Goal: Task Accomplishment & Management: Use online tool/utility

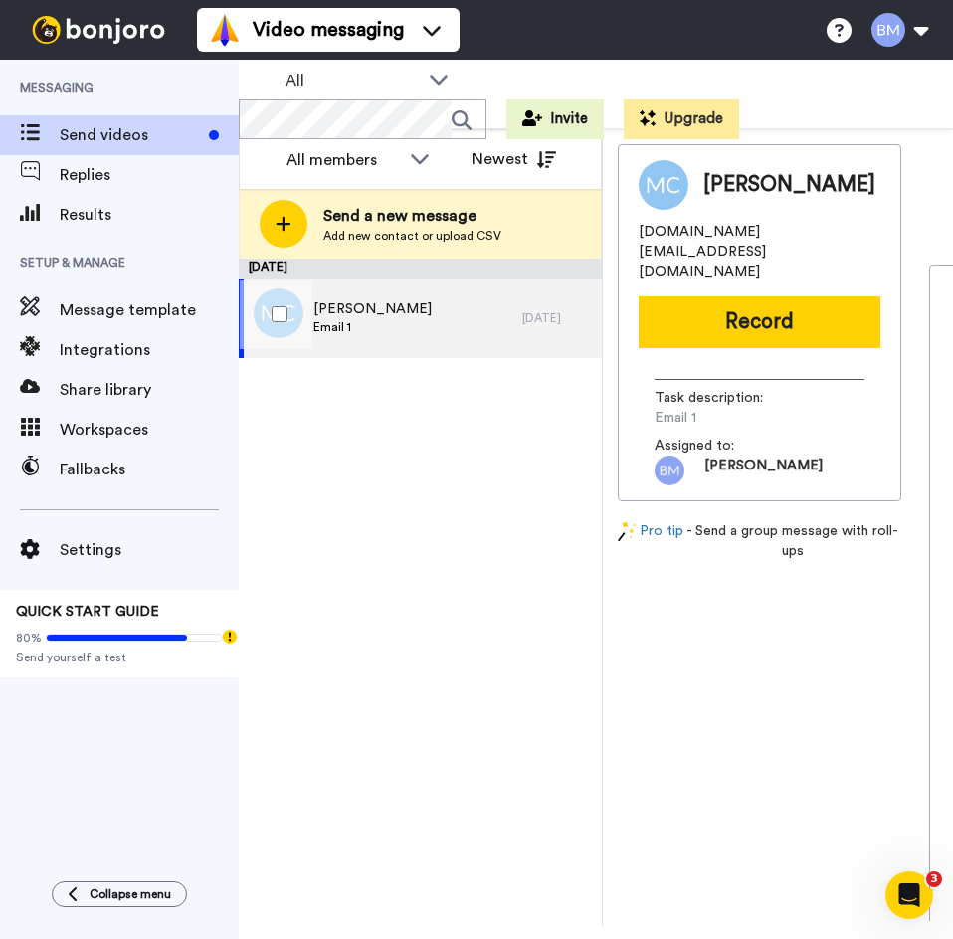
click at [423, 327] on div "Mari Comabras Email 1" at bounding box center [381, 319] width 284 height 80
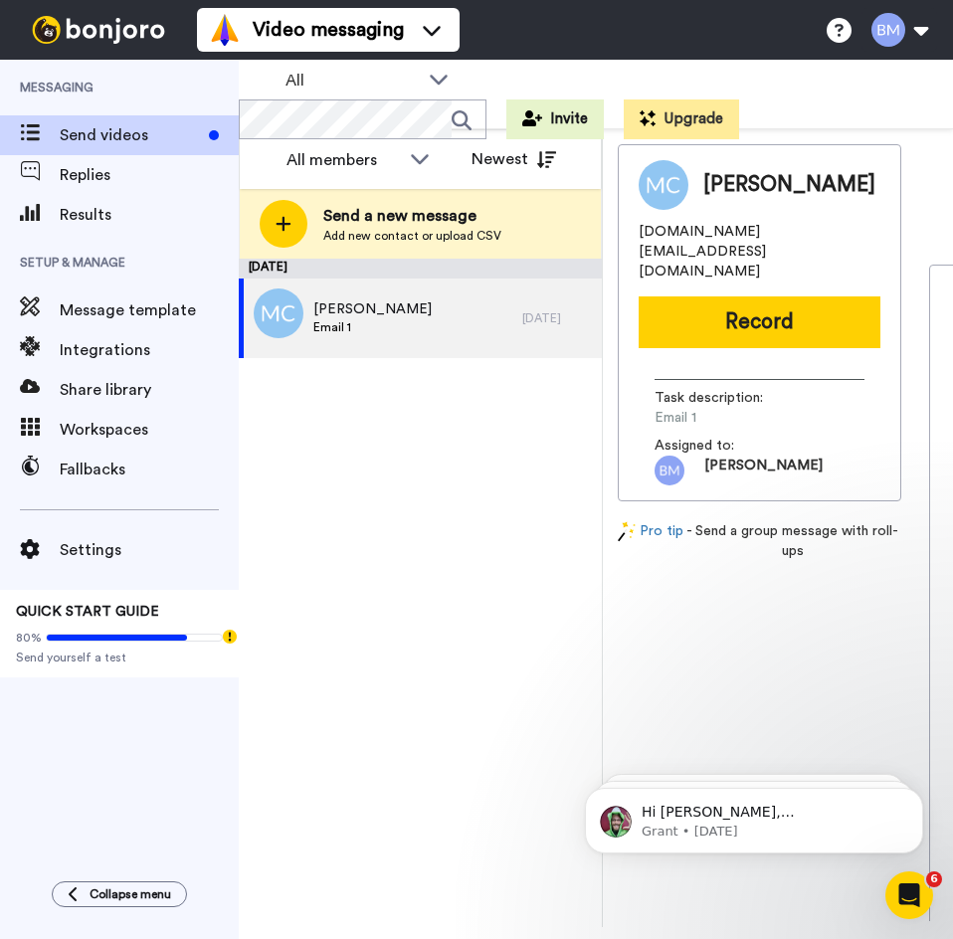
drag, startPoint x: 549, startPoint y: 678, endPoint x: 518, endPoint y: 563, distance: 118.5
click at [550, 676] on div "September 9 Mari Comabras Email 1 6 days ago" at bounding box center [420, 593] width 363 height 669
click at [473, 671] on div "September 9 Mari Comabras Email 1 6 days ago" at bounding box center [420, 593] width 363 height 669
click at [68, 351] on span "Integrations" at bounding box center [149, 350] width 179 height 24
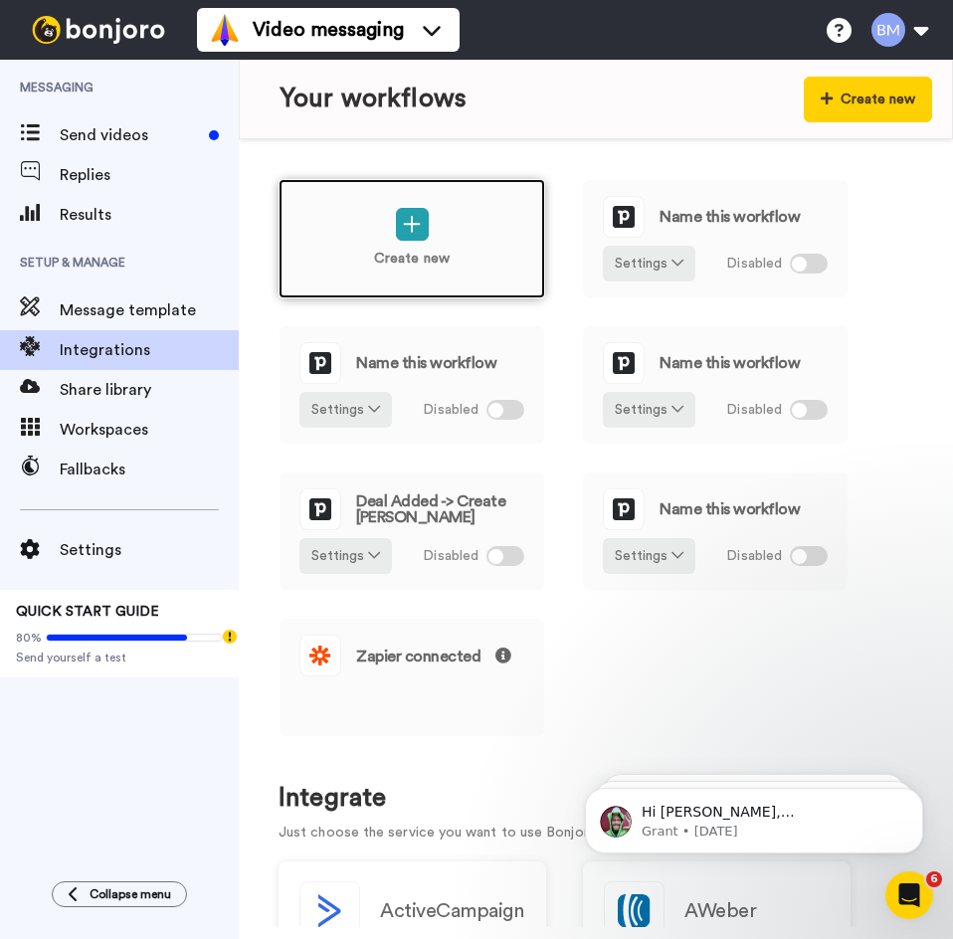
click at [465, 241] on div "Create new" at bounding box center [412, 238] width 267 height 119
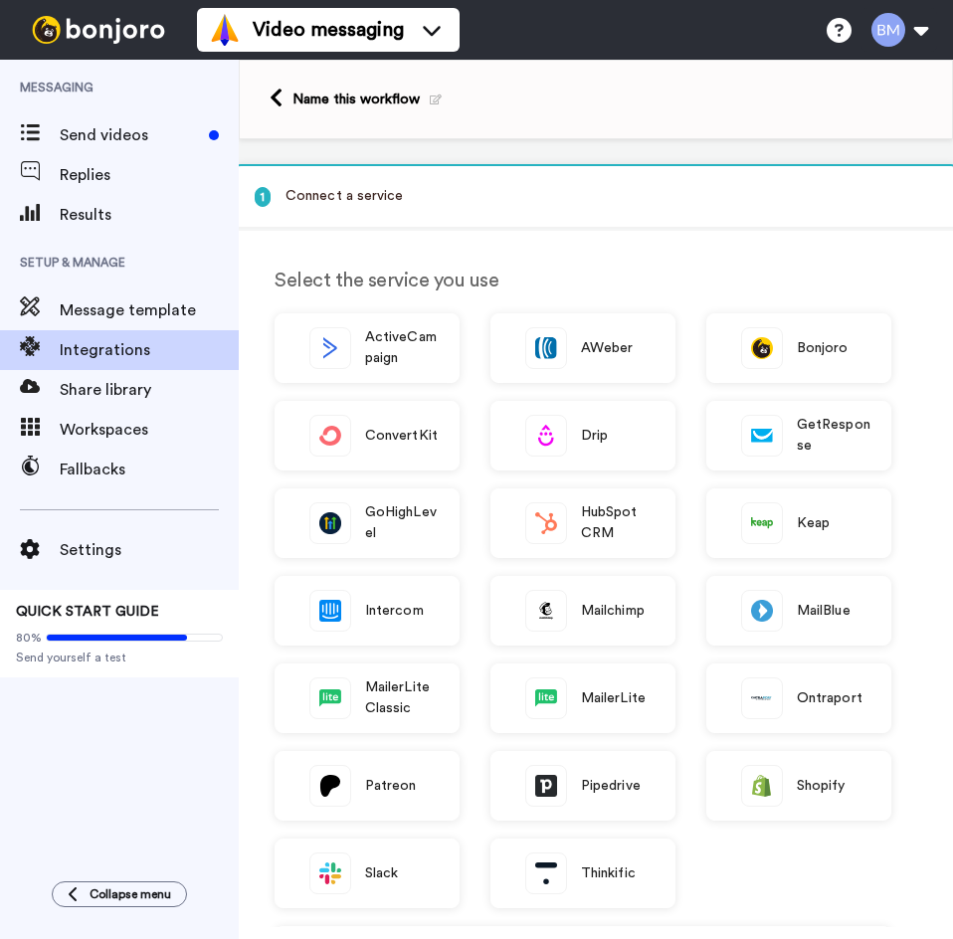
click at [598, 799] on div "Pipedrive" at bounding box center [583, 786] width 185 height 70
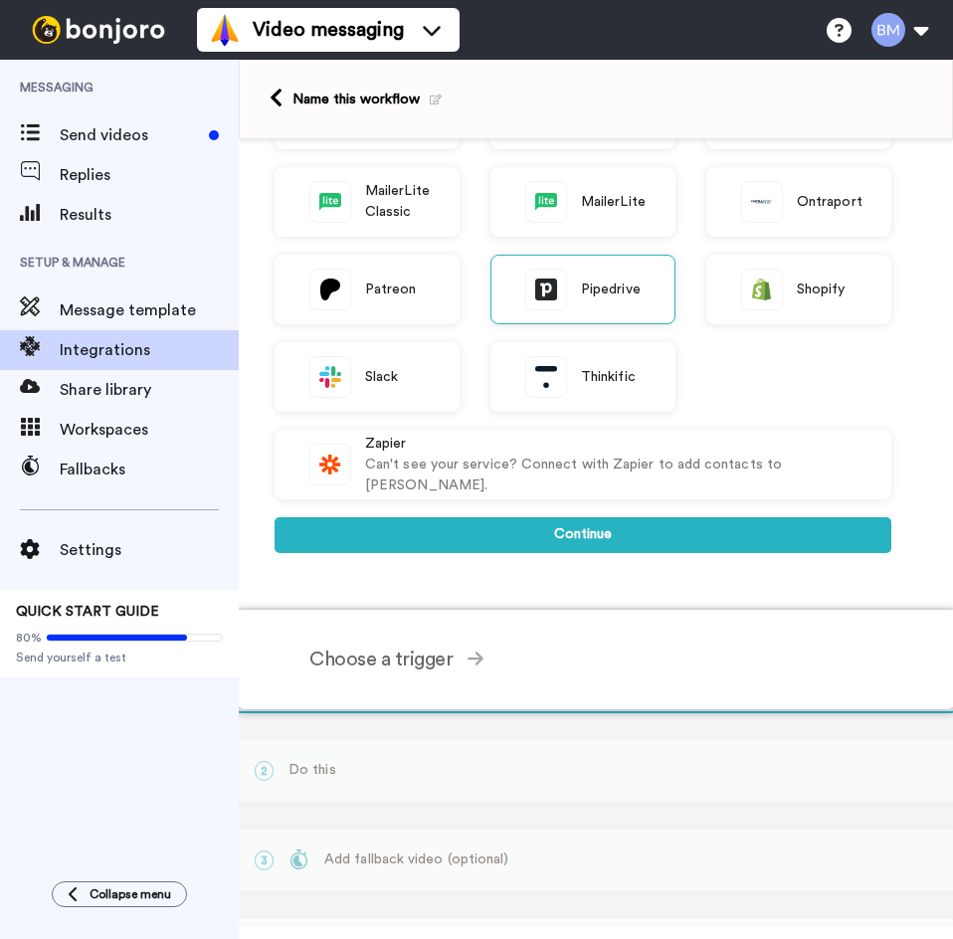
scroll to position [498, 0]
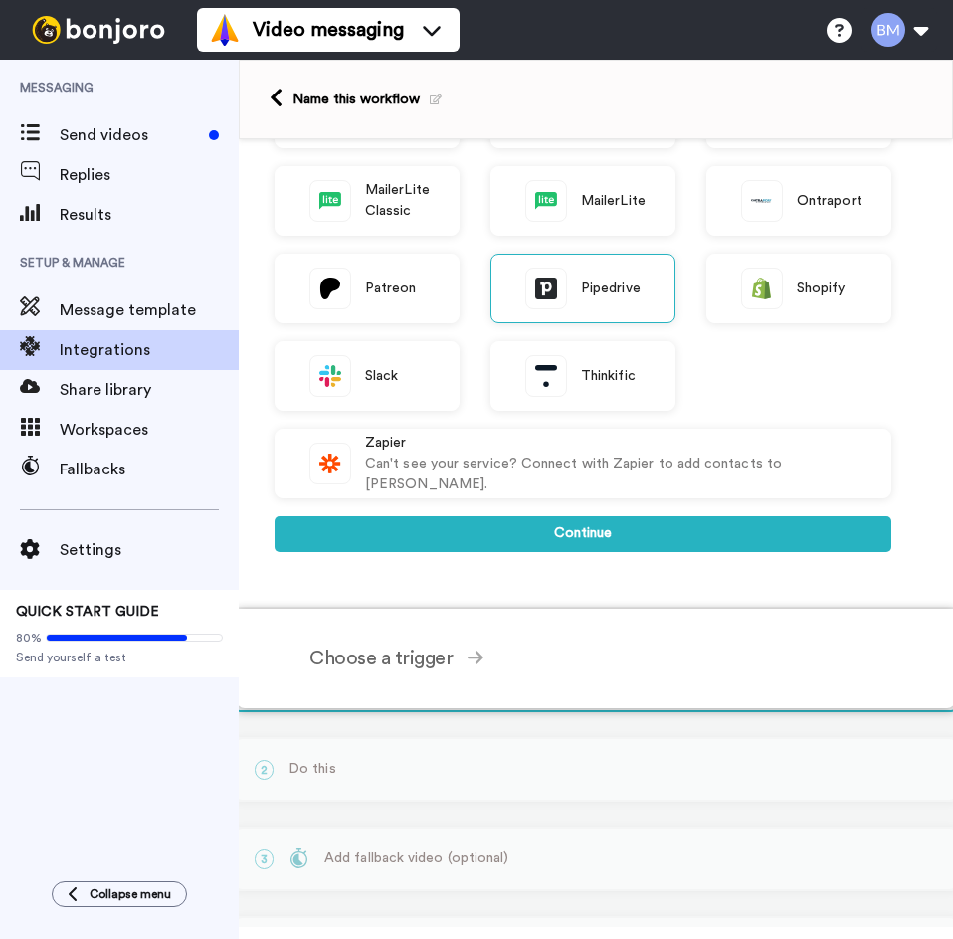
click at [497, 658] on div "Choose a trigger" at bounding box center [600, 659] width 582 height 30
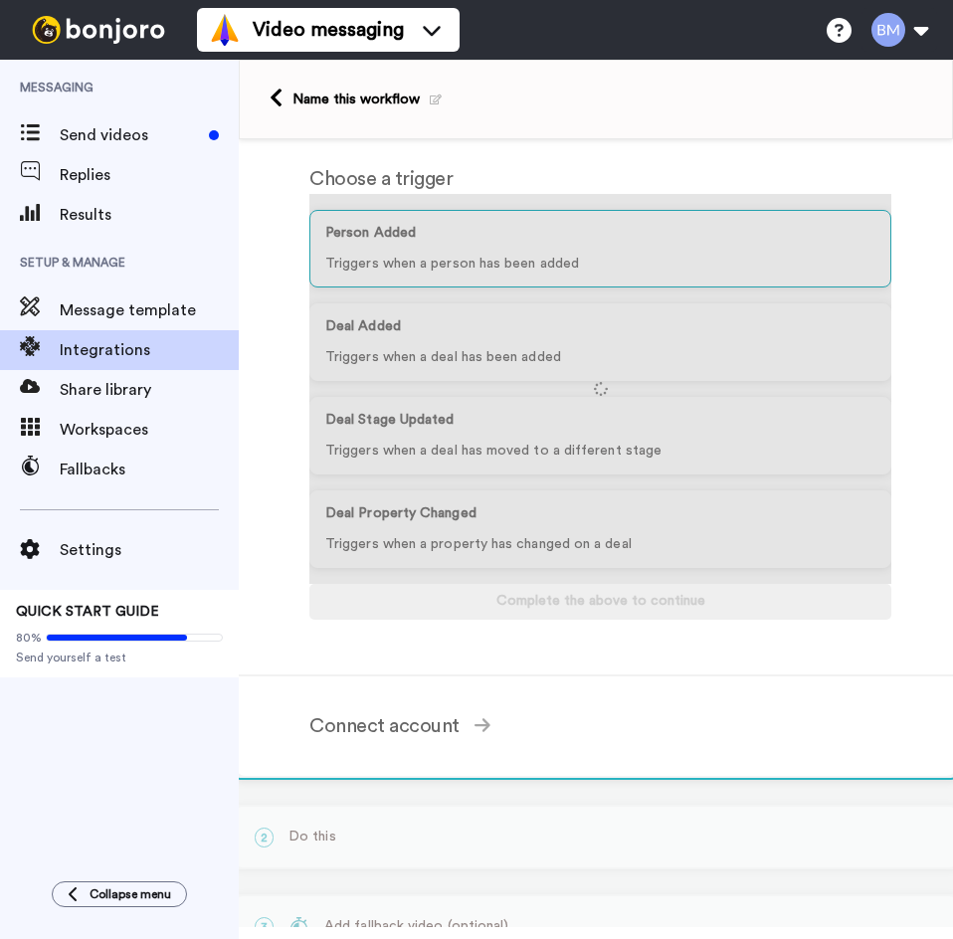
scroll to position [203, 0]
click at [508, 276] on div at bounding box center [600, 389] width 582 height 390
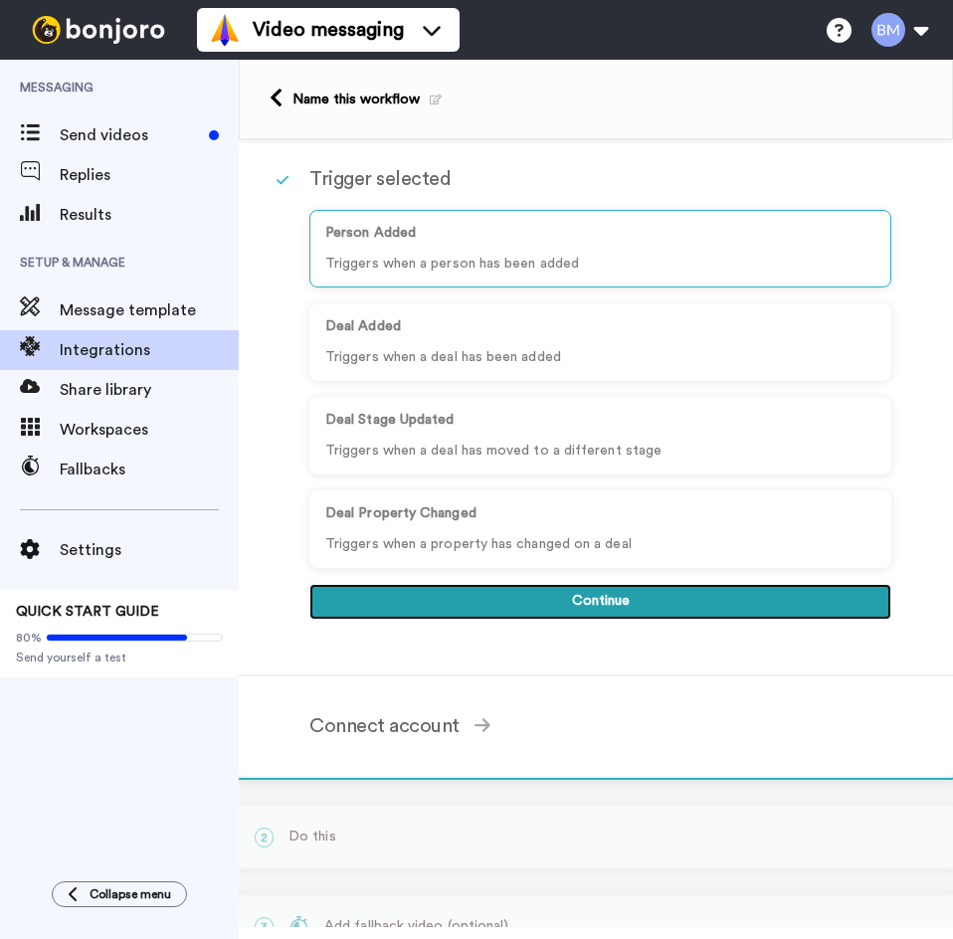
click at [552, 593] on button "Continue" at bounding box center [600, 602] width 582 height 36
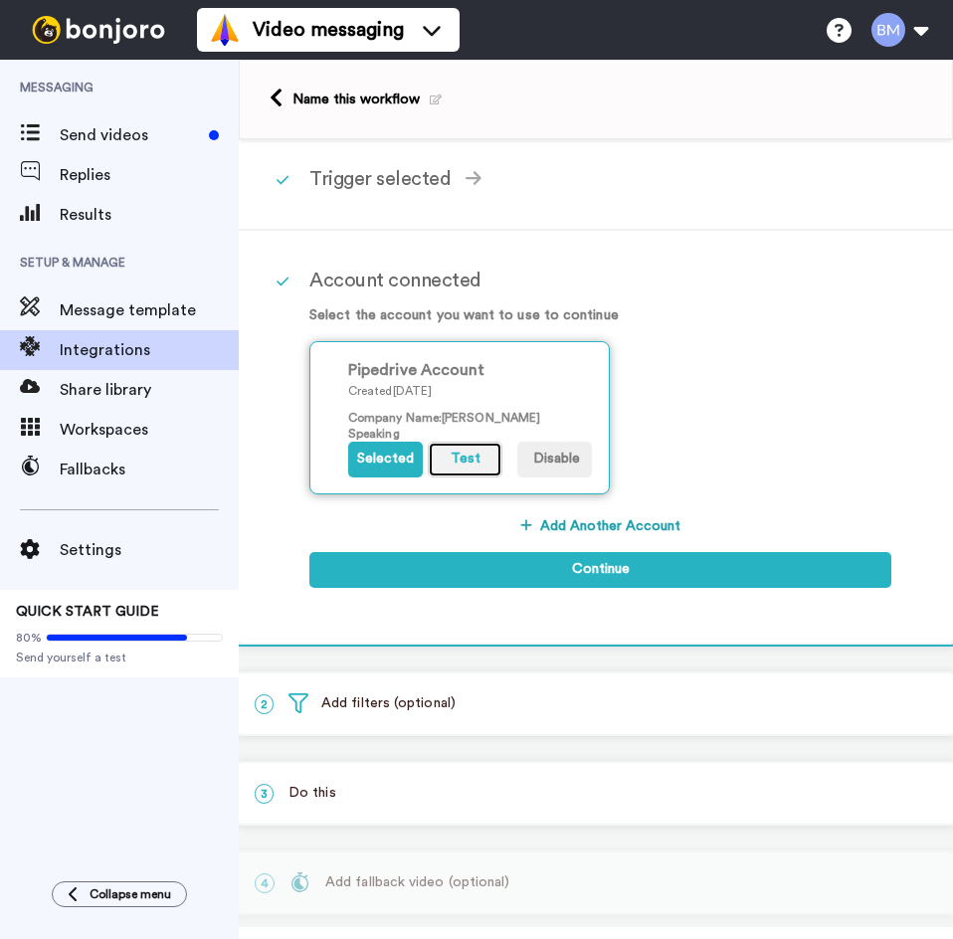
click at [447, 467] on button "Test" at bounding box center [465, 460] width 75 height 36
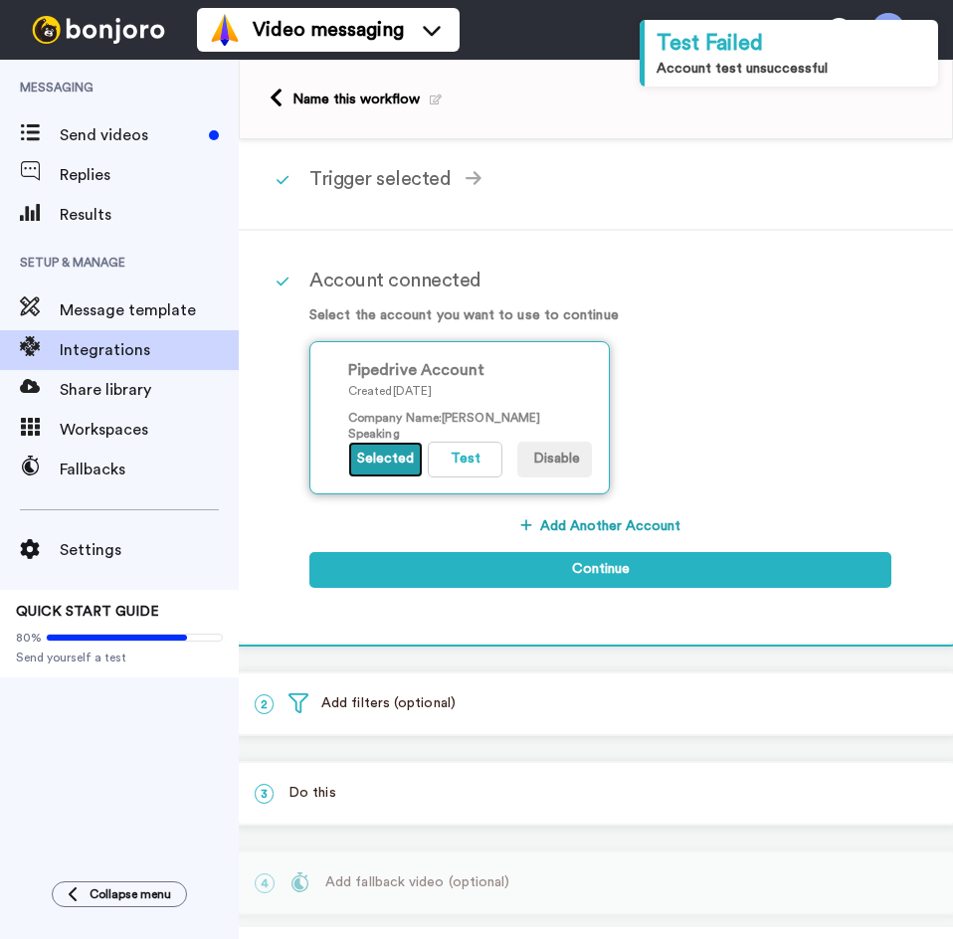
click at [397, 460] on button "Selected" at bounding box center [385, 460] width 75 height 36
click at [372, 459] on button "Selected" at bounding box center [385, 460] width 75 height 36
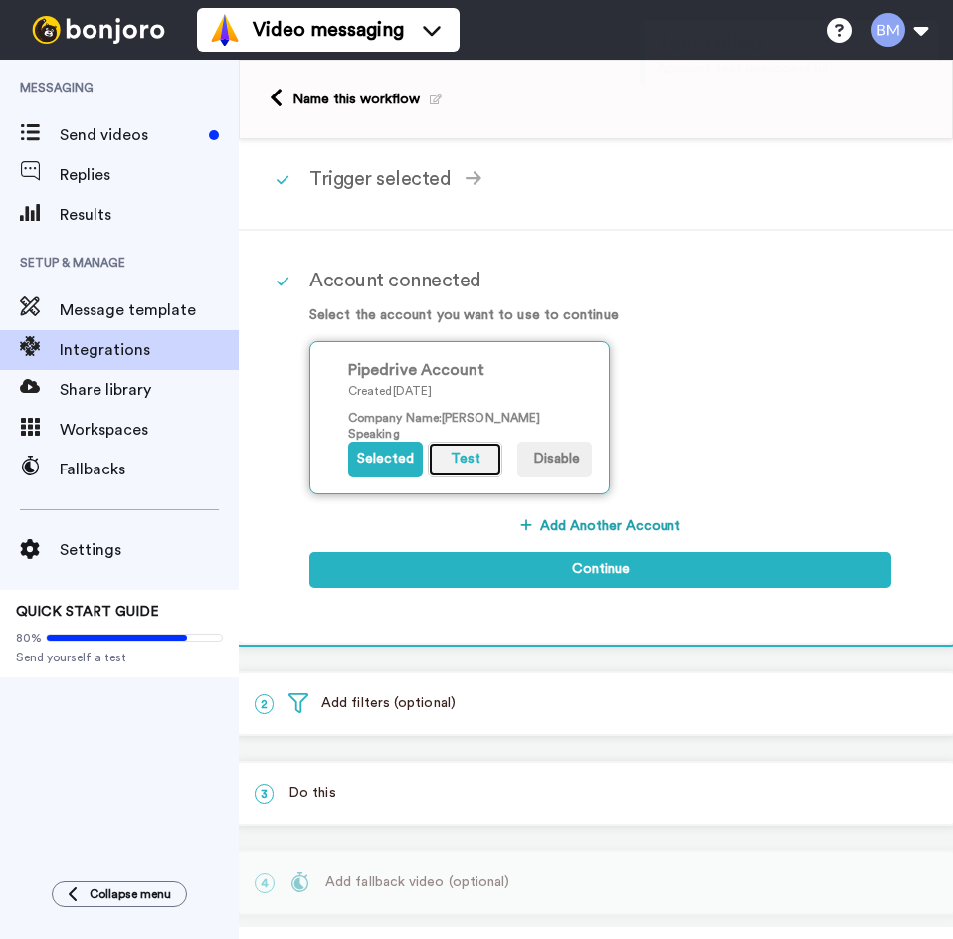
click at [448, 452] on button "Test" at bounding box center [465, 460] width 75 height 36
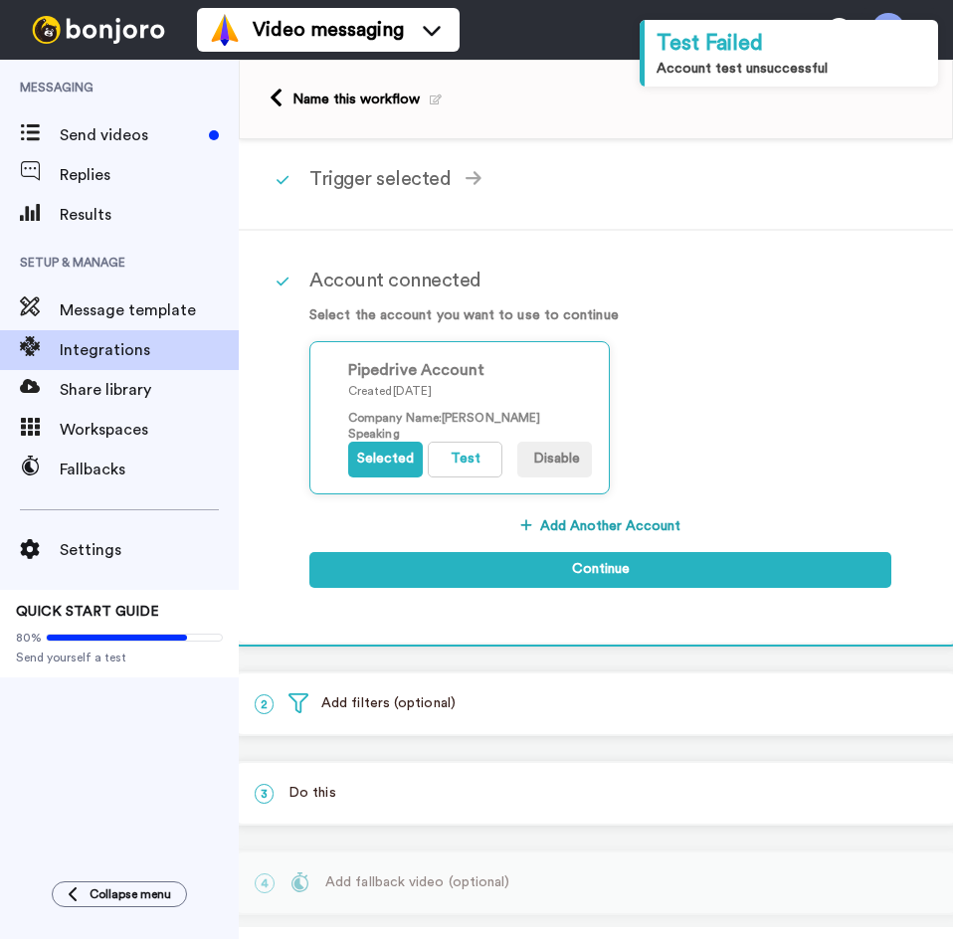
click at [558, 523] on button "Add Another Account" at bounding box center [600, 527] width 582 height 36
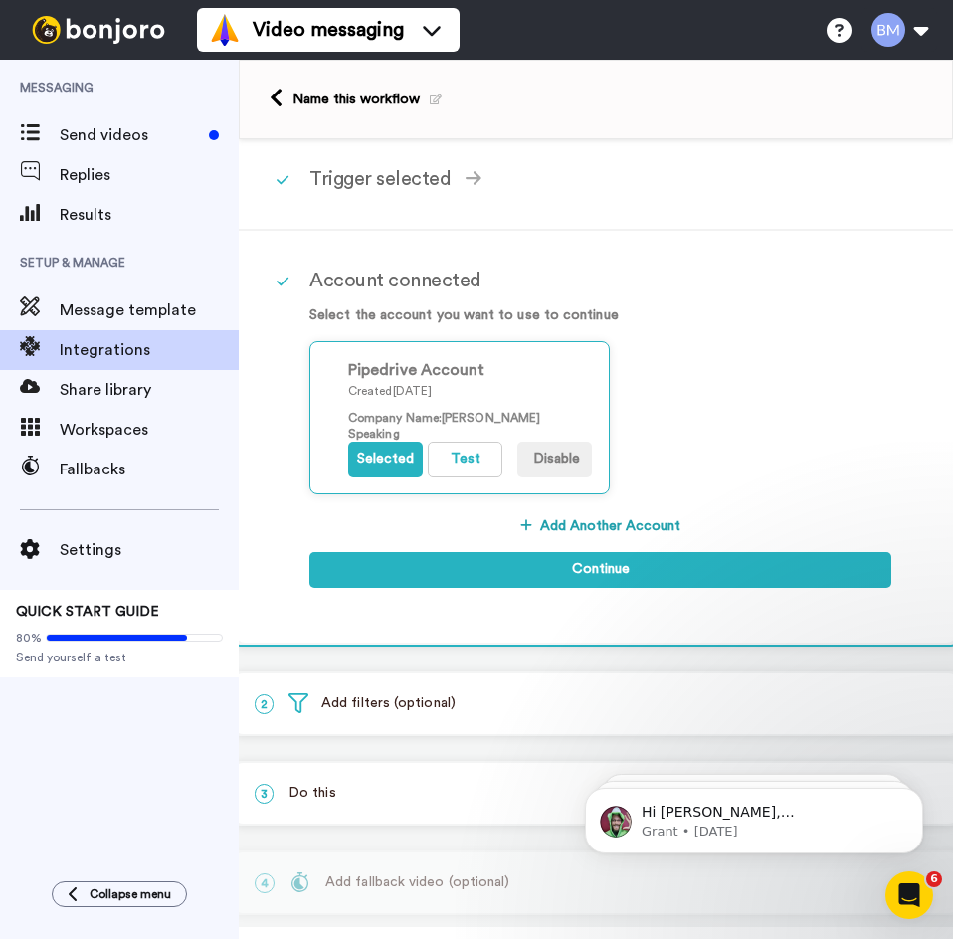
scroll to position [0, 0]
click at [395, 466] on button "Selected" at bounding box center [385, 460] width 75 height 36
click at [378, 452] on button "Selected" at bounding box center [385, 460] width 75 height 36
click at [389, 454] on button "Selected" at bounding box center [385, 460] width 75 height 36
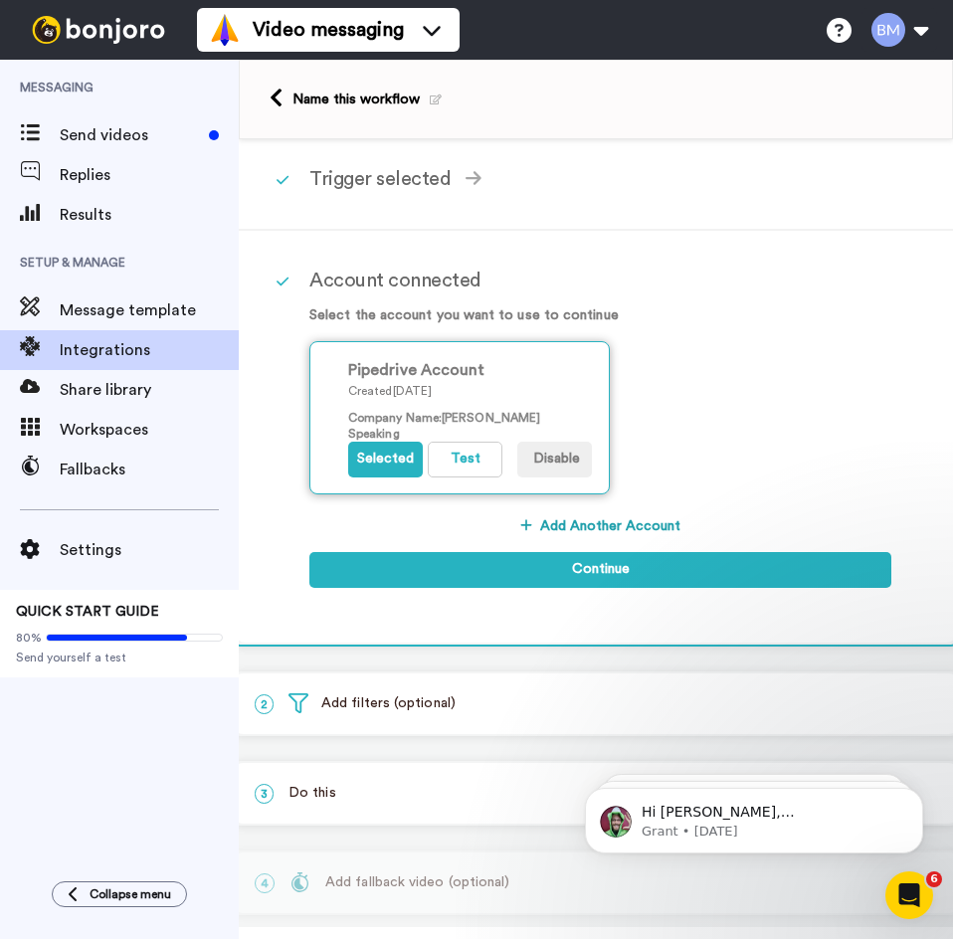
click at [455, 439] on div "Company Name : Brett McDermott Speaking" at bounding box center [470, 426] width 244 height 32
click at [459, 454] on button "Test" at bounding box center [465, 460] width 75 height 36
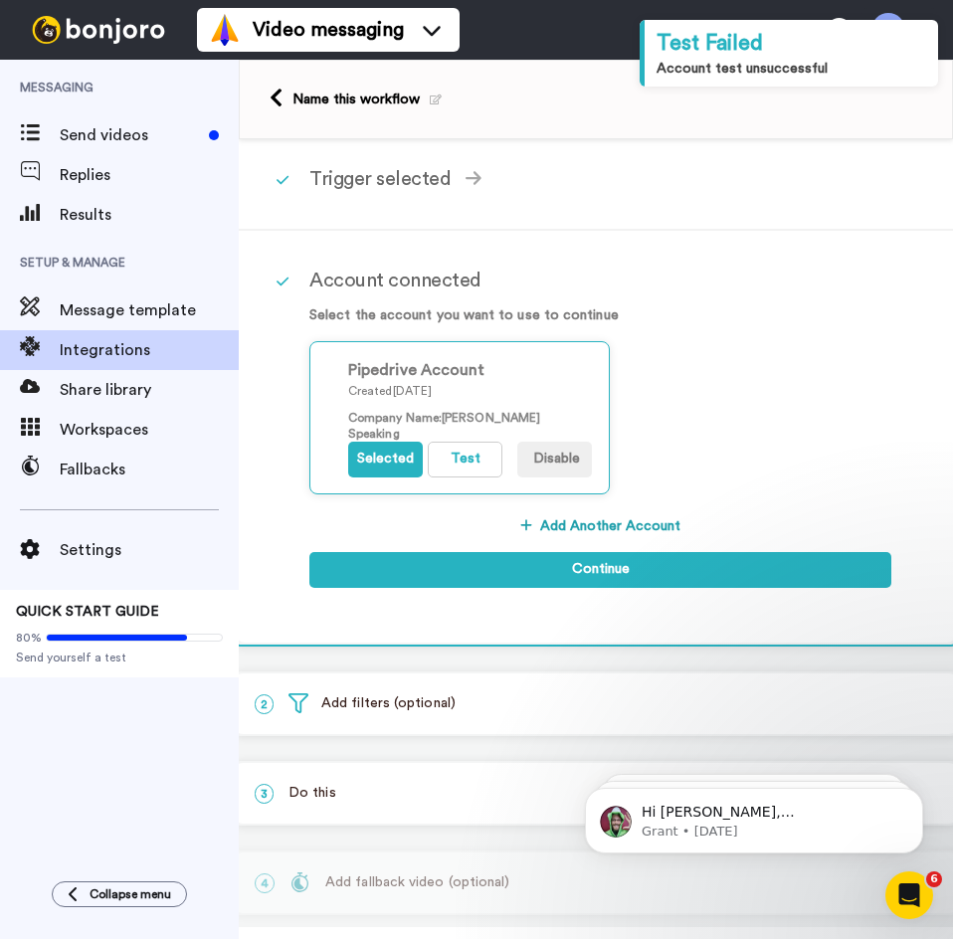
click at [614, 525] on button "Add Another Account" at bounding box center [600, 527] width 582 height 36
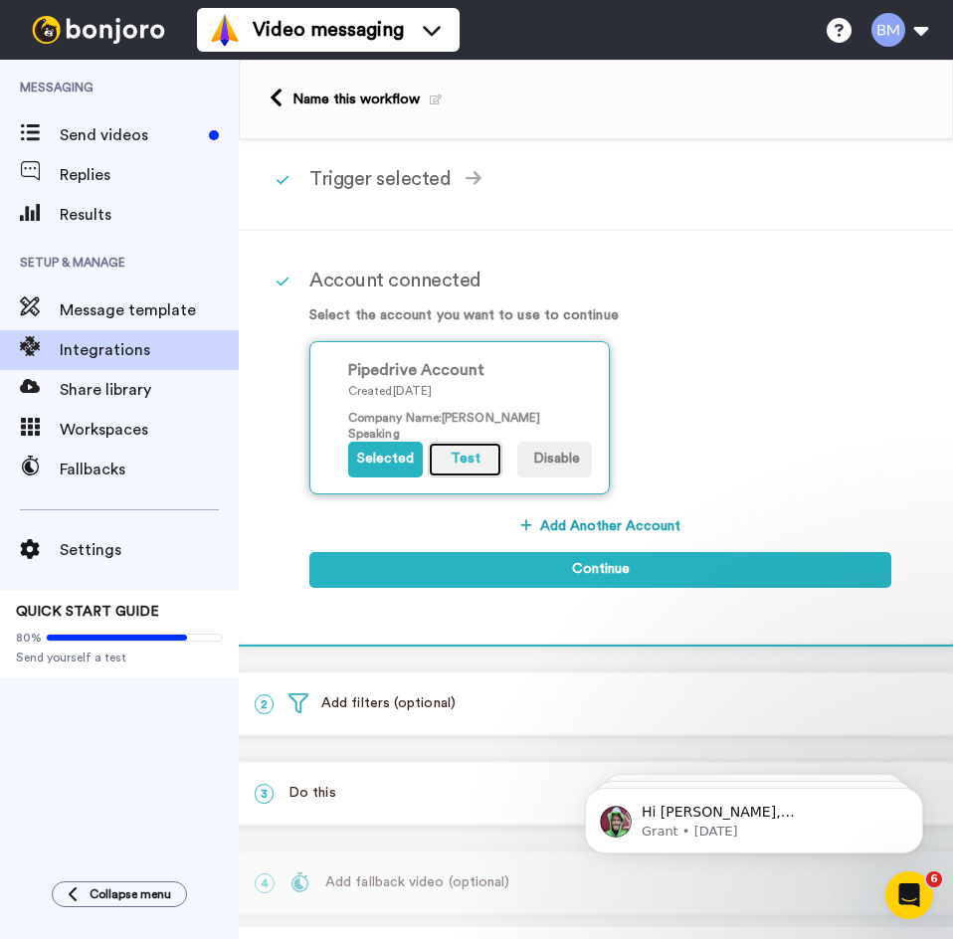
click at [439, 464] on button "Test" at bounding box center [465, 460] width 75 height 36
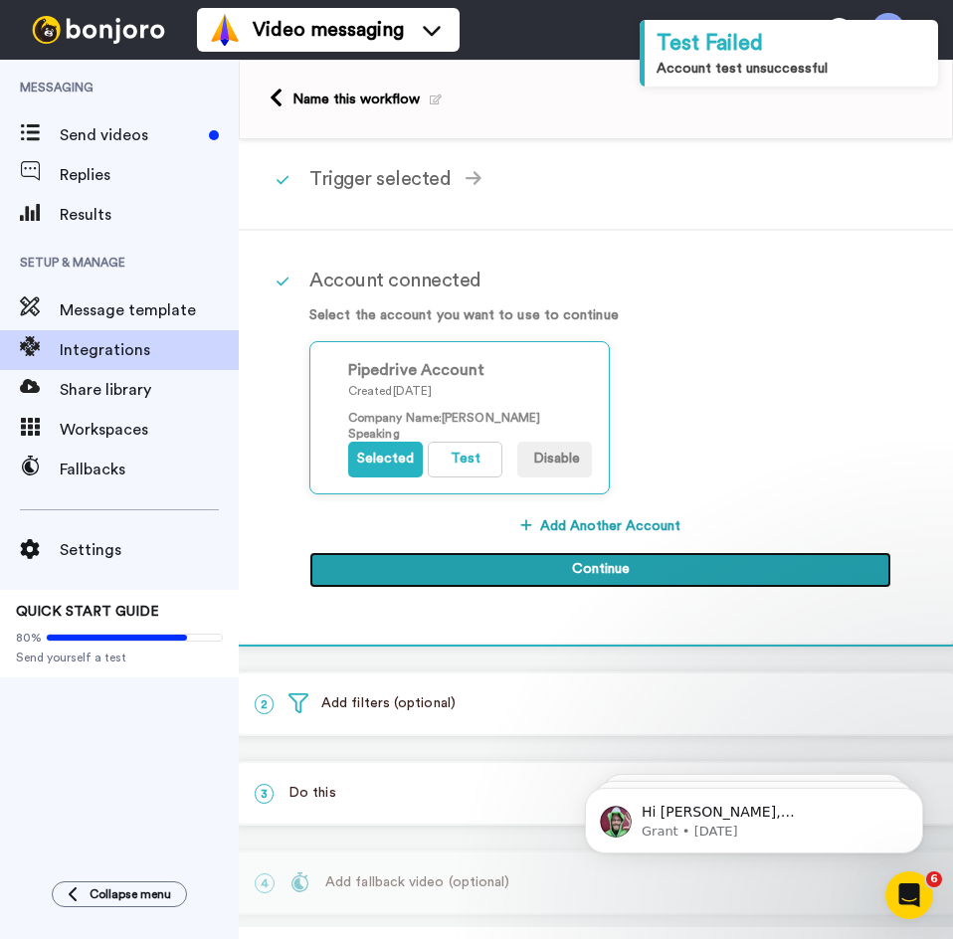
click at [535, 564] on button "Continue" at bounding box center [600, 570] width 582 height 36
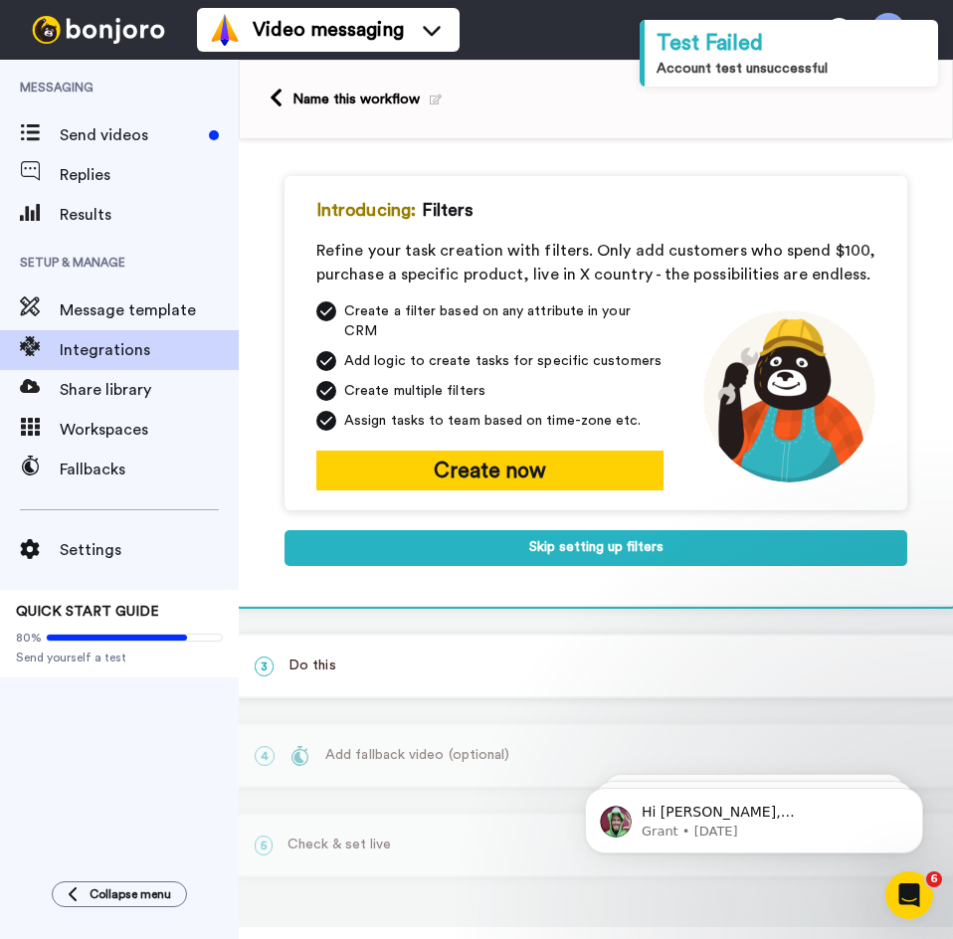
scroll to position [132, 0]
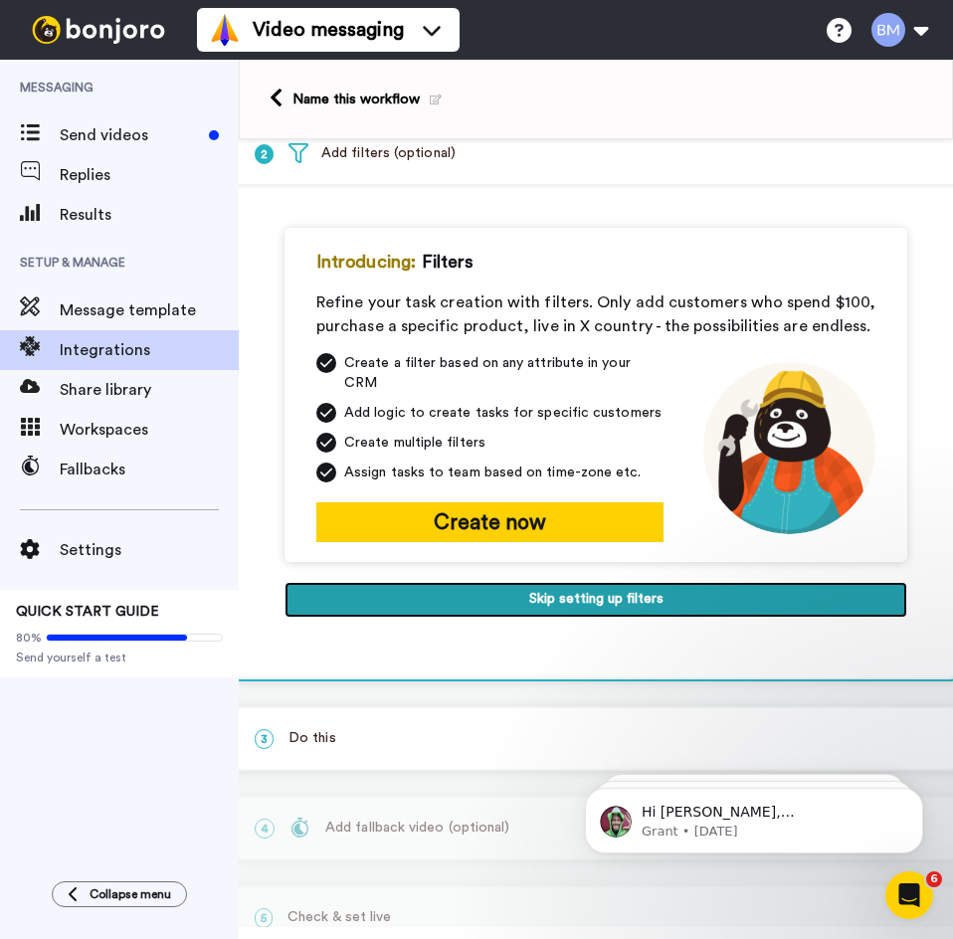
click at [513, 589] on button "Skip setting up filters" at bounding box center [596, 600] width 623 height 36
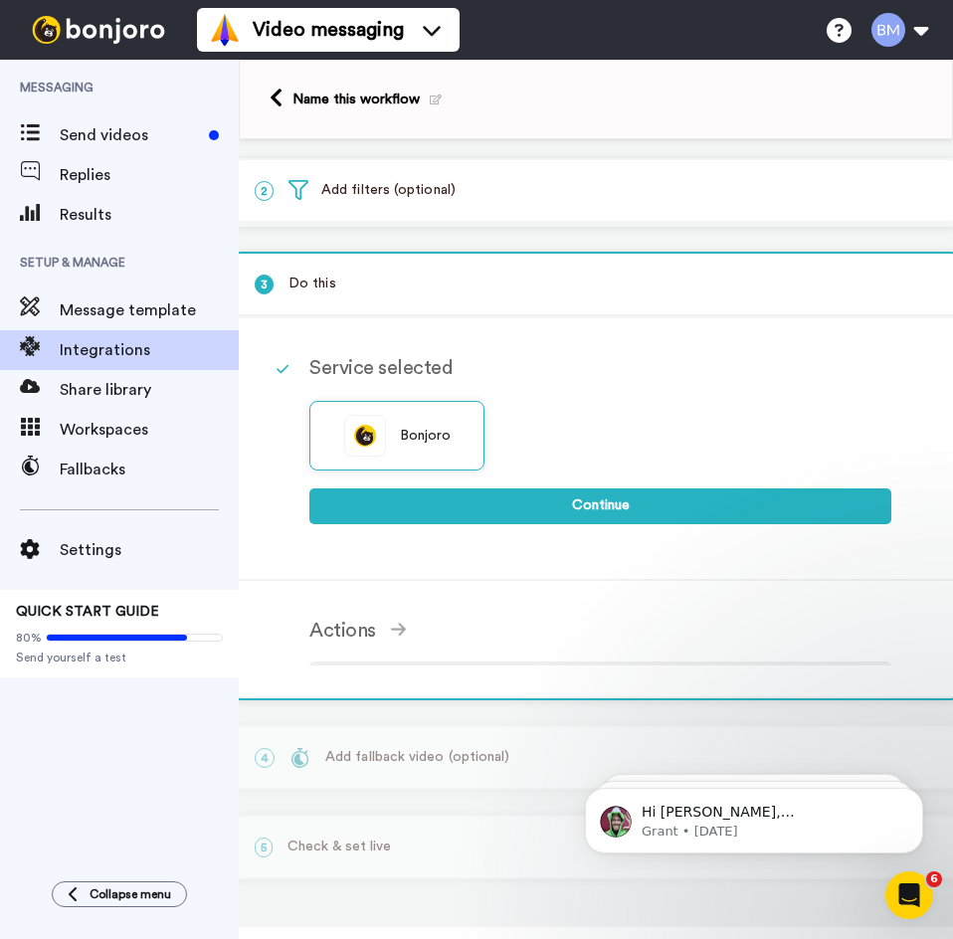
scroll to position [78, 0]
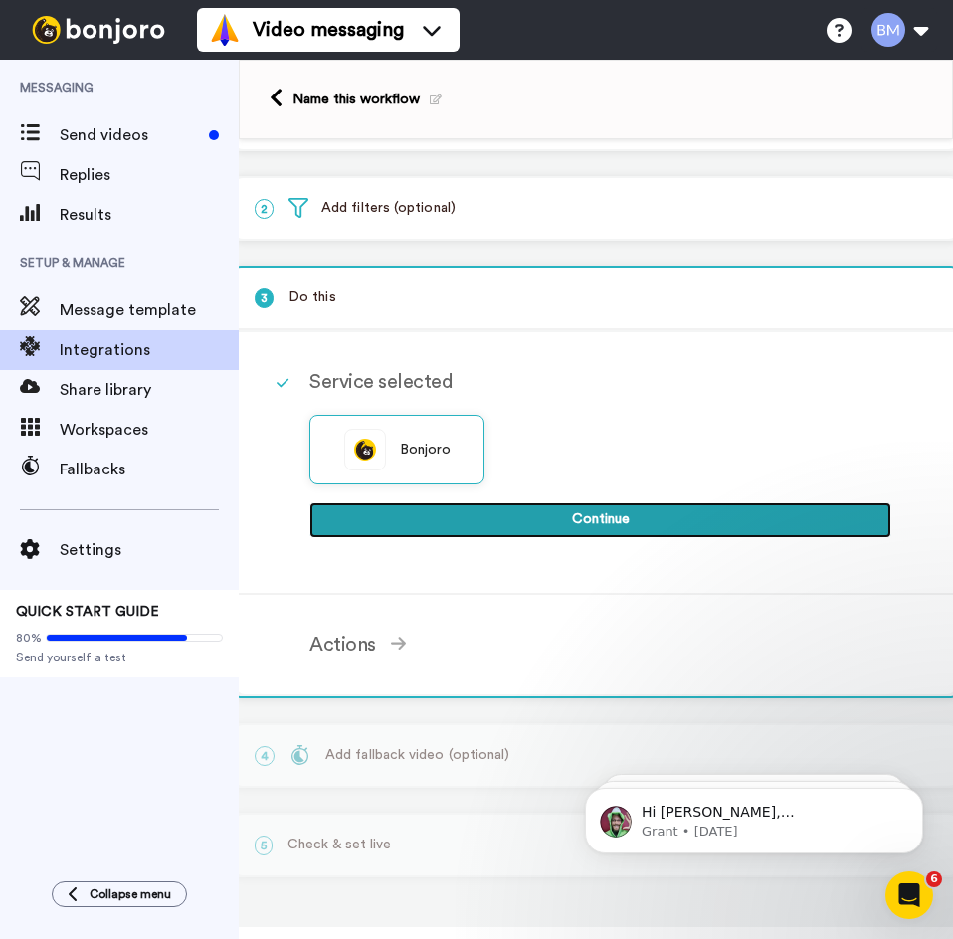
click at [437, 523] on button "Continue" at bounding box center [600, 521] width 582 height 36
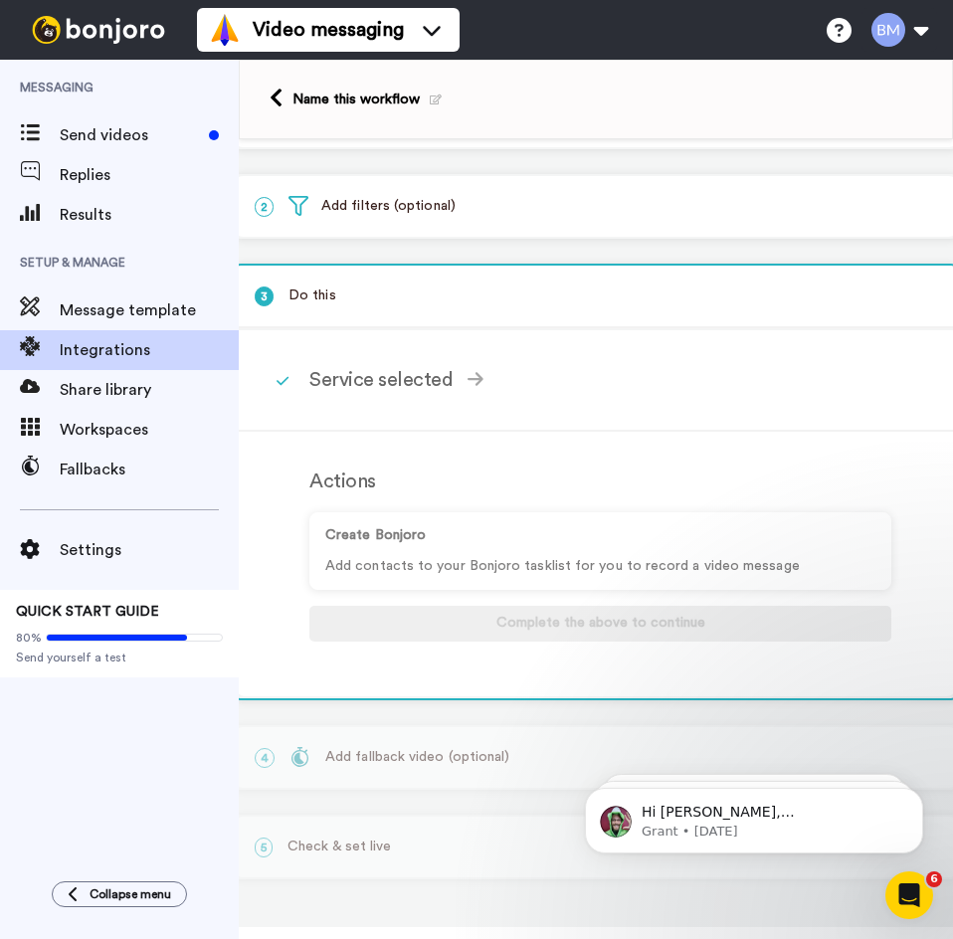
scroll to position [82, 0]
click at [470, 576] on div "Create Bonjoro Add contacts to your Bonjoro tasklist for you to record a video …" at bounding box center [600, 550] width 582 height 78
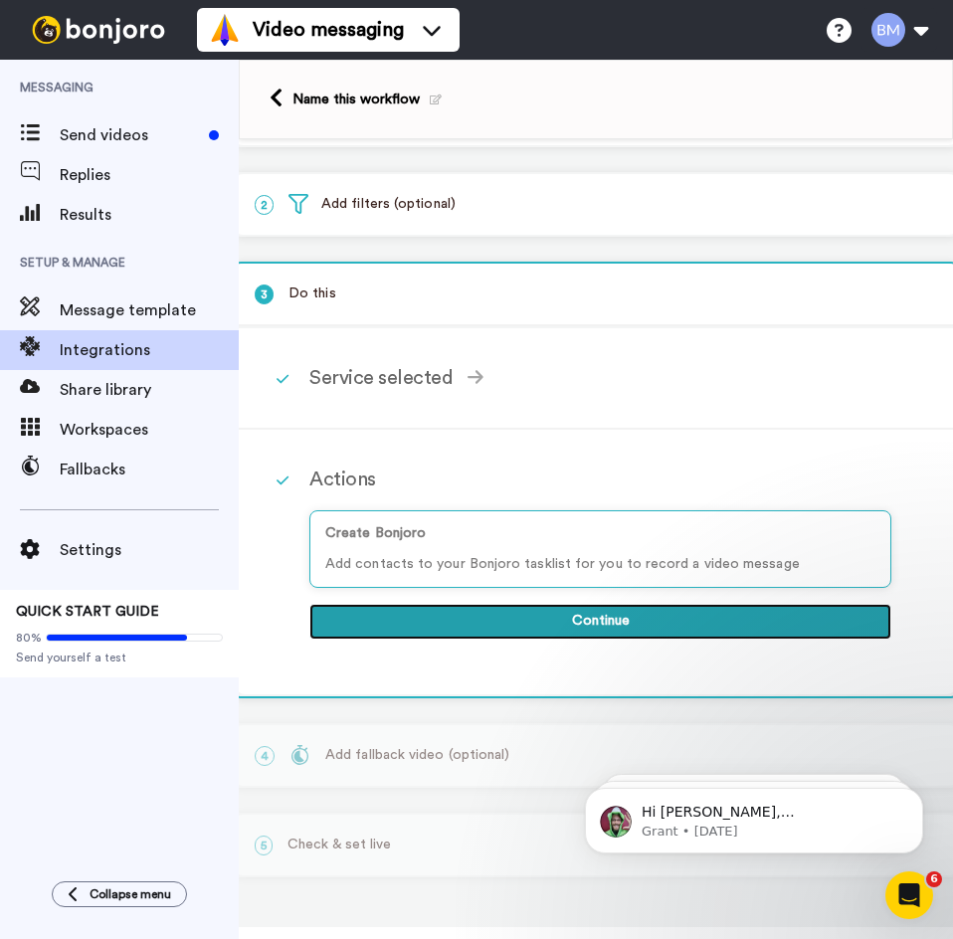
click at [503, 616] on button "Continue" at bounding box center [600, 622] width 582 height 36
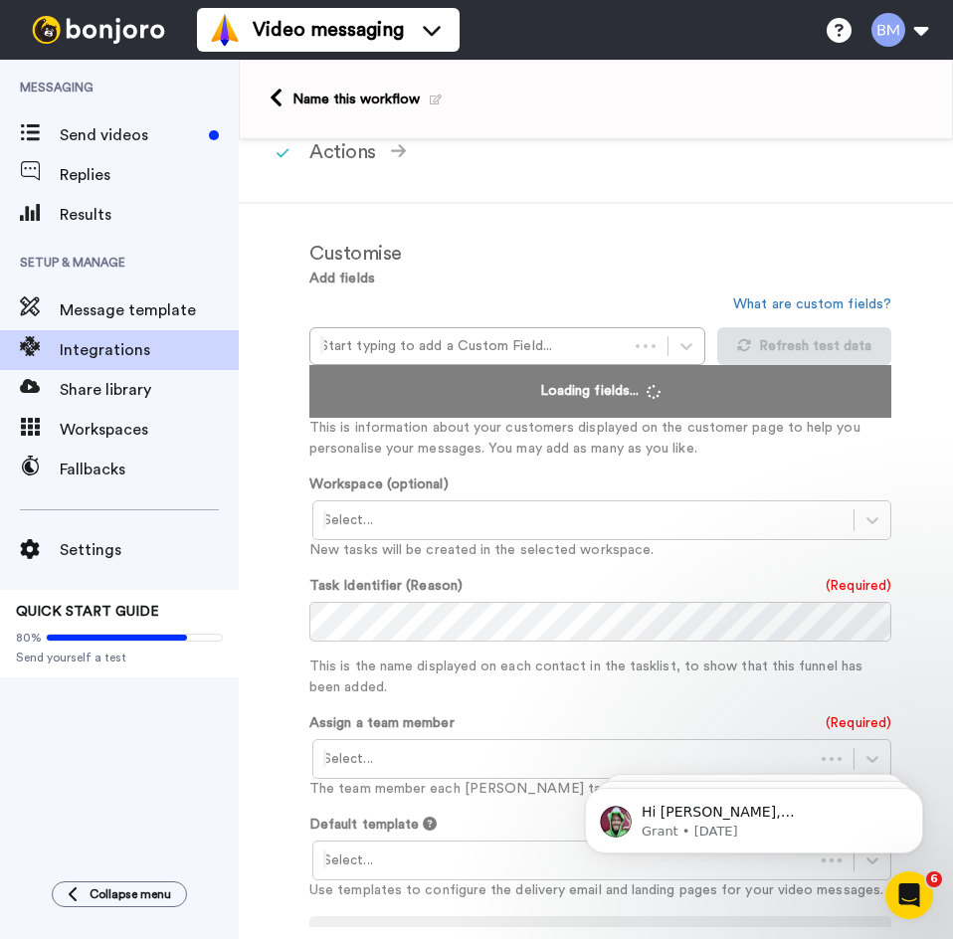
scroll to position [498, 0]
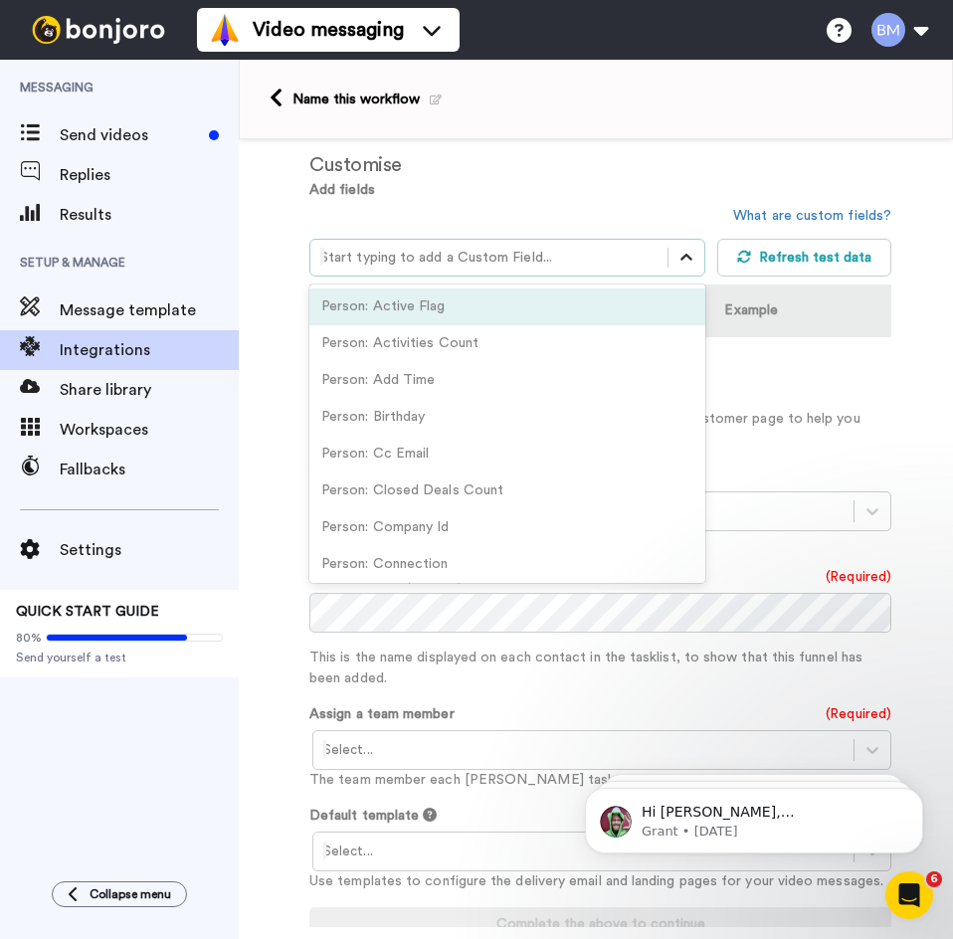
click at [680, 259] on icon at bounding box center [687, 258] width 20 height 20
click at [791, 382] on td "Use the search box above to add an attribute..." at bounding box center [600, 369] width 582 height 64
click at [850, 221] on link "What are custom fields?" at bounding box center [812, 216] width 158 height 14
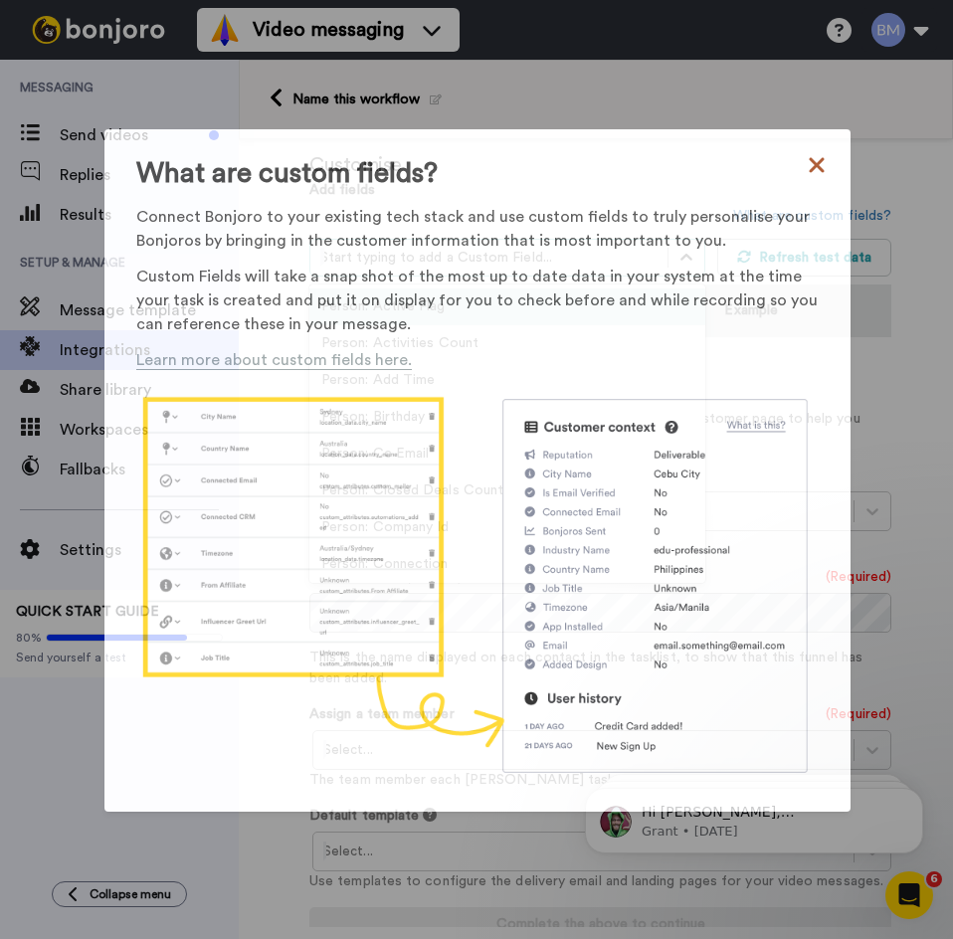
click at [811, 177] on icon at bounding box center [817, 165] width 20 height 24
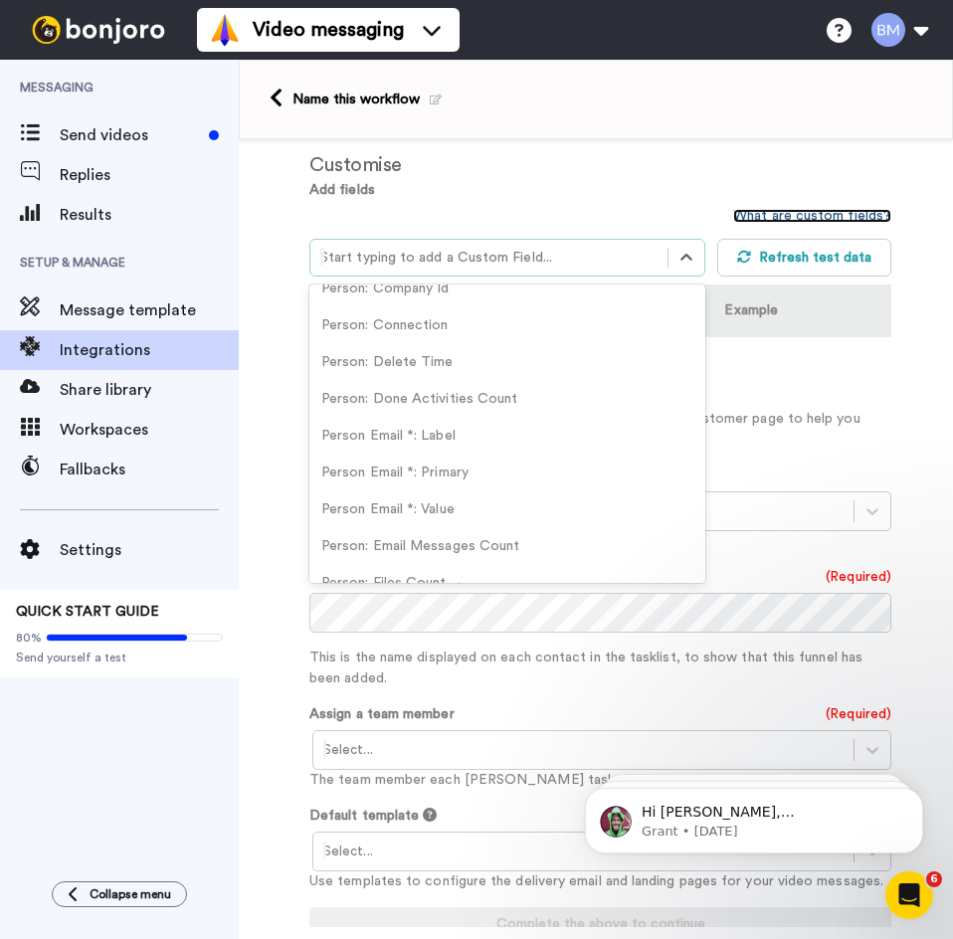
scroll to position [299, 0]
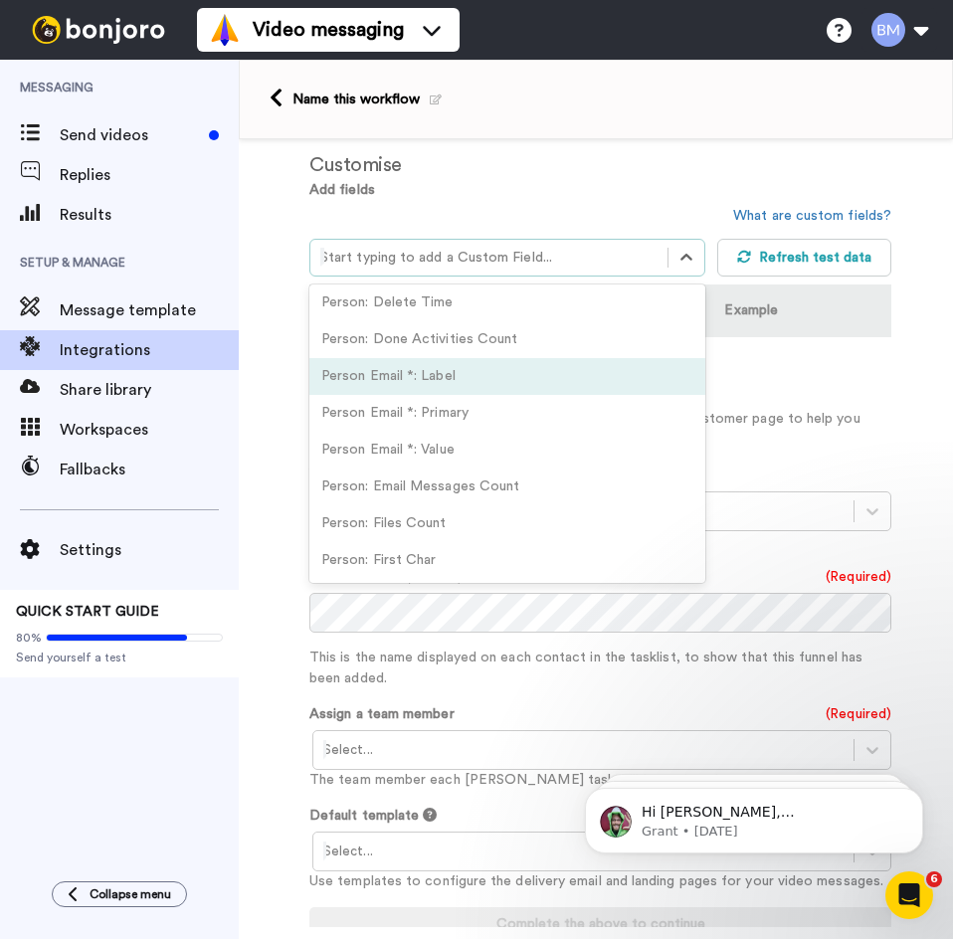
click at [865, 358] on td "Use the search box above to add an attribute..." at bounding box center [600, 369] width 582 height 64
click at [719, 169] on div "Customise" at bounding box center [600, 165] width 582 height 30
click at [683, 241] on div at bounding box center [687, 258] width 36 height 36
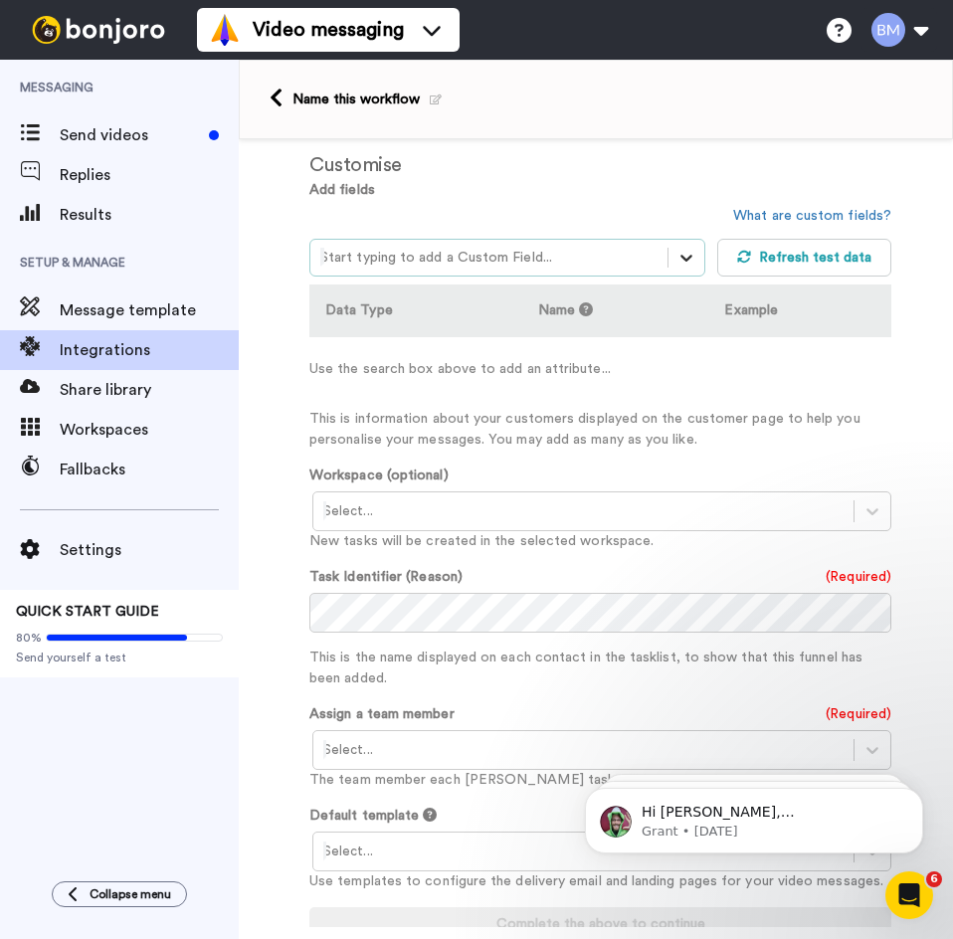
click at [687, 260] on icon at bounding box center [687, 258] width 20 height 20
click at [788, 412] on p "This is information about your customers displayed on the customer page to help…" at bounding box center [600, 430] width 582 height 42
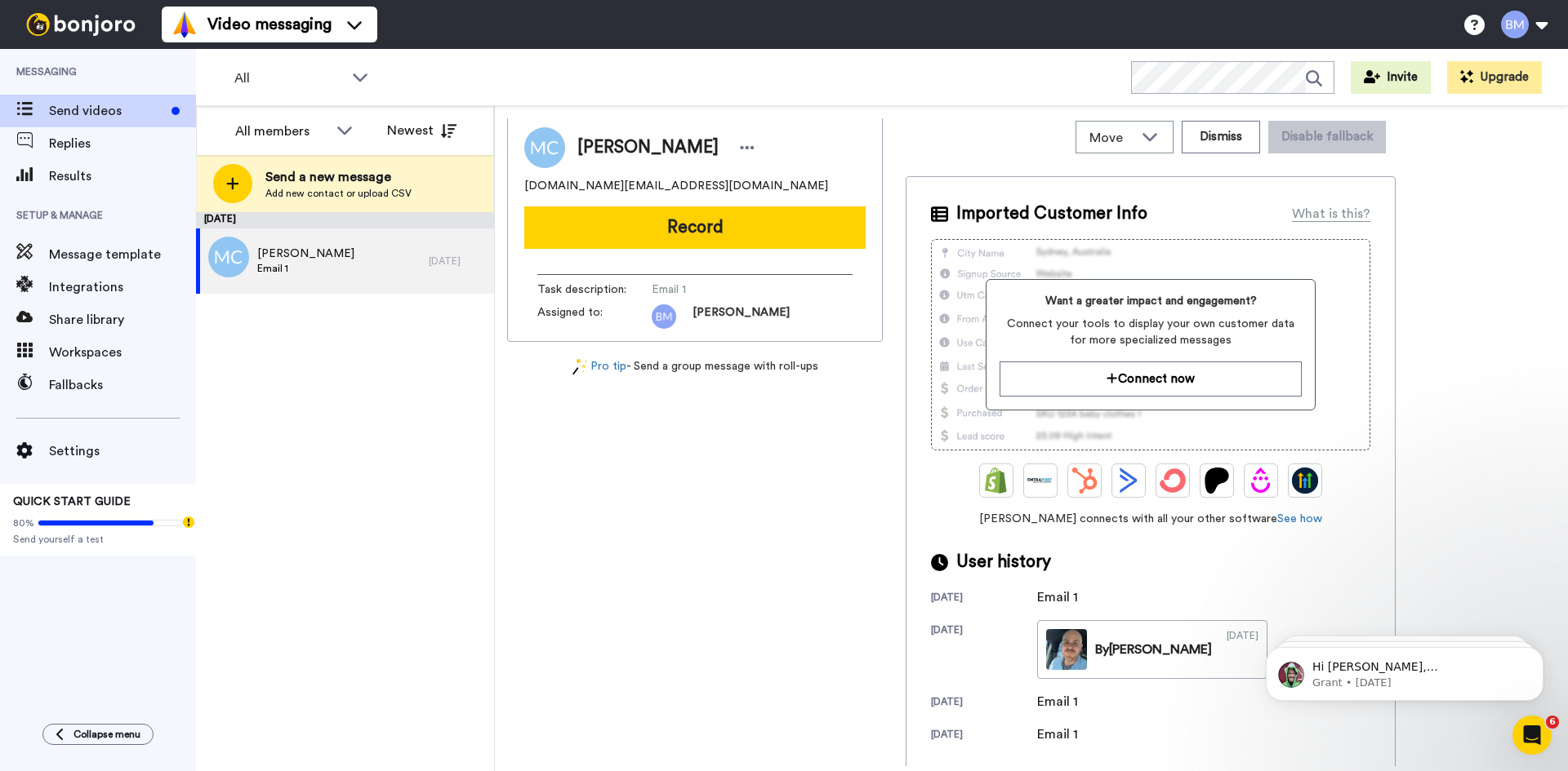
scroll to position [7, 0]
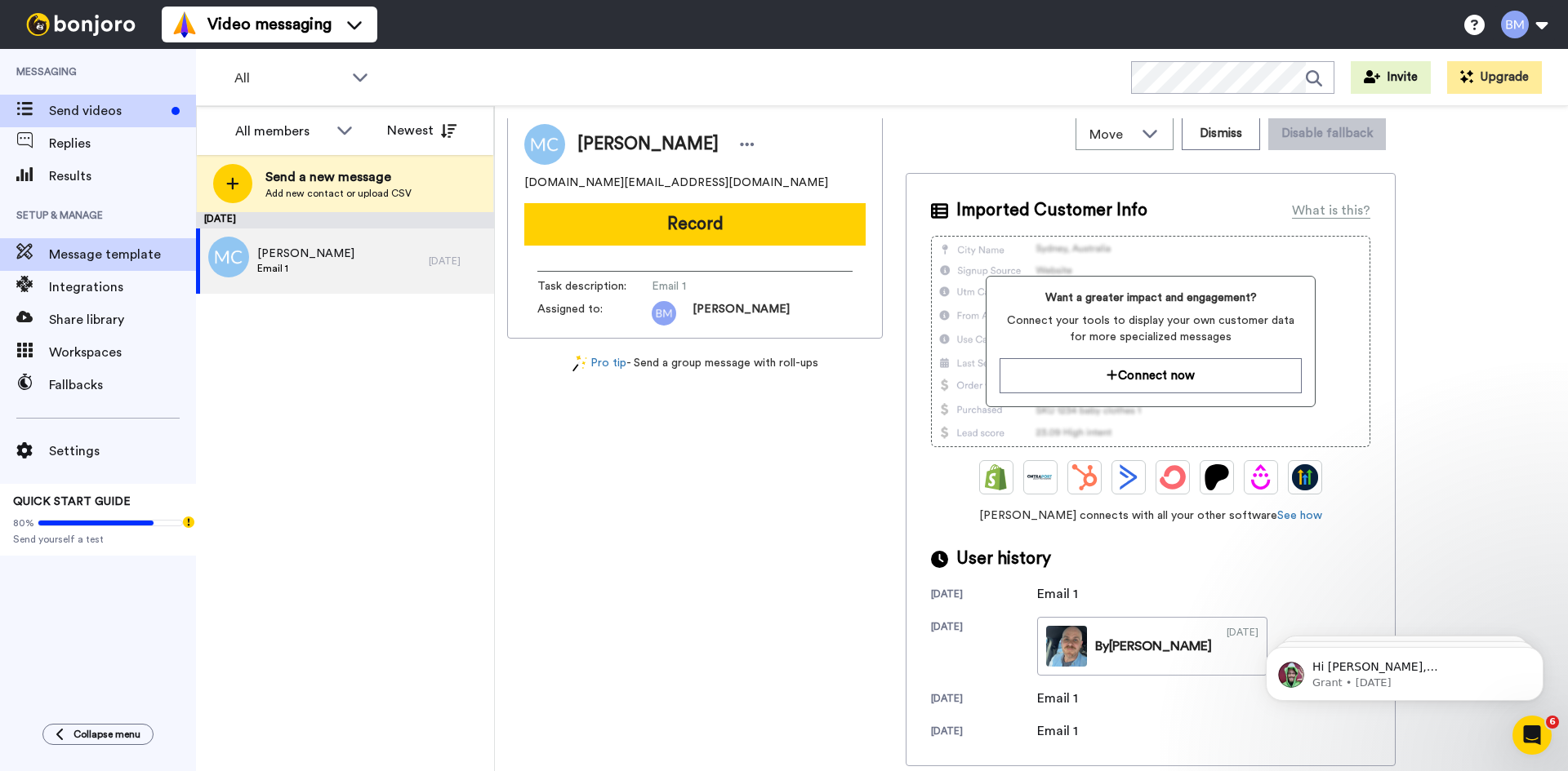
drag, startPoint x: 121, startPoint y: 236, endPoint x: 127, endPoint y: 252, distance: 17.1
click at [121, 238] on span "Setup & Manage" at bounding box center [98, 216] width 196 height 46
click at [128, 253] on span "Message template" at bounding box center [122, 255] width 147 height 20
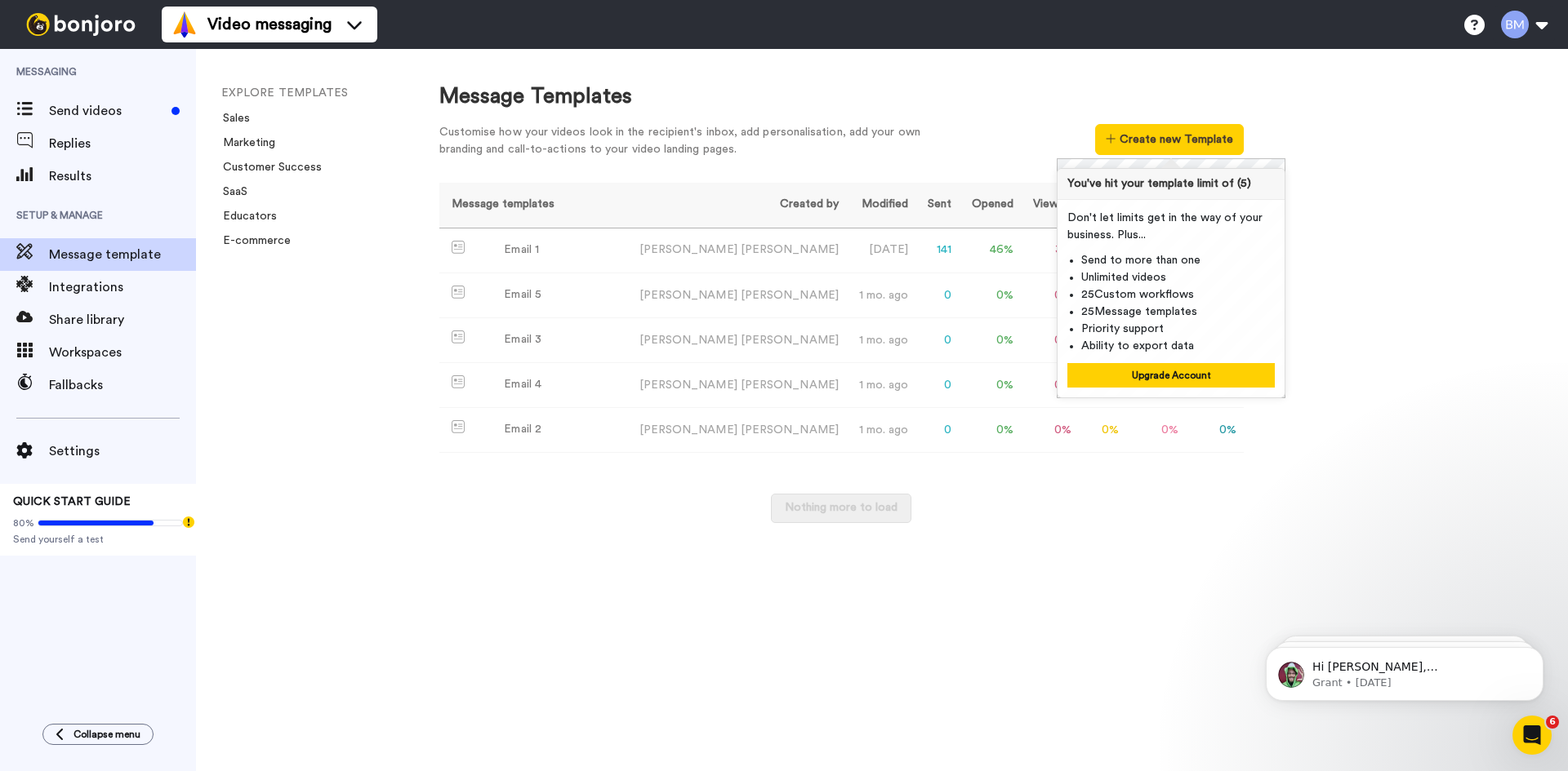
click at [1411, 241] on div "Message Templates Customise how your videos look in the recipient's inbox, add …" at bounding box center [987, 410] width 1161 height 723
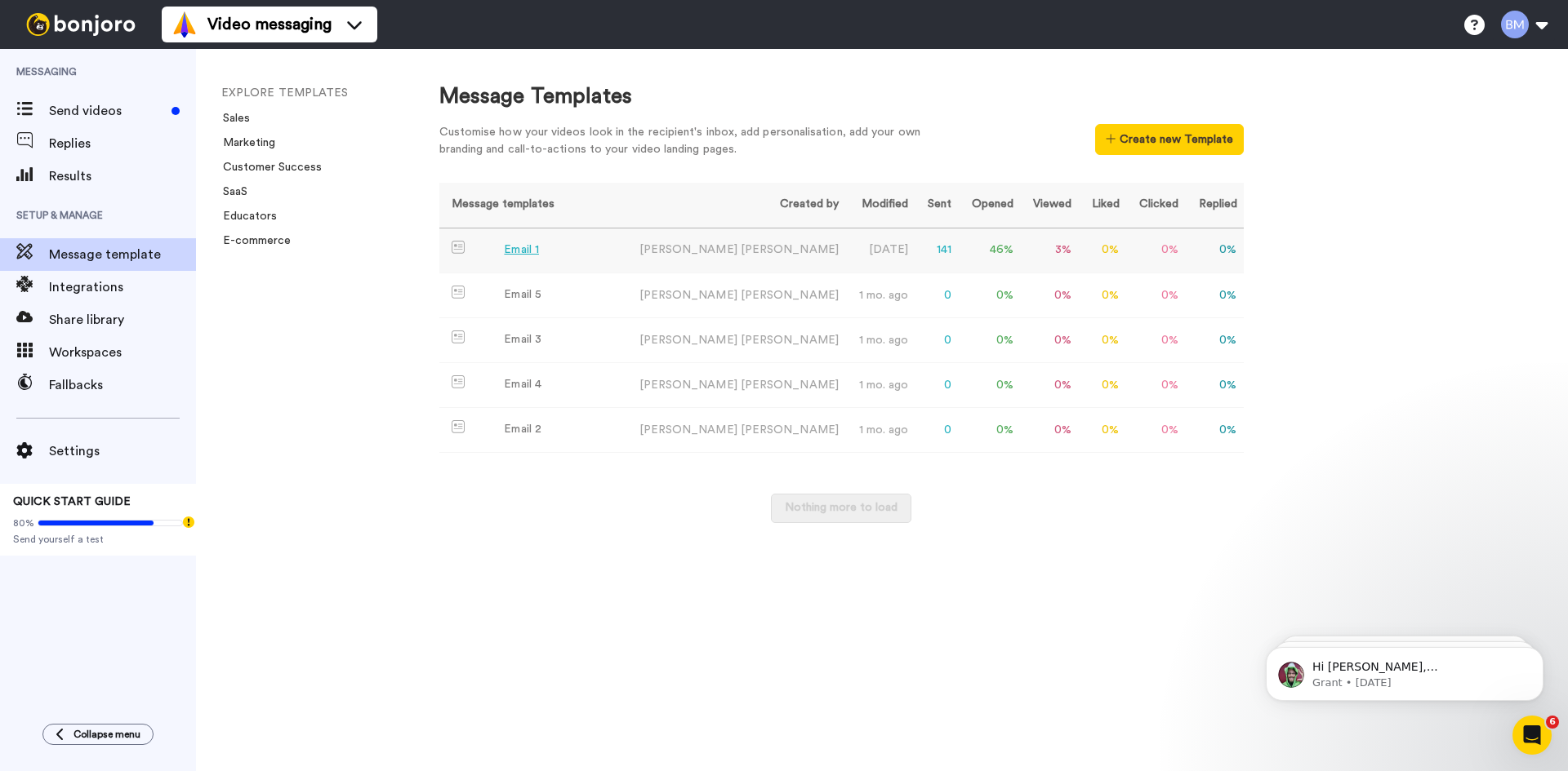
click at [518, 250] on div "Email 1" at bounding box center [521, 250] width 35 height 17
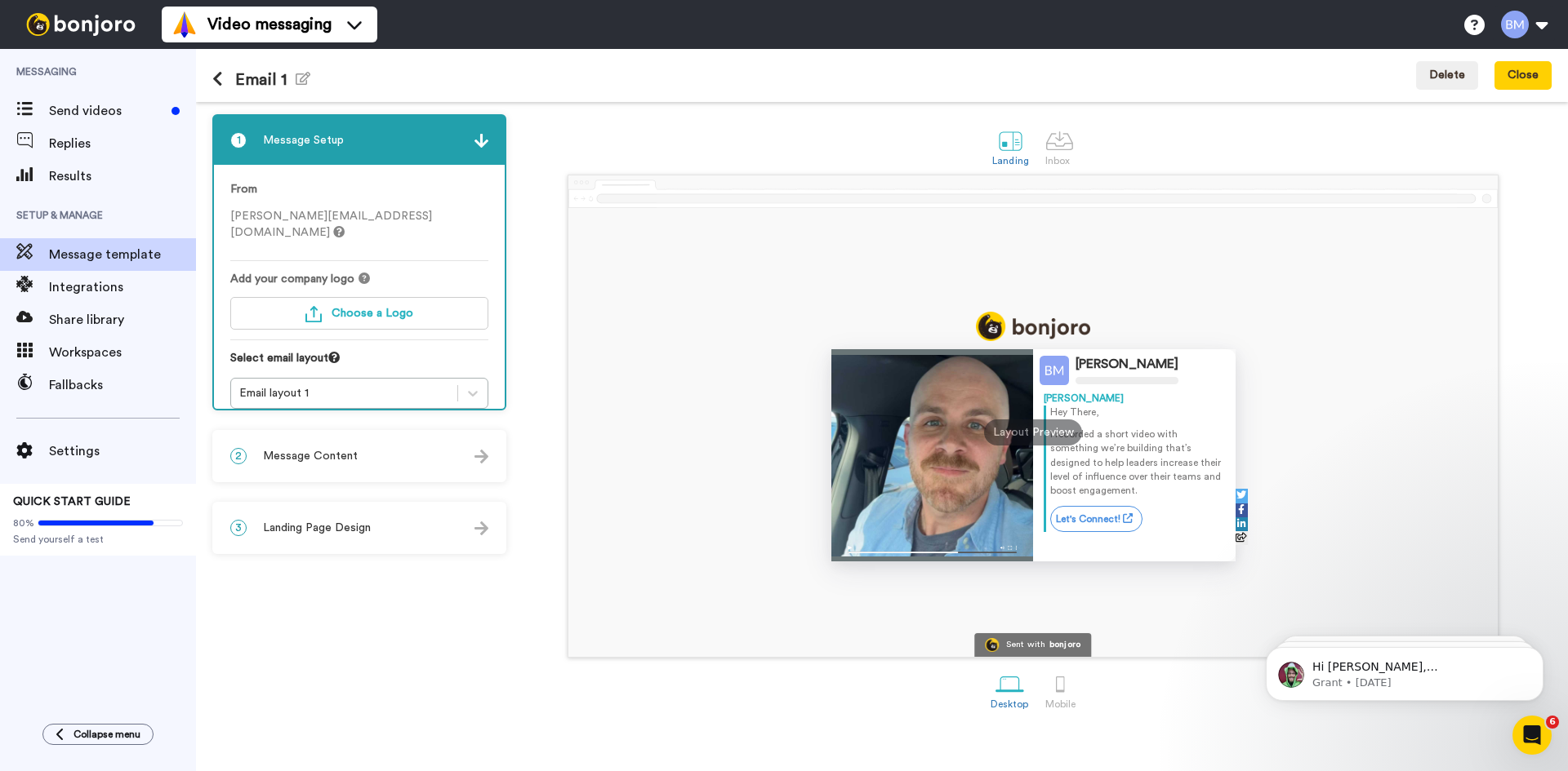
drag, startPoint x: 430, startPoint y: 610, endPoint x: 418, endPoint y: 579, distance: 33.2
click at [431, 611] on div "1 Message Setup From [PERSON_NAME][EMAIL_ADDRESS][DOMAIN_NAME] Add your company…" at bounding box center [363, 436] width 302 height 645
click at [118, 249] on span "Message template" at bounding box center [122, 255] width 147 height 20
drag, startPoint x: 482, startPoint y: 696, endPoint x: 480, endPoint y: 680, distance: 16.1
click at [482, 693] on div "1 Message Setup From [PERSON_NAME][EMAIL_ADDRESS][DOMAIN_NAME] Add your company…" at bounding box center [363, 436] width 302 height 645
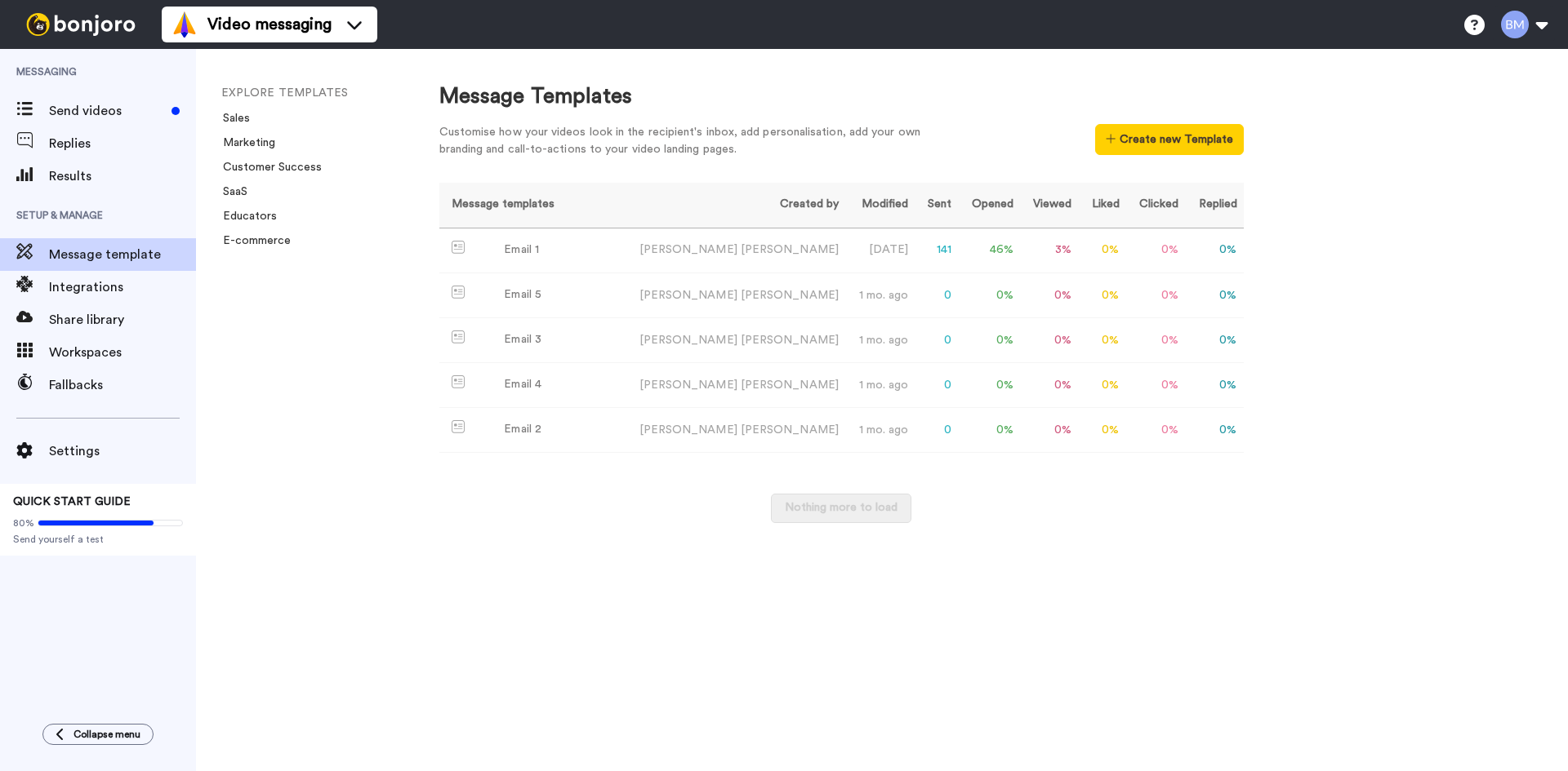
click at [1154, 545] on div "Message templates Created by Modified Sent Opened Viewed Liked Clicked Replied …" at bounding box center [841, 365] width 804 height 365
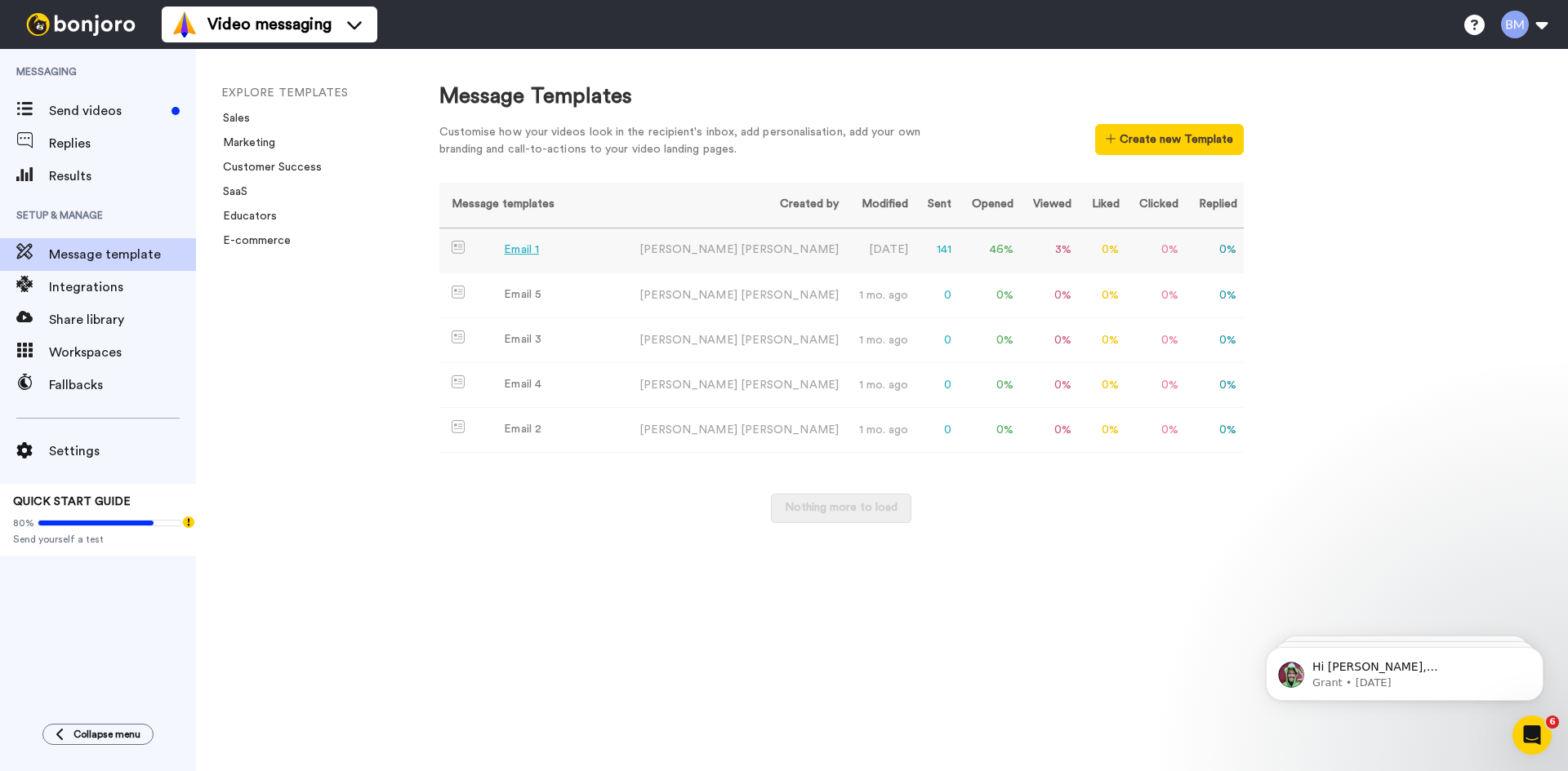
click at [519, 245] on div "Email 1" at bounding box center [521, 250] width 35 height 17
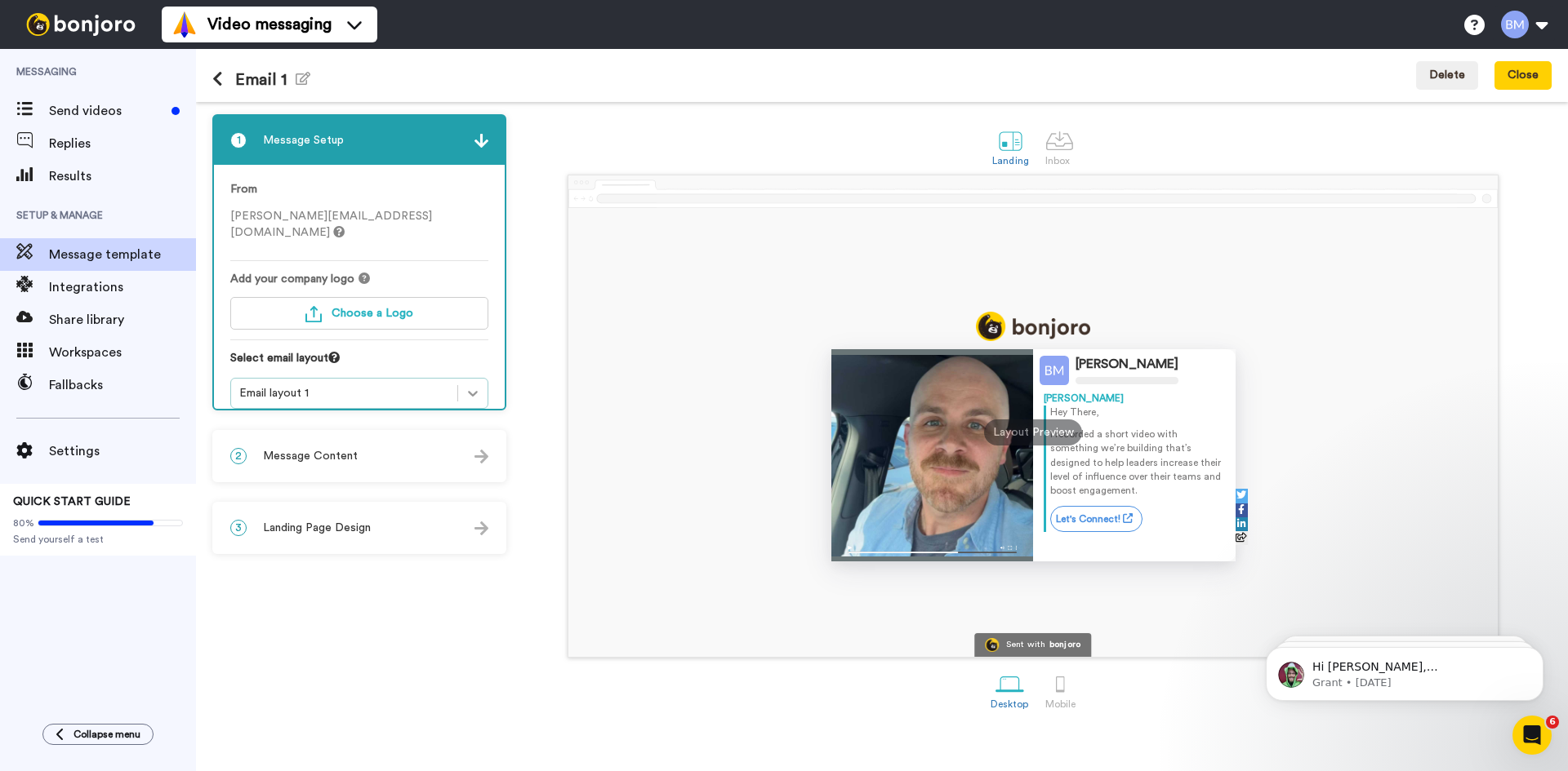
click at [480, 379] on div at bounding box center [473, 394] width 30 height 30
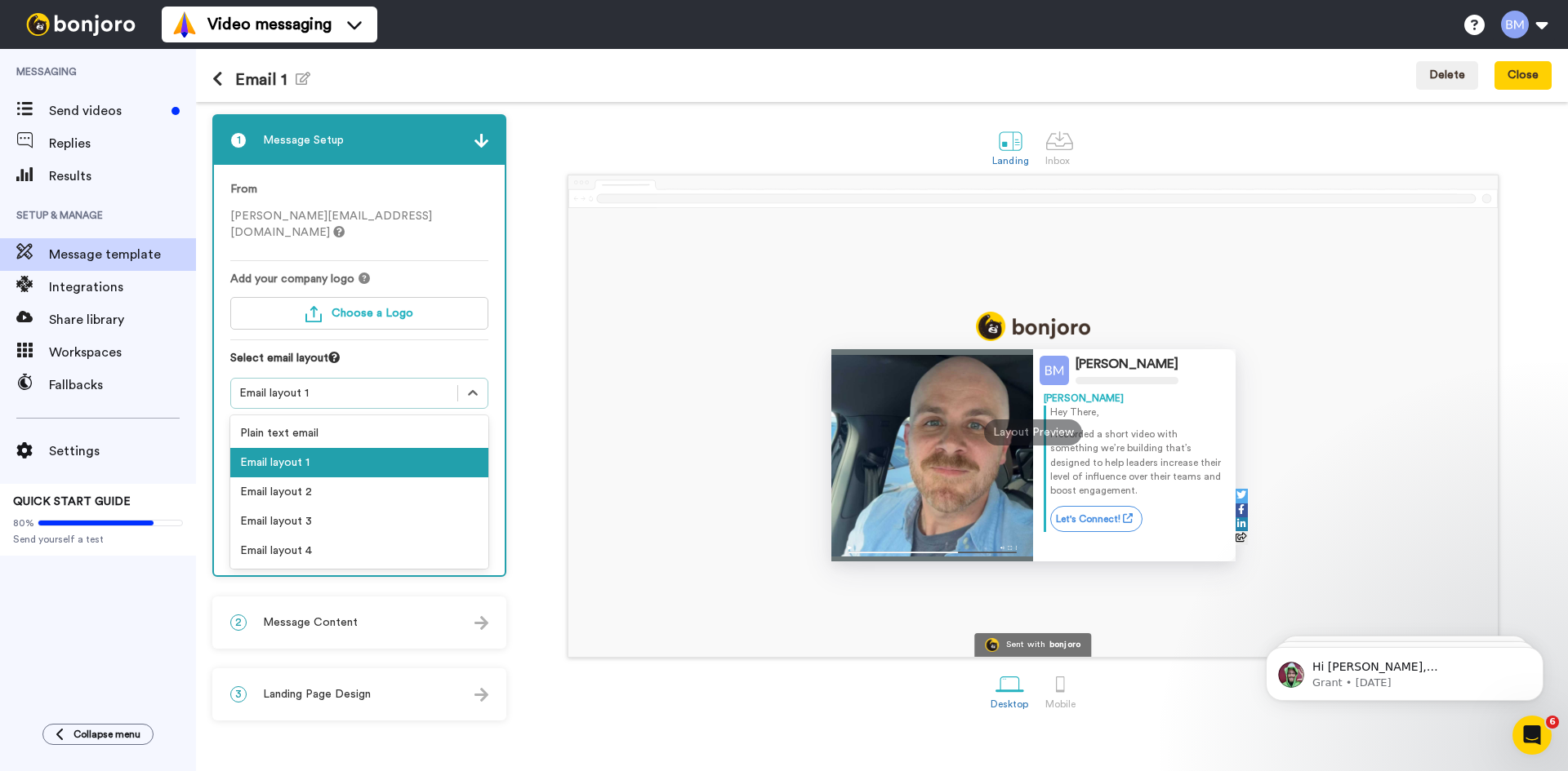
click at [423, 448] on div "Email layout 1" at bounding box center [359, 463] width 258 height 30
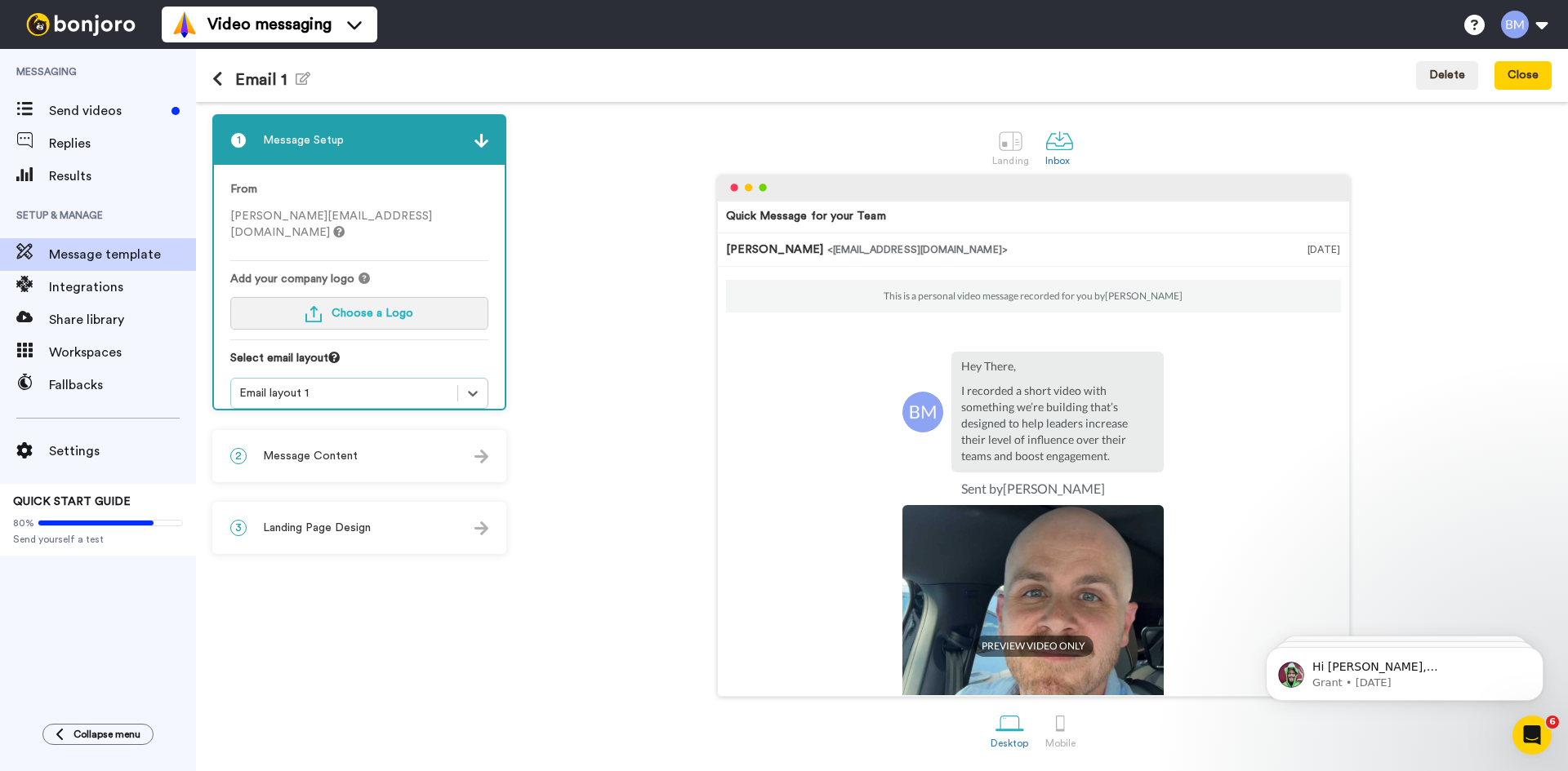
click at [421, 297] on button "Choose a Logo" at bounding box center [359, 313] width 258 height 33
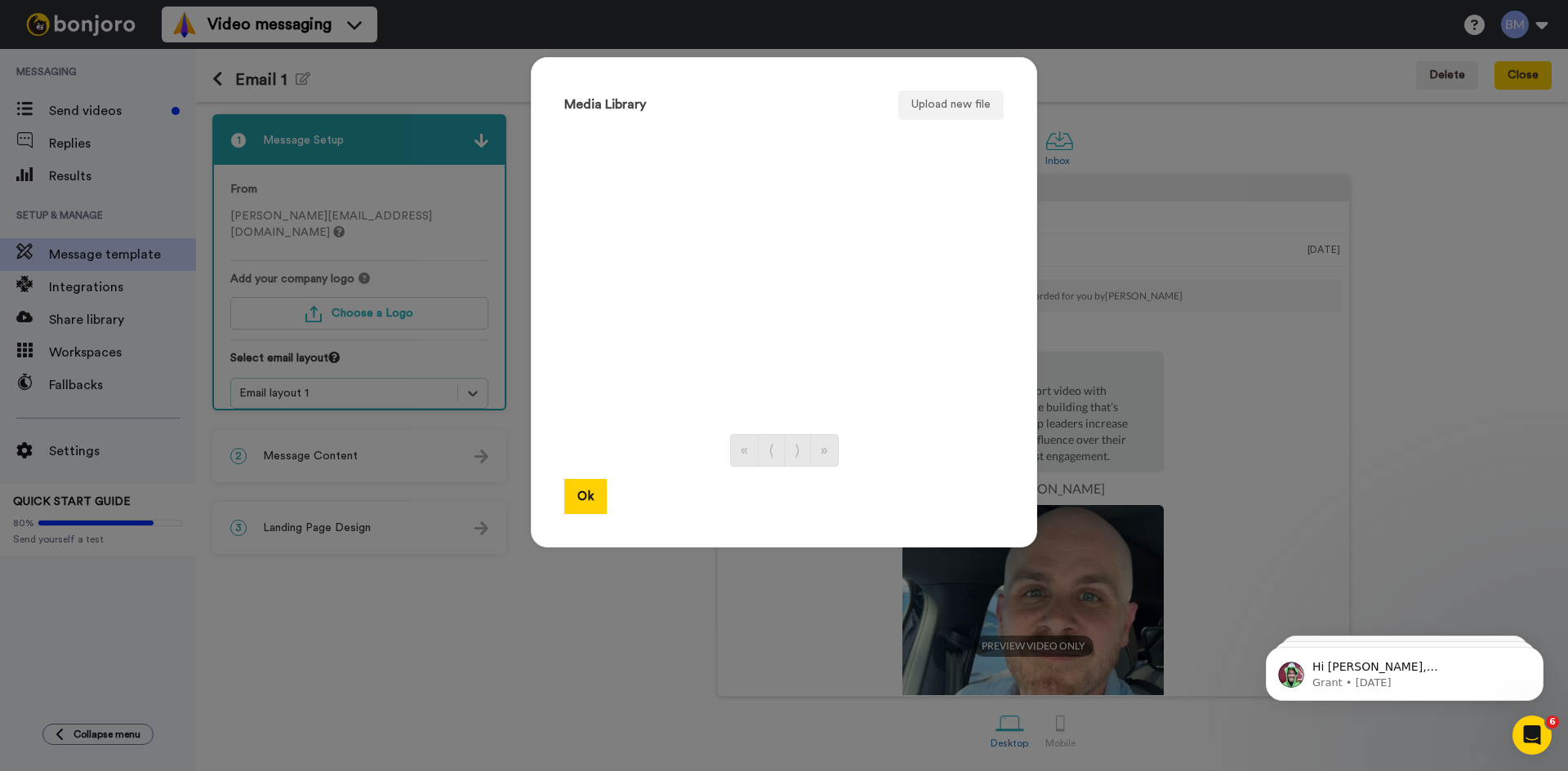
click at [801, 313] on ul at bounding box center [784, 272] width 439 height 290
click at [925, 106] on button "Upload new file" at bounding box center [951, 105] width 105 height 30
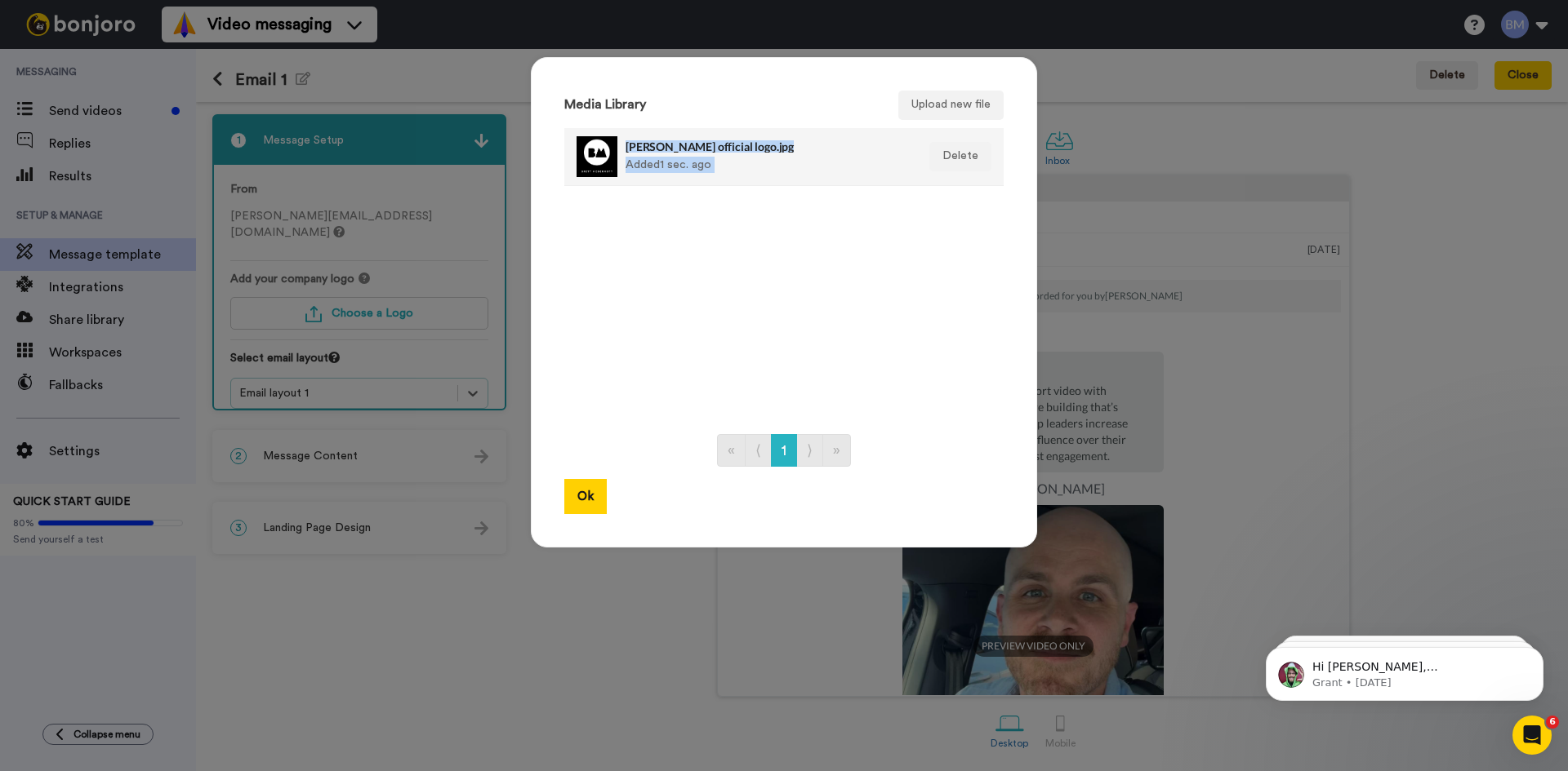
click at [597, 155] on div at bounding box center [597, 157] width 41 height 41
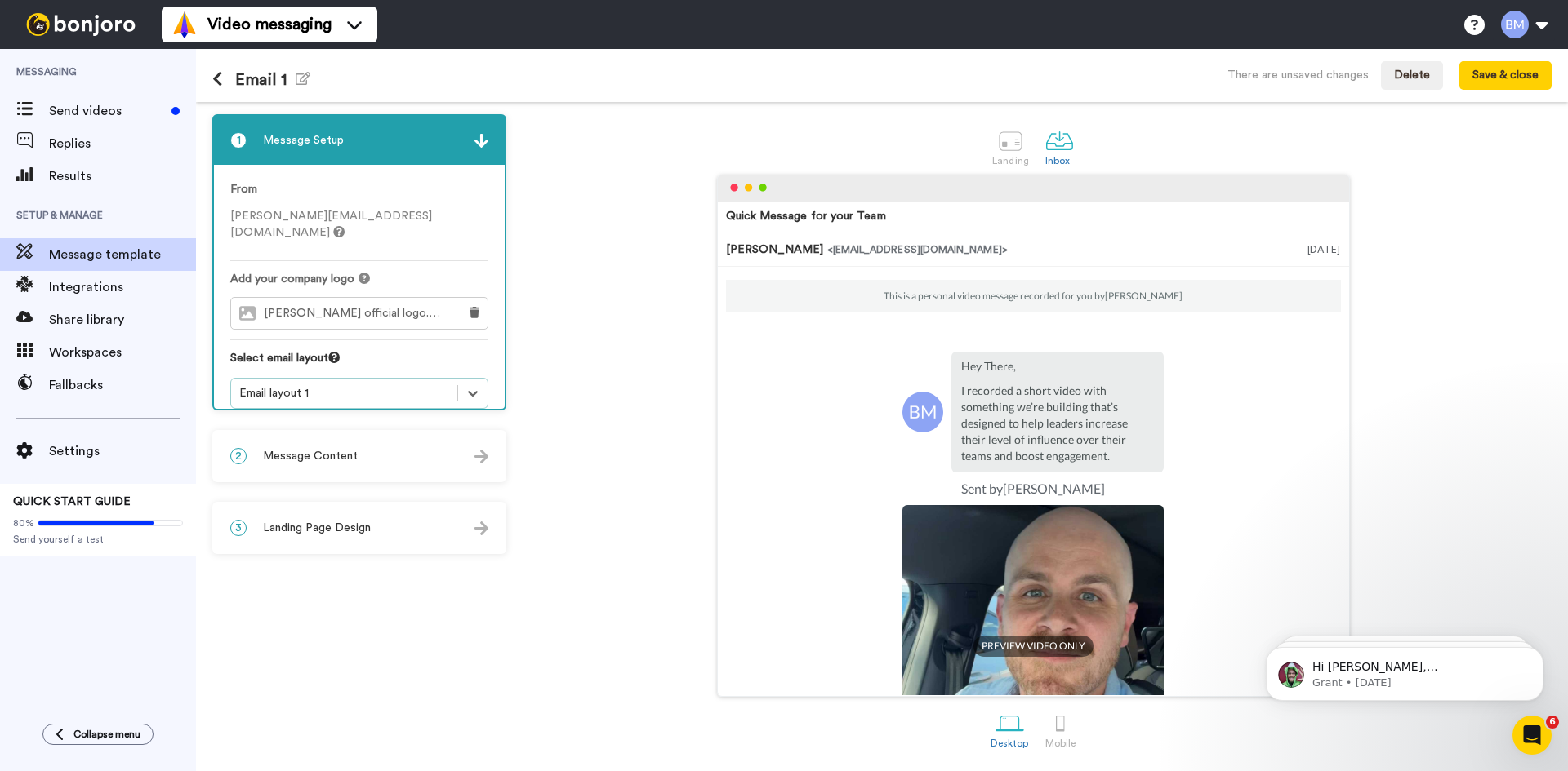
click at [415, 307] on span "brett mcdermott official logo.jpg" at bounding box center [356, 313] width 185 height 14
click at [450, 315] on div "Add your company logo brett mcdermott official logo.jpg" at bounding box center [359, 305] width 258 height 70
click at [313, 307] on span "brett mcdermott official logo.jpg" at bounding box center [356, 313] width 185 height 14
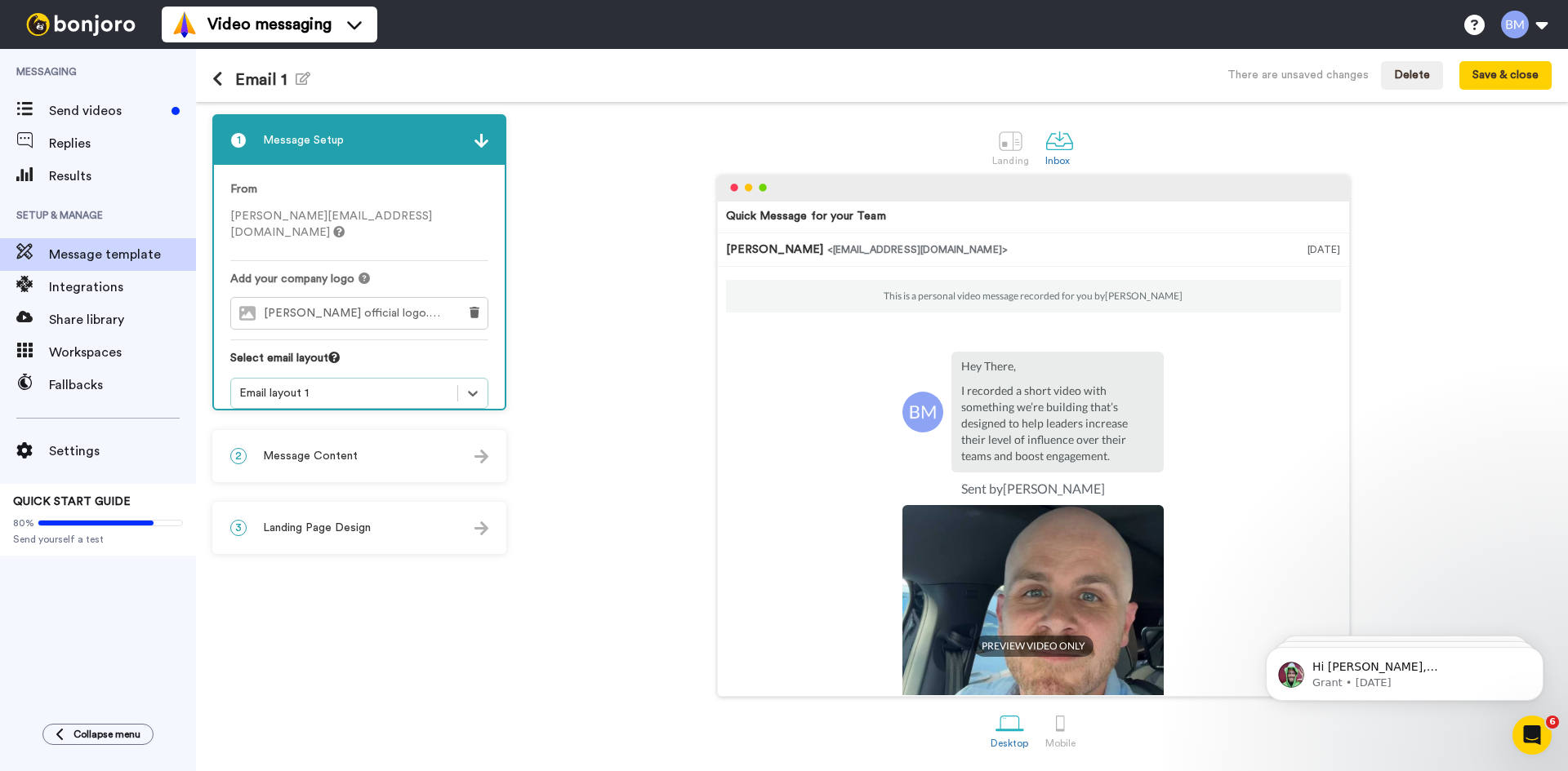
click at [603, 283] on div "Quick Message for your Team Brett McDermott <senderfrom@email.com> Sep 15, 2025…" at bounding box center [1033, 436] width 1037 height 522
click at [313, 307] on span "brett mcdermott official logo.jpg" at bounding box center [356, 313] width 185 height 14
click at [326, 350] on div "Select email layout" at bounding box center [359, 364] width 258 height 28
click at [384, 454] on div "2 Message Content" at bounding box center [359, 456] width 290 height 49
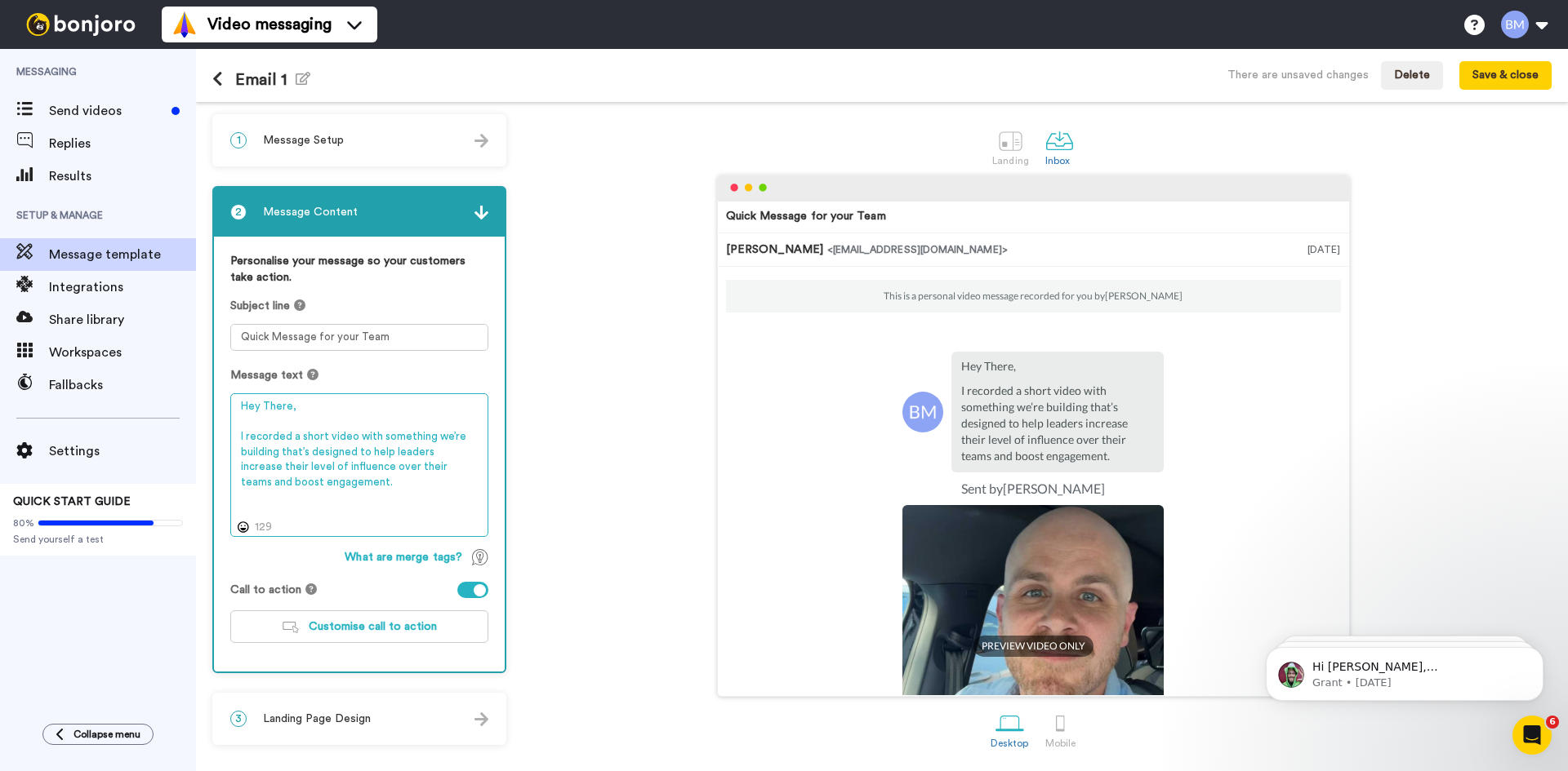
drag, startPoint x: 299, startPoint y: 468, endPoint x: 304, endPoint y: 506, distance: 38.3
click at [300, 470] on textarea "Hey There, I recorded a short video with something we’re building that’s design…" at bounding box center [359, 465] width 258 height 144
click at [309, 483] on textarea "Hey There, I recorded a short video with something we’re building that’s design…" at bounding box center [359, 465] width 258 height 144
drag, startPoint x: 313, startPoint y: 486, endPoint x: 236, endPoint y: 432, distance: 94.0
click at [236, 432] on textarea "Hey There, I recorded a short video with something we’re building that’s design…" at bounding box center [359, 465] width 258 height 144
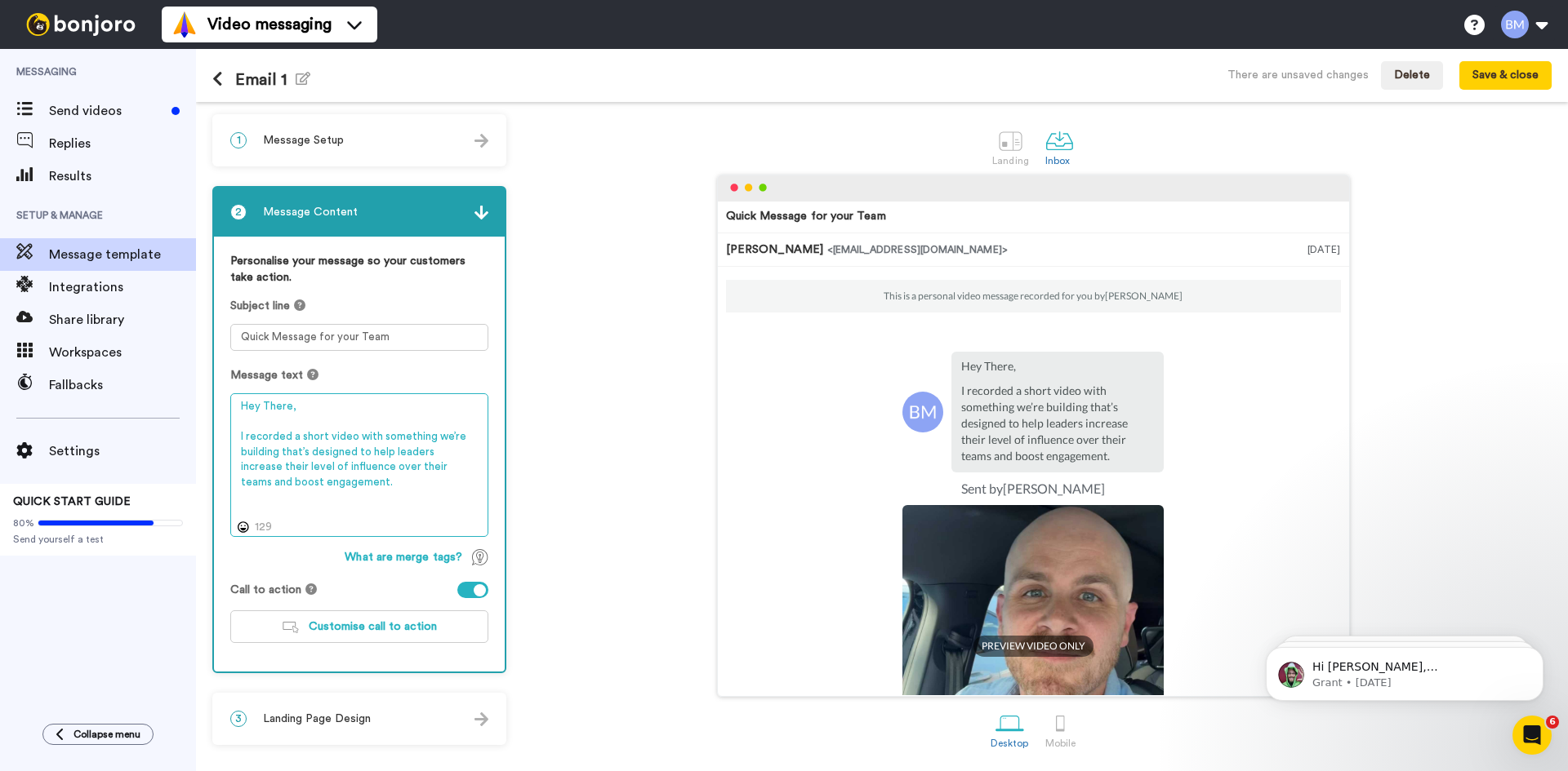
paste textarea "Im building that’s designed to help leaders and sales teams boost engagement an…"
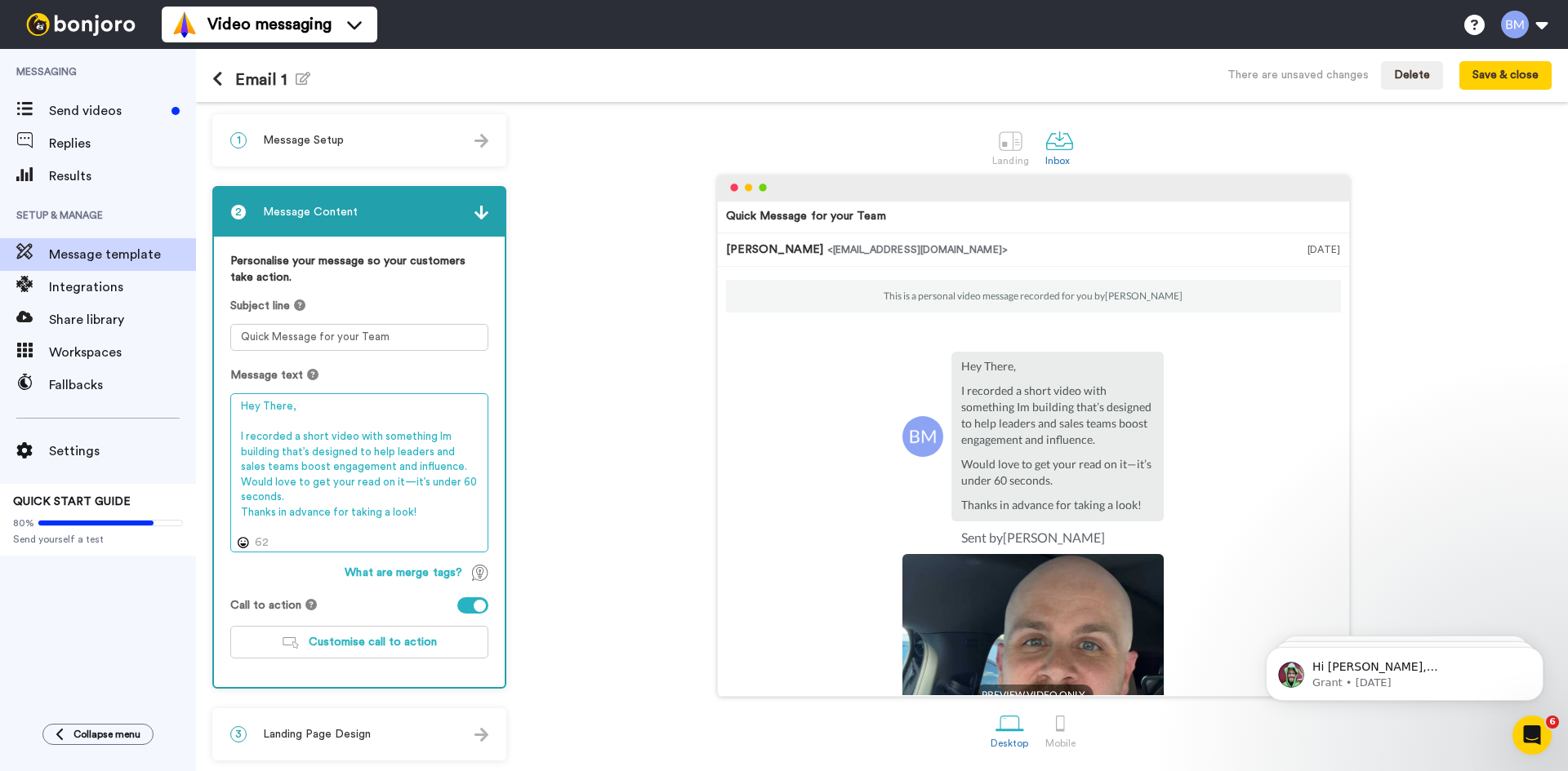
click at [430, 434] on textarea "Hey There, I recorded a short video with something Im building that’s designed …" at bounding box center [359, 473] width 258 height 159
drag, startPoint x: 440, startPoint y: 468, endPoint x: 449, endPoint y: 466, distance: 9.2
click at [441, 468] on textarea "Hey There, I recorded a short video with something I'm building that’s designed…" at bounding box center [359, 473] width 258 height 159
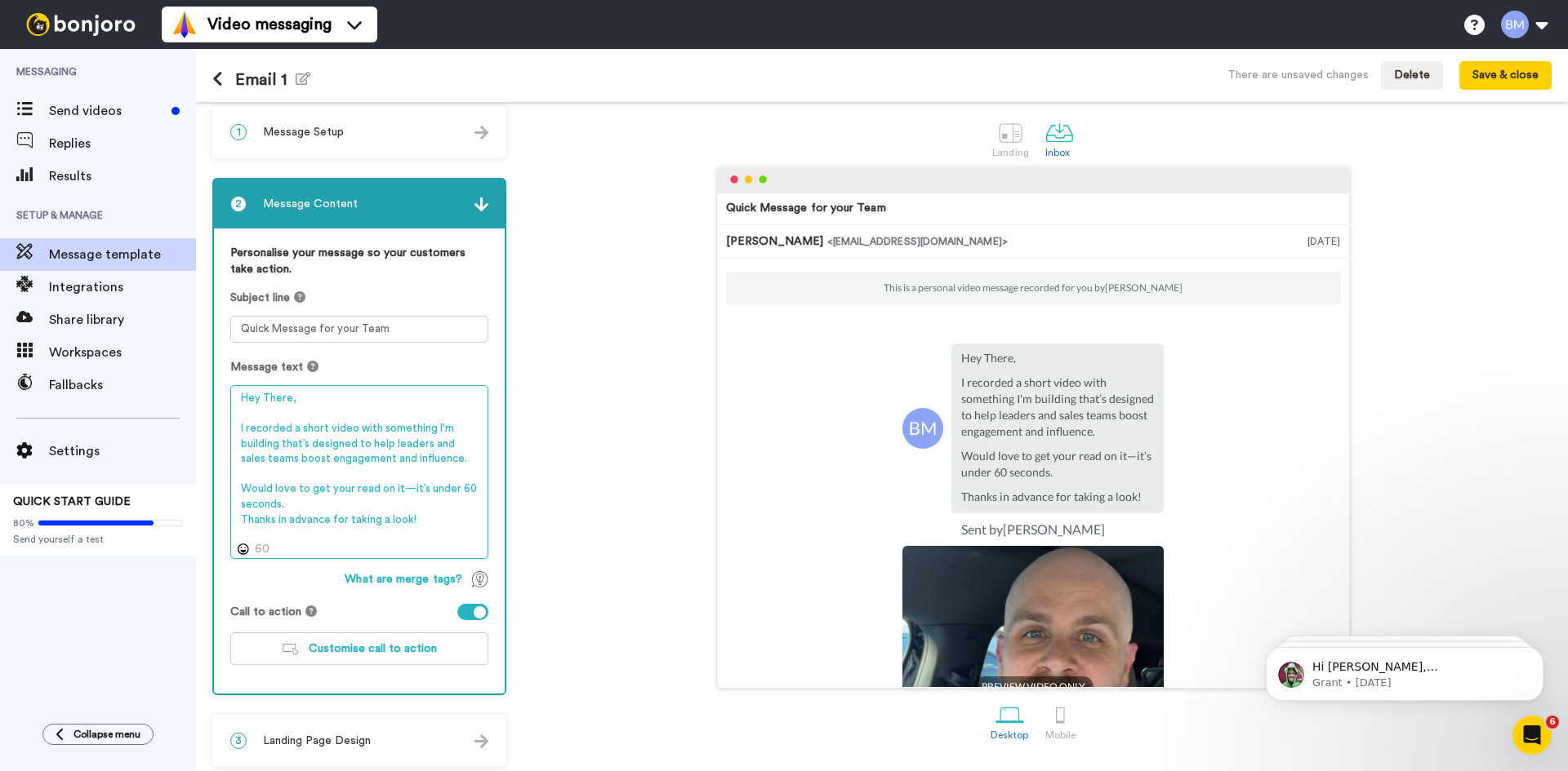
scroll to position [16, 0]
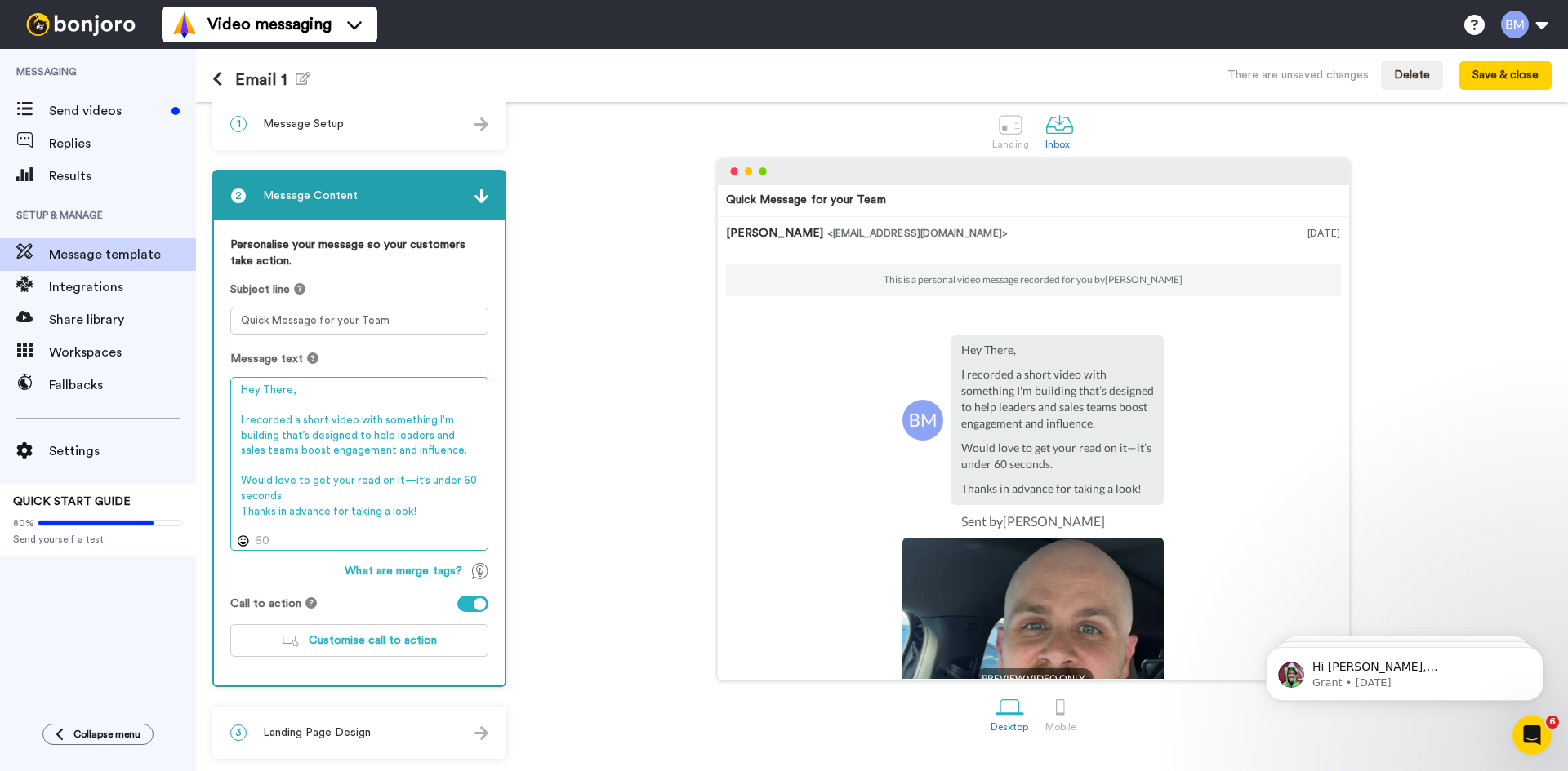
click at [339, 505] on textarea "Hey There, I recorded a short video with something I'm building that’s designed…" at bounding box center [359, 464] width 258 height 174
click at [345, 498] on textarea "Hey There, I recorded a short video with something I'm building that’s designed…" at bounding box center [359, 464] width 258 height 174
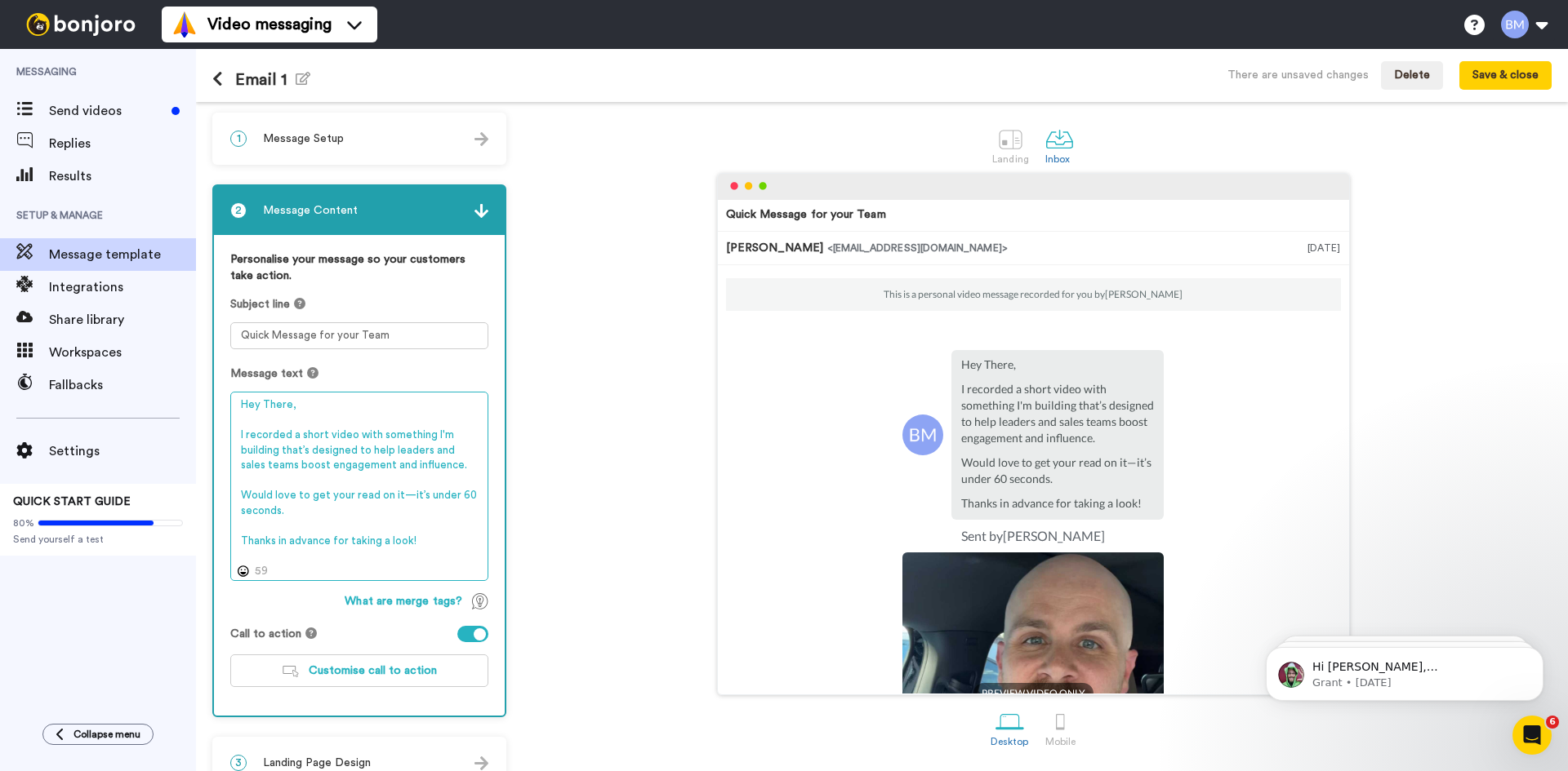
scroll to position [32, 0]
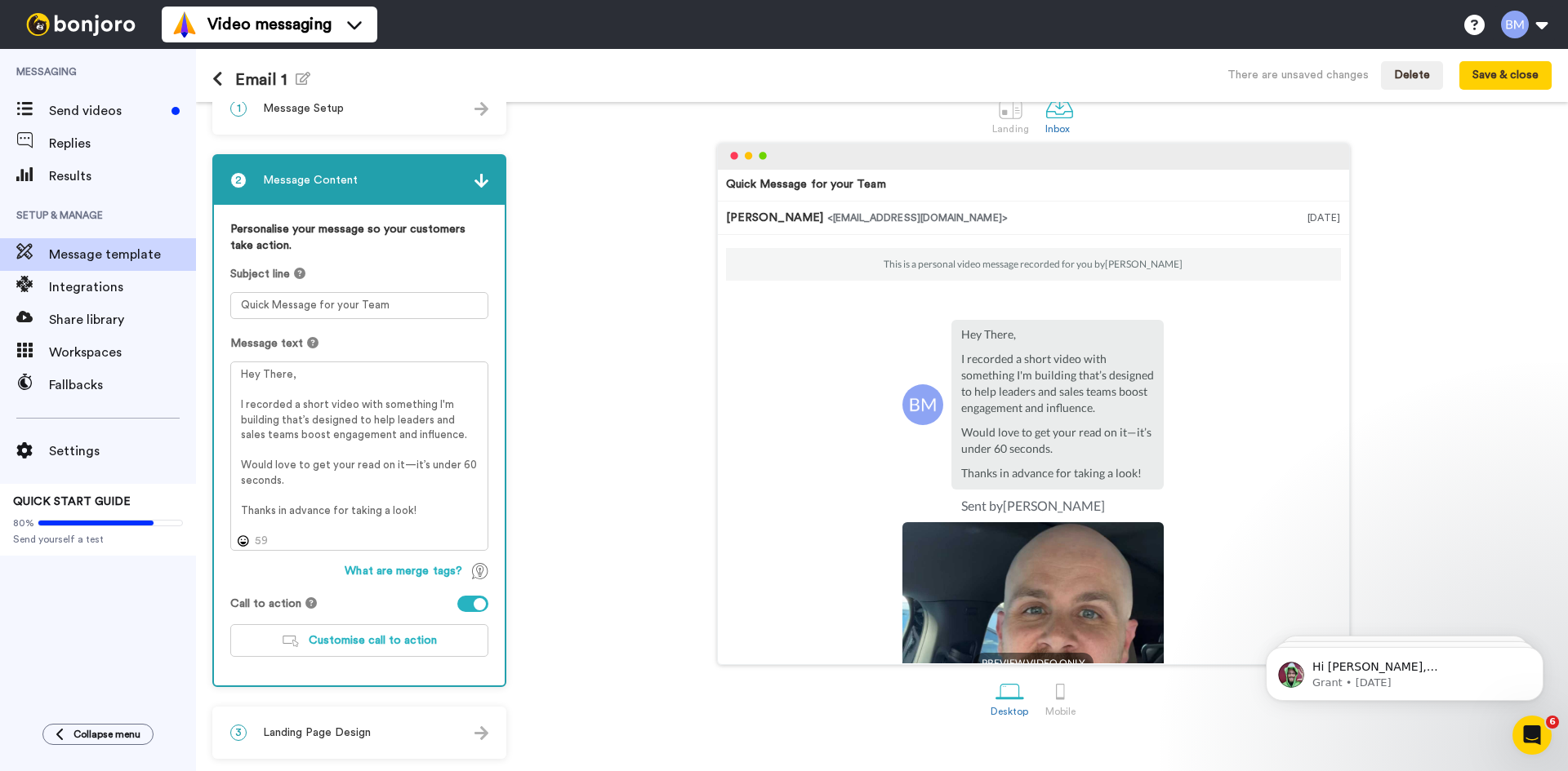
click at [420, 729] on div "3 Landing Page Design" at bounding box center [359, 733] width 290 height 49
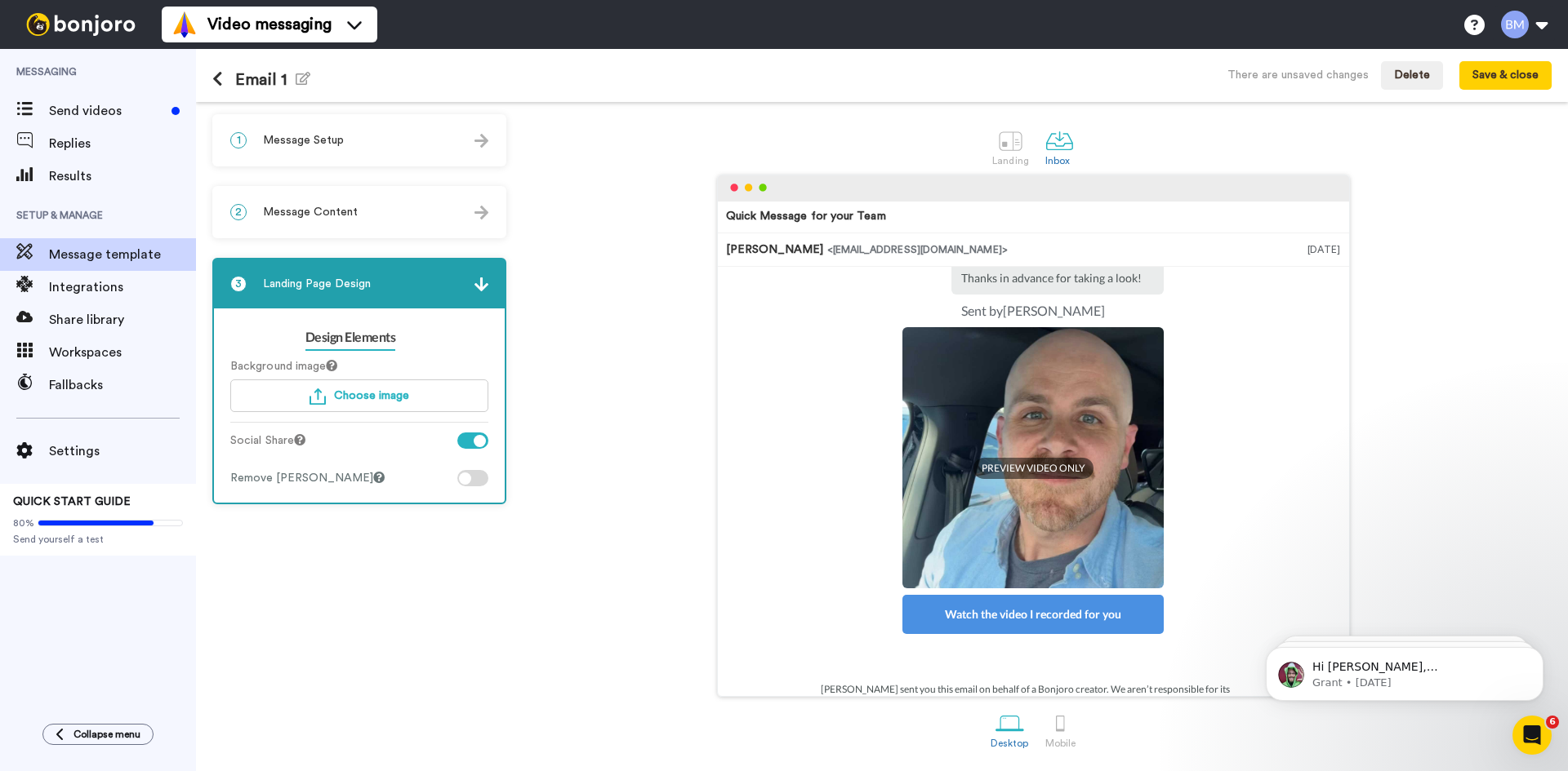
scroll to position [253, 0]
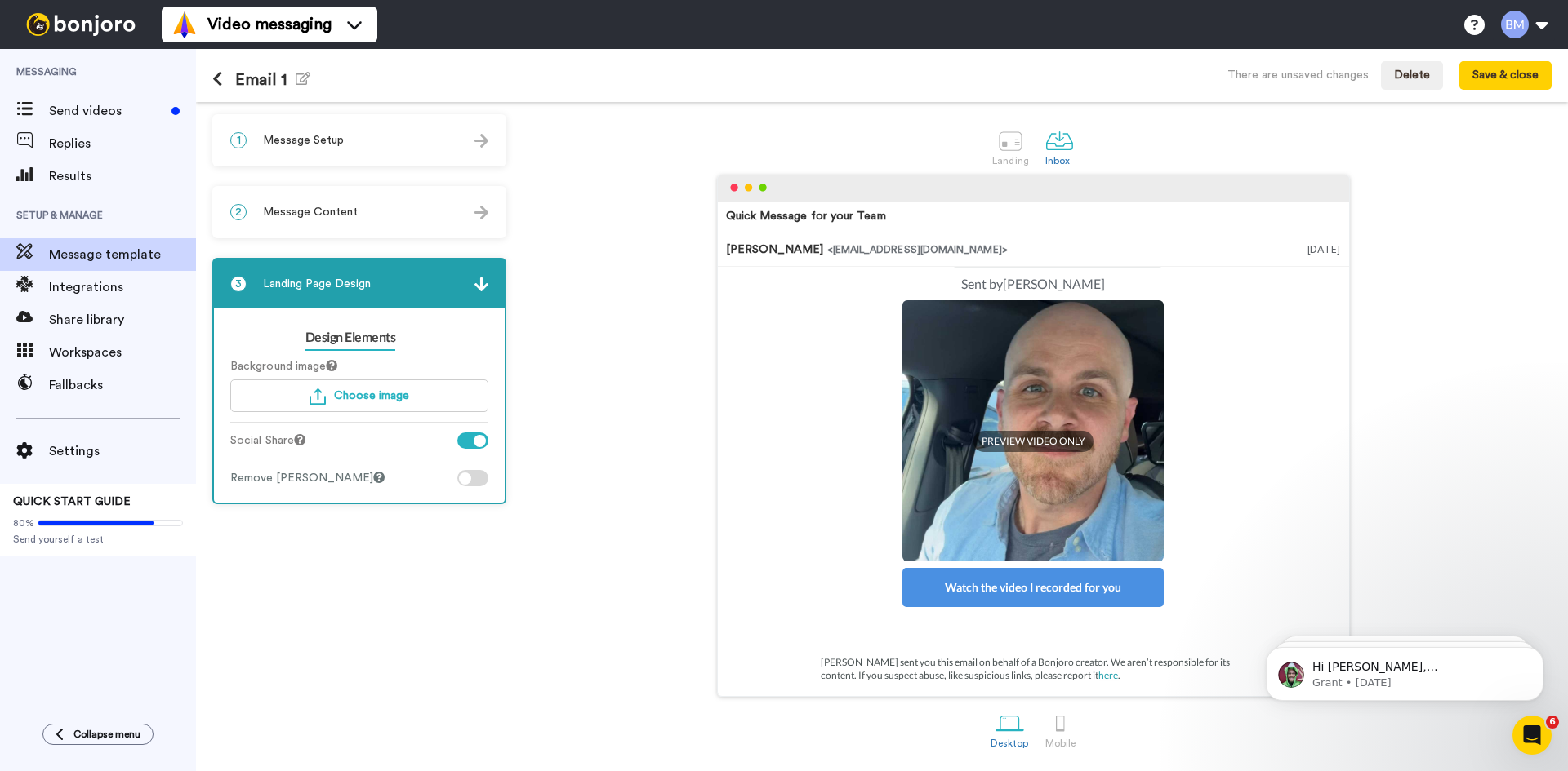
click at [474, 477] on div at bounding box center [473, 478] width 31 height 16
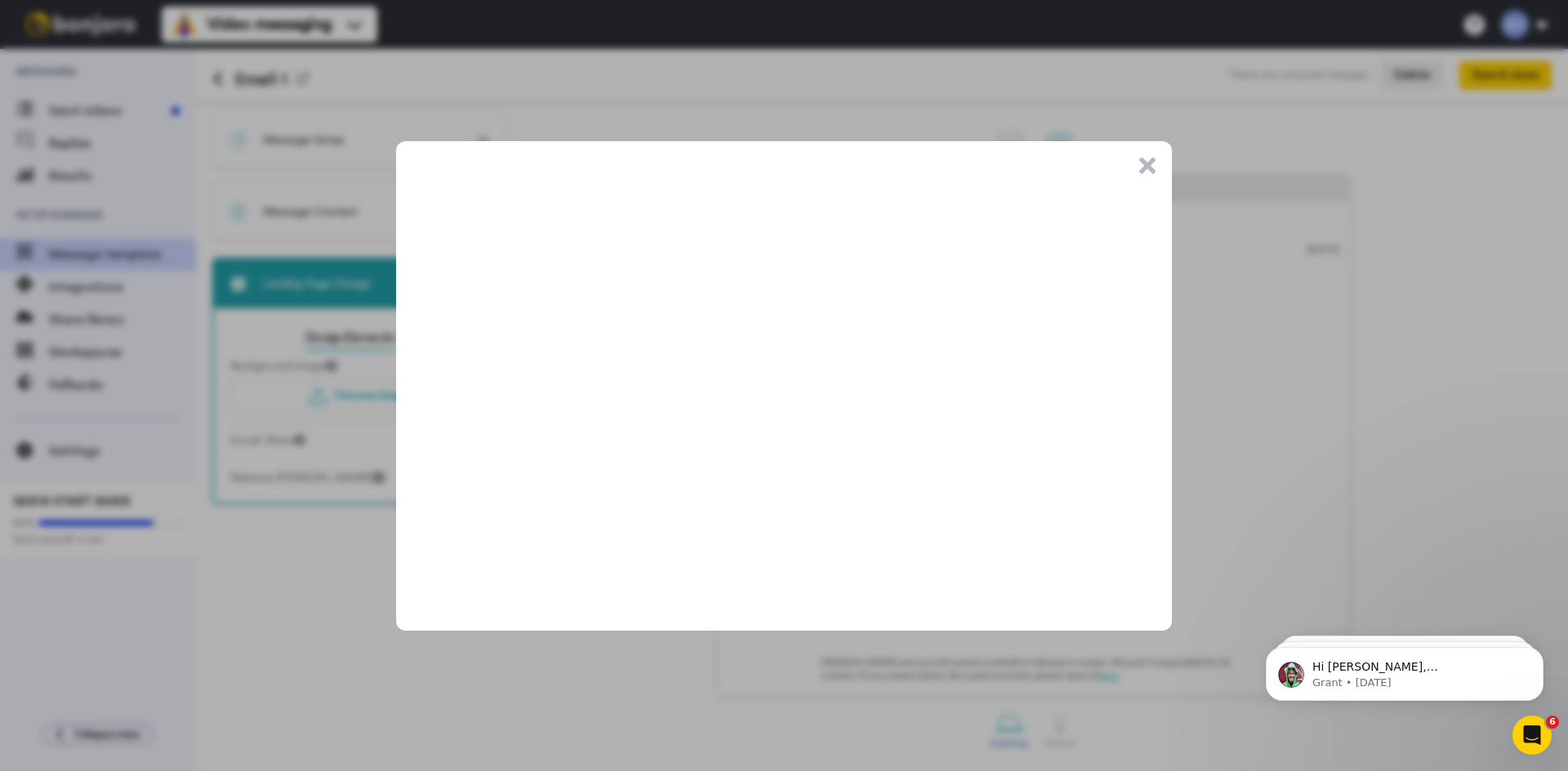
click at [1146, 169] on button ".cls-1{stroke-width:0px;}" at bounding box center [1147, 166] width 16 height 16
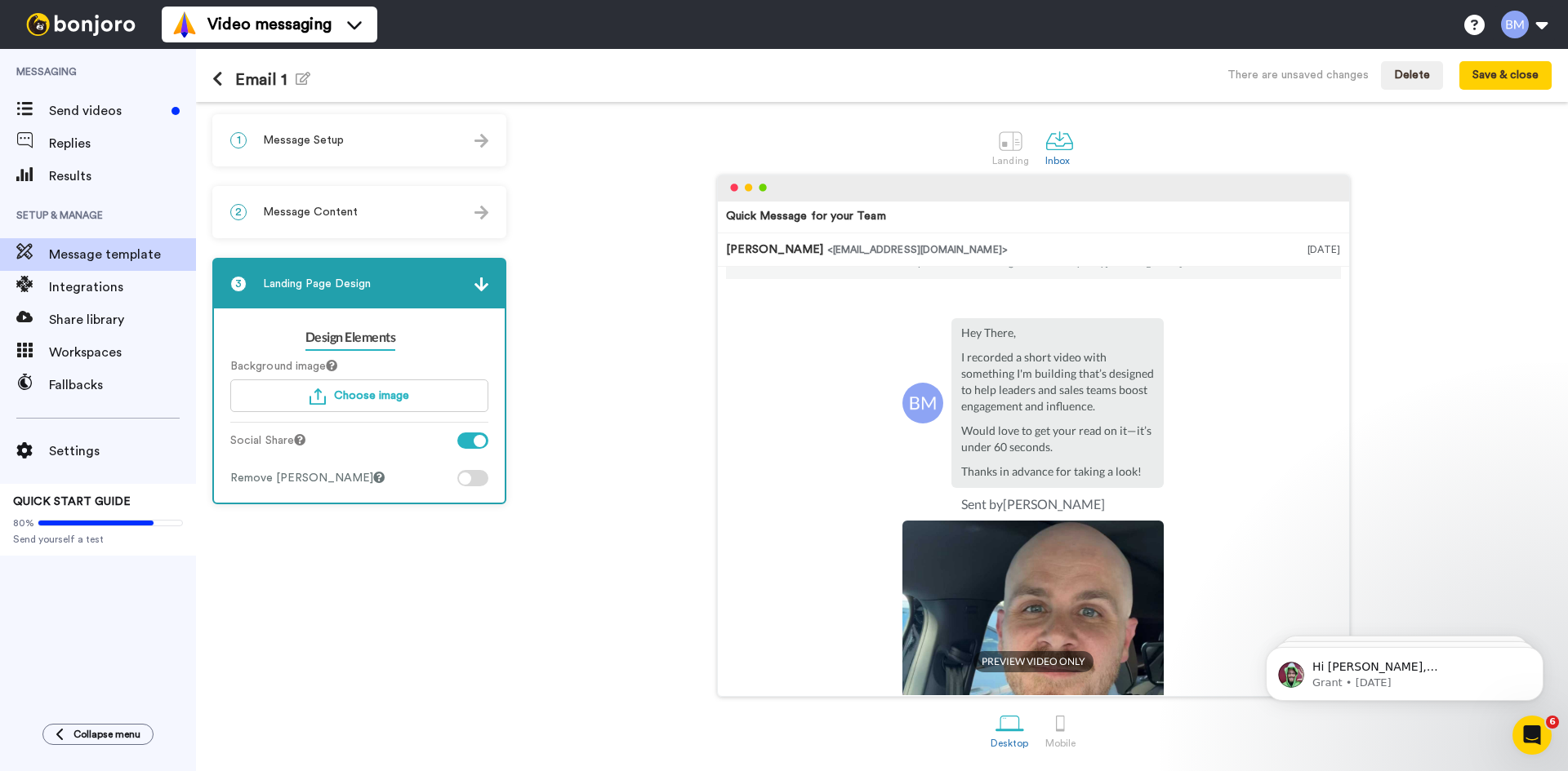
scroll to position [0, 0]
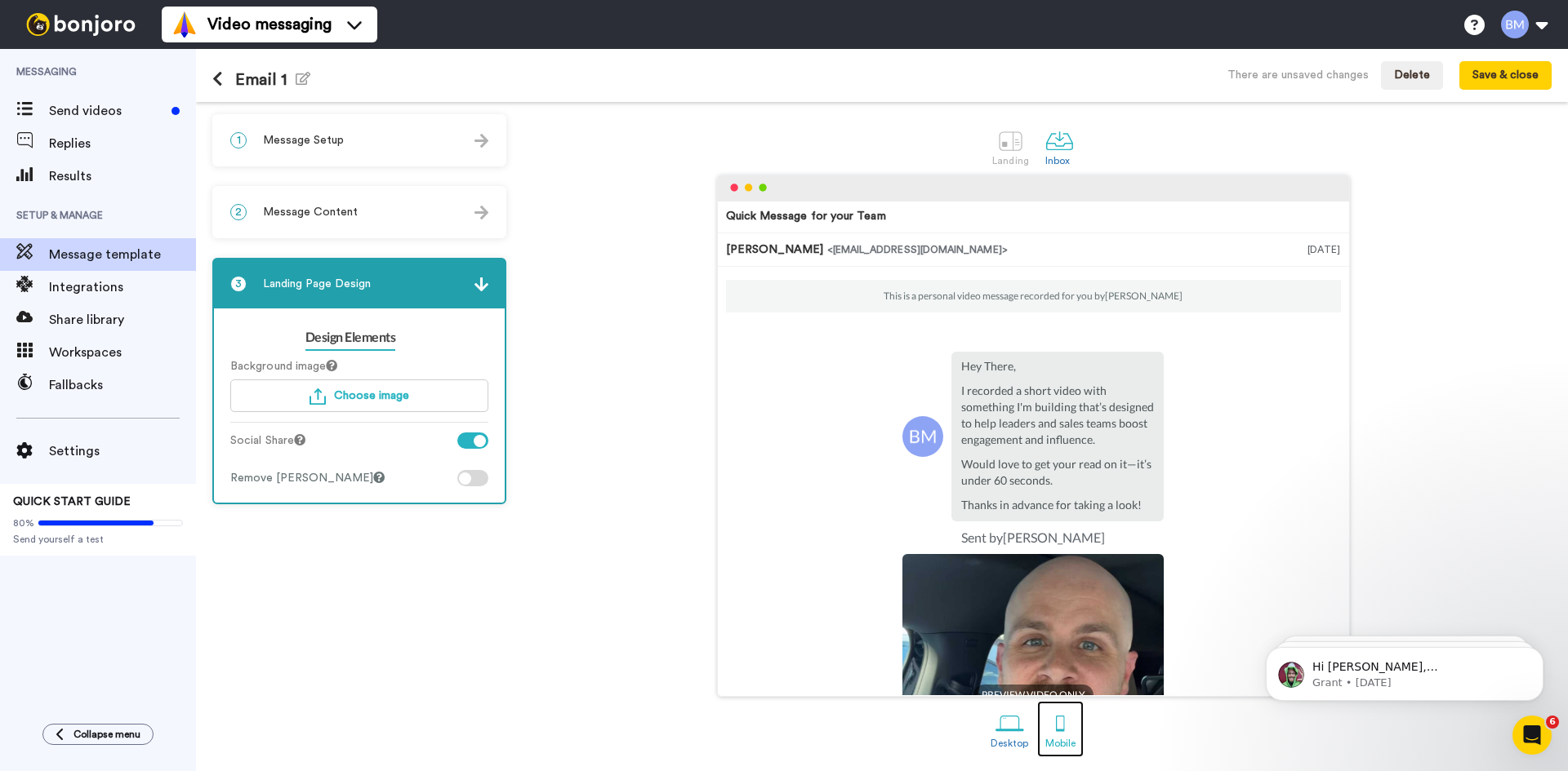
click at [1072, 740] on div "Mobile" at bounding box center [1060, 744] width 30 height 11
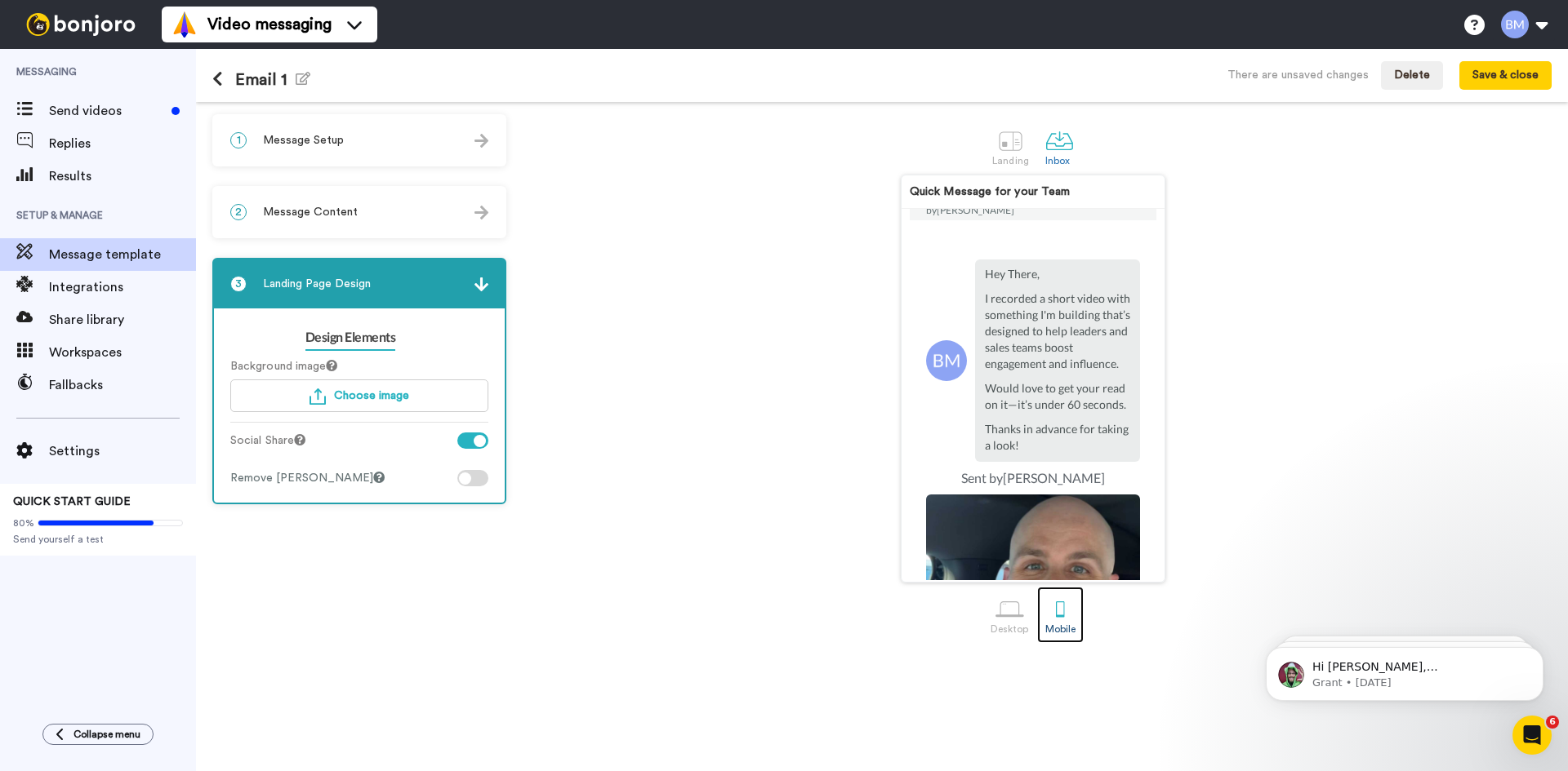
scroll to position [30, 0]
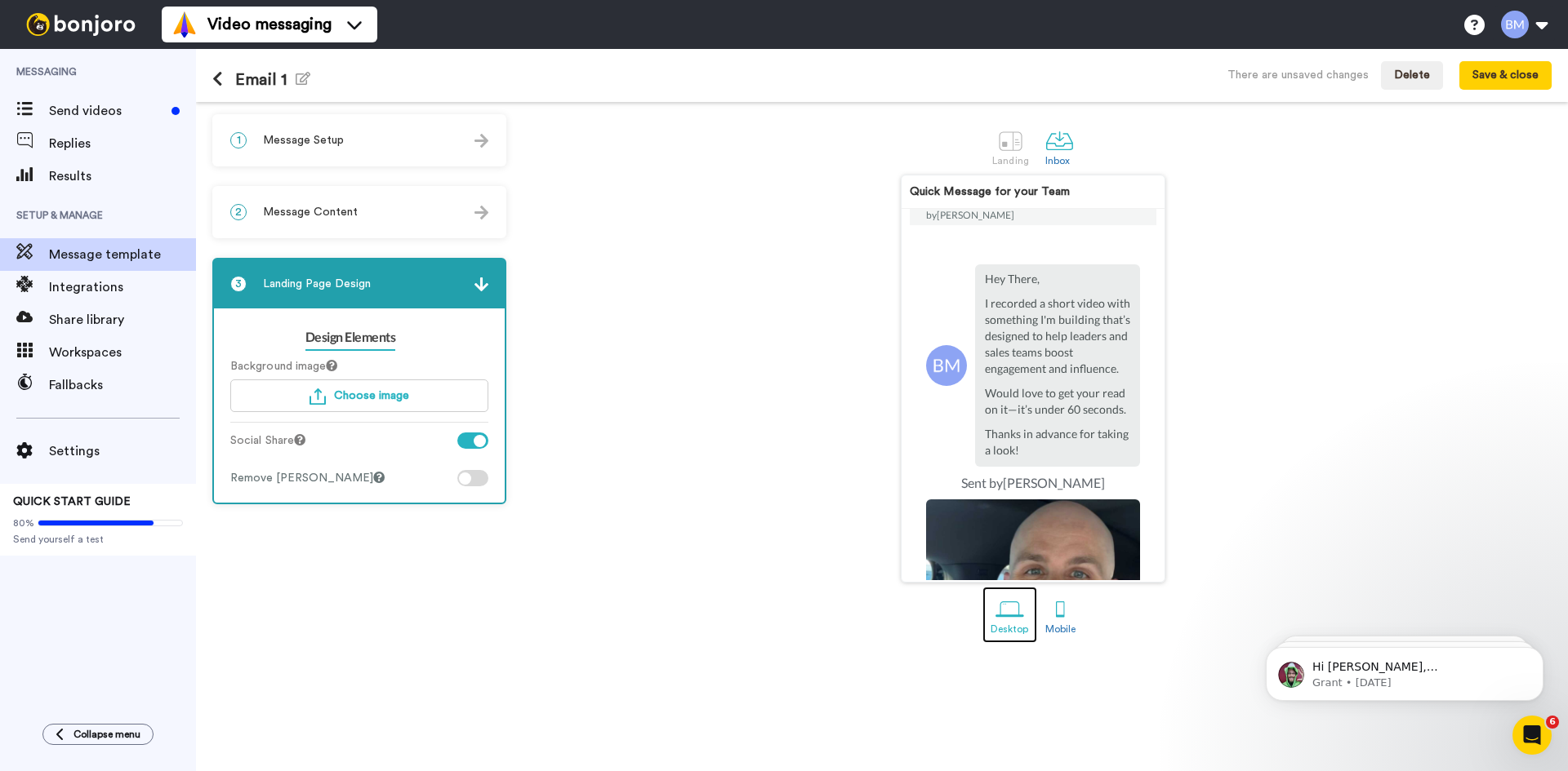
click at [1011, 625] on div "Desktop" at bounding box center [1009, 629] width 39 height 11
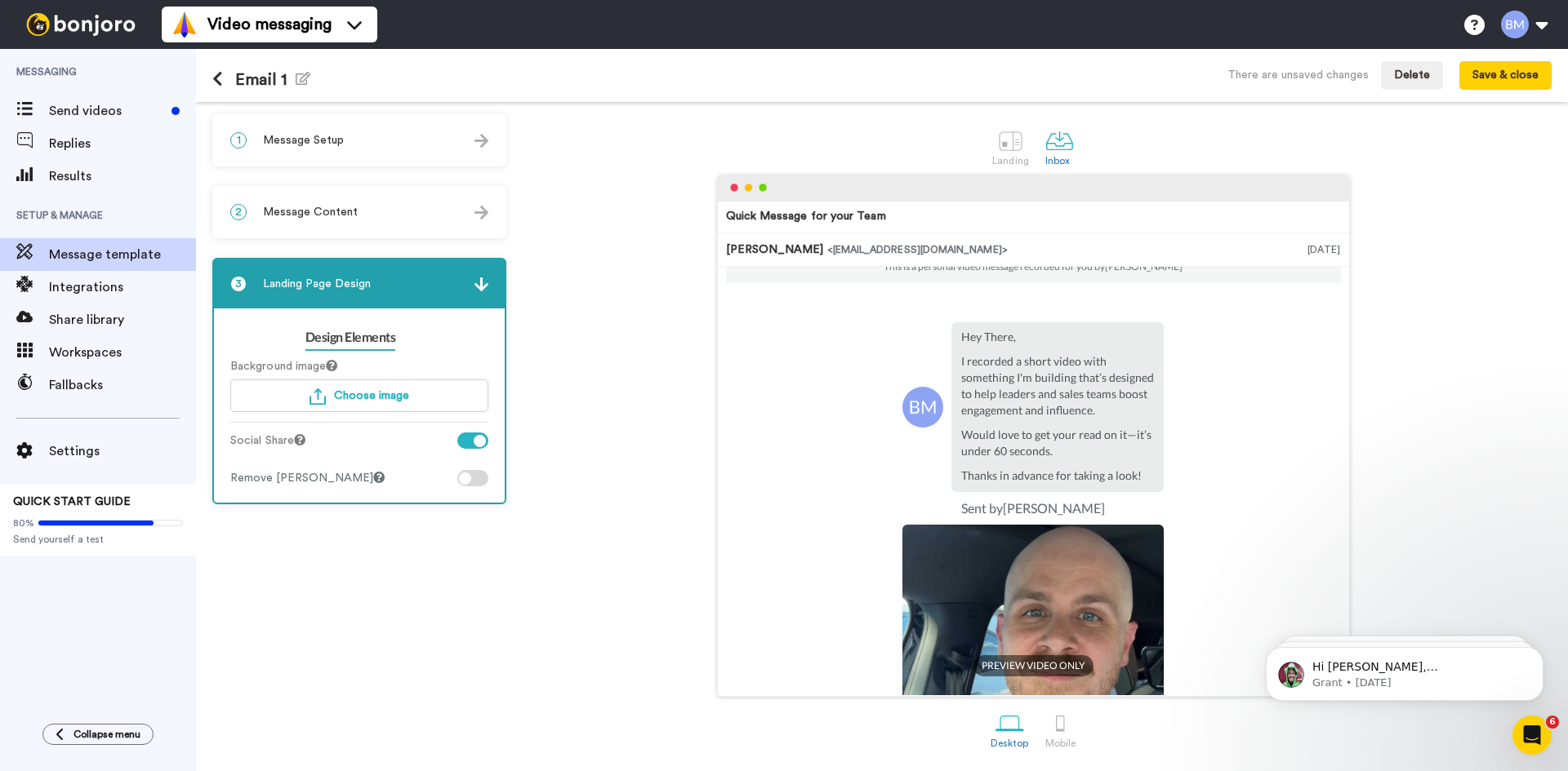
click at [336, 204] on span "Message Content" at bounding box center [309, 212] width 94 height 16
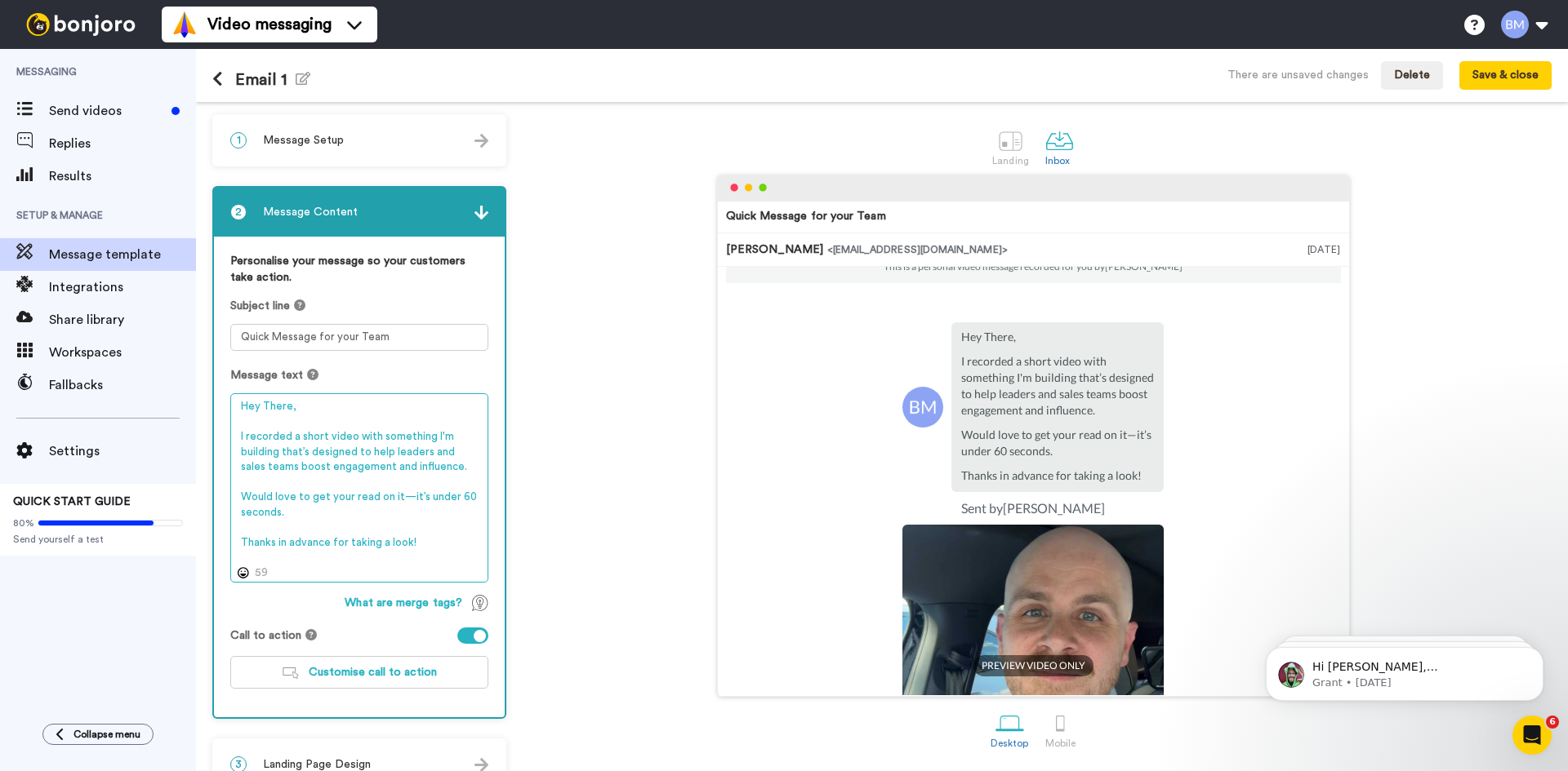
click at [261, 405] on textarea "Hey There, I recorded a short video with something I'm building that’s designed…" at bounding box center [359, 488] width 258 height 189
click at [303, 404] on textarea "Hi there, I recorded a short video with something I'm building that’s designed …" at bounding box center [359, 488] width 258 height 189
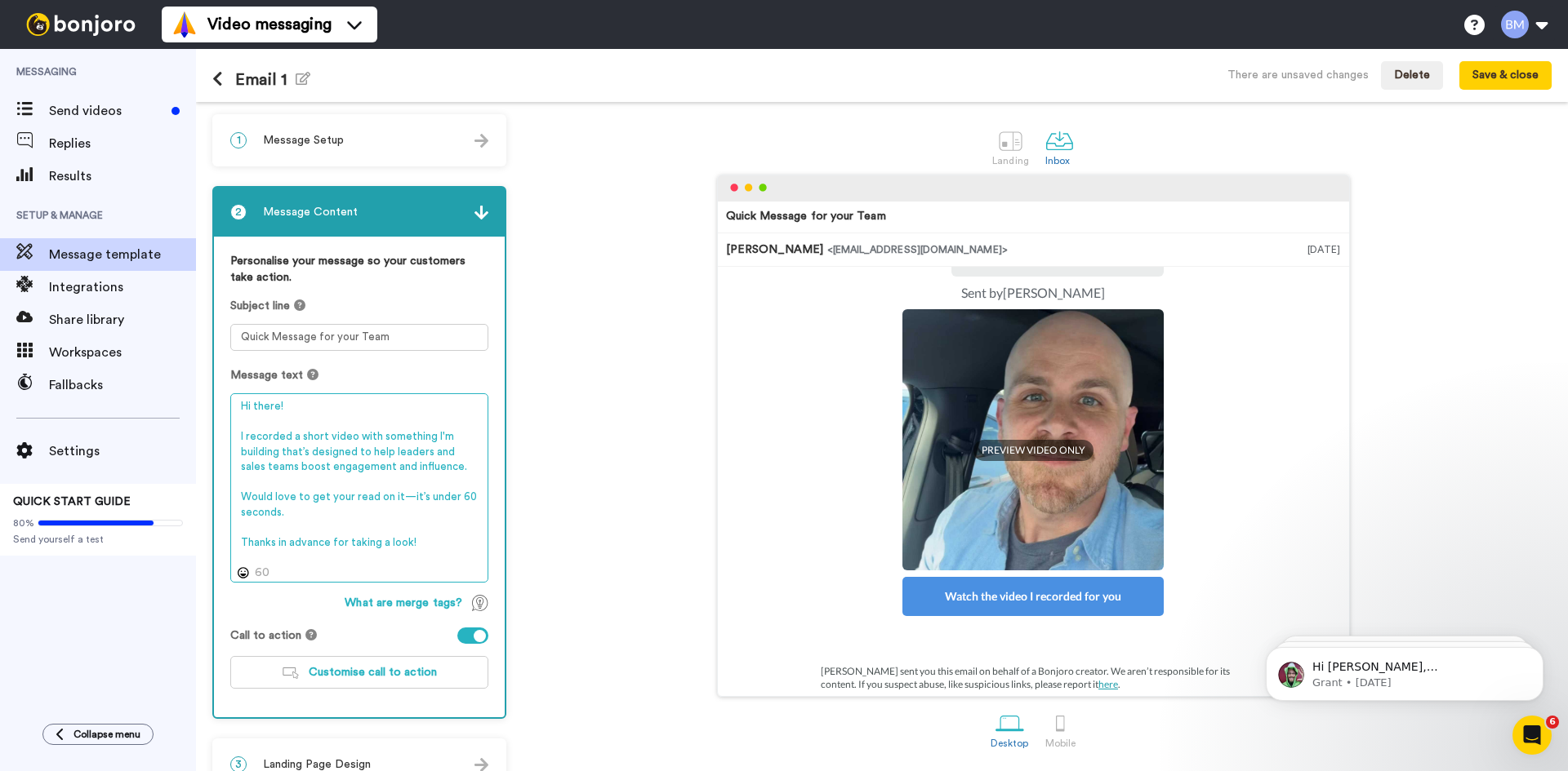
scroll to position [253, 0]
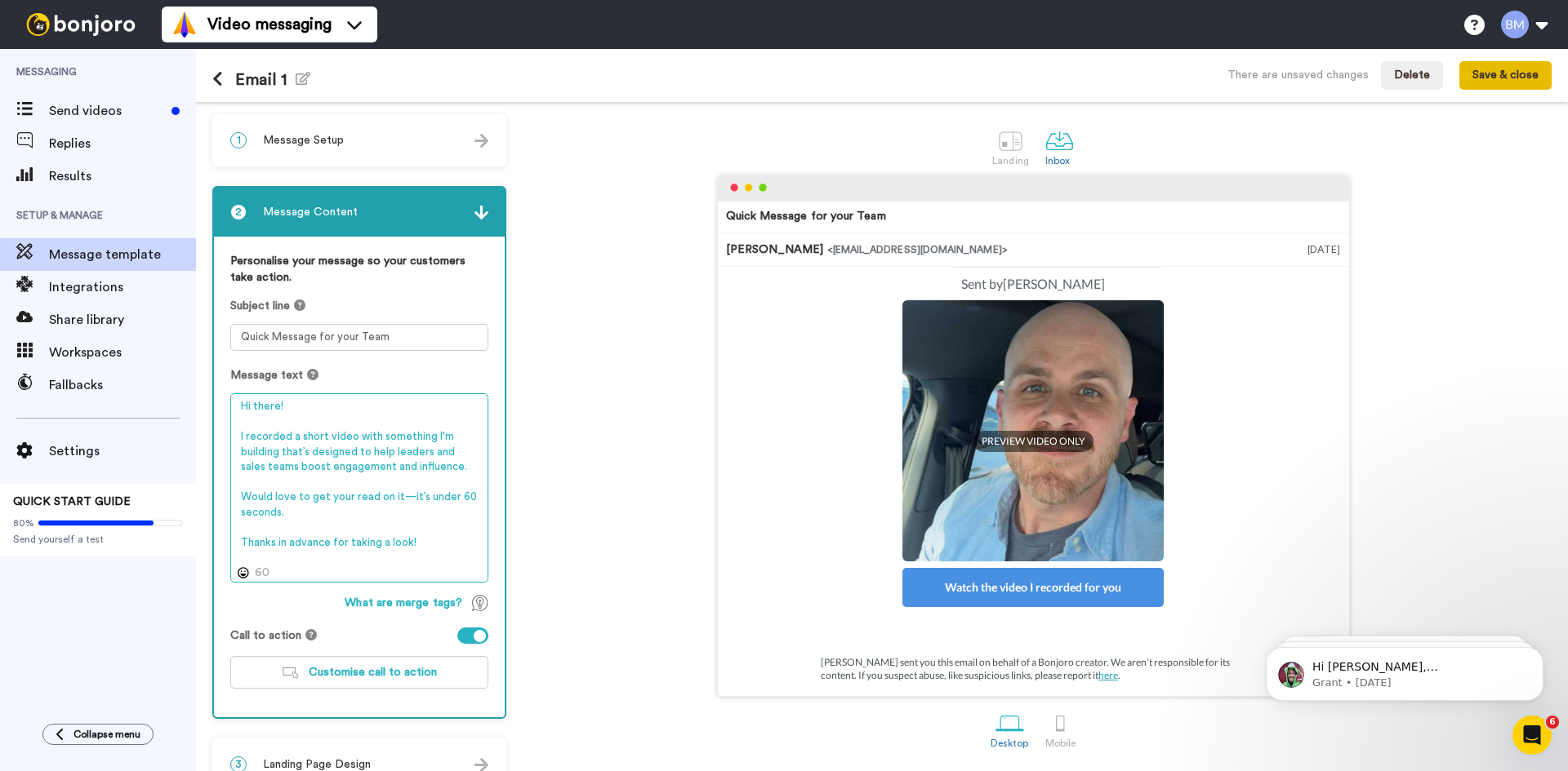
type textarea "Hi there! I recorded a short video with something I'm building that’s designed …"
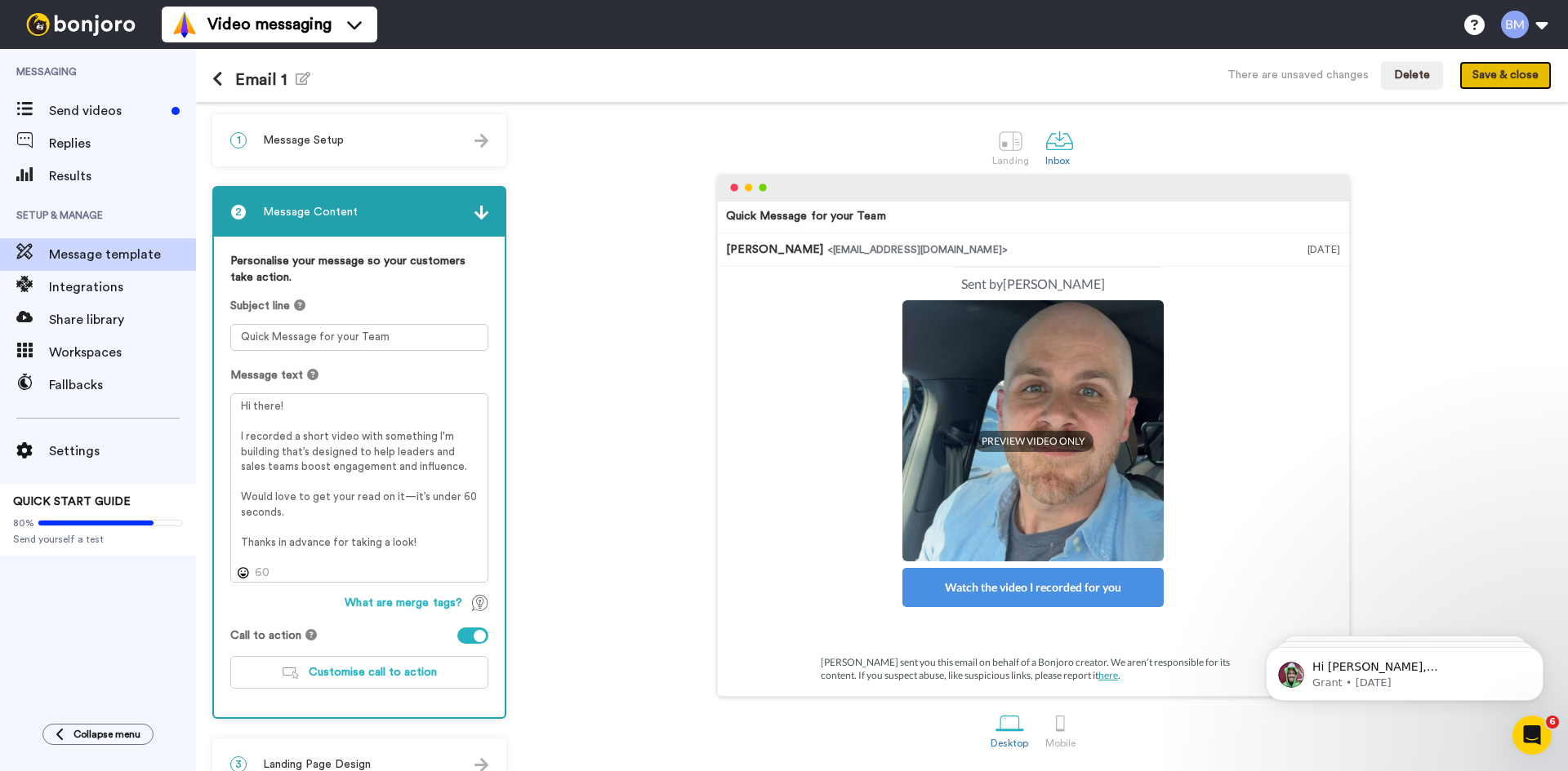
click at [1489, 82] on button "Save & close" at bounding box center [1505, 76] width 92 height 30
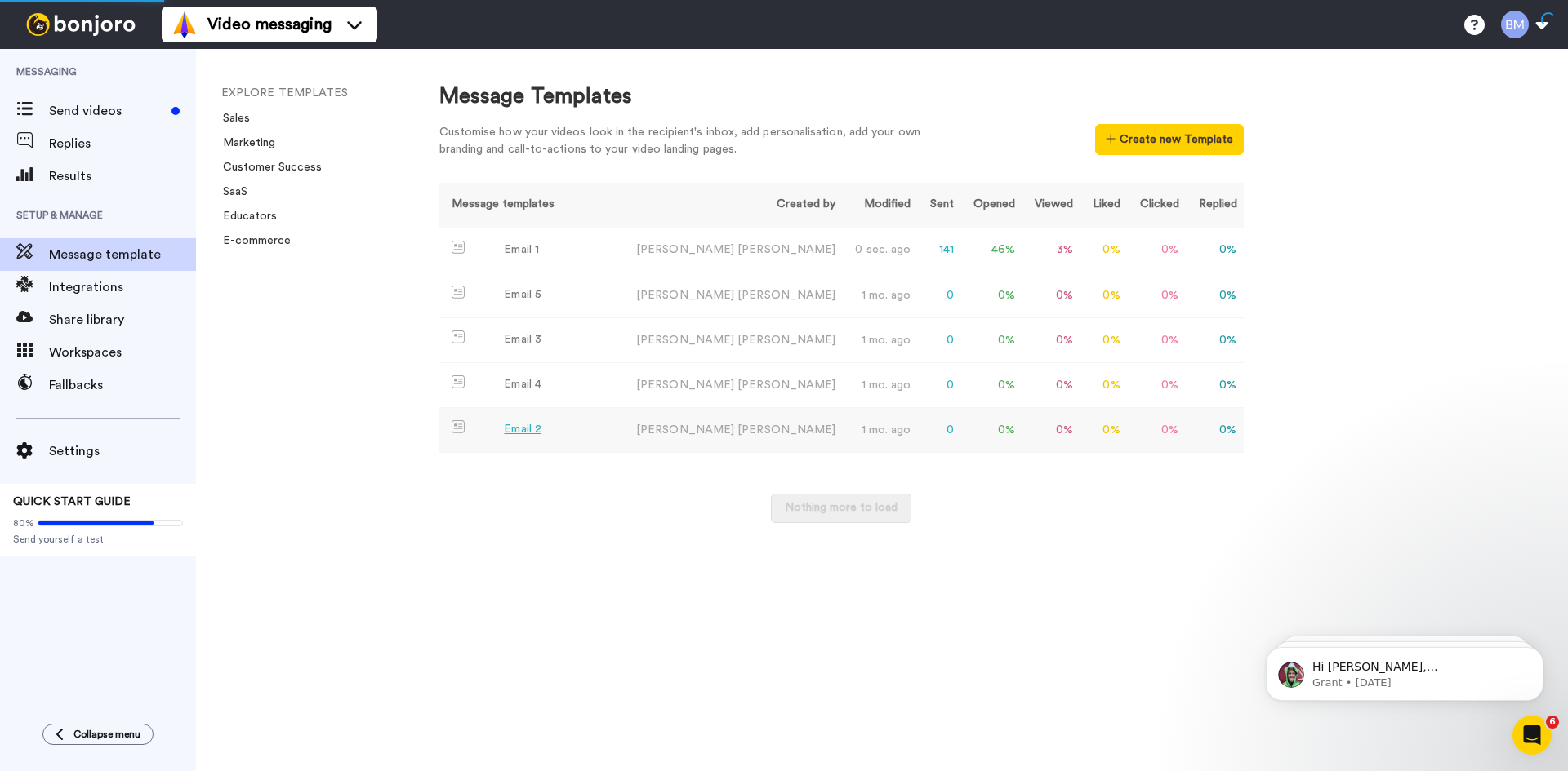
click at [519, 428] on div "Email 2" at bounding box center [523, 429] width 38 height 17
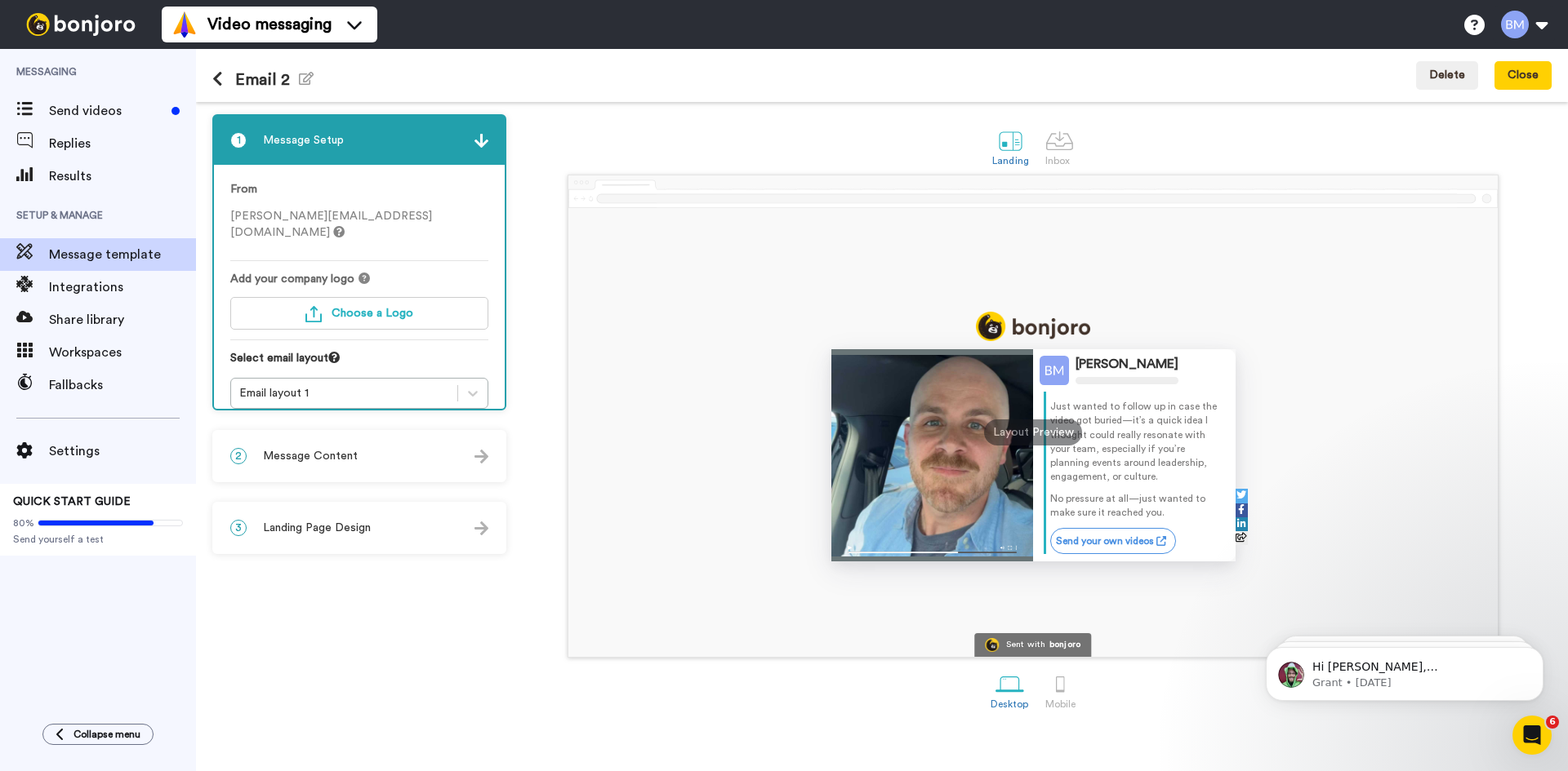
scroll to position [29, 0]
click at [1063, 677] on div at bounding box center [1060, 684] width 29 height 29
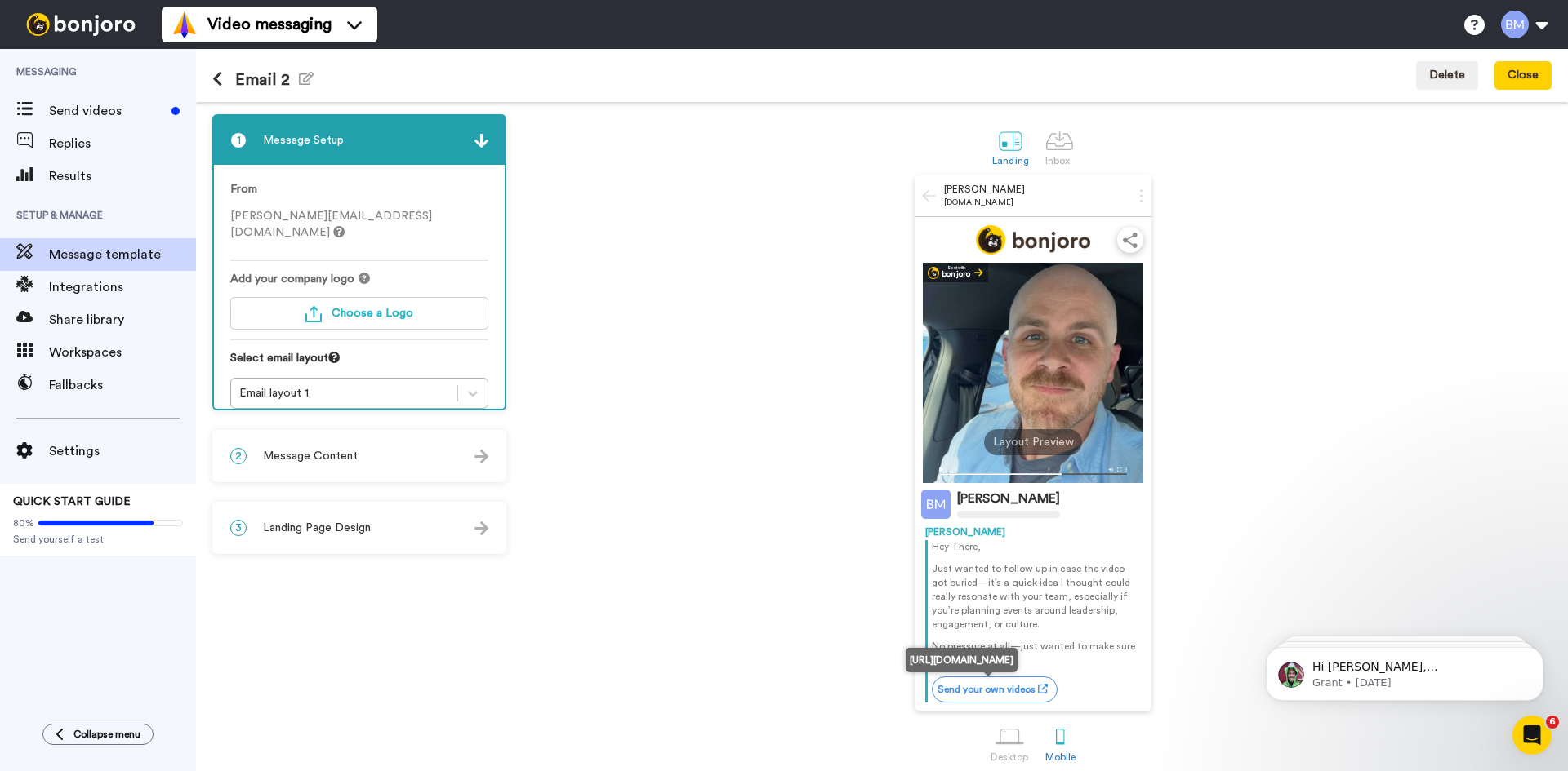
click at [1029, 702] on link "Send your own videos" at bounding box center [994, 690] width 126 height 26
click at [1010, 744] on div at bounding box center [1009, 737] width 29 height 29
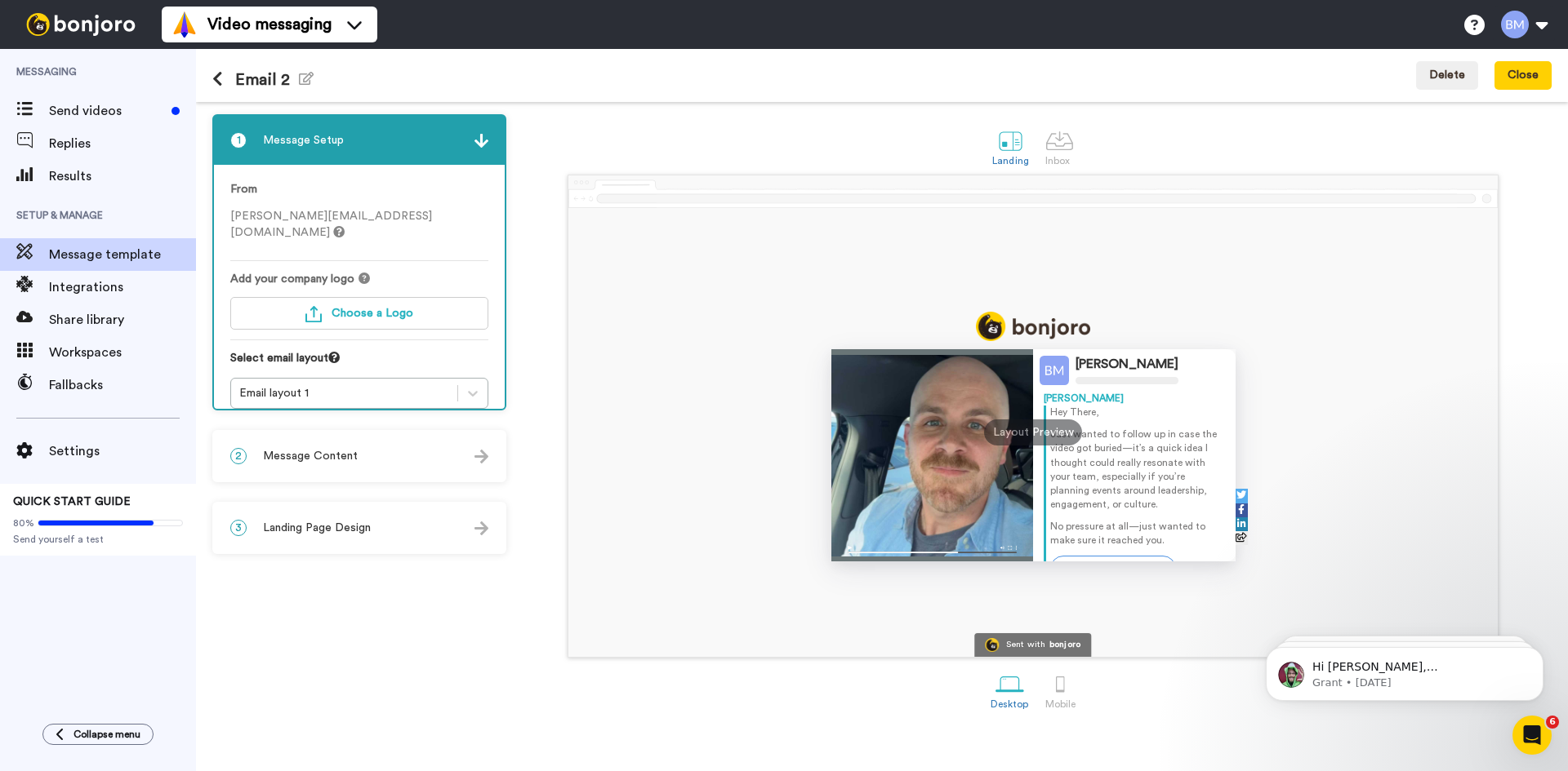
click at [222, 81] on icon at bounding box center [217, 80] width 11 height 16
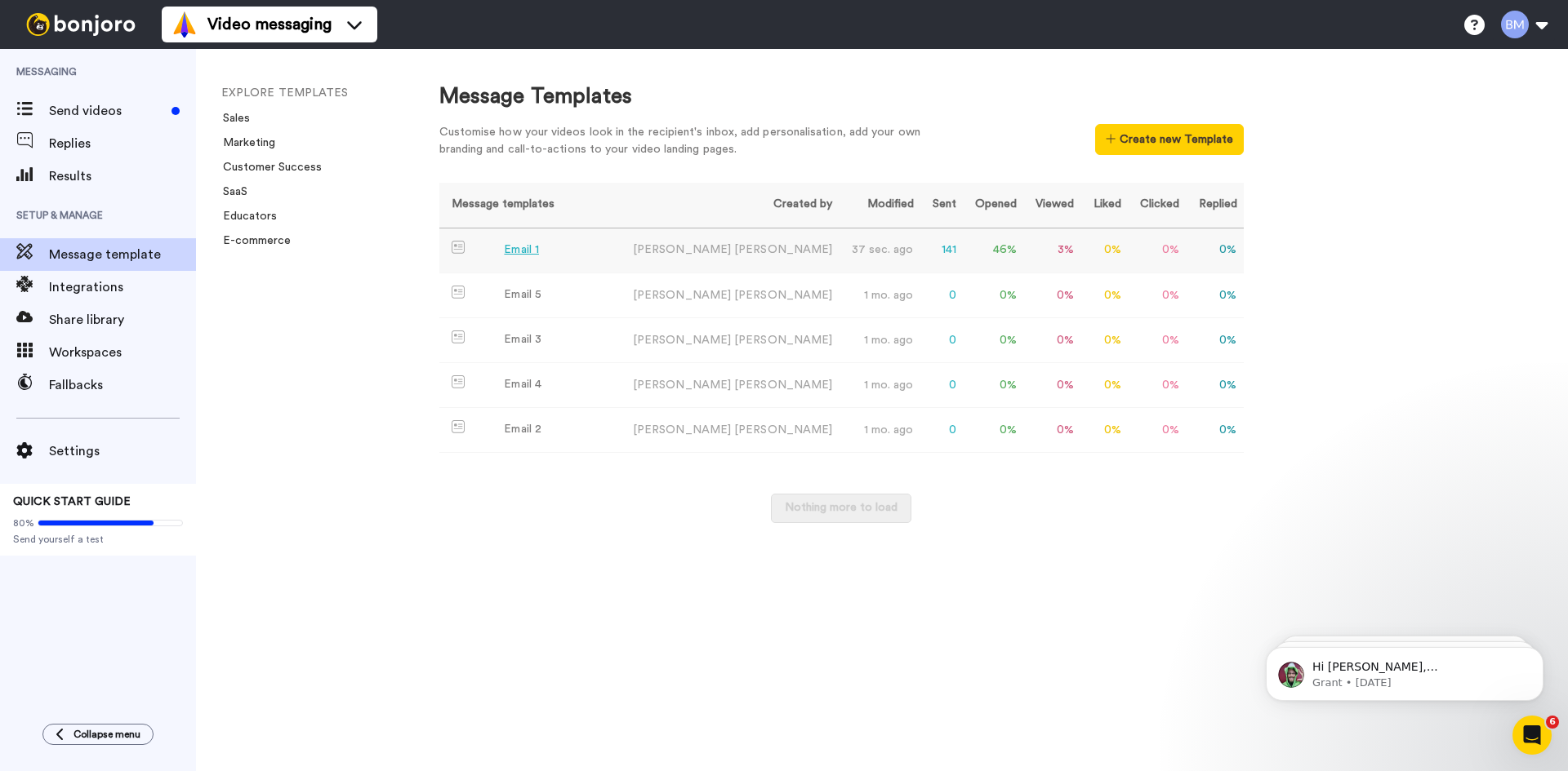
click at [529, 253] on div "Email 1" at bounding box center [521, 250] width 35 height 17
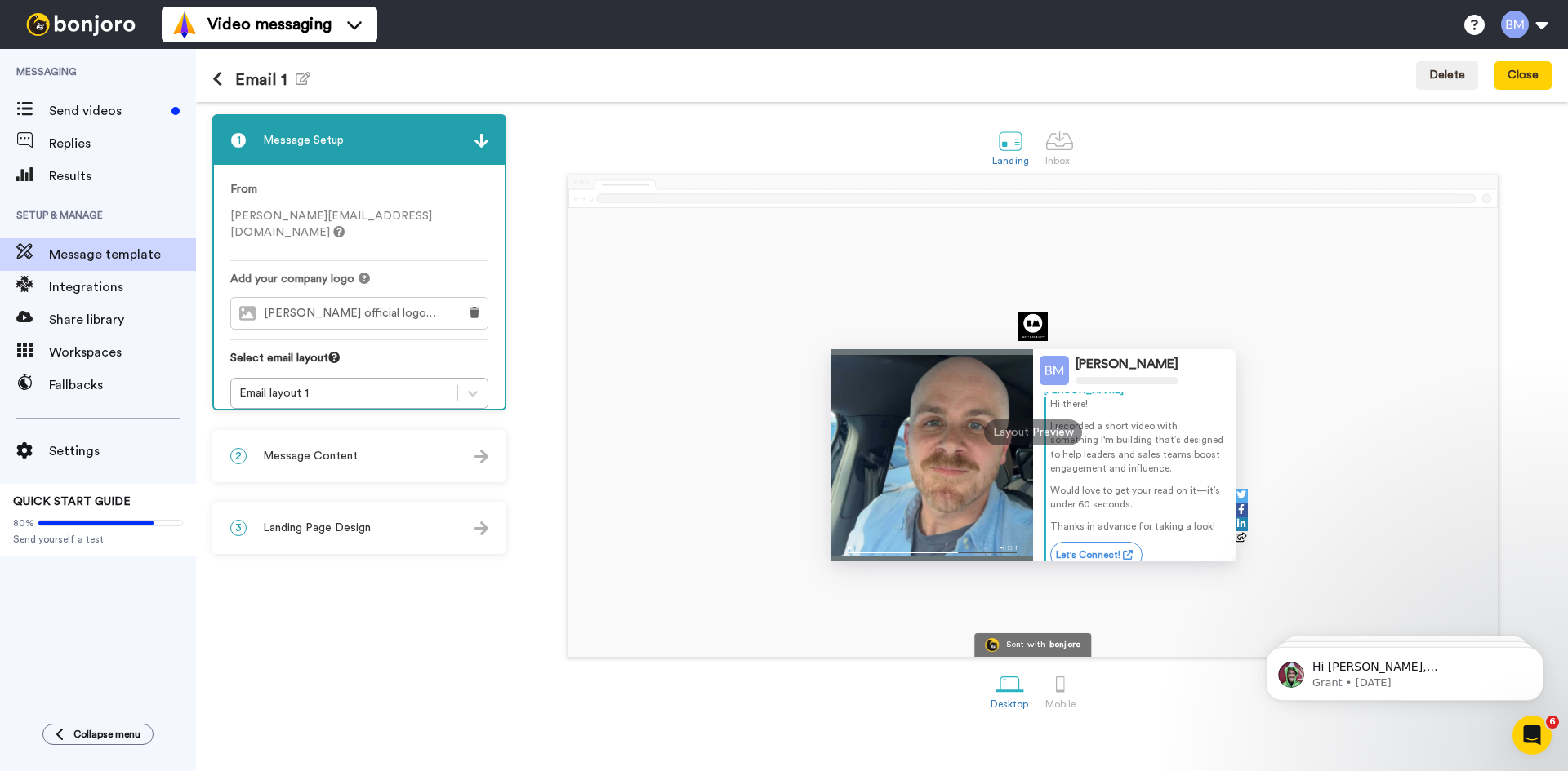
scroll to position [37, 0]
click at [216, 75] on icon at bounding box center [217, 80] width 11 height 16
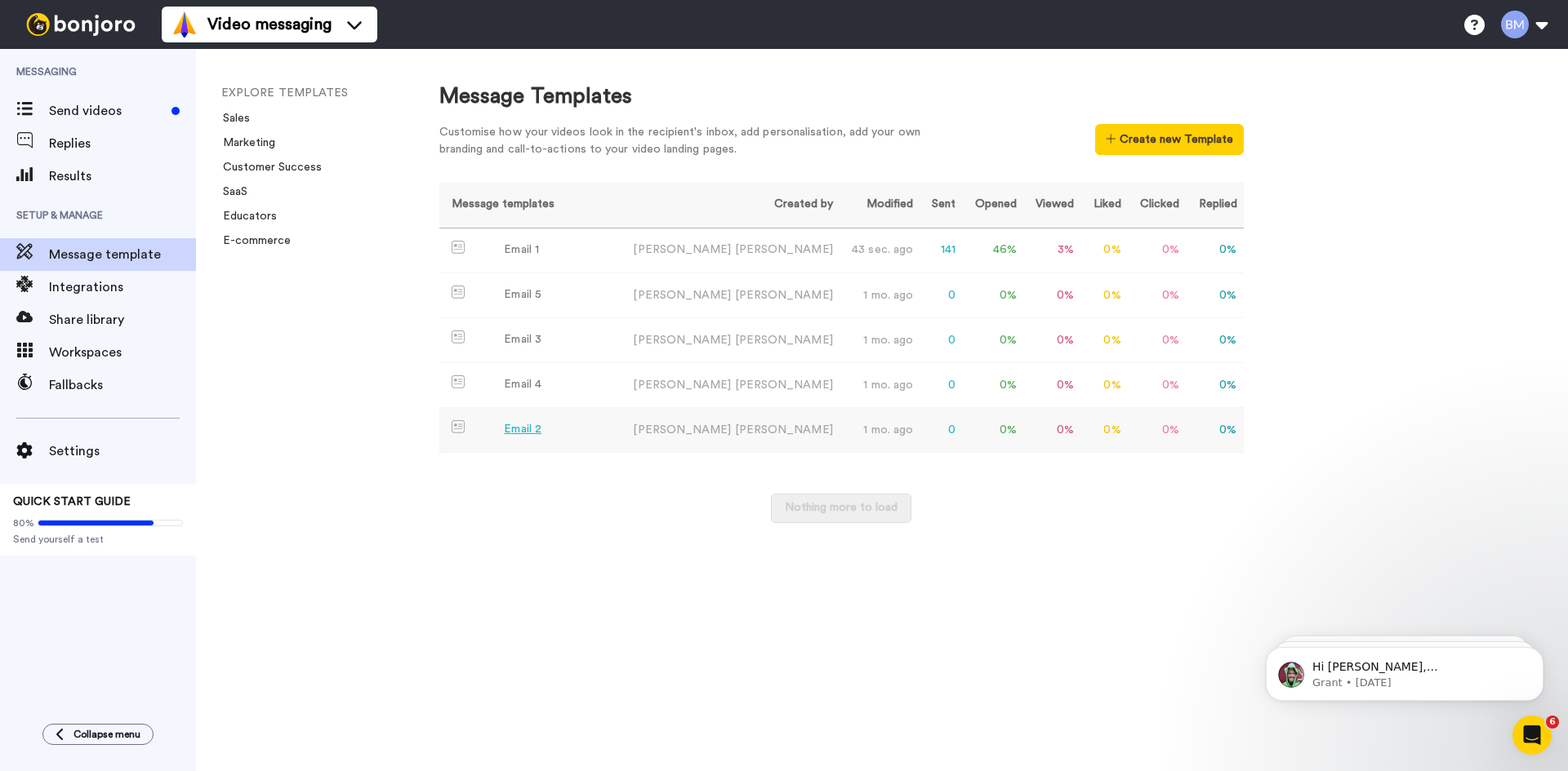
click at [531, 426] on div "Email 2" at bounding box center [523, 429] width 38 height 17
click at [531, 344] on div "Email 3" at bounding box center [523, 340] width 38 height 17
click at [513, 436] on div "Email 2" at bounding box center [523, 429] width 38 height 17
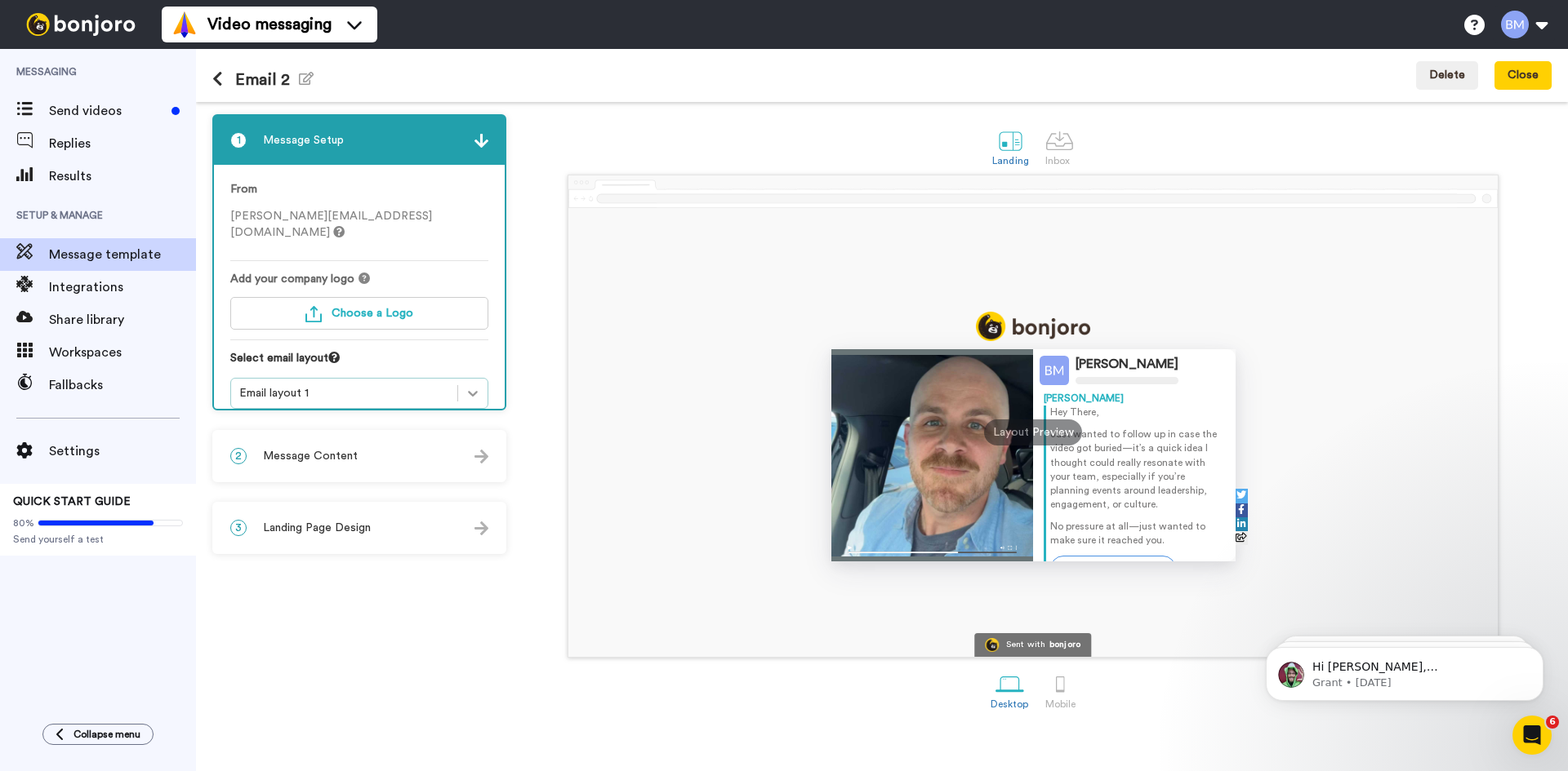
click at [464, 379] on div at bounding box center [473, 394] width 30 height 30
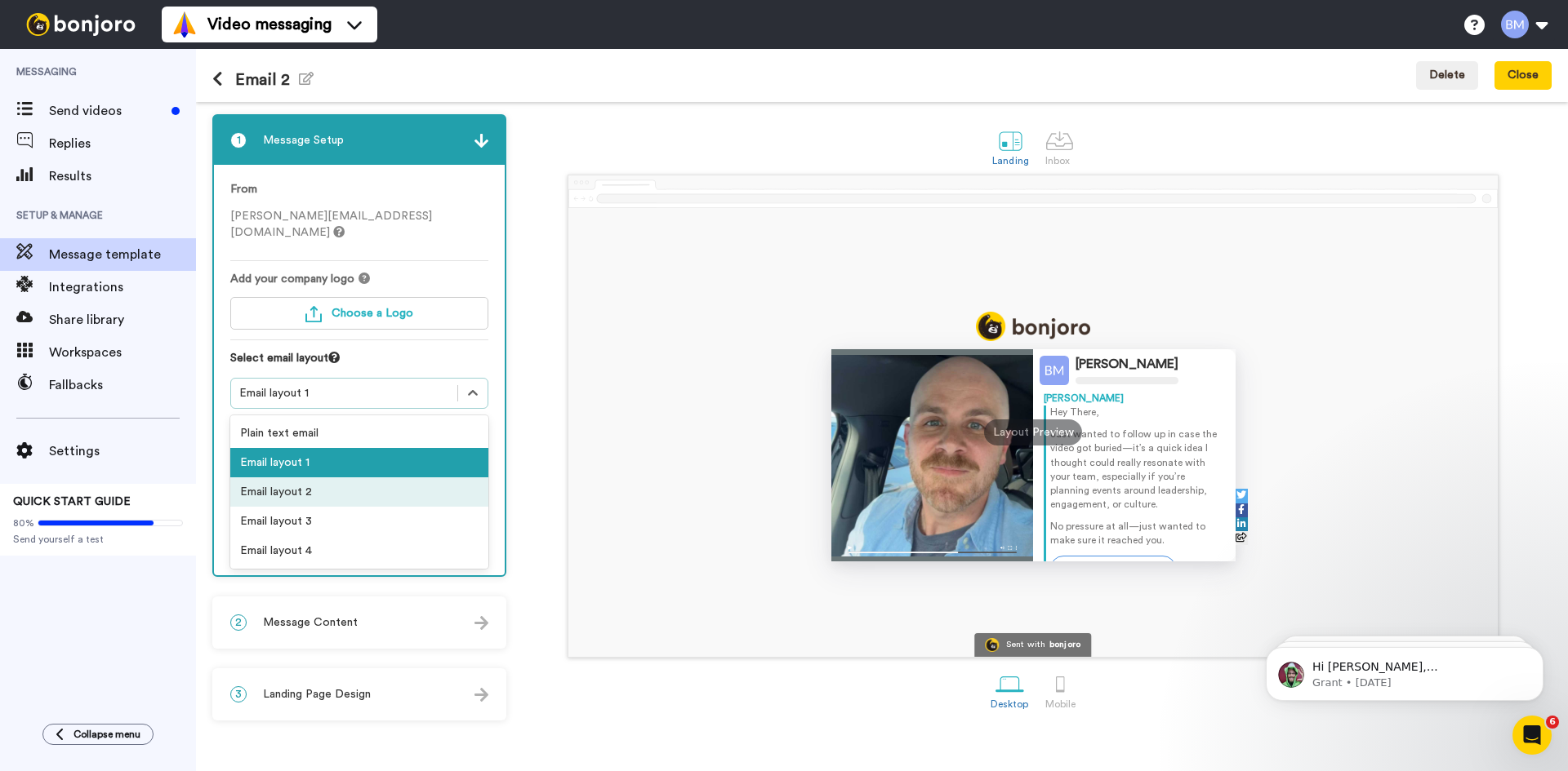
click at [373, 477] on div "Email layout 2" at bounding box center [359, 492] width 258 height 30
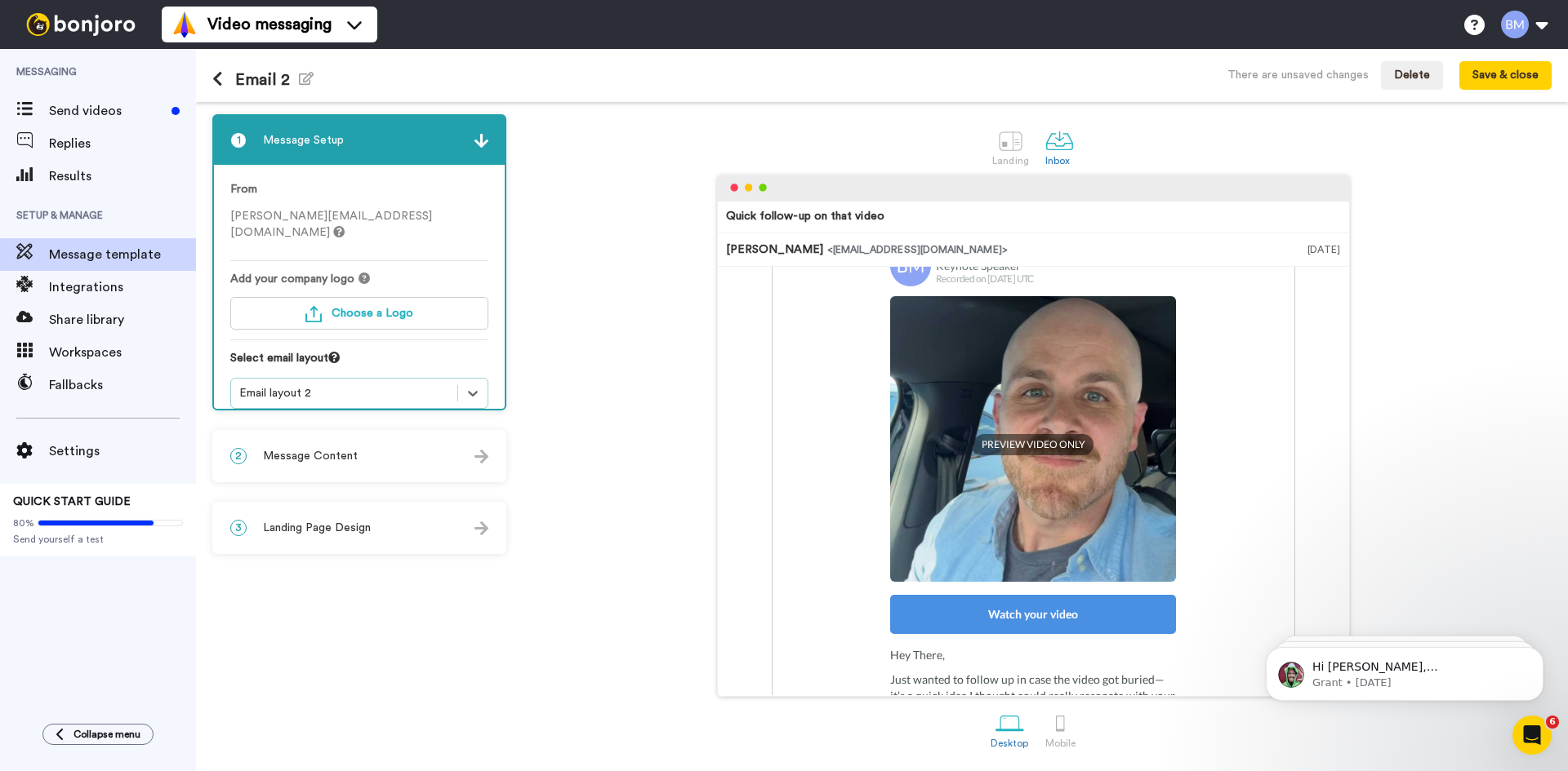
scroll to position [303, 0]
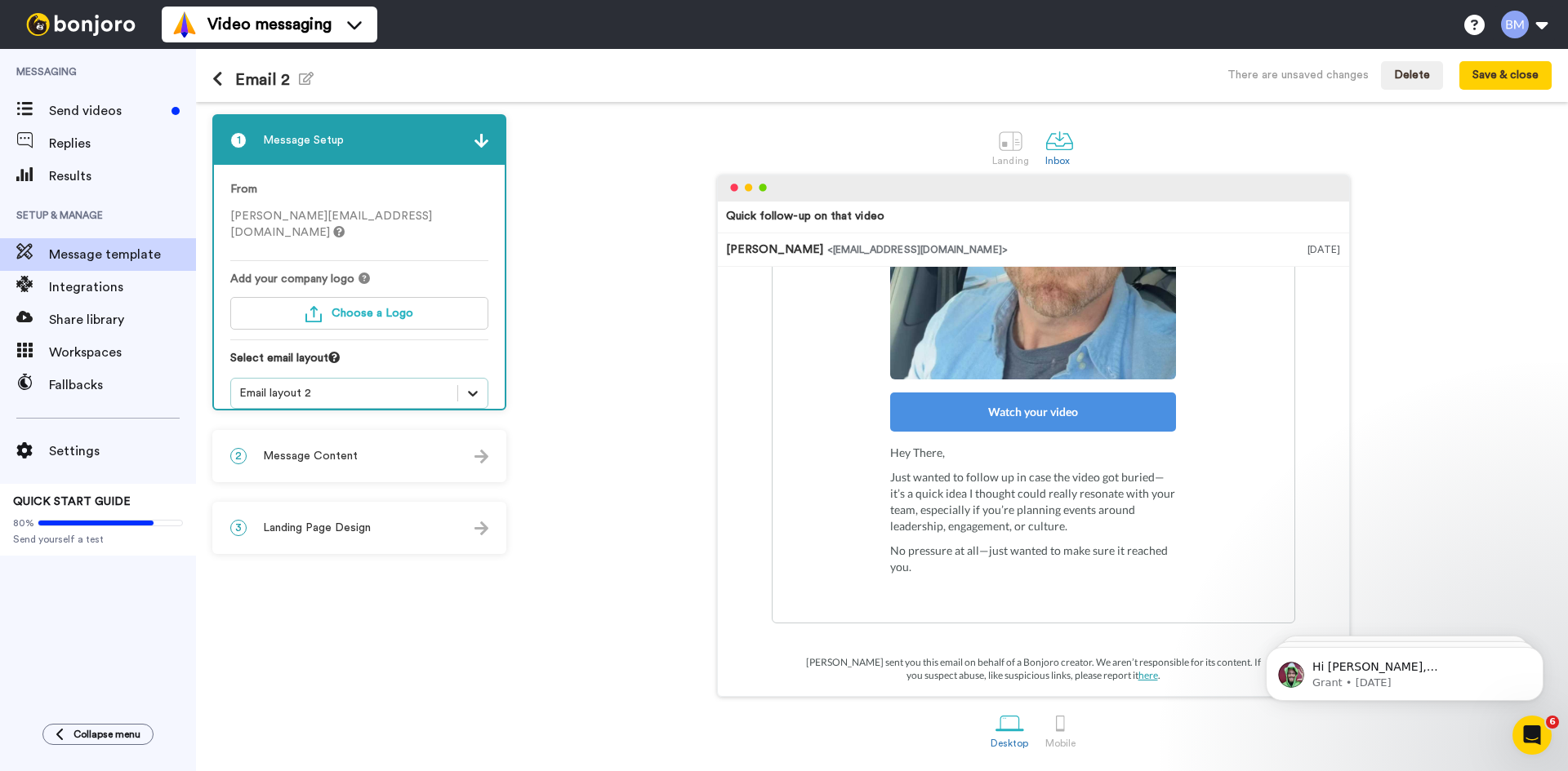
click at [466, 379] on div at bounding box center [473, 394] width 30 height 30
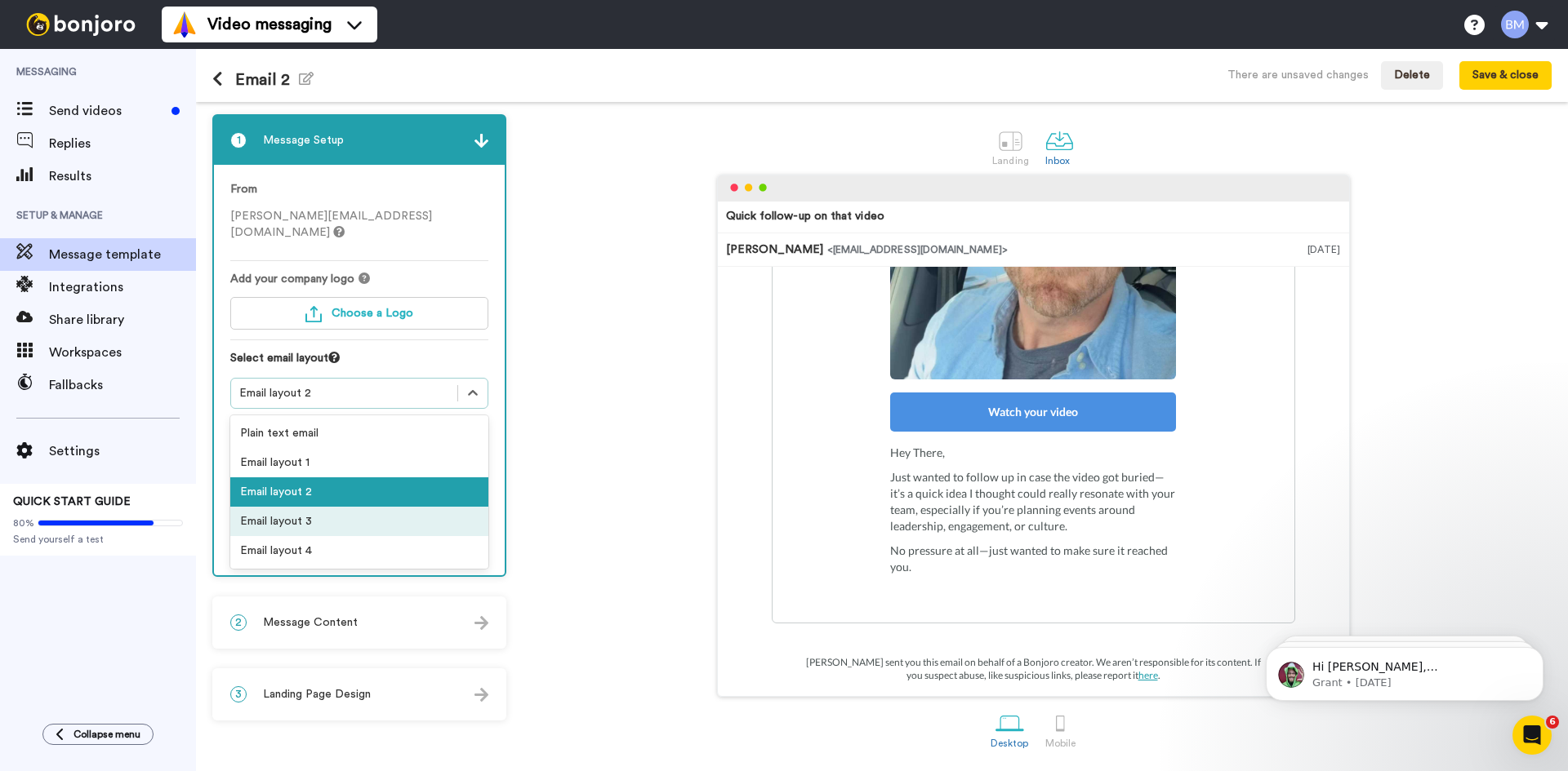
click at [398, 509] on div "Email layout 3" at bounding box center [359, 522] width 258 height 30
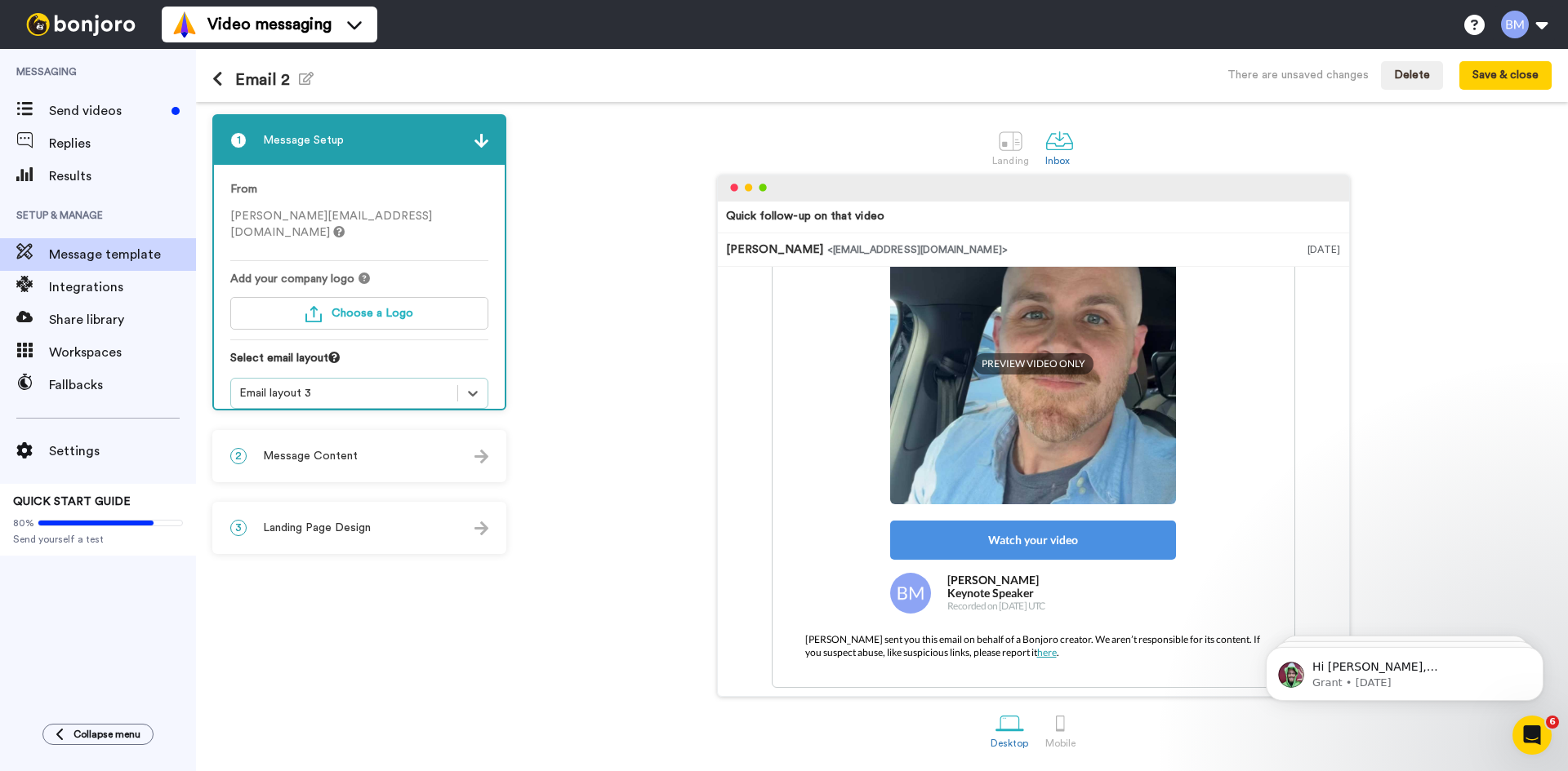
scroll to position [292, 0]
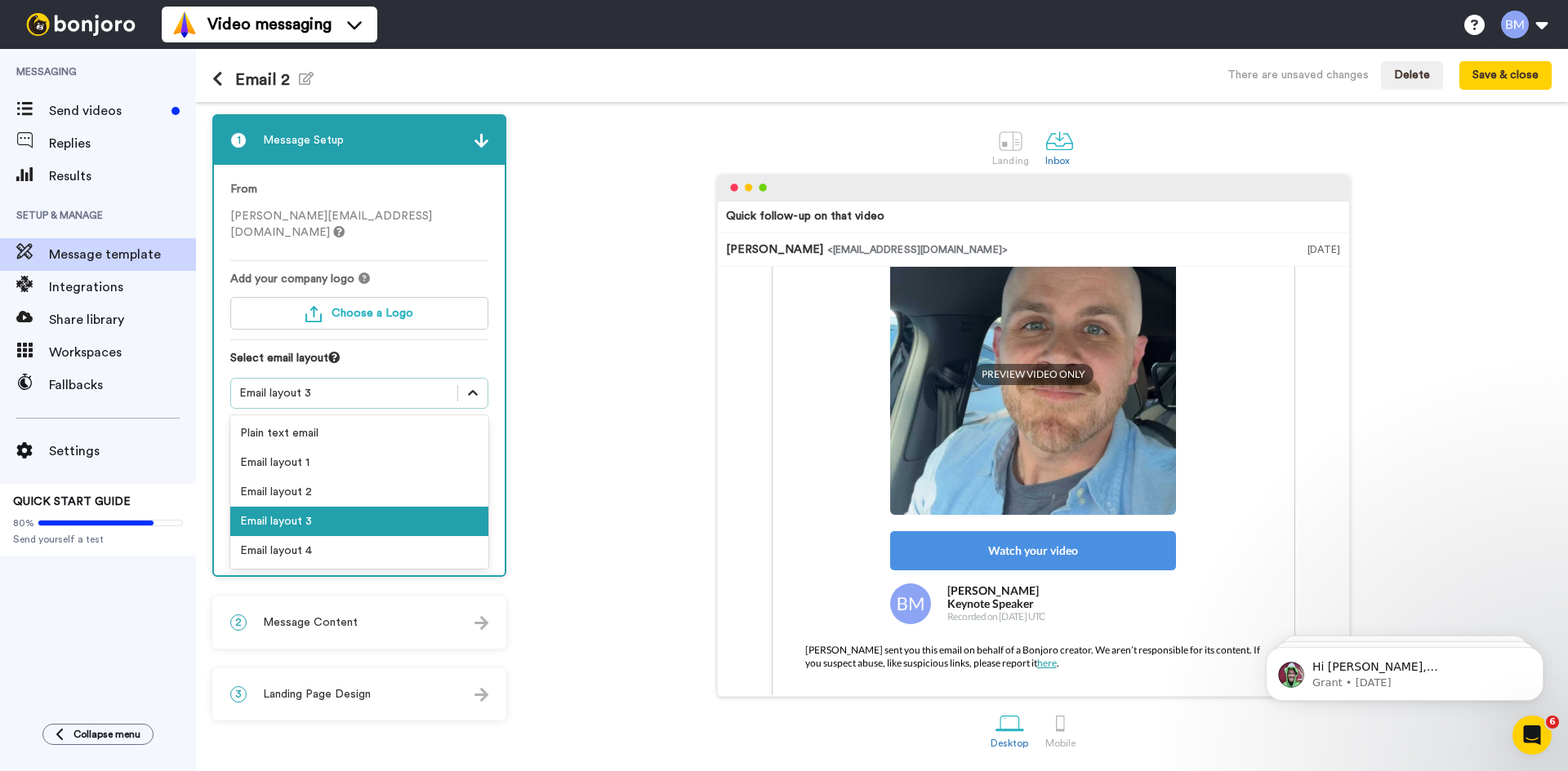
click at [473, 386] on icon at bounding box center [473, 394] width 16 height 16
click at [380, 545] on div "Email layout 4" at bounding box center [359, 551] width 258 height 30
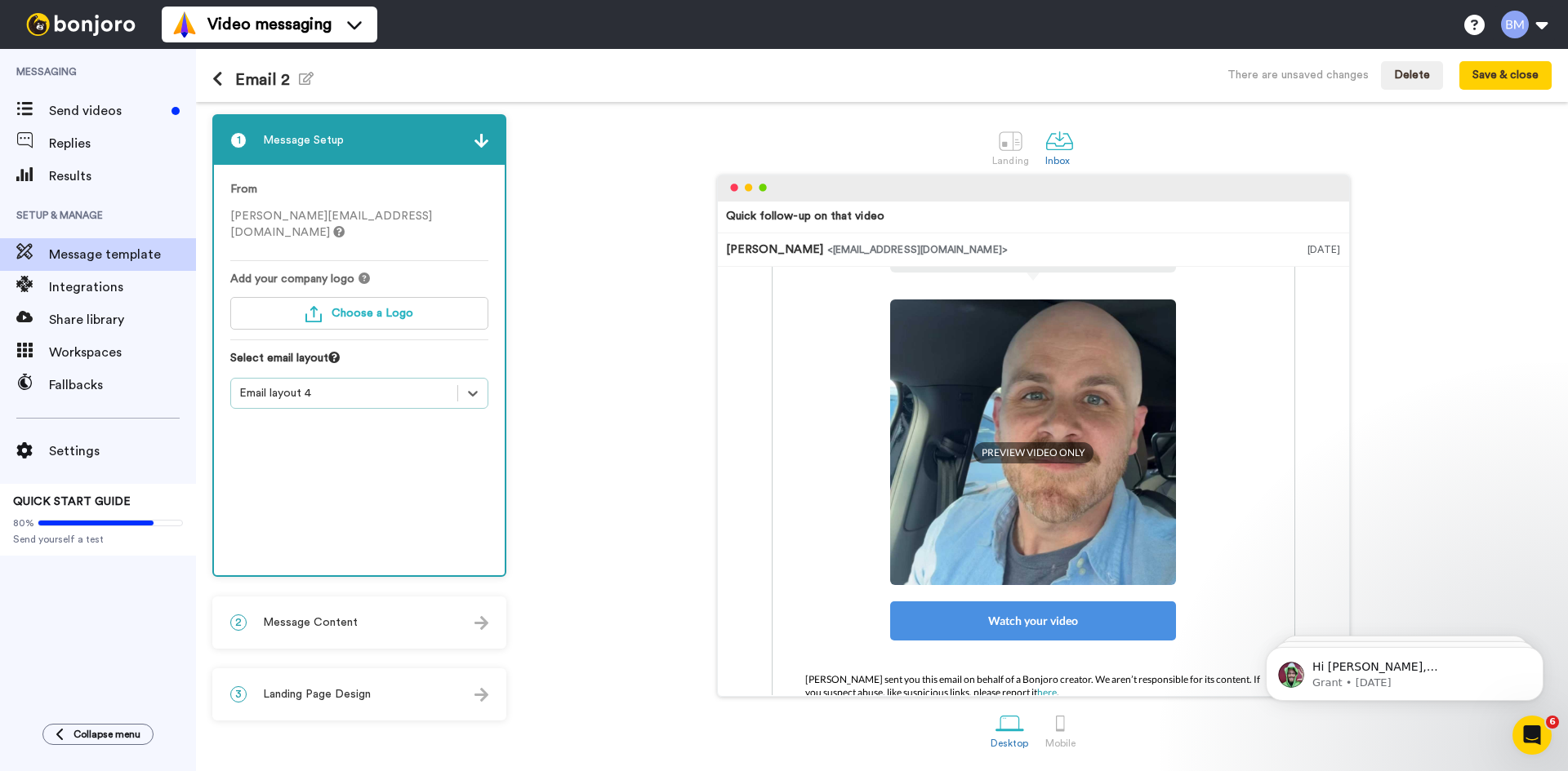
scroll to position [303, 0]
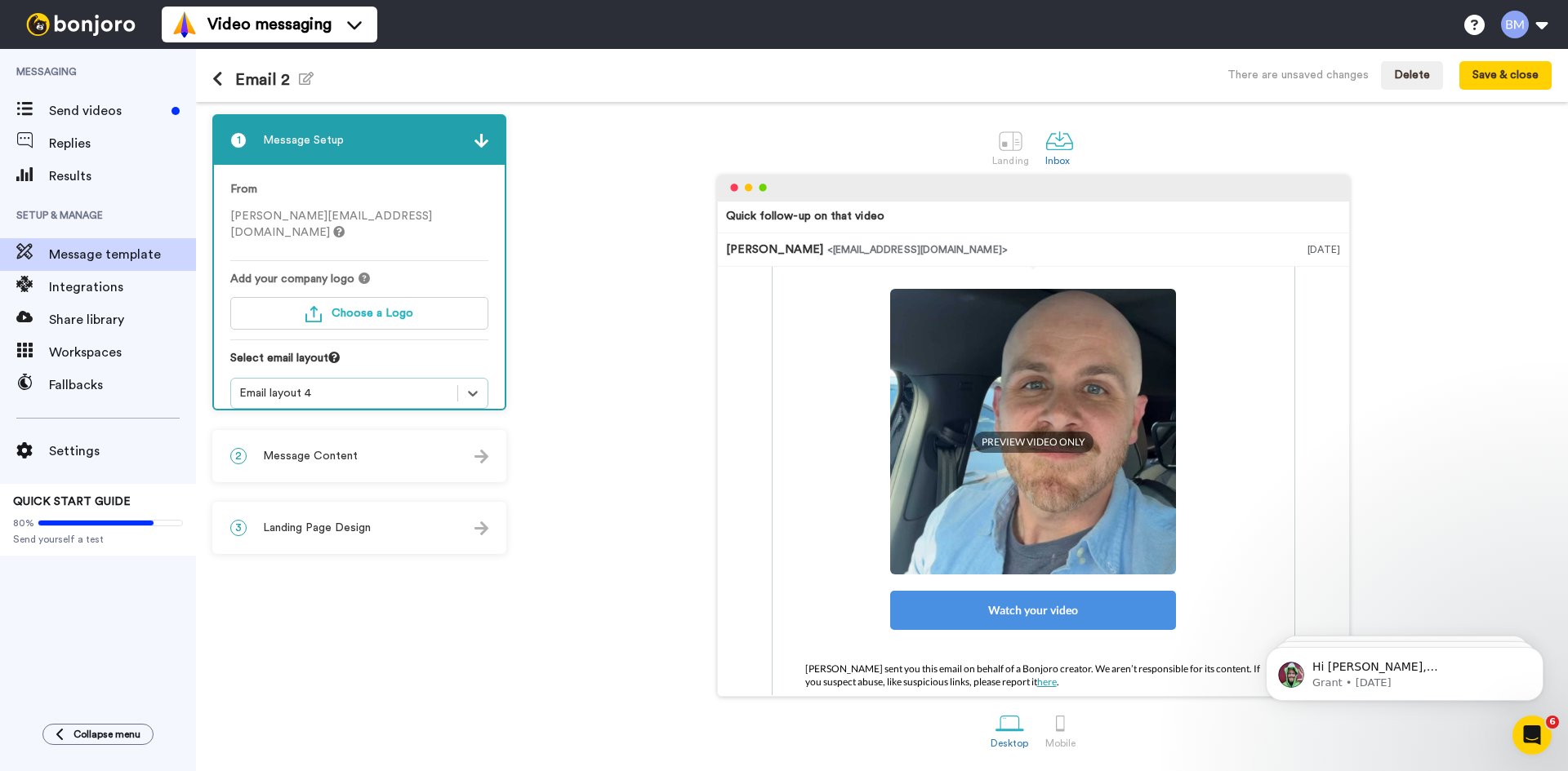
click at [464, 379] on div at bounding box center [473, 394] width 30 height 30
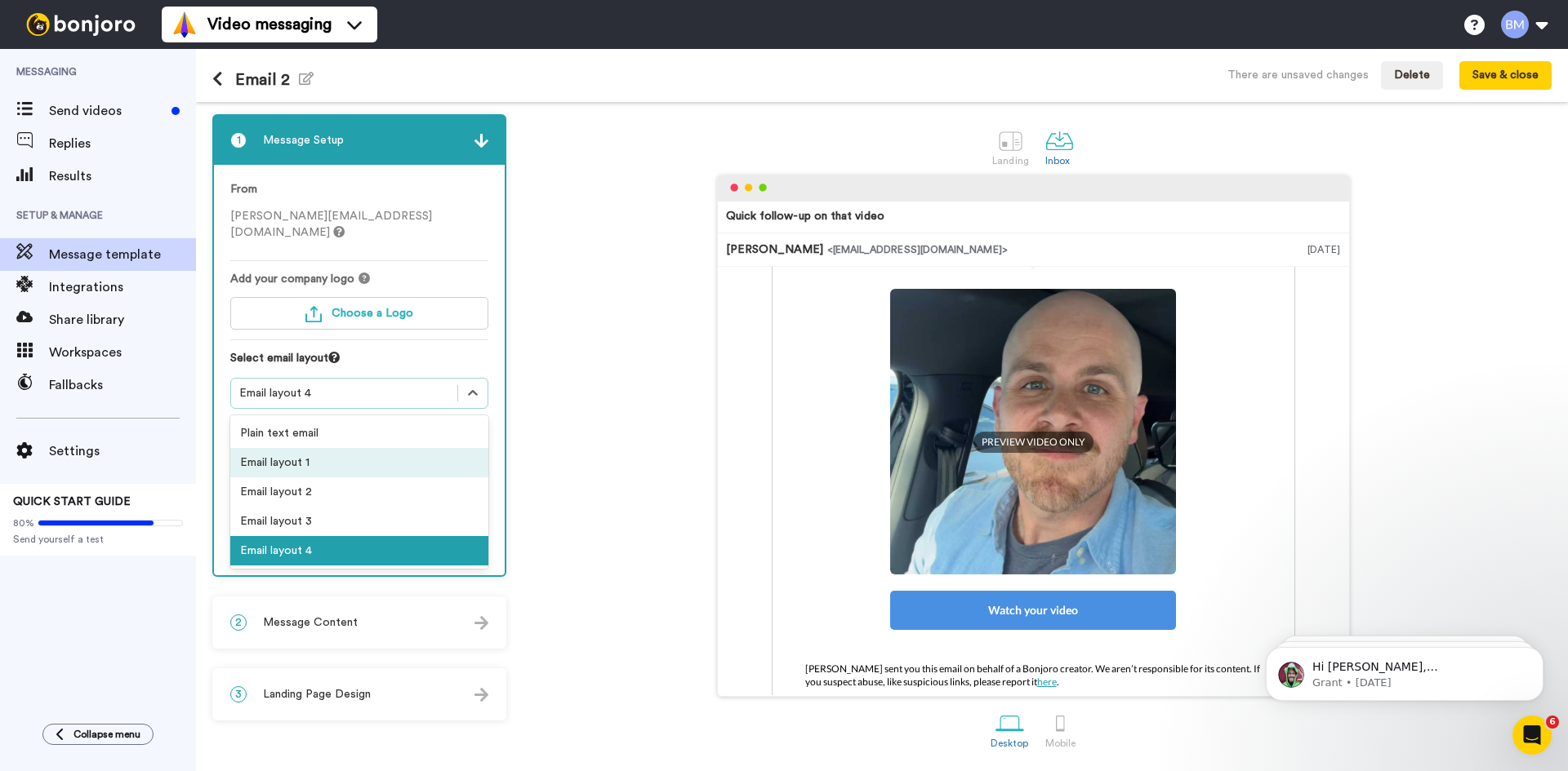
click at [341, 451] on div "Email layout 1" at bounding box center [359, 463] width 258 height 30
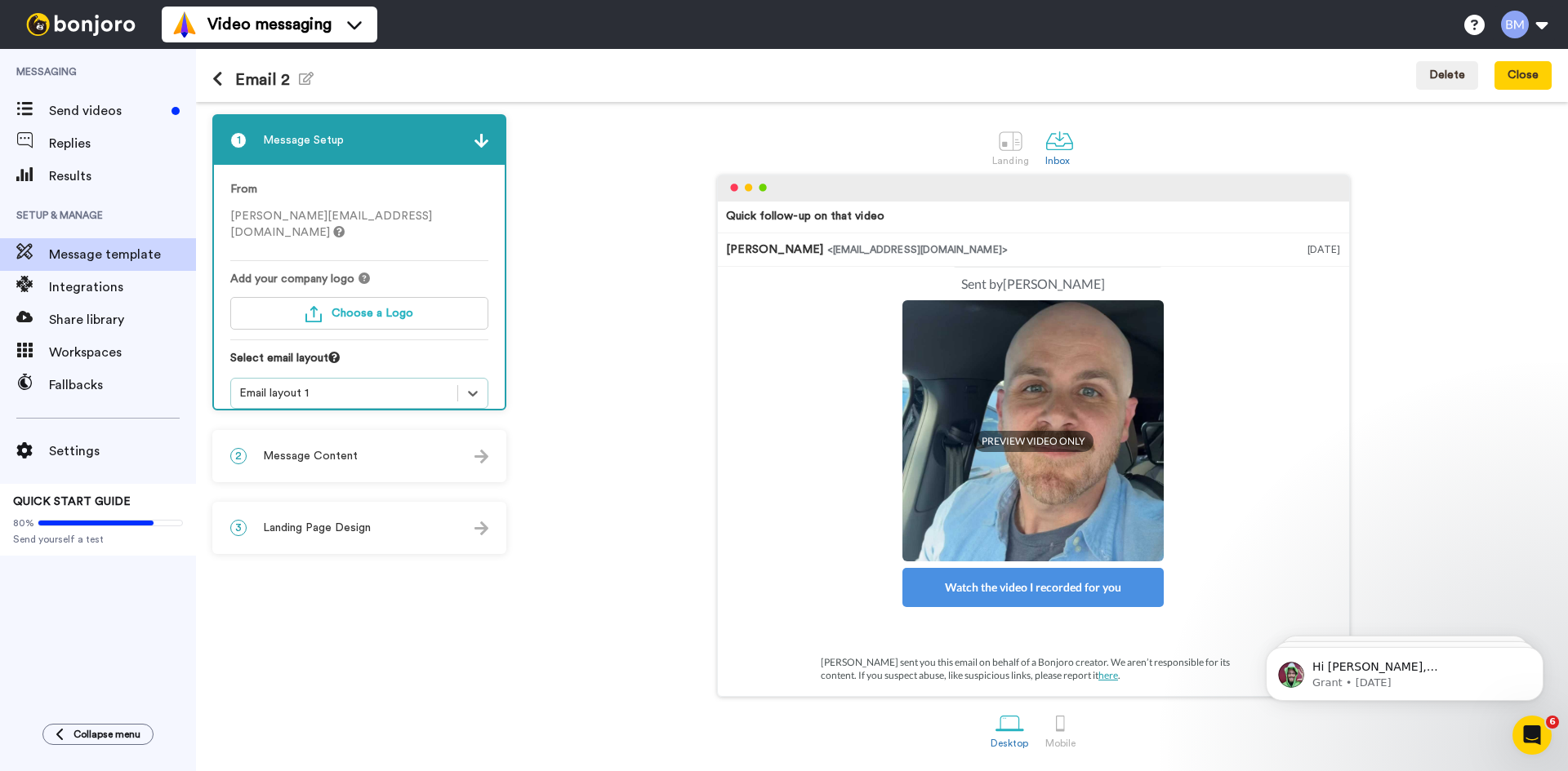
click at [386, 386] on div "Email layout 1" at bounding box center [345, 394] width 210 height 16
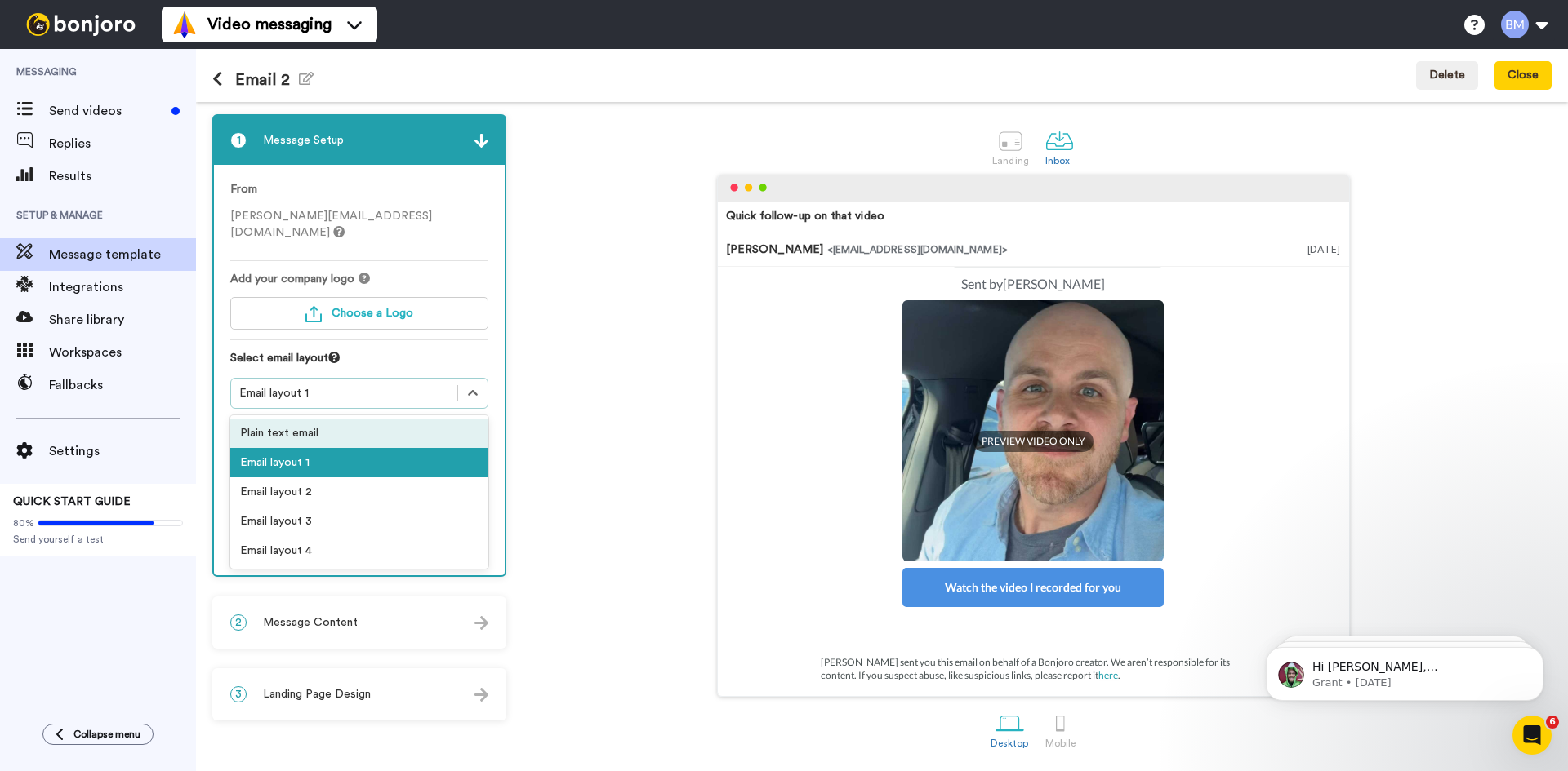
click at [341, 419] on div "Plain text email" at bounding box center [359, 434] width 258 height 30
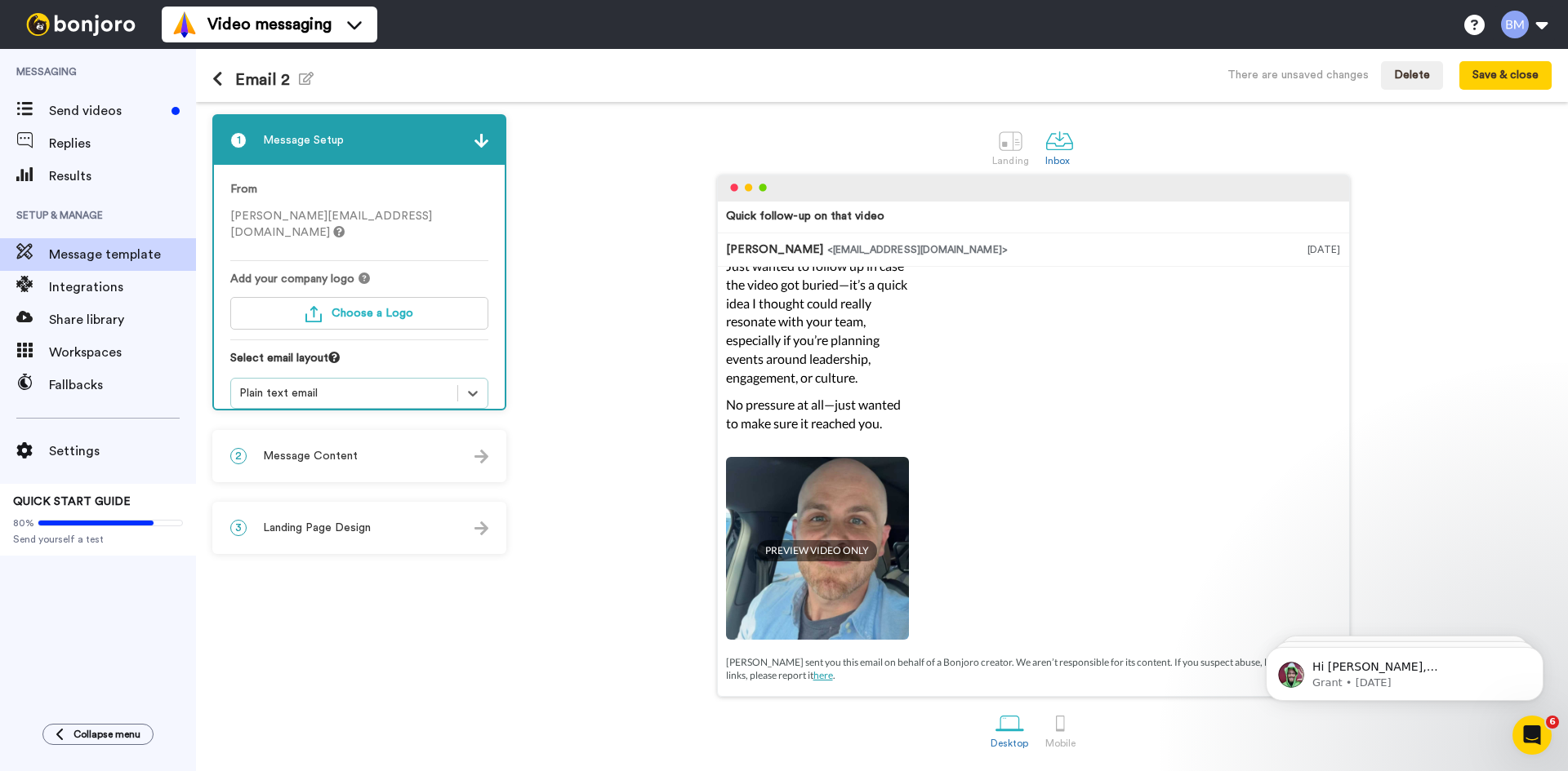
scroll to position [50, 0]
click at [417, 386] on div "Plain text email" at bounding box center [345, 394] width 210 height 16
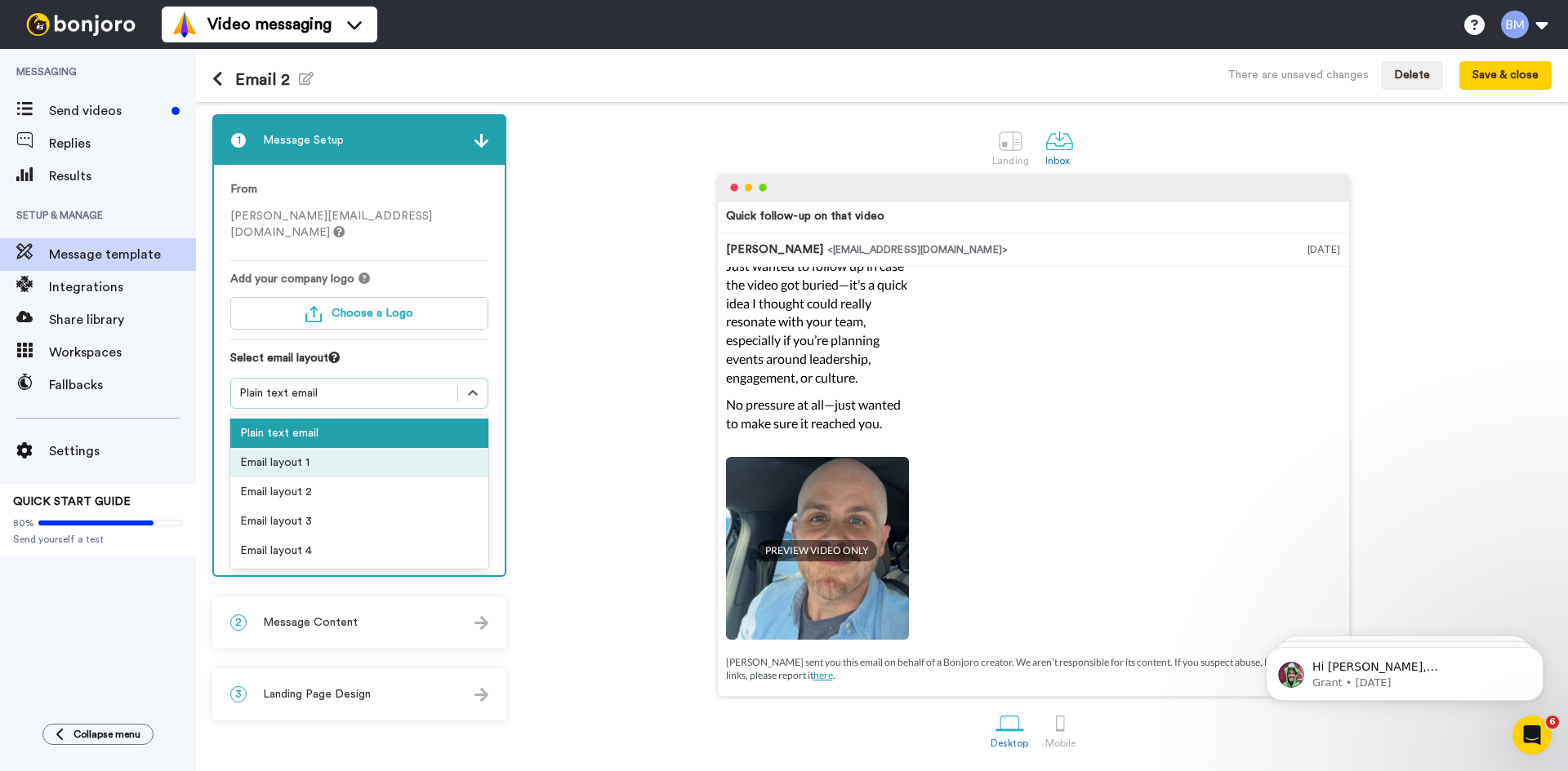
click at [363, 448] on div "Email layout 1" at bounding box center [359, 463] width 258 height 30
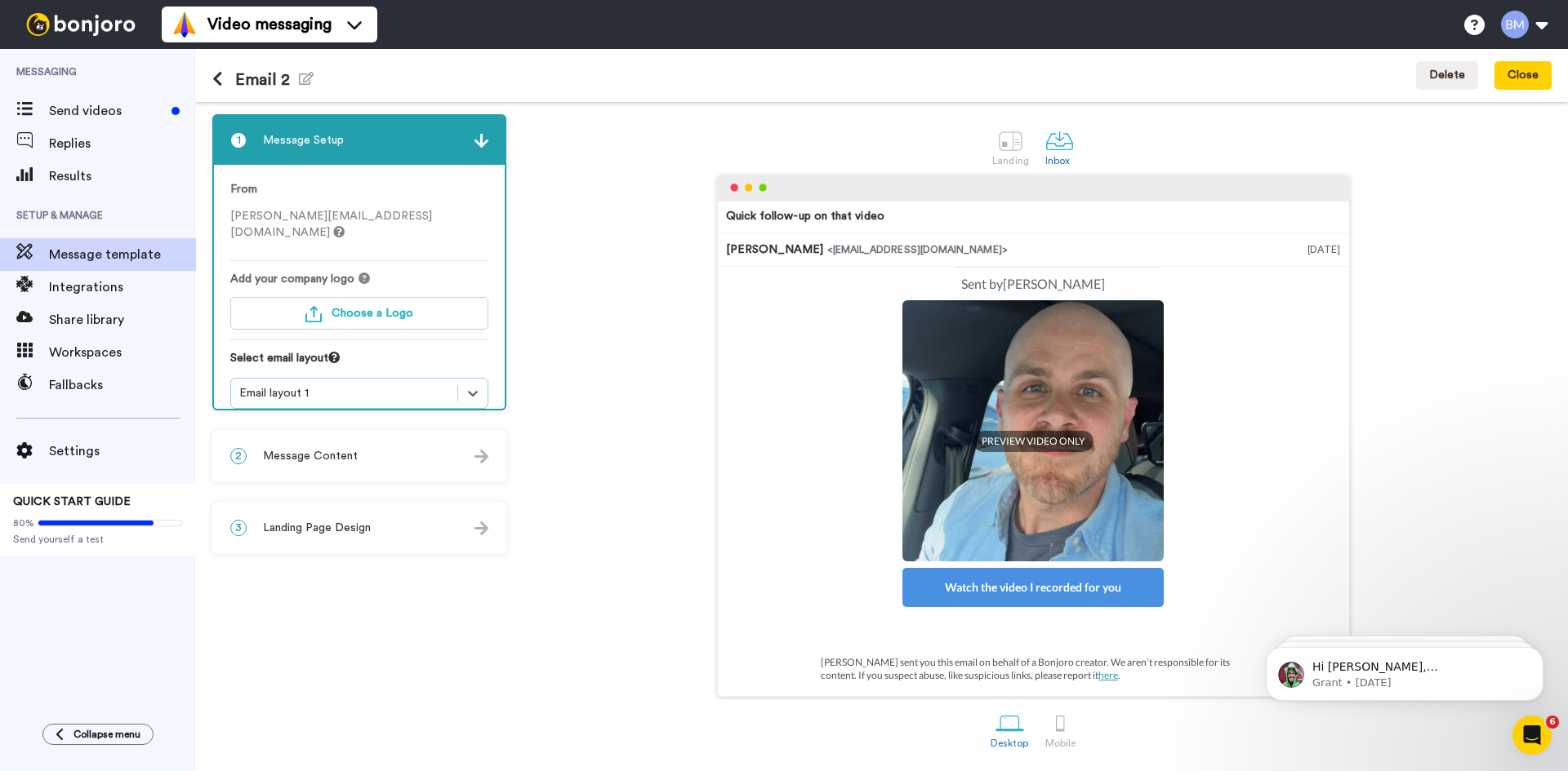
click at [336, 446] on div "2 Message Content" at bounding box center [359, 456] width 290 height 49
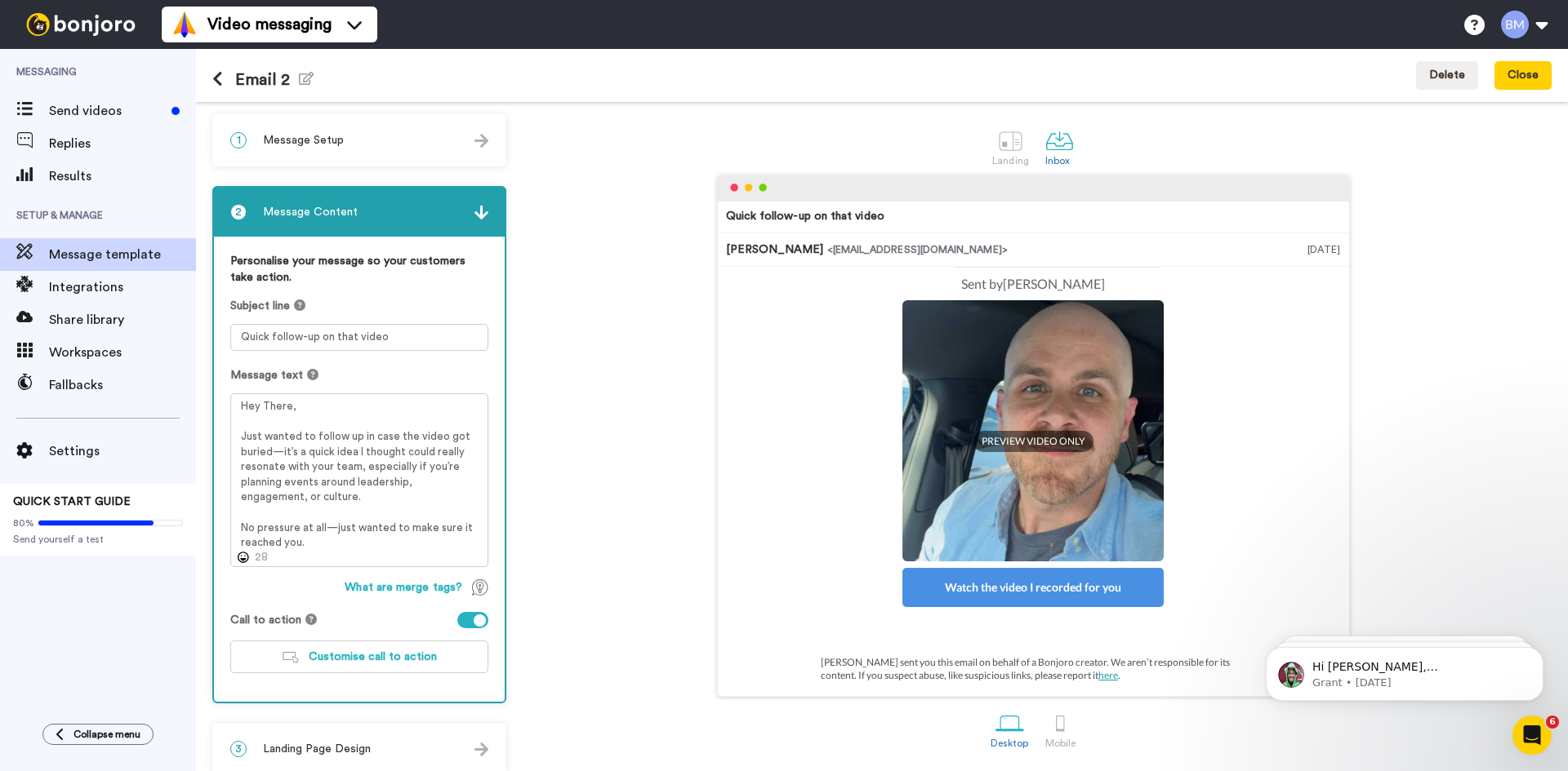
scroll to position [16, 0]
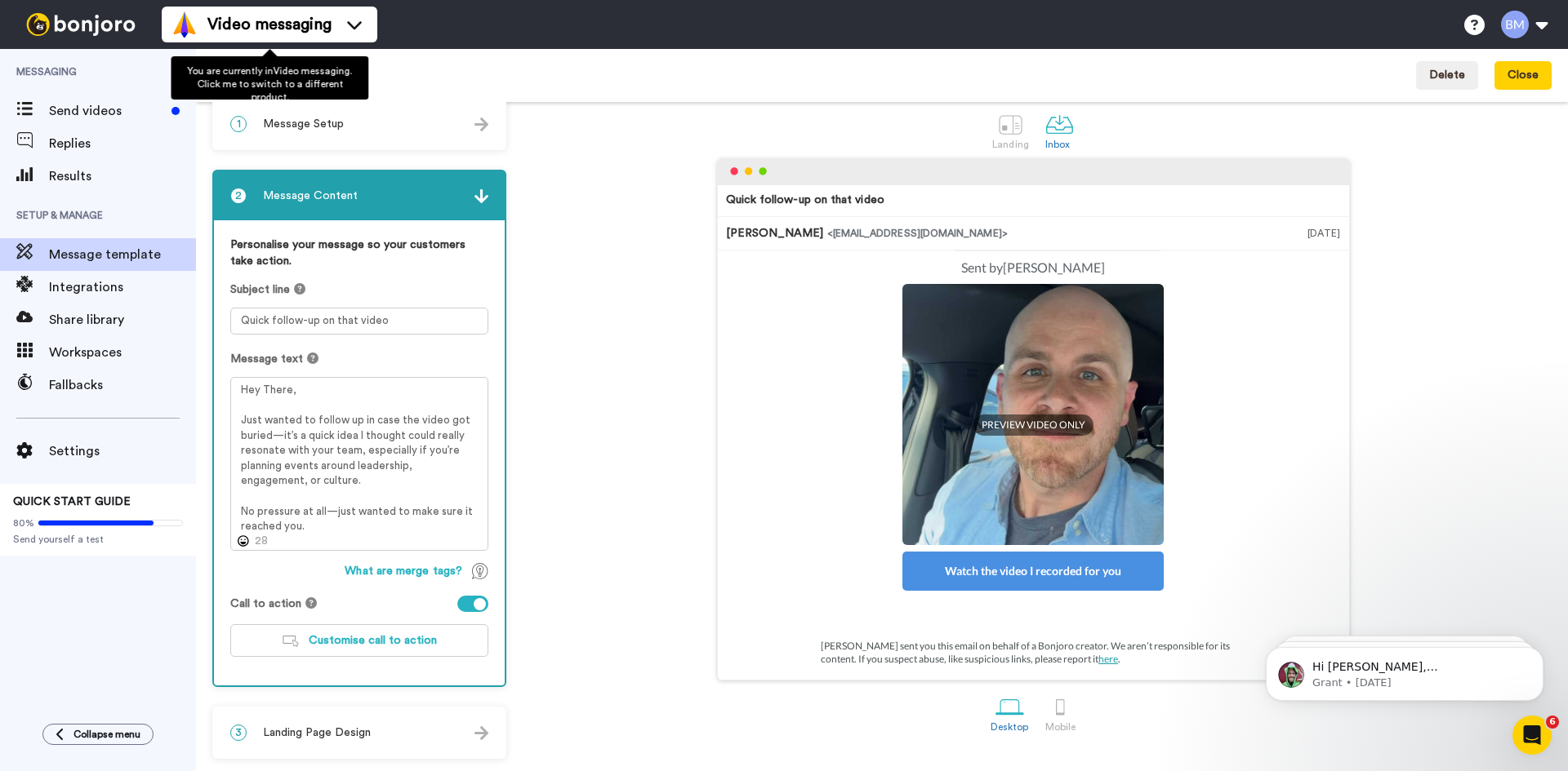
click at [459, 92] on div "Email 2 Edit name Delete Close" at bounding box center [882, 75] width 1372 height 53
click at [244, 73] on h1 "Email 2 Edit name" at bounding box center [263, 80] width 101 height 19
click at [213, 84] on icon at bounding box center [217, 80] width 11 height 16
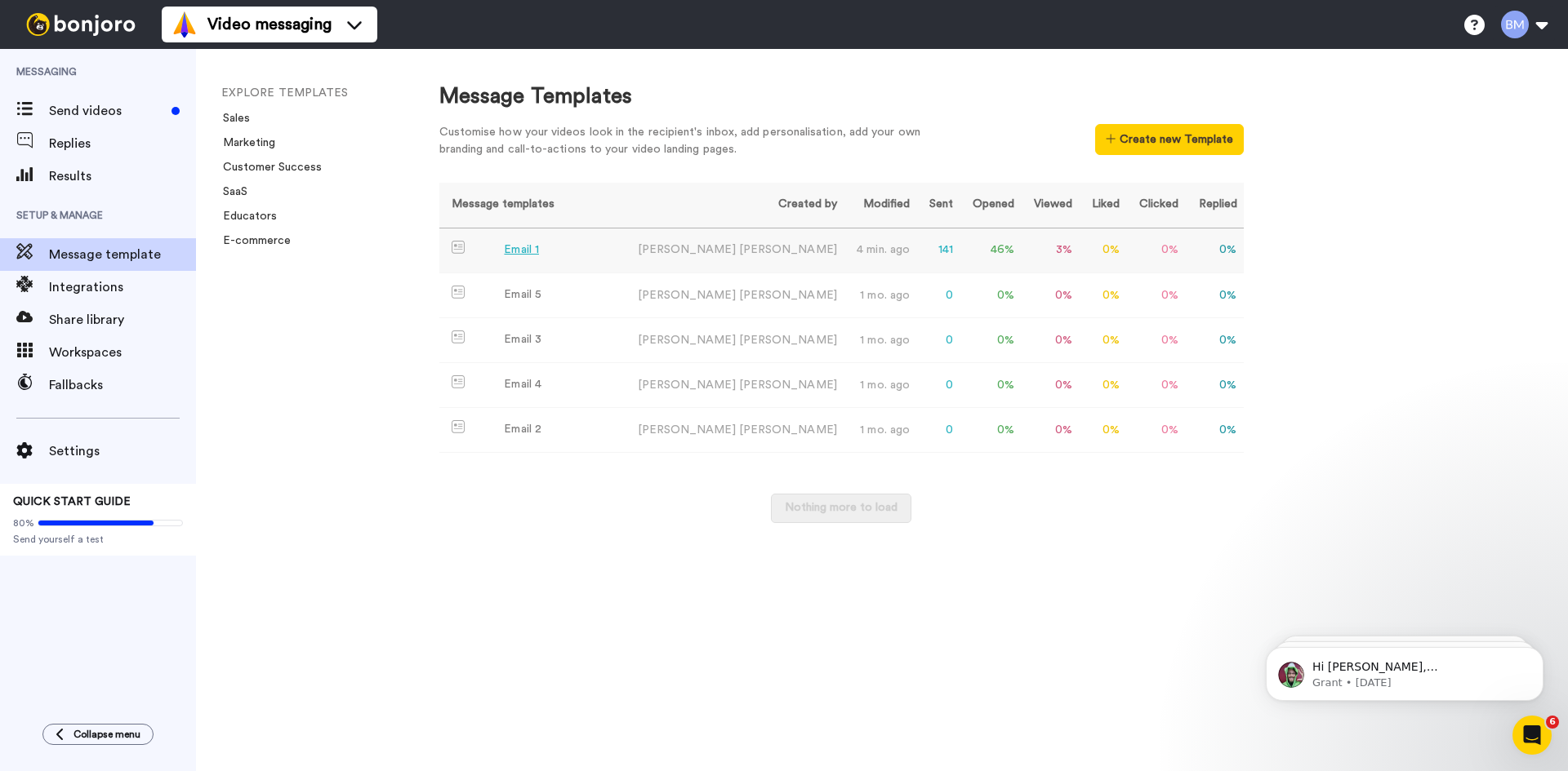
click at [528, 247] on div "Email 1" at bounding box center [521, 250] width 35 height 17
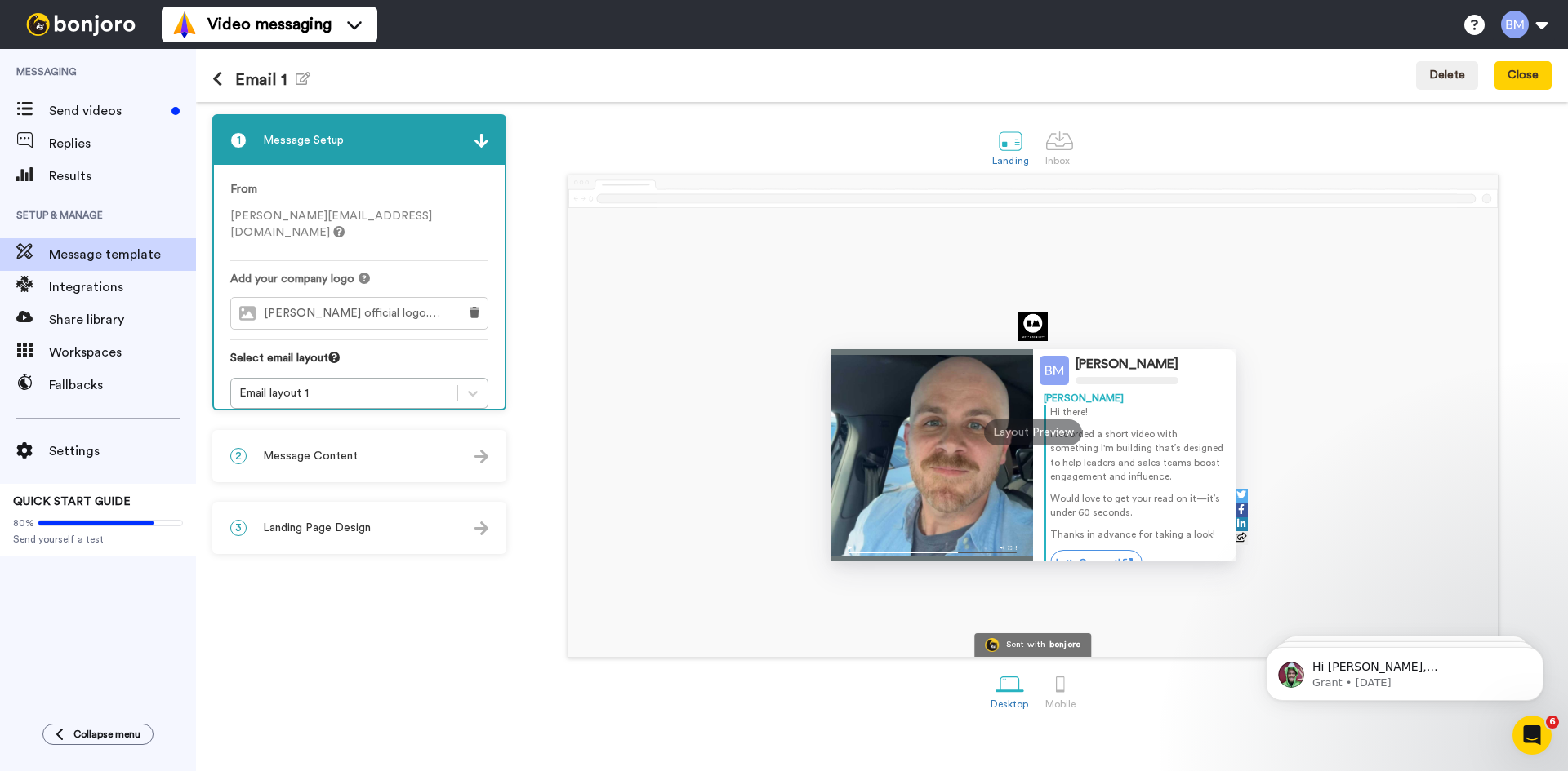
click at [936, 490] on div at bounding box center [932, 455] width 203 height 212
click at [347, 447] on div "2 Message Content" at bounding box center [359, 456] width 290 height 49
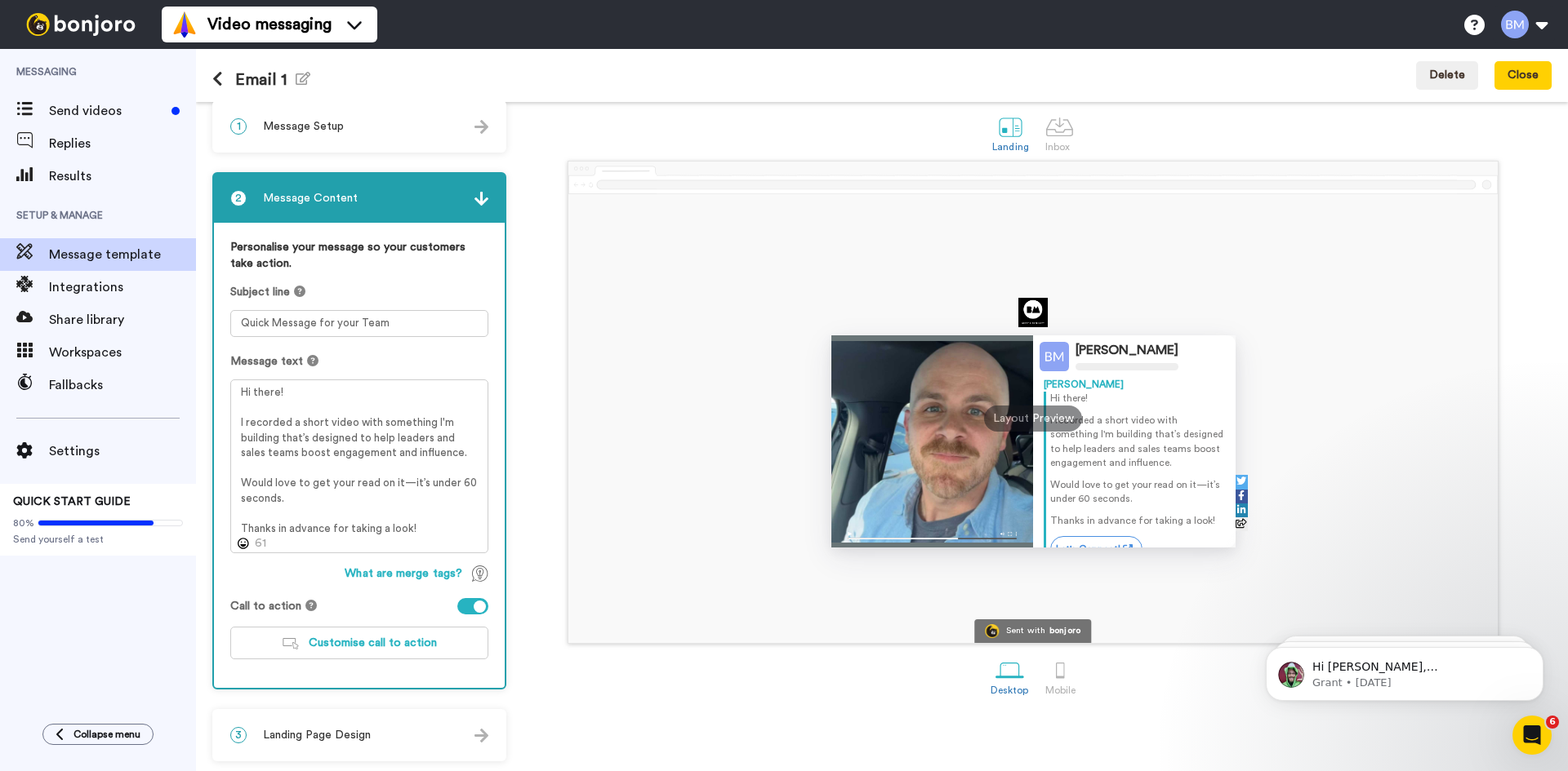
scroll to position [16, 0]
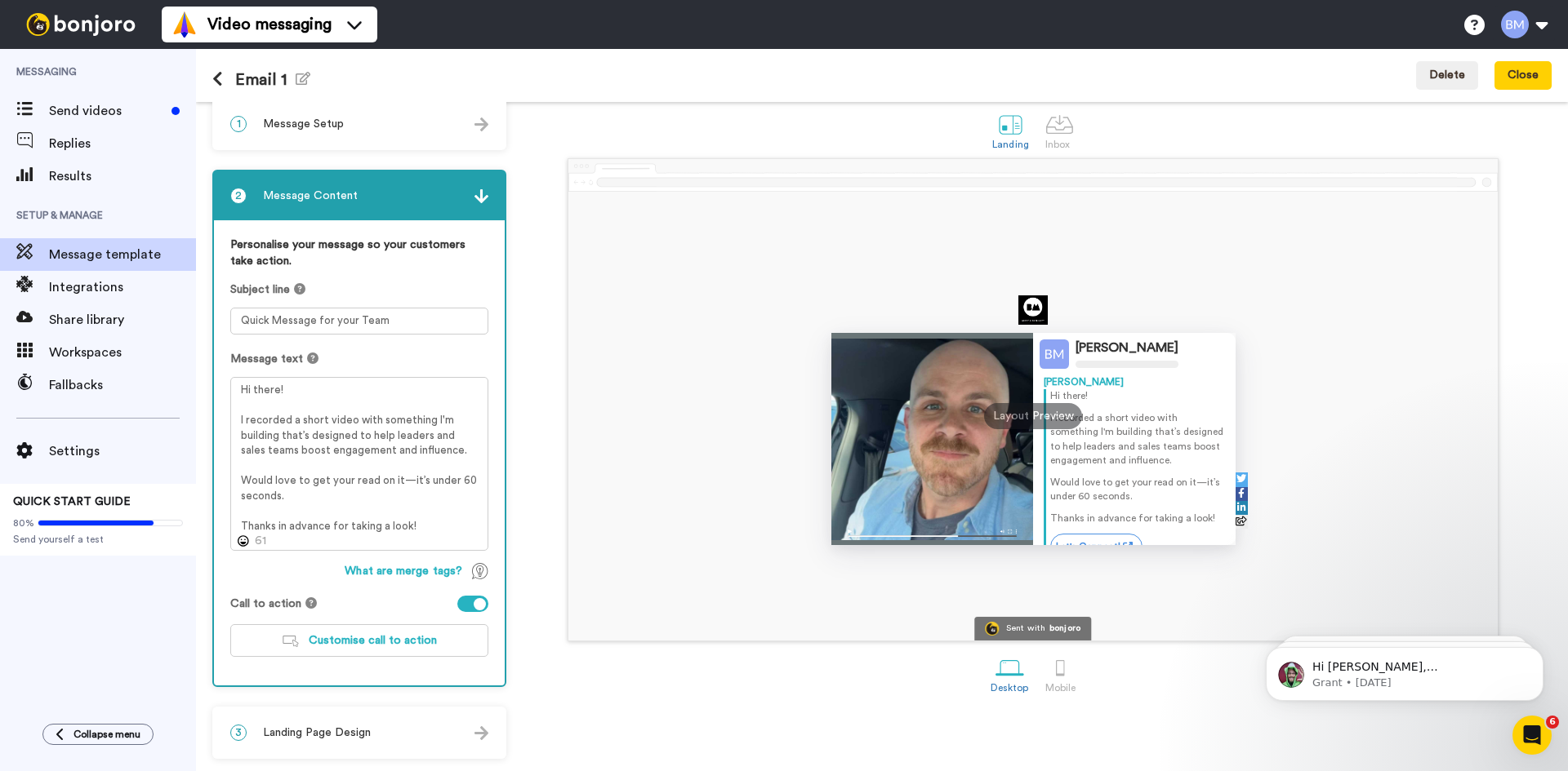
click at [337, 727] on span "Landing Page Design" at bounding box center [316, 733] width 107 height 16
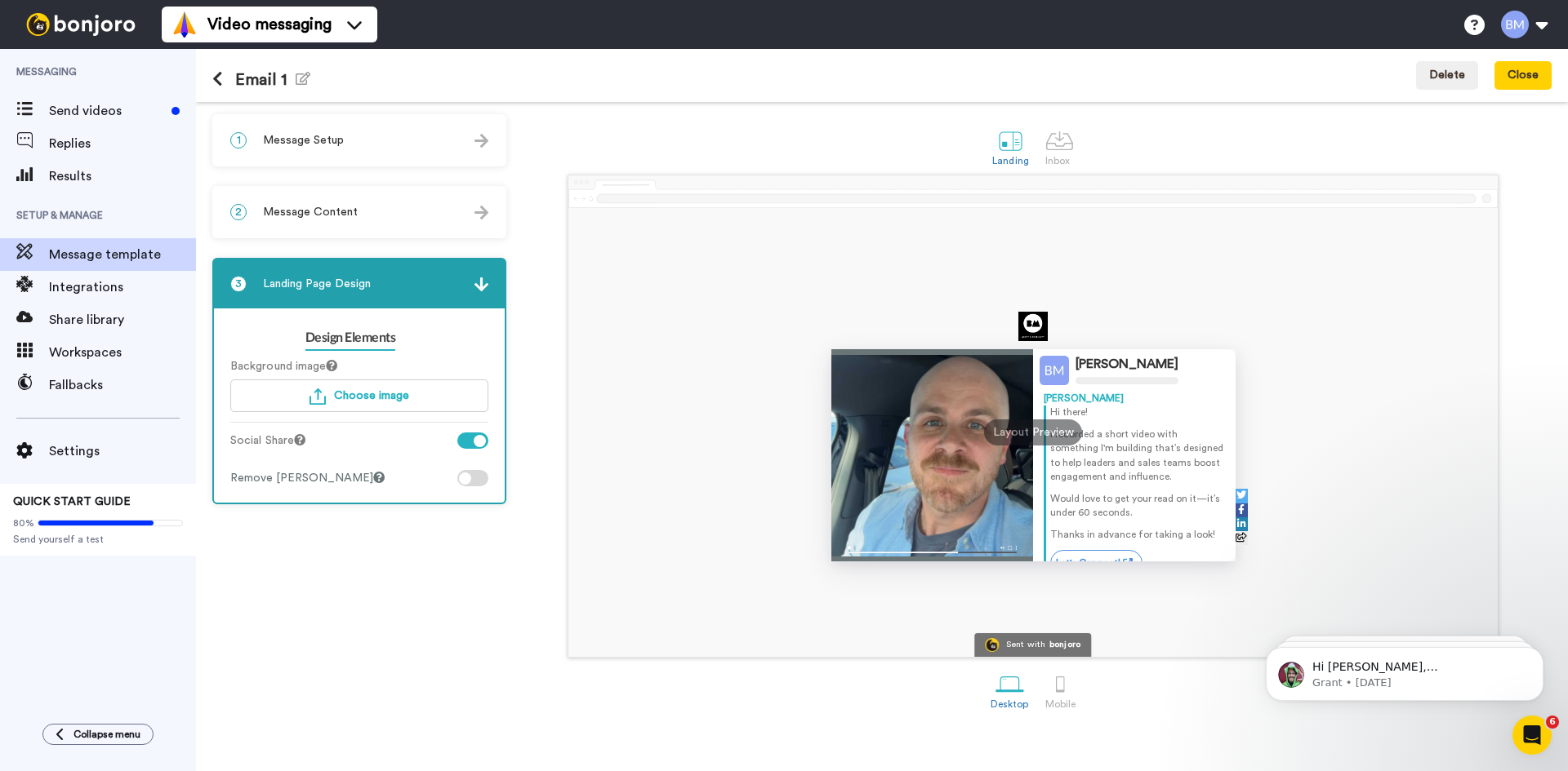
scroll to position [0, 0]
click at [1063, 147] on div at bounding box center [1059, 140] width 29 height 29
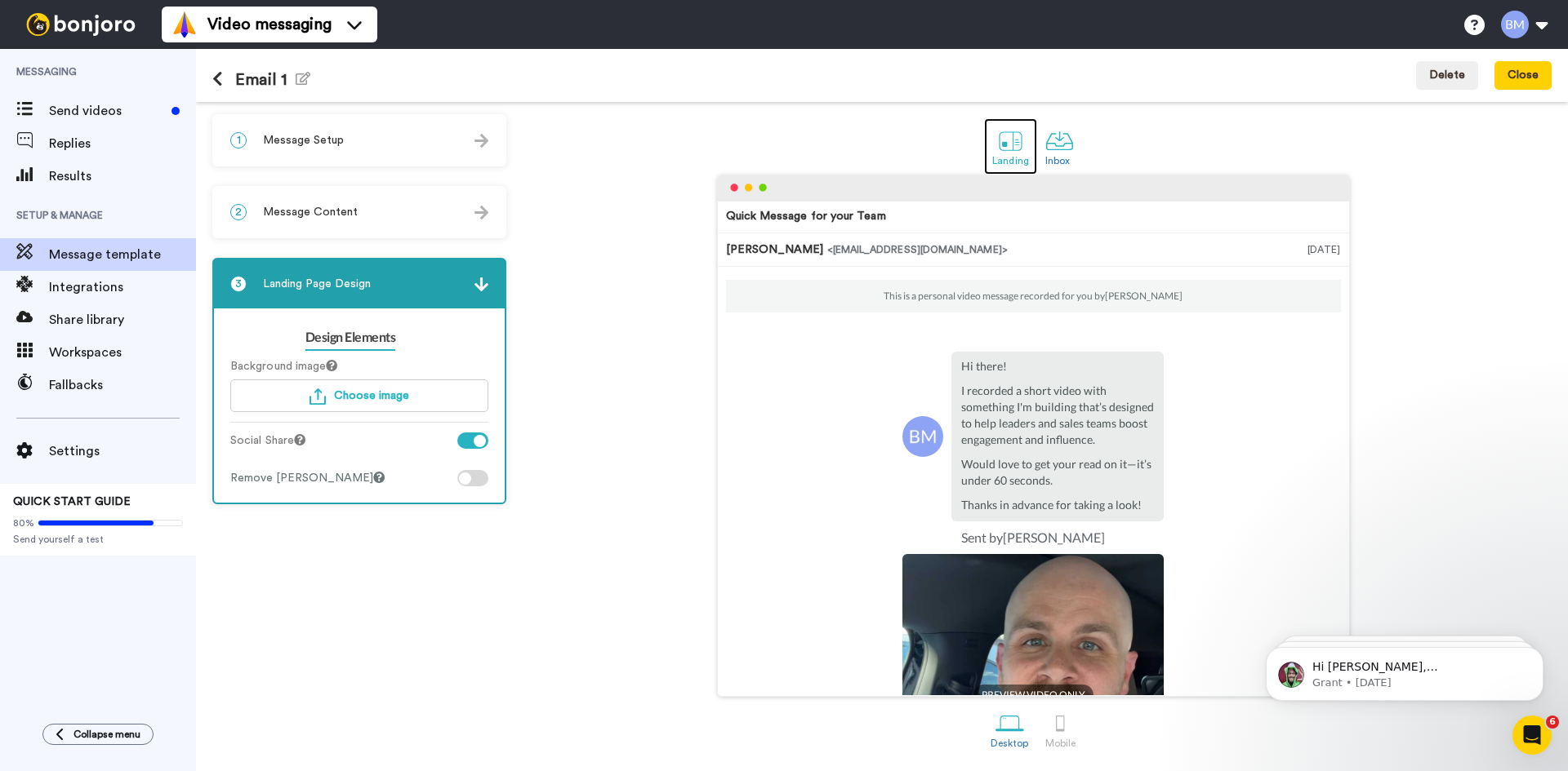
drag, startPoint x: 986, startPoint y: 133, endPoint x: 999, endPoint y: 133, distance: 13.0
click at [987, 133] on link "Landing" at bounding box center [1010, 146] width 53 height 57
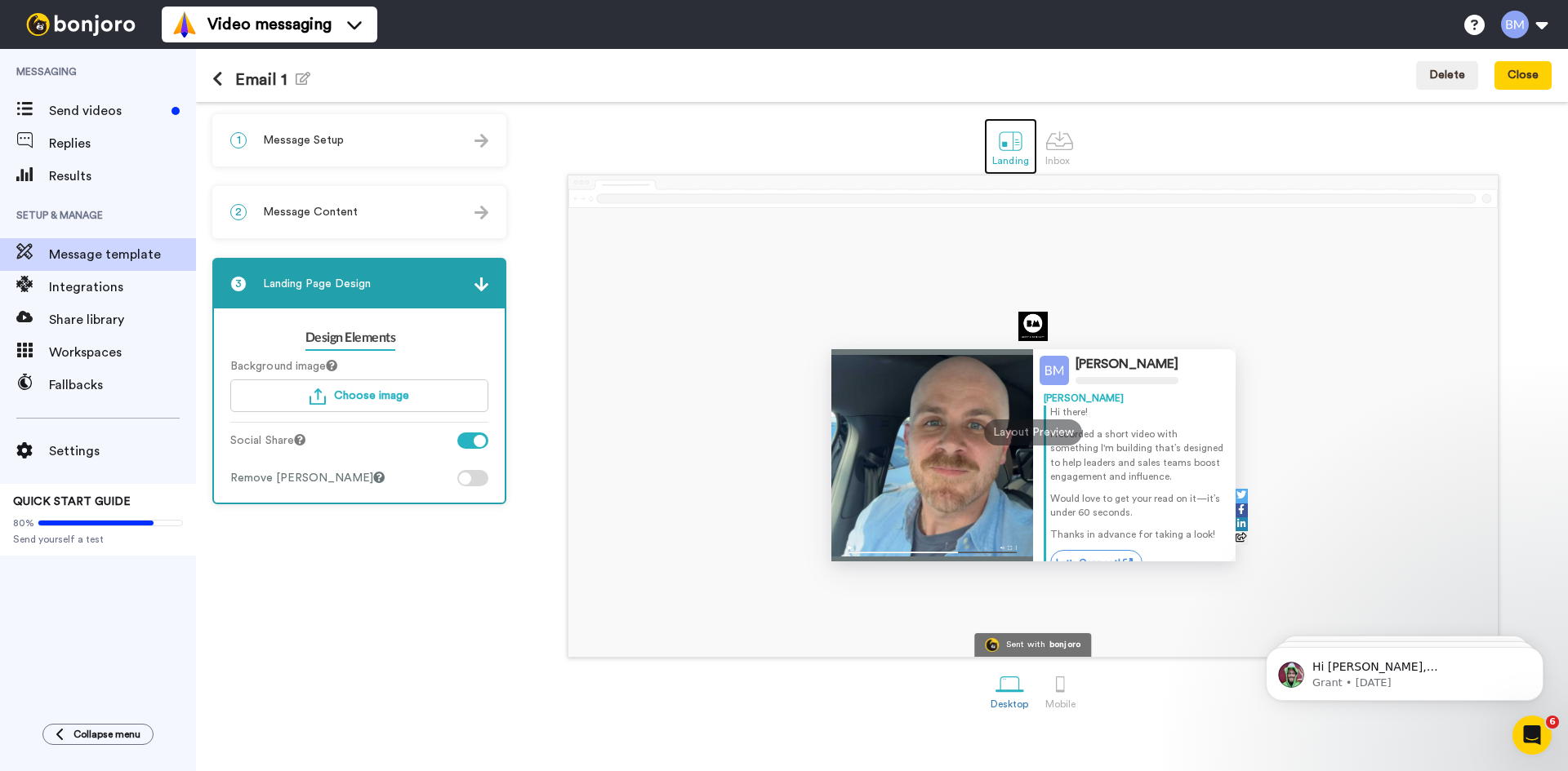
click at [1003, 135] on div at bounding box center [1010, 140] width 29 height 29
click at [341, 180] on div "1 Message Setup From brett@brettwmcdermott.com Add your company logo brett mcde…" at bounding box center [363, 436] width 302 height 645
click at [344, 212] on span "Message Content" at bounding box center [309, 212] width 94 height 16
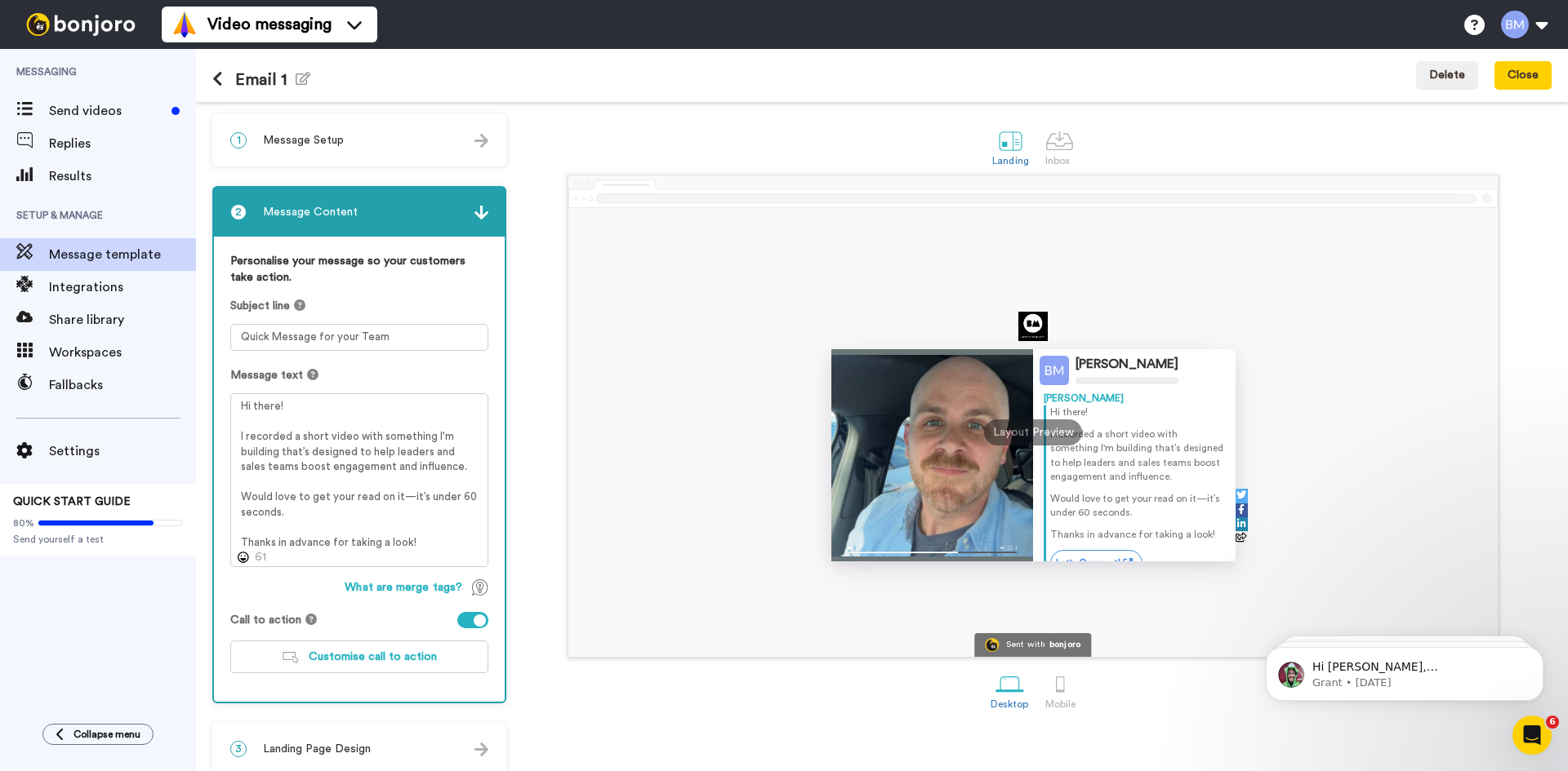
click at [1022, 428] on div "Layout Preview" at bounding box center [1032, 433] width 98 height 26
click at [418, 134] on div "1 Message Setup" at bounding box center [359, 140] width 290 height 49
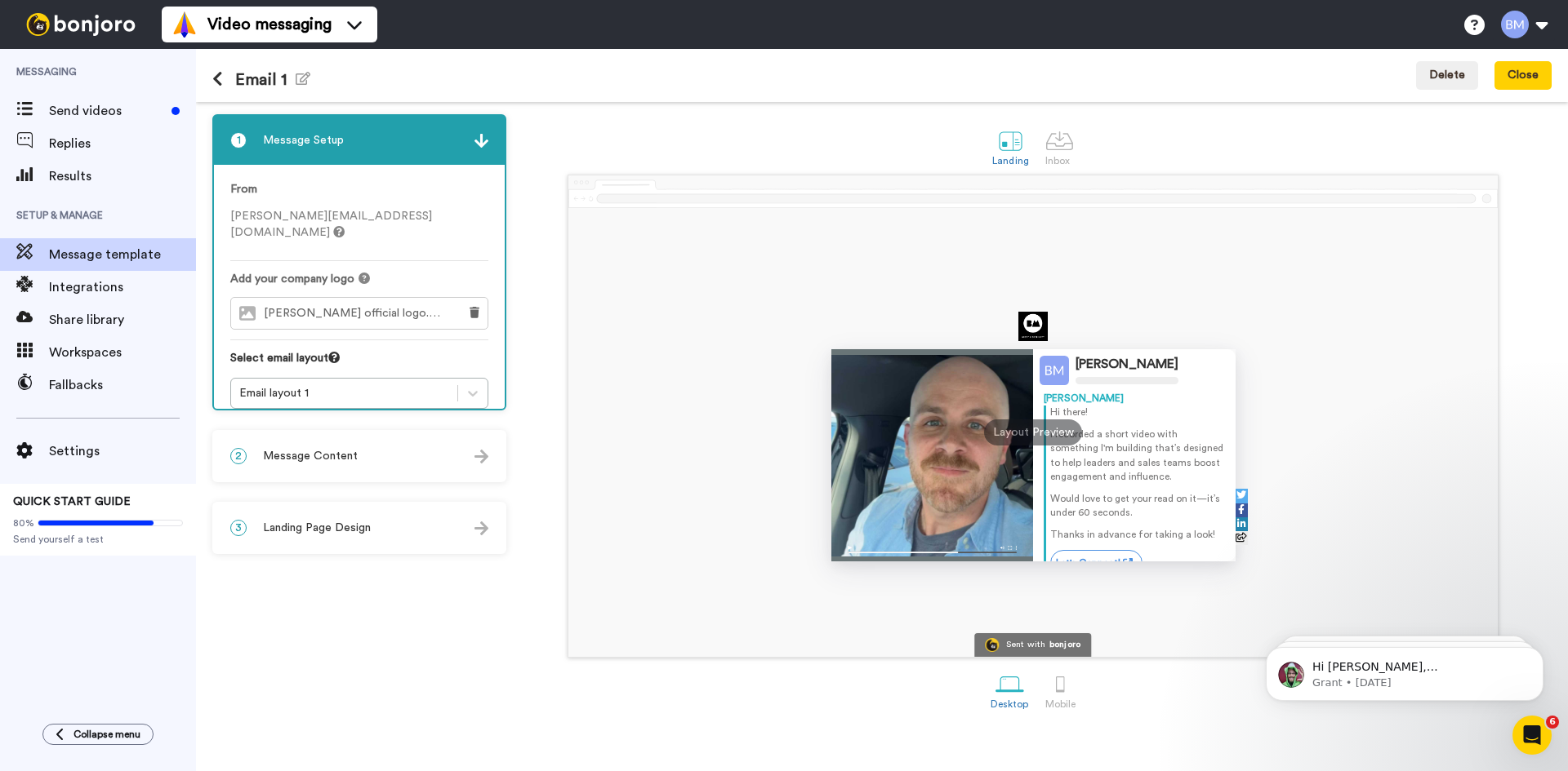
drag, startPoint x: 927, startPoint y: 530, endPoint x: 933, endPoint y: 518, distance: 13.4
click at [930, 525] on div at bounding box center [932, 455] width 203 height 212
click at [933, 518] on div at bounding box center [932, 455] width 203 height 212
click at [389, 453] on div "2 Message Content" at bounding box center [359, 456] width 290 height 49
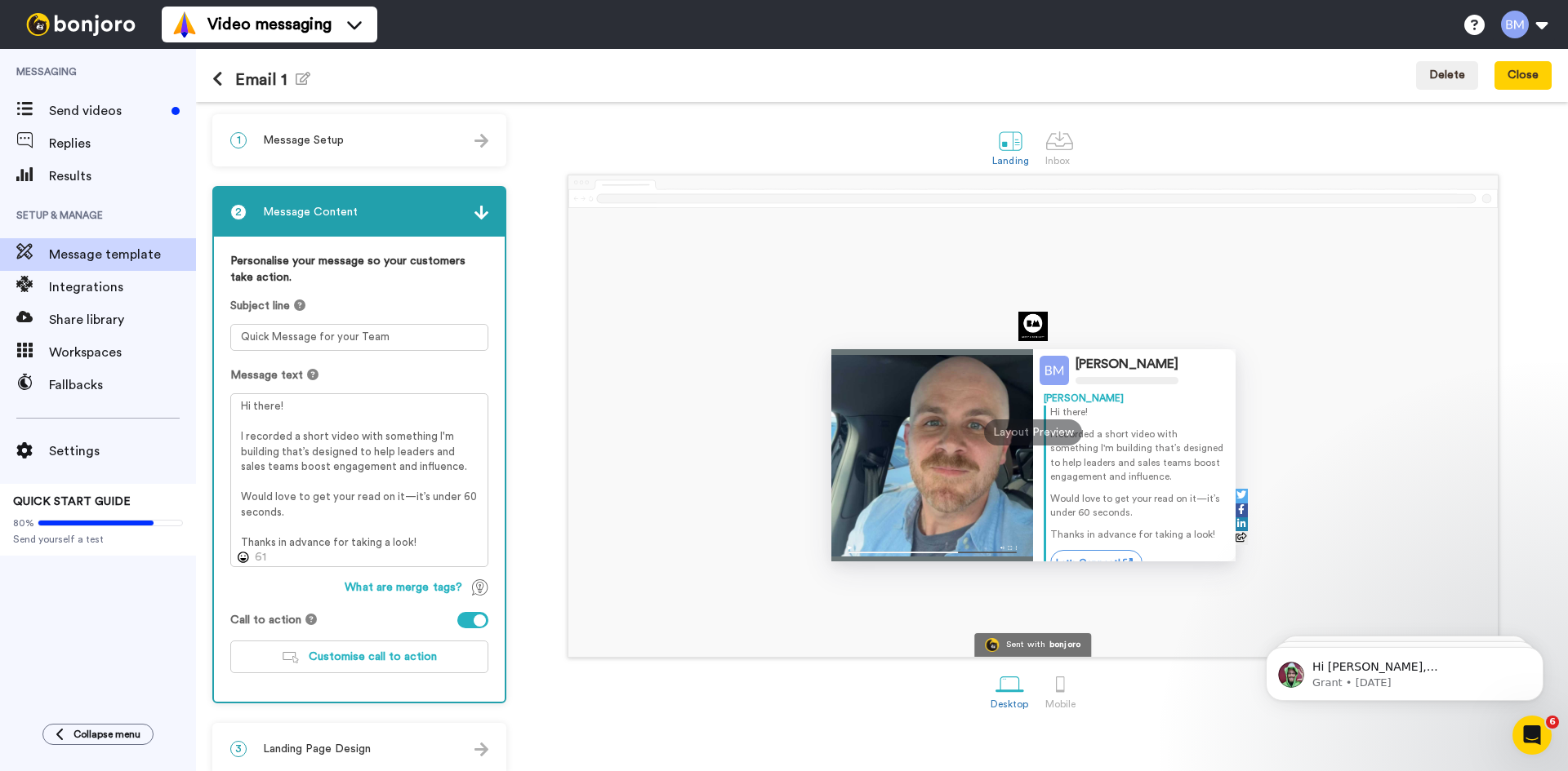
click at [911, 472] on div at bounding box center [932, 455] width 203 height 212
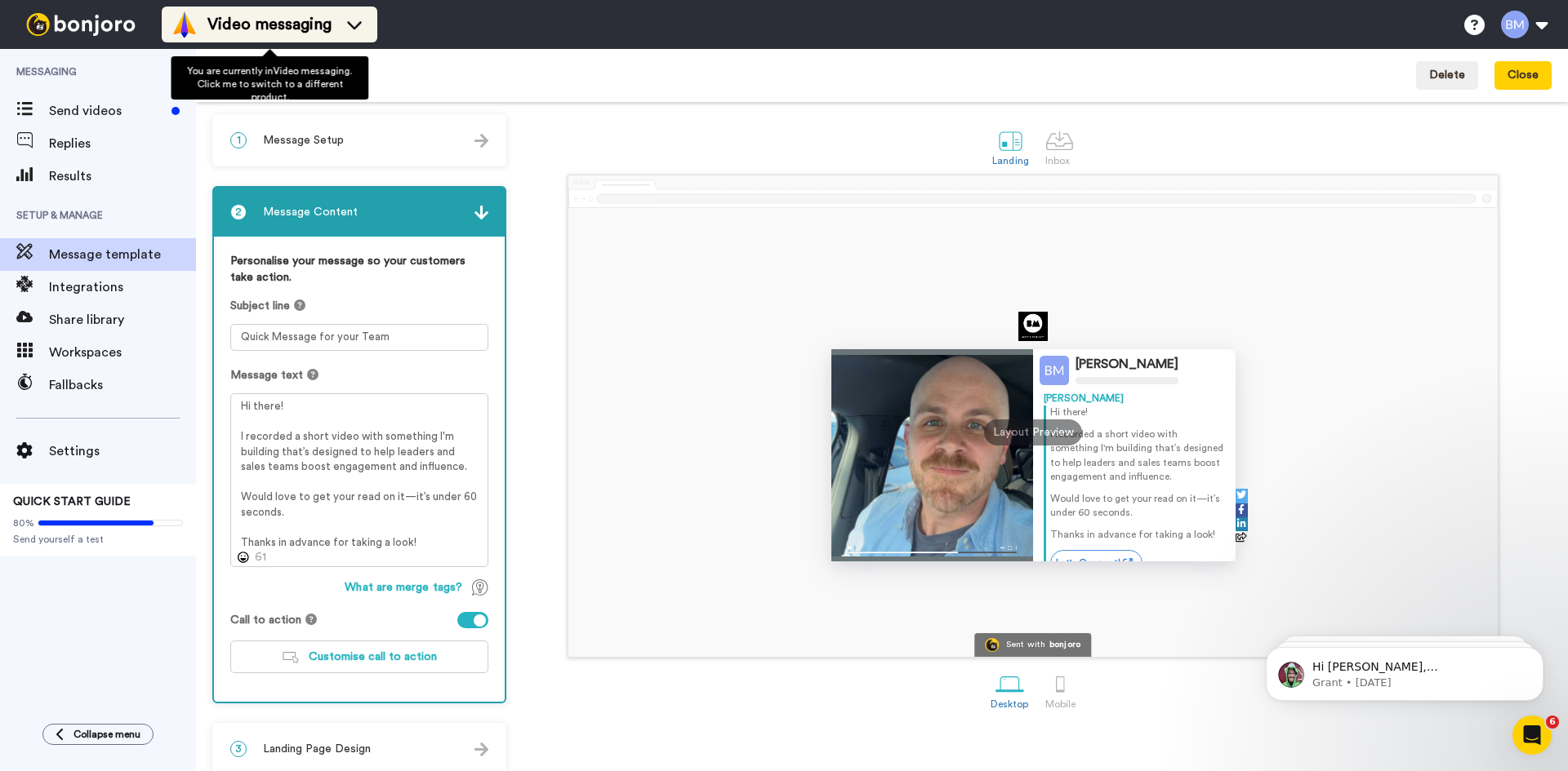
click at [324, 30] on span "Video messaging" at bounding box center [269, 25] width 124 height 23
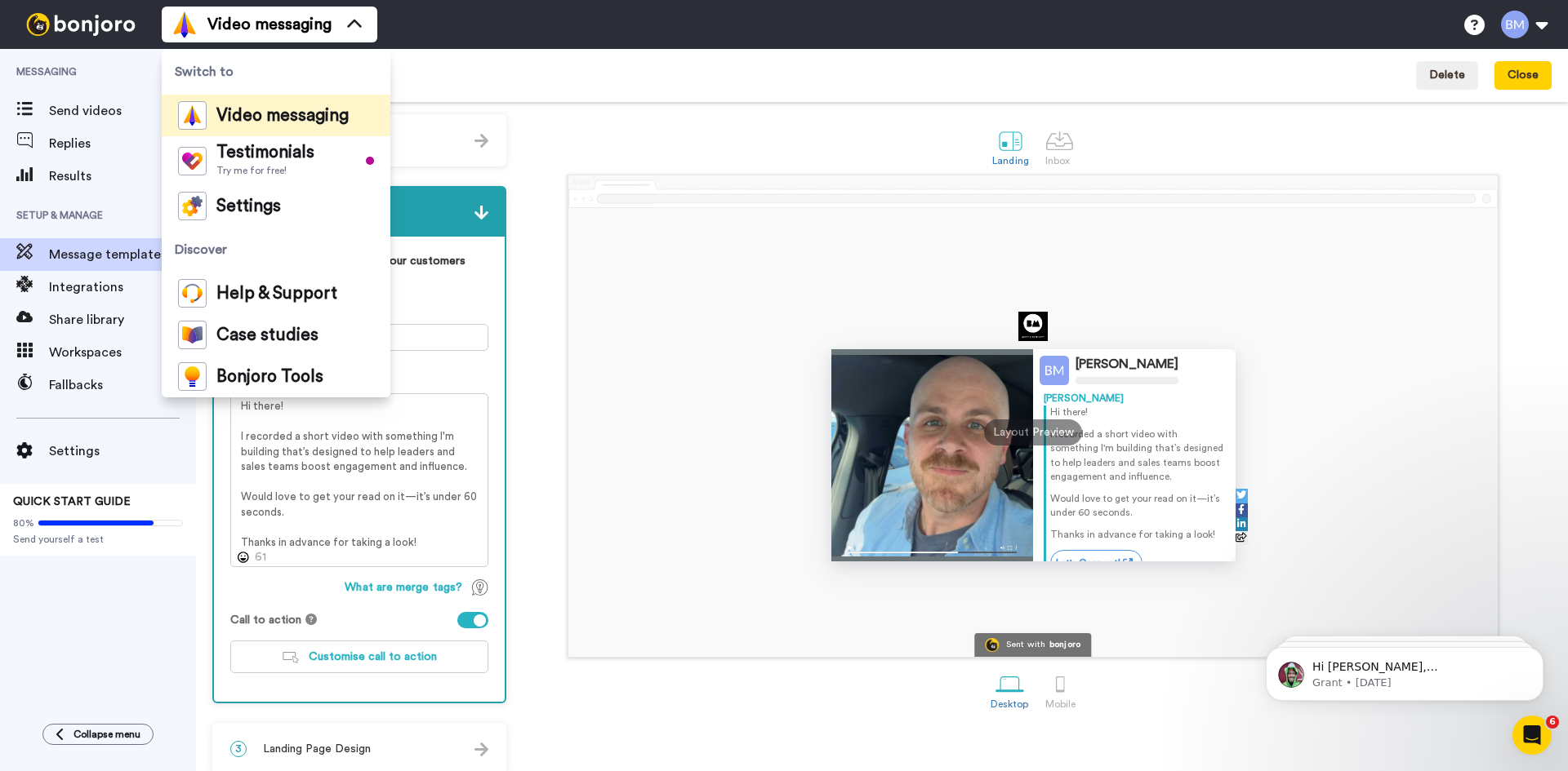
click at [624, 210] on div "Brett McDermott Brett Hi there! I recorded a short video with something I'm bui…" at bounding box center [1033, 432] width 929 height 449
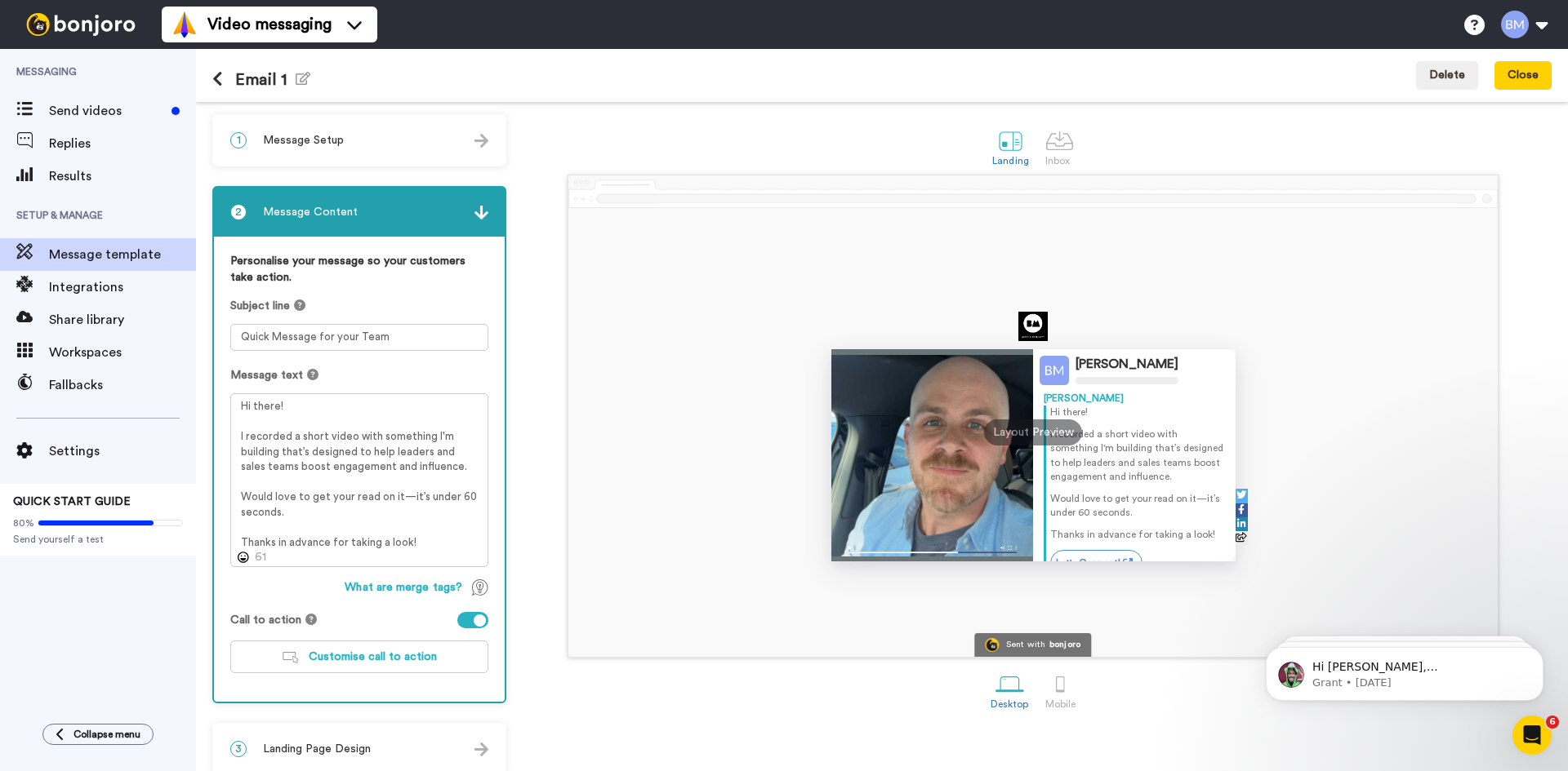
click at [457, 146] on div "1 Message Setup" at bounding box center [359, 140] width 290 height 49
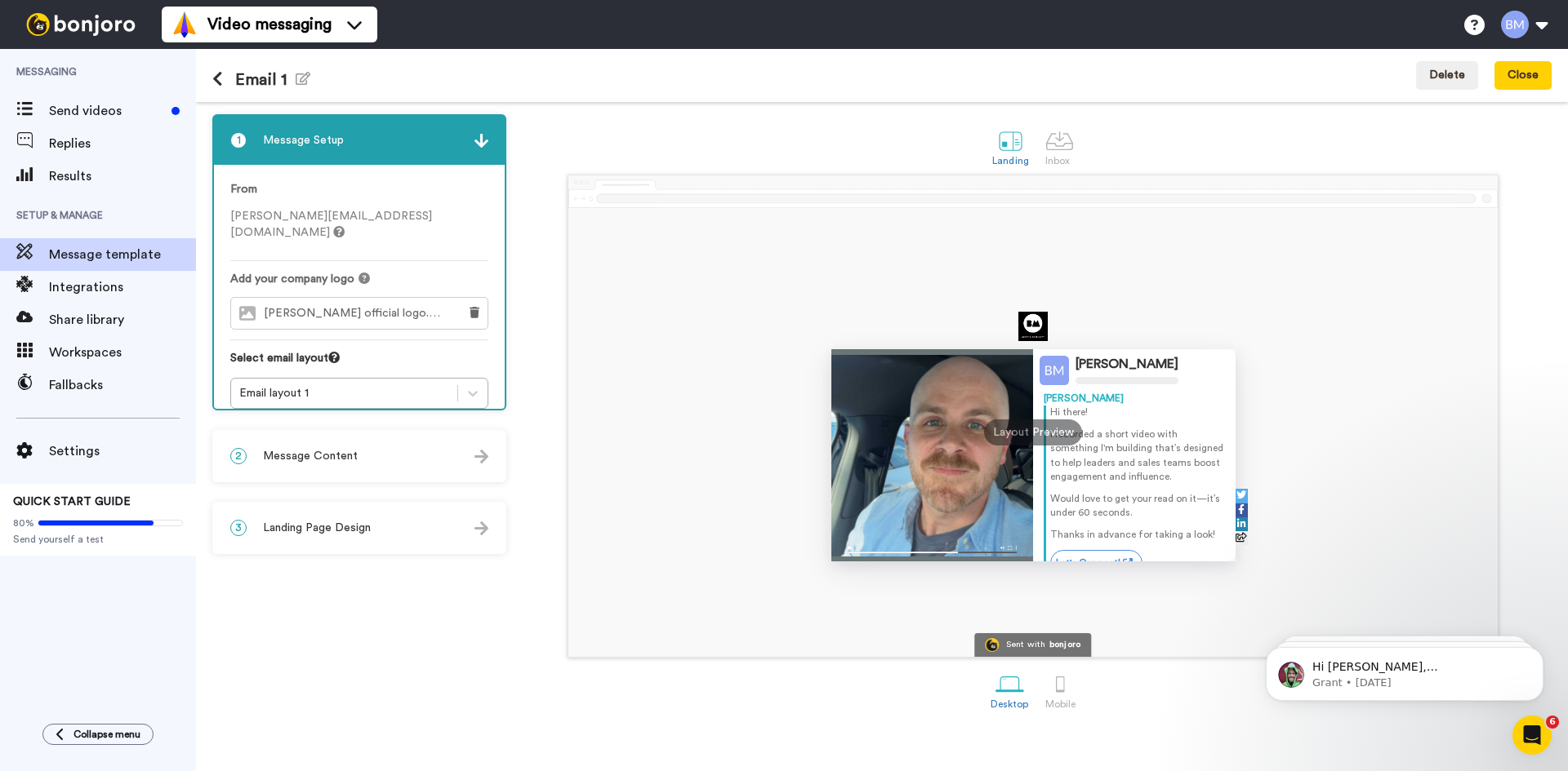
click at [396, 307] on span "brett mcdermott official logo.jpg" at bounding box center [356, 313] width 185 height 14
click at [471, 386] on icon at bounding box center [473, 394] width 16 height 16
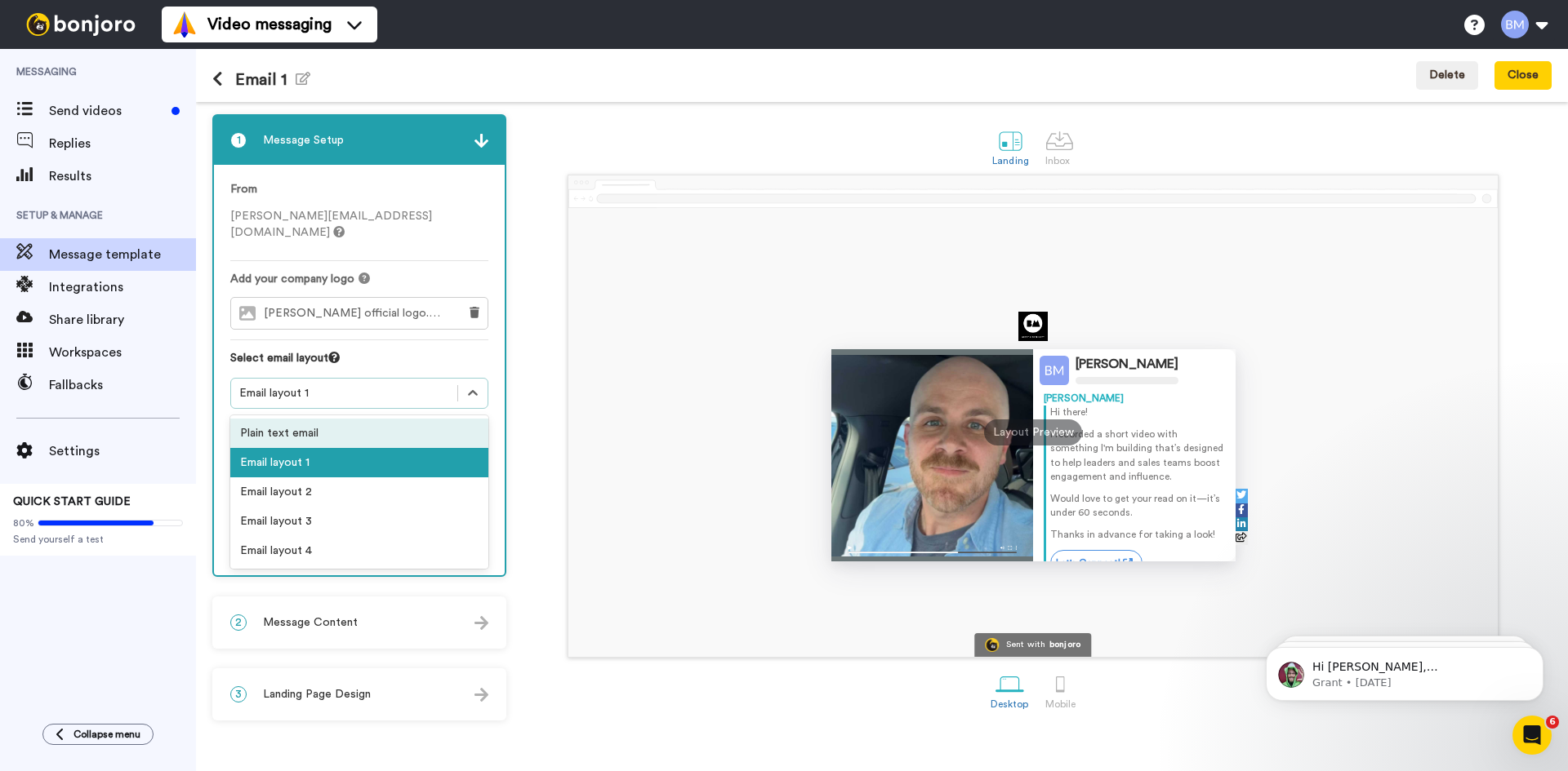
click at [533, 370] on div "Brett McDermott Brett Hi there! I recorded a short video with something I'm bui…" at bounding box center [1033, 416] width 1037 height 483
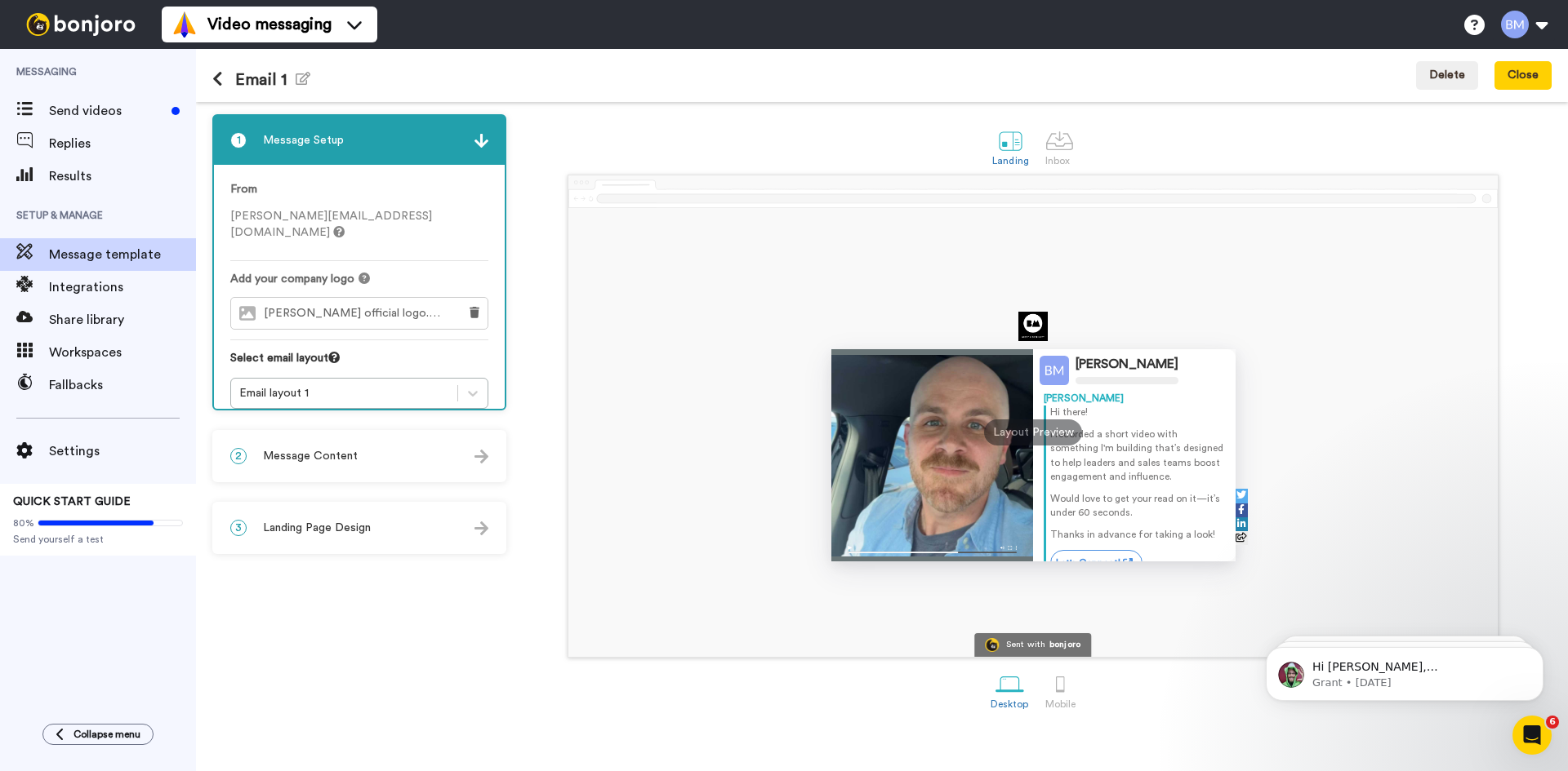
click at [478, 460] on img at bounding box center [481, 456] width 14 height 14
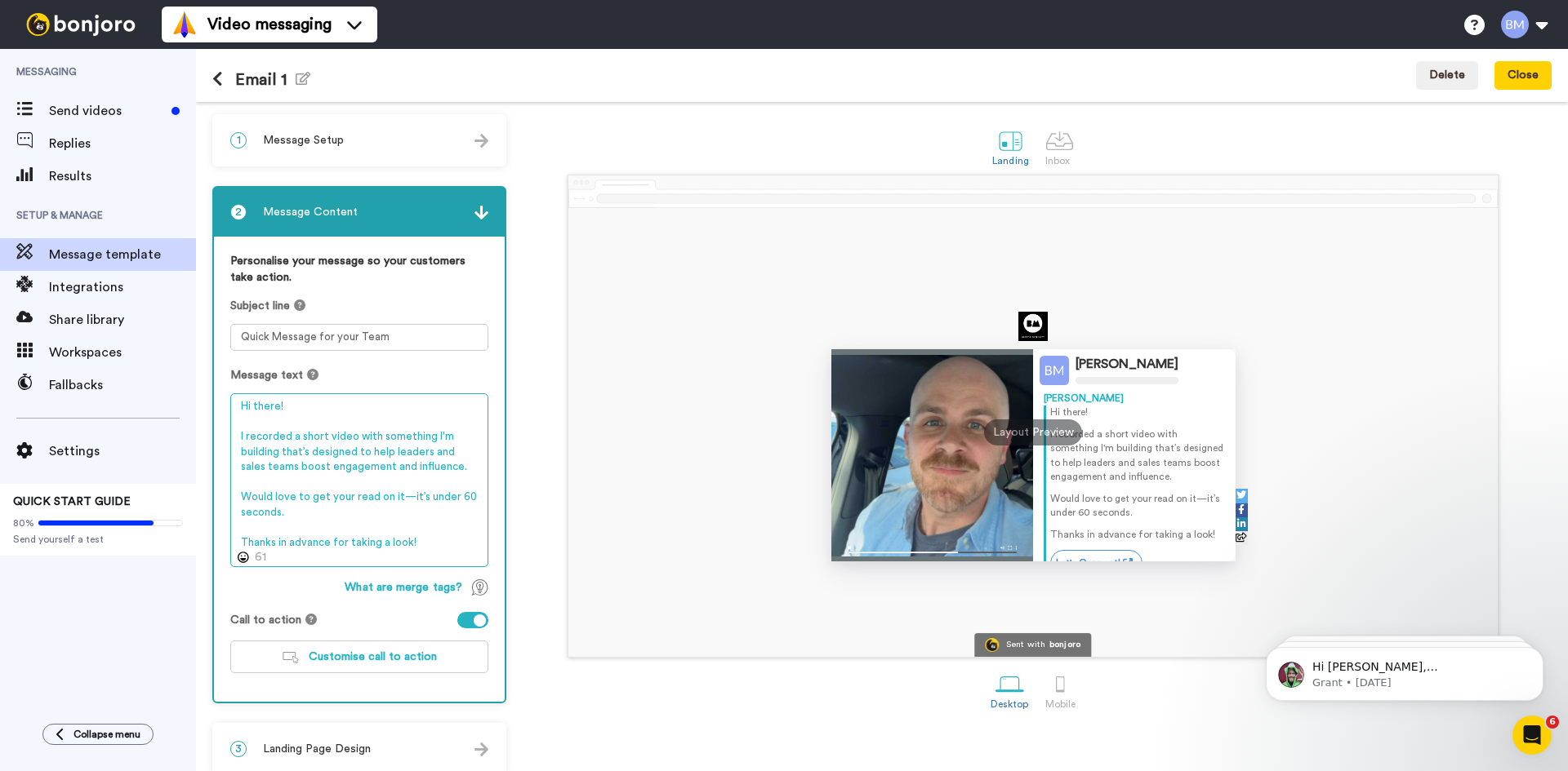
click at [353, 477] on textarea "Hi there! I recorded a short video with something I'm building that’s designed …" at bounding box center [359, 481] width 258 height 174
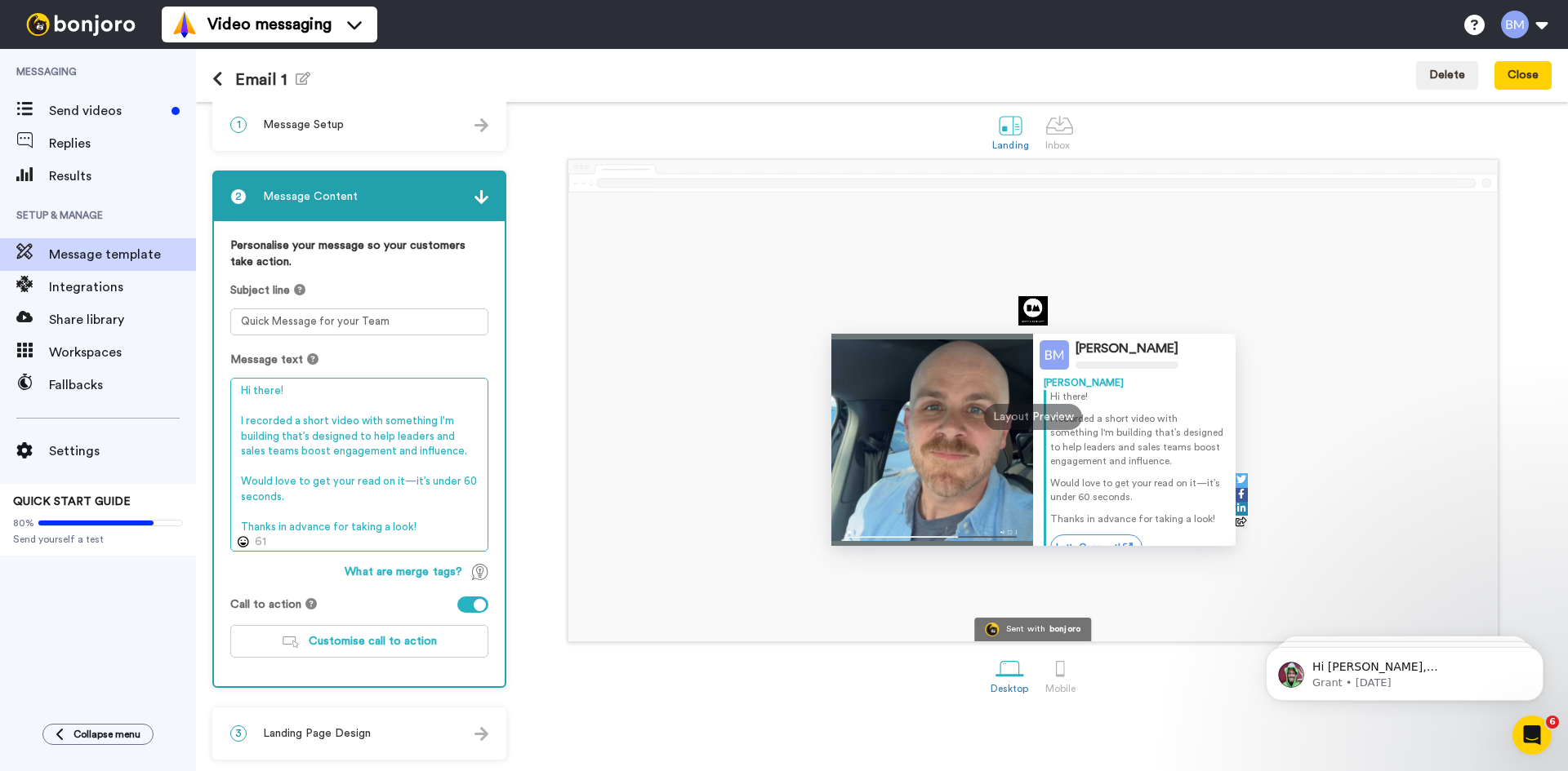
scroll to position [16, 0]
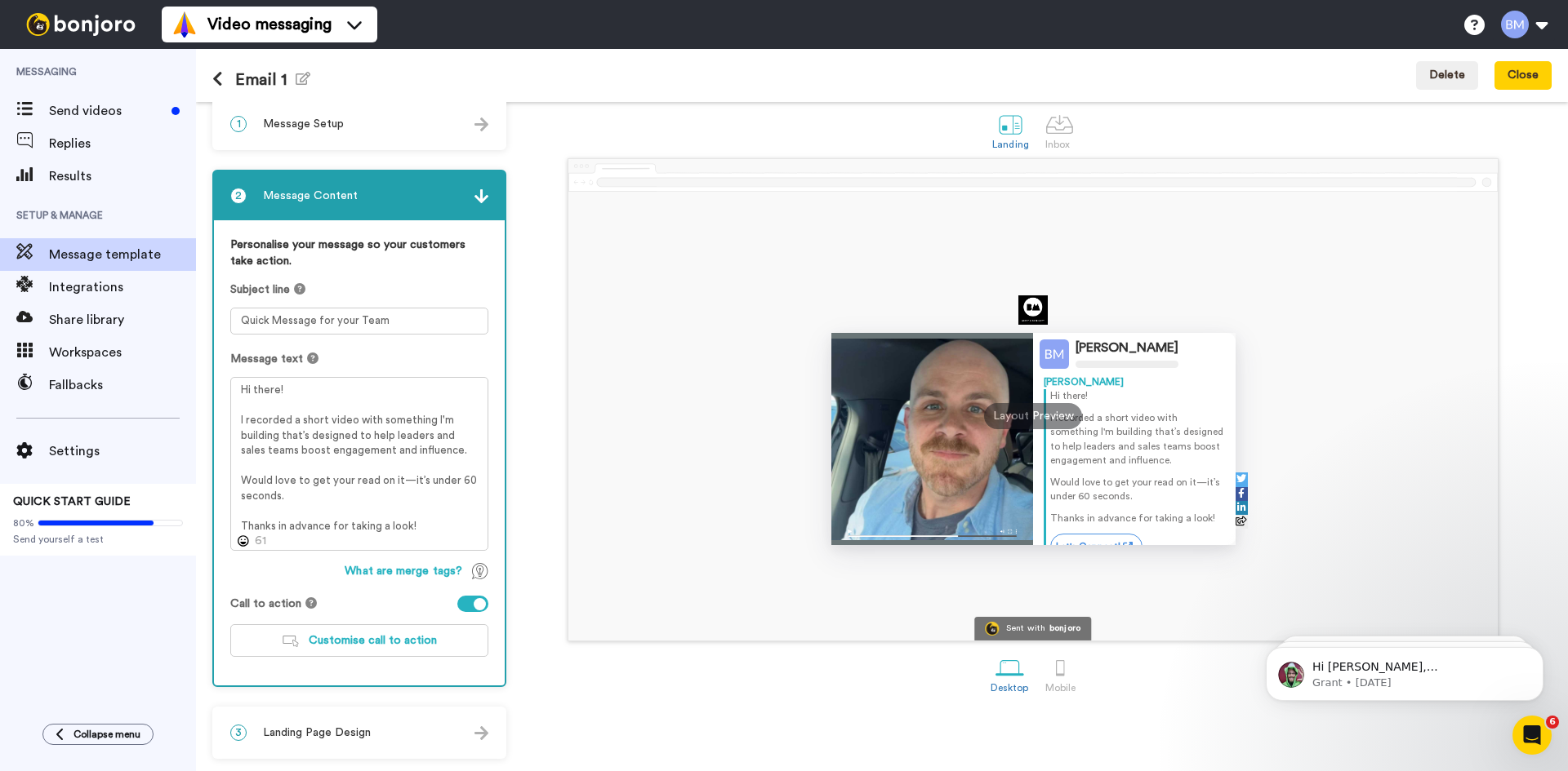
click at [382, 732] on div "3 Landing Page Design" at bounding box center [359, 733] width 290 height 49
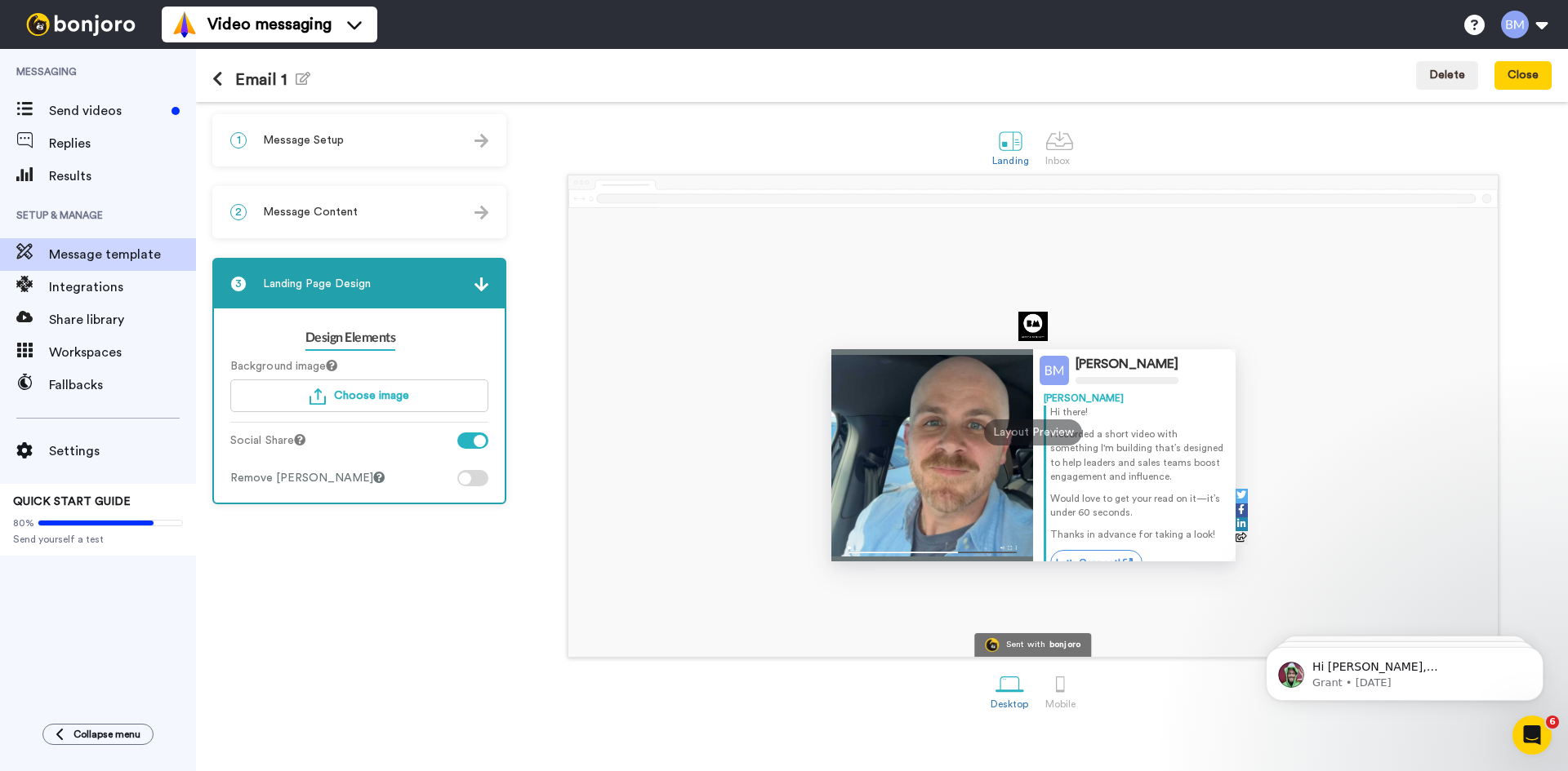
scroll to position [0, 0]
click at [426, 218] on div "2 Message Content" at bounding box center [359, 212] width 290 height 49
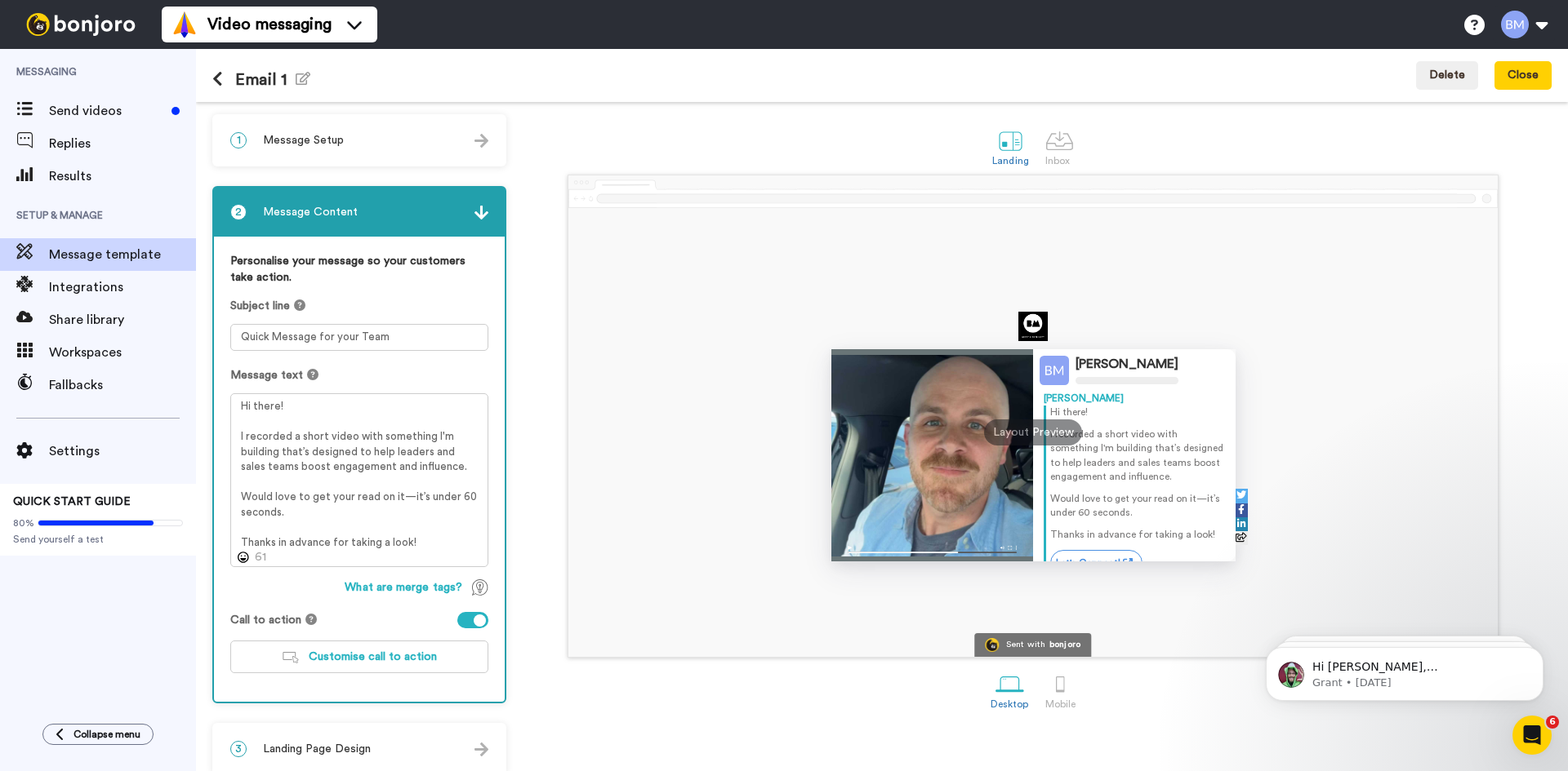
scroll to position [16, 0]
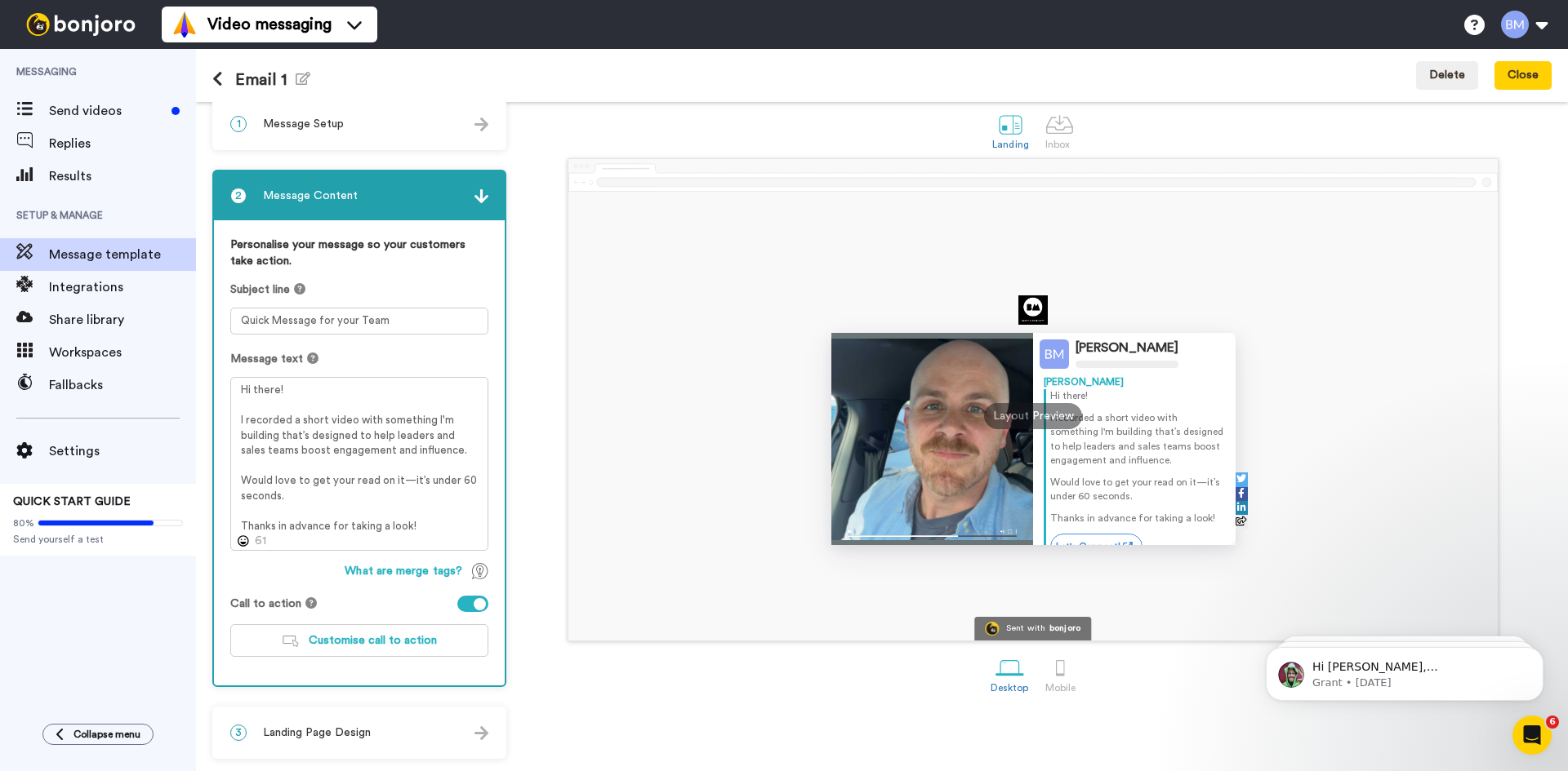
click at [1024, 419] on div "Layout Preview" at bounding box center [1032, 417] width 98 height 26
click at [1049, 675] on div at bounding box center [1060, 668] width 29 height 29
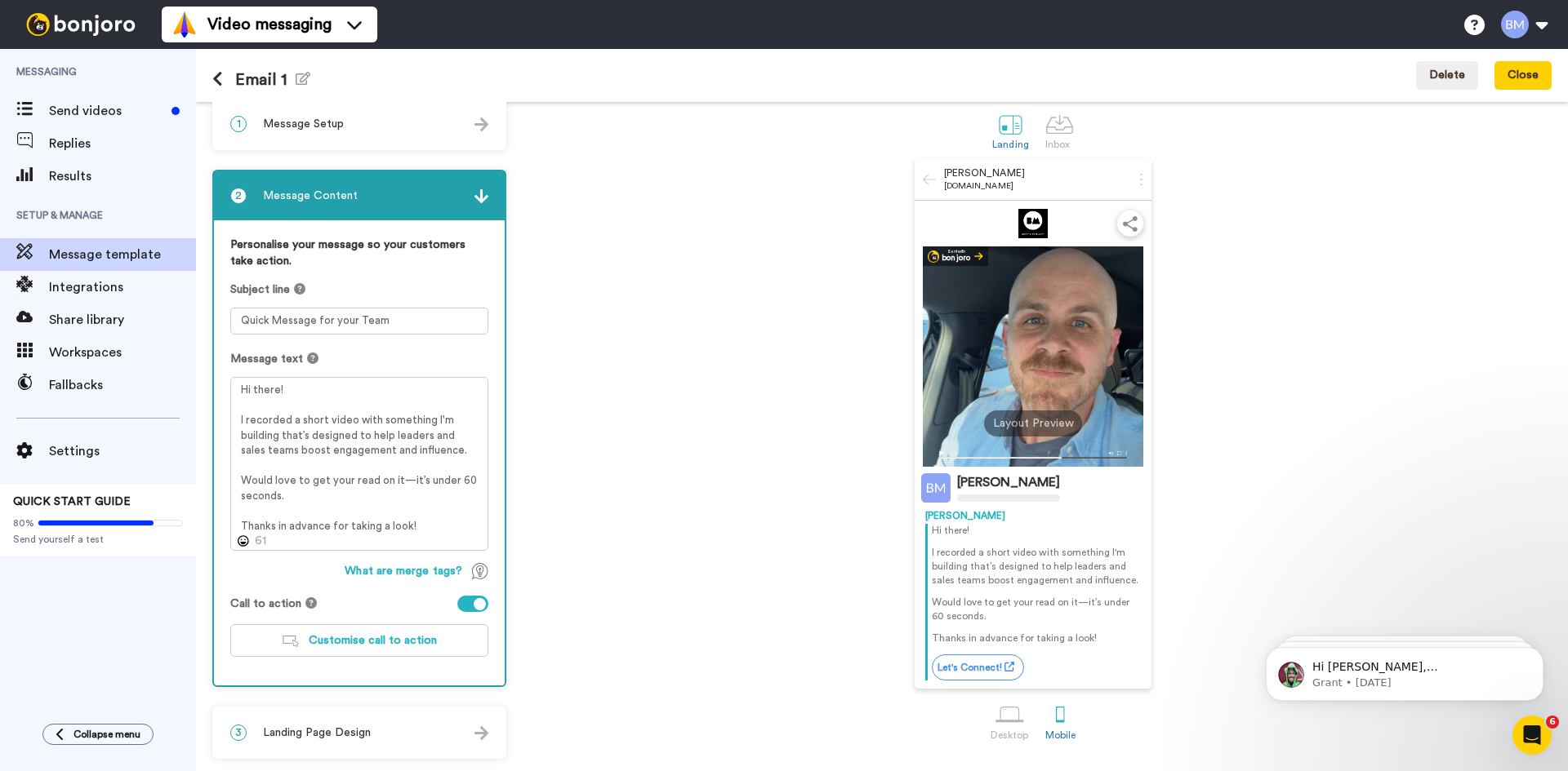
click at [1033, 433] on div "Layout Preview" at bounding box center [1032, 424] width 98 height 26
click at [1099, 372] on div at bounding box center [1033, 357] width 221 height 221
click at [923, 180] on icon at bounding box center [930, 179] width 13 height 11
click at [995, 728] on div at bounding box center [1009, 715] width 29 height 29
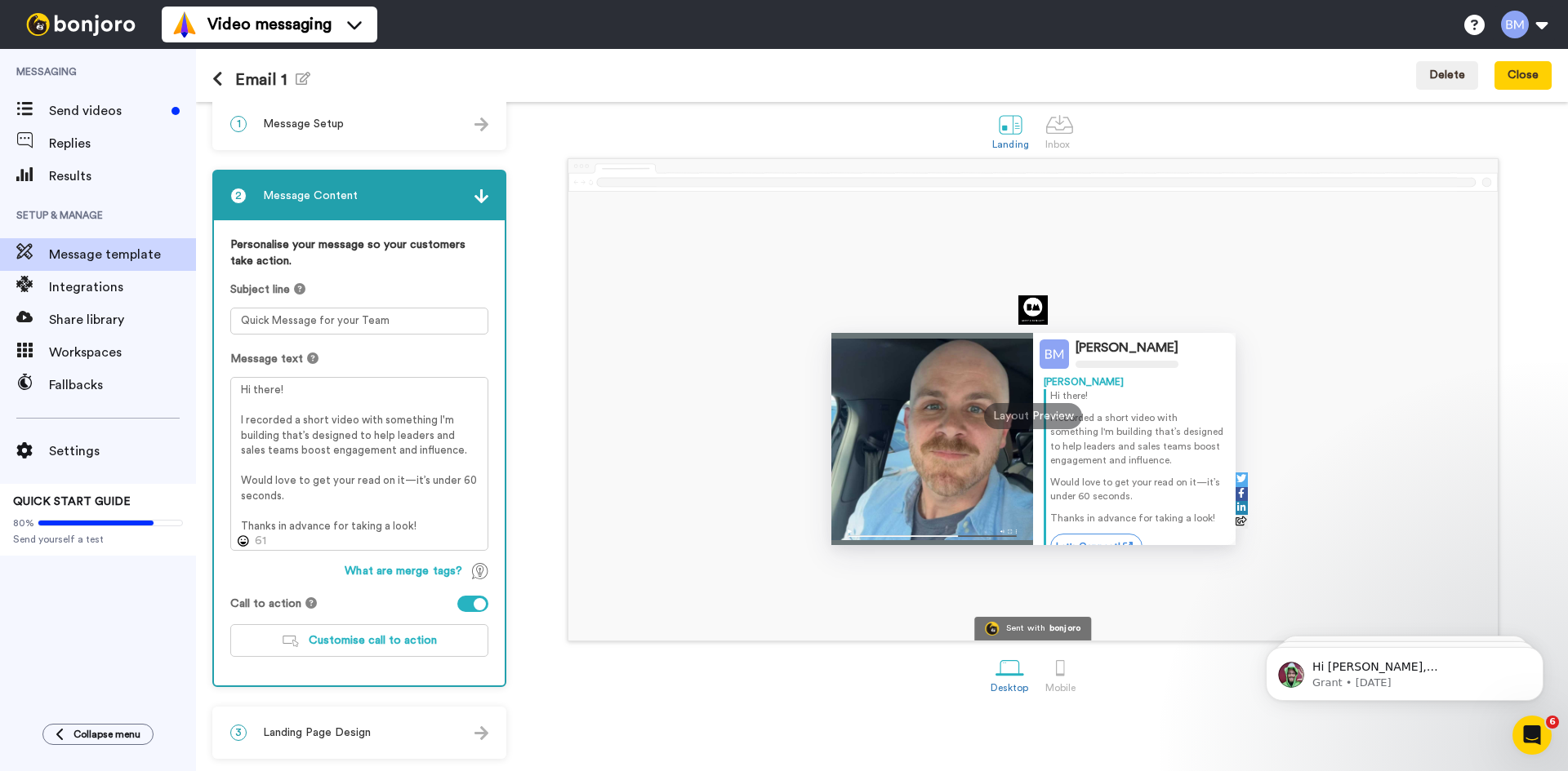
click at [1081, 468] on p "I recorded a short video with something I'm building that’s designed to help le…" at bounding box center [1137, 440] width 175 height 57
click at [112, 537] on span "Send yourself a test" at bounding box center [98, 540] width 170 height 13
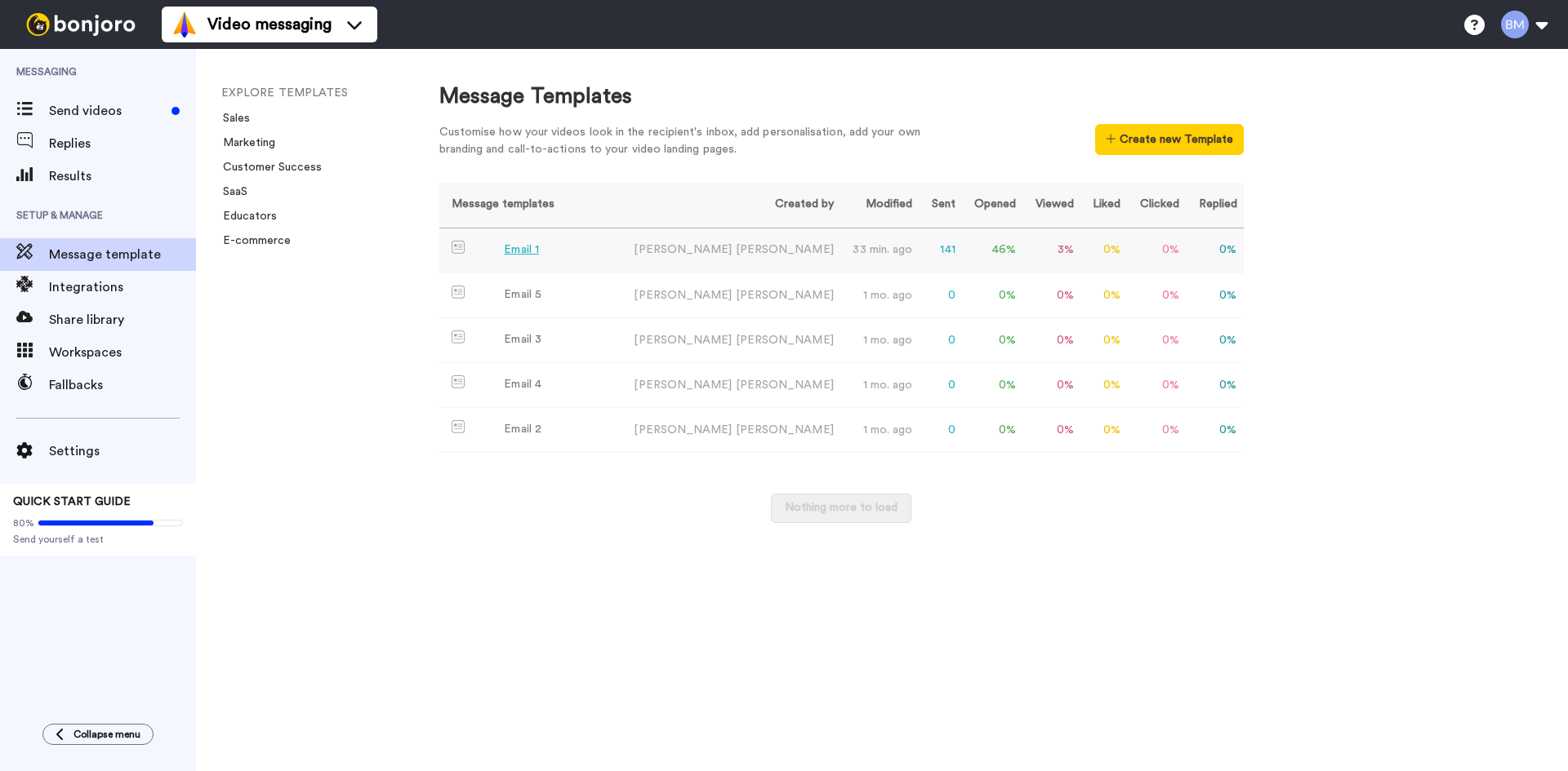
click at [512, 250] on div "Email 1" at bounding box center [521, 250] width 35 height 17
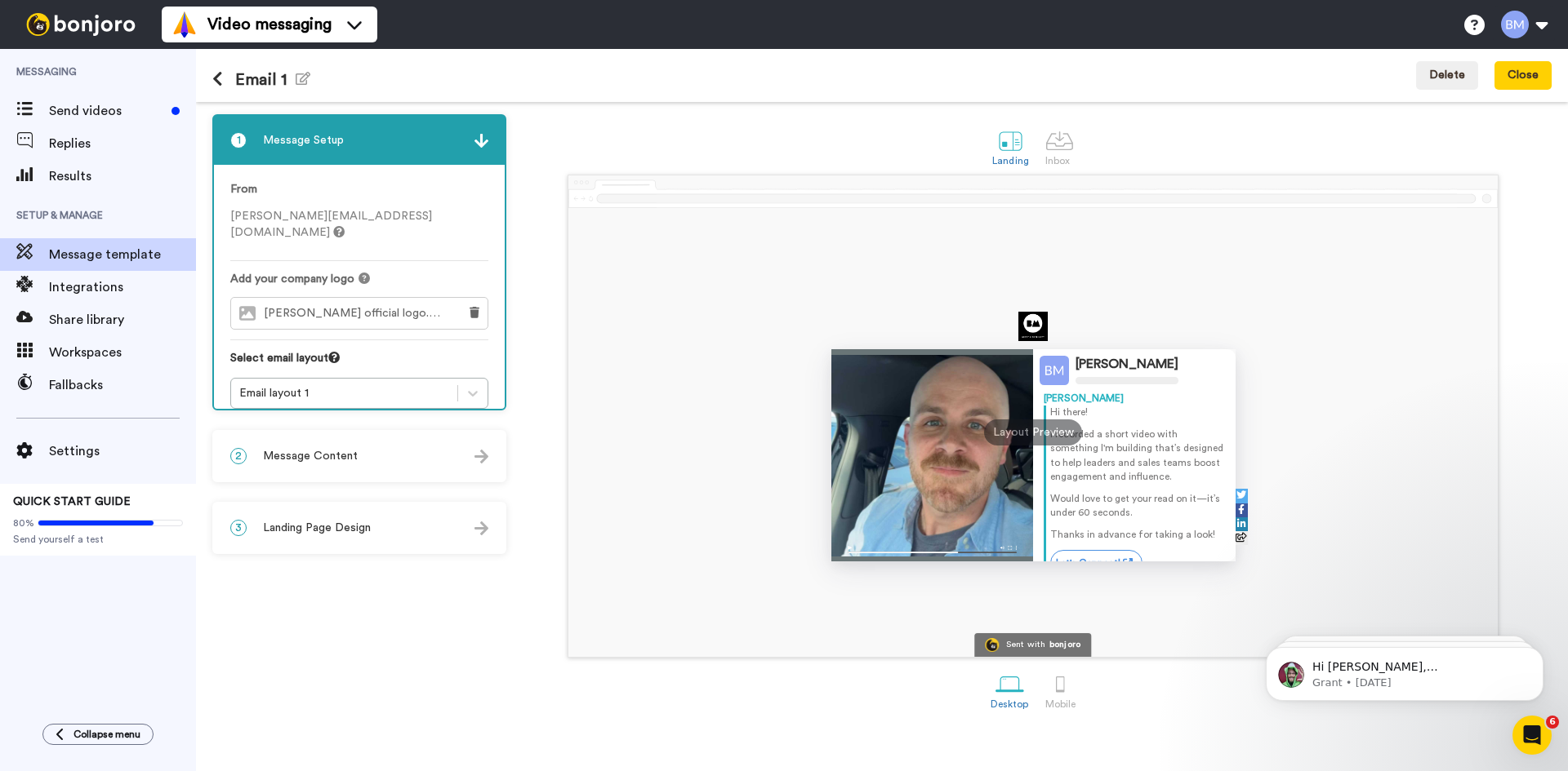
click at [455, 454] on div "2 Message Content" at bounding box center [359, 456] width 290 height 49
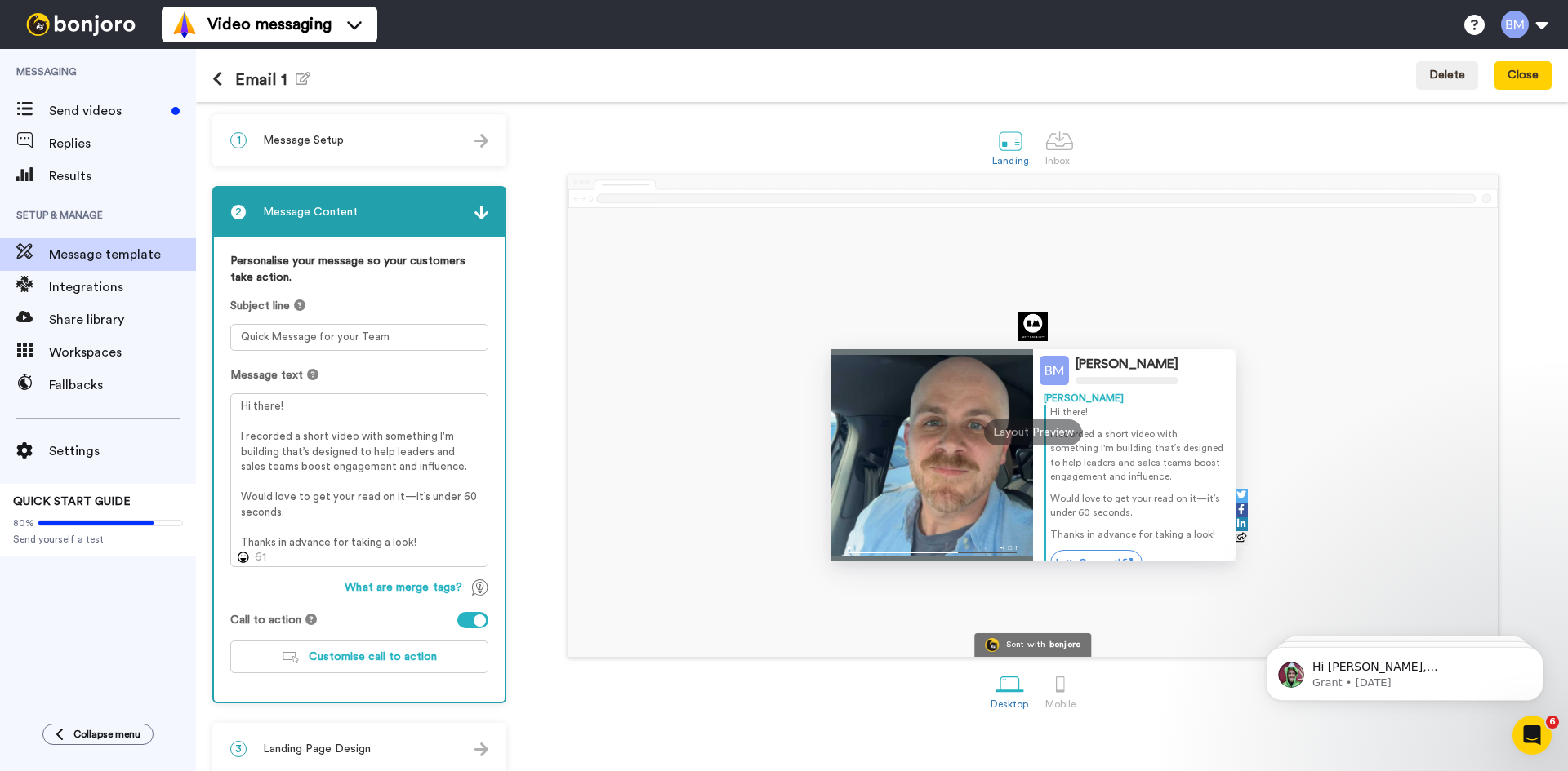
scroll to position [16, 0]
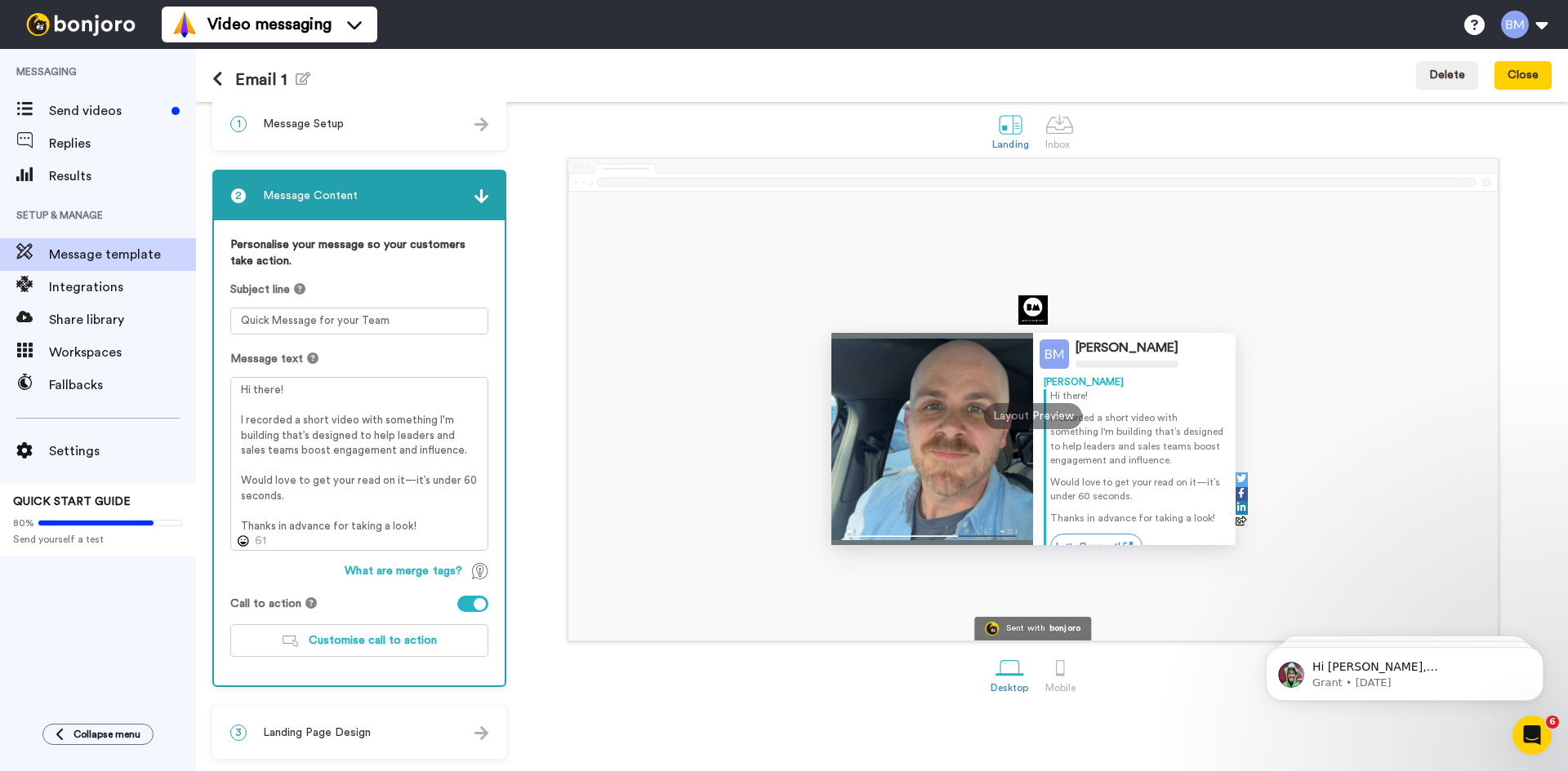
click at [410, 727] on div "3 Landing Page Design" at bounding box center [359, 733] width 290 height 49
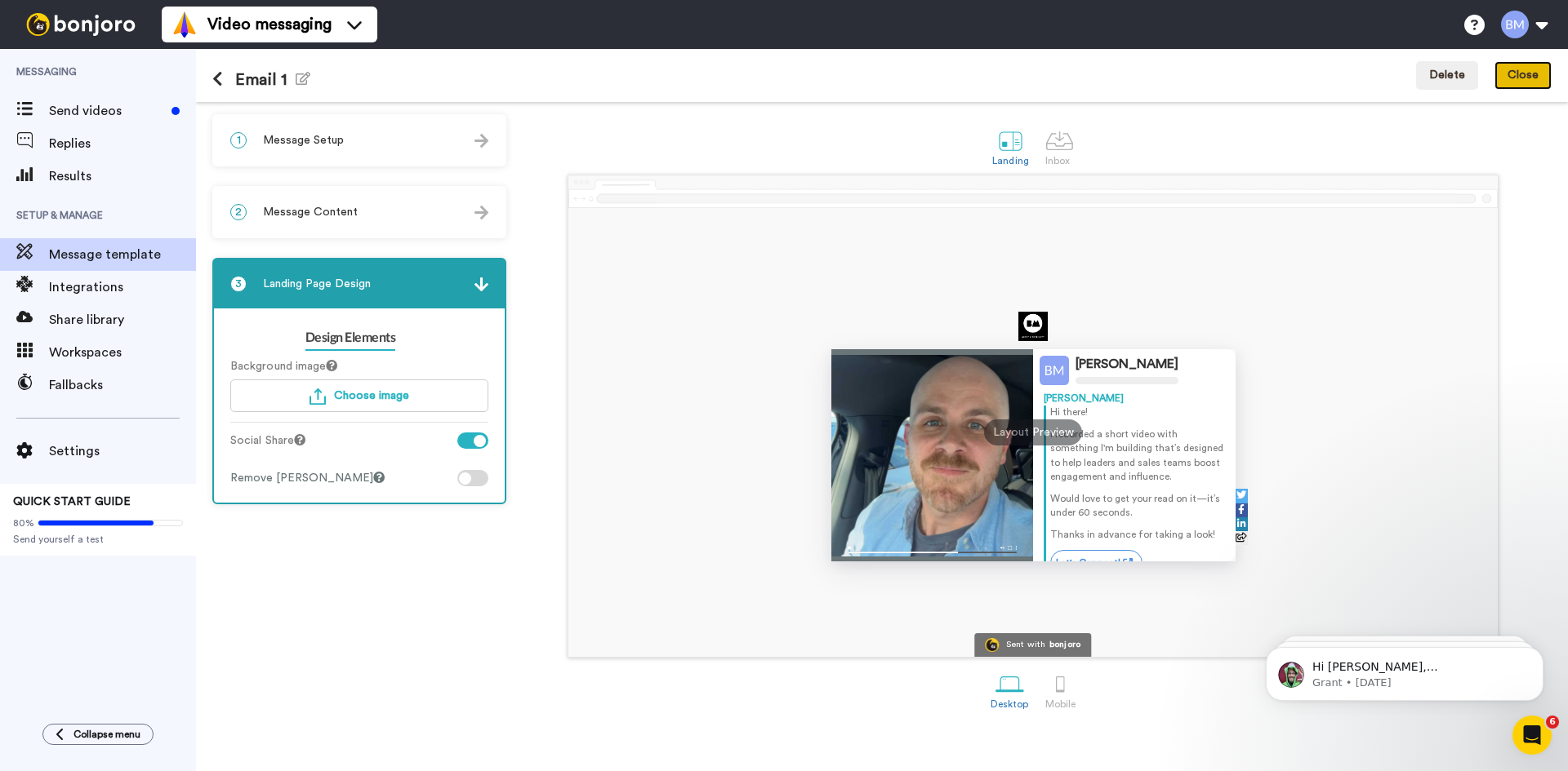
click at [1521, 87] on button "Close" at bounding box center [1523, 76] width 57 height 30
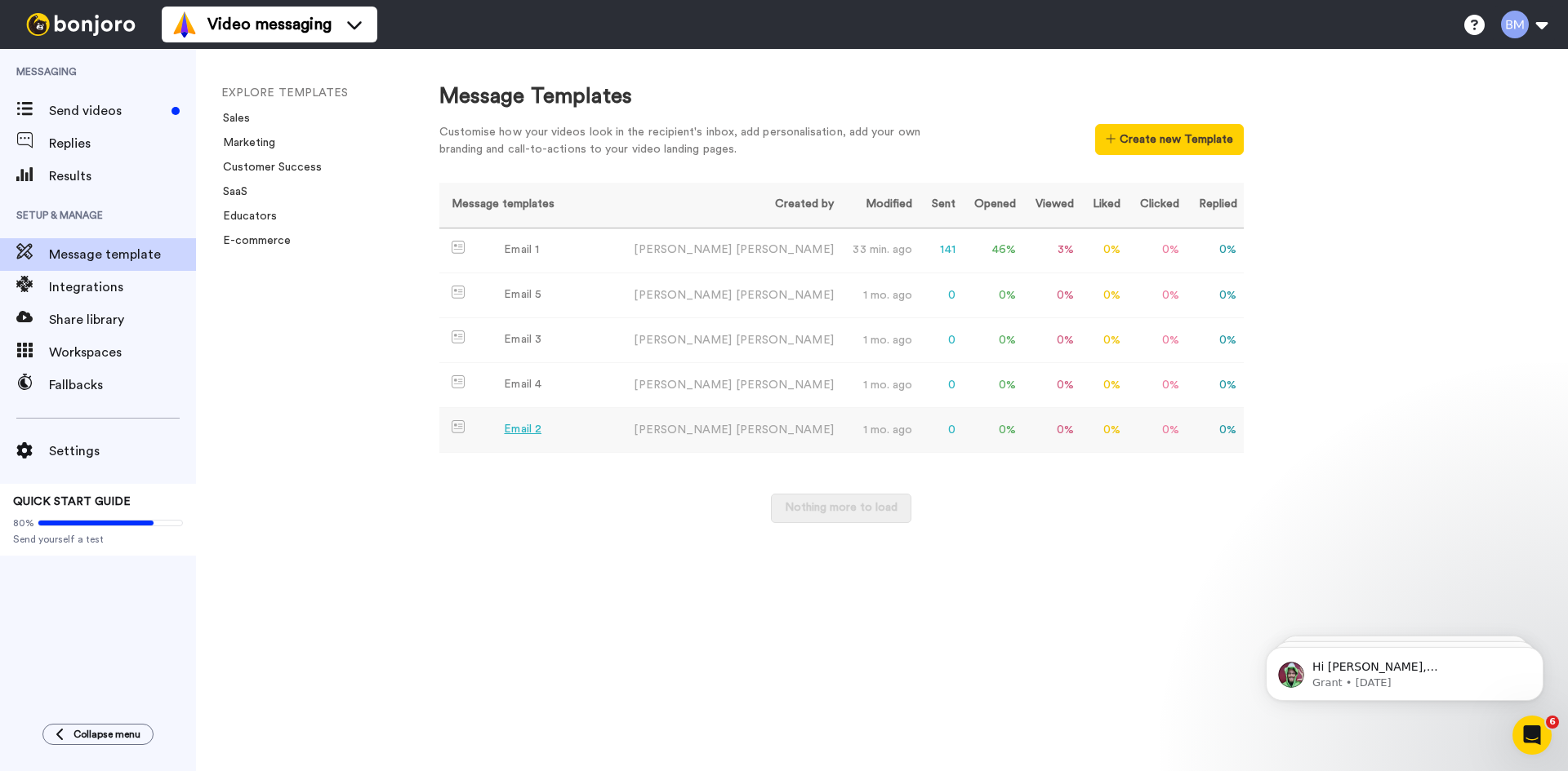
click at [528, 434] on div "Email 2" at bounding box center [523, 429] width 38 height 17
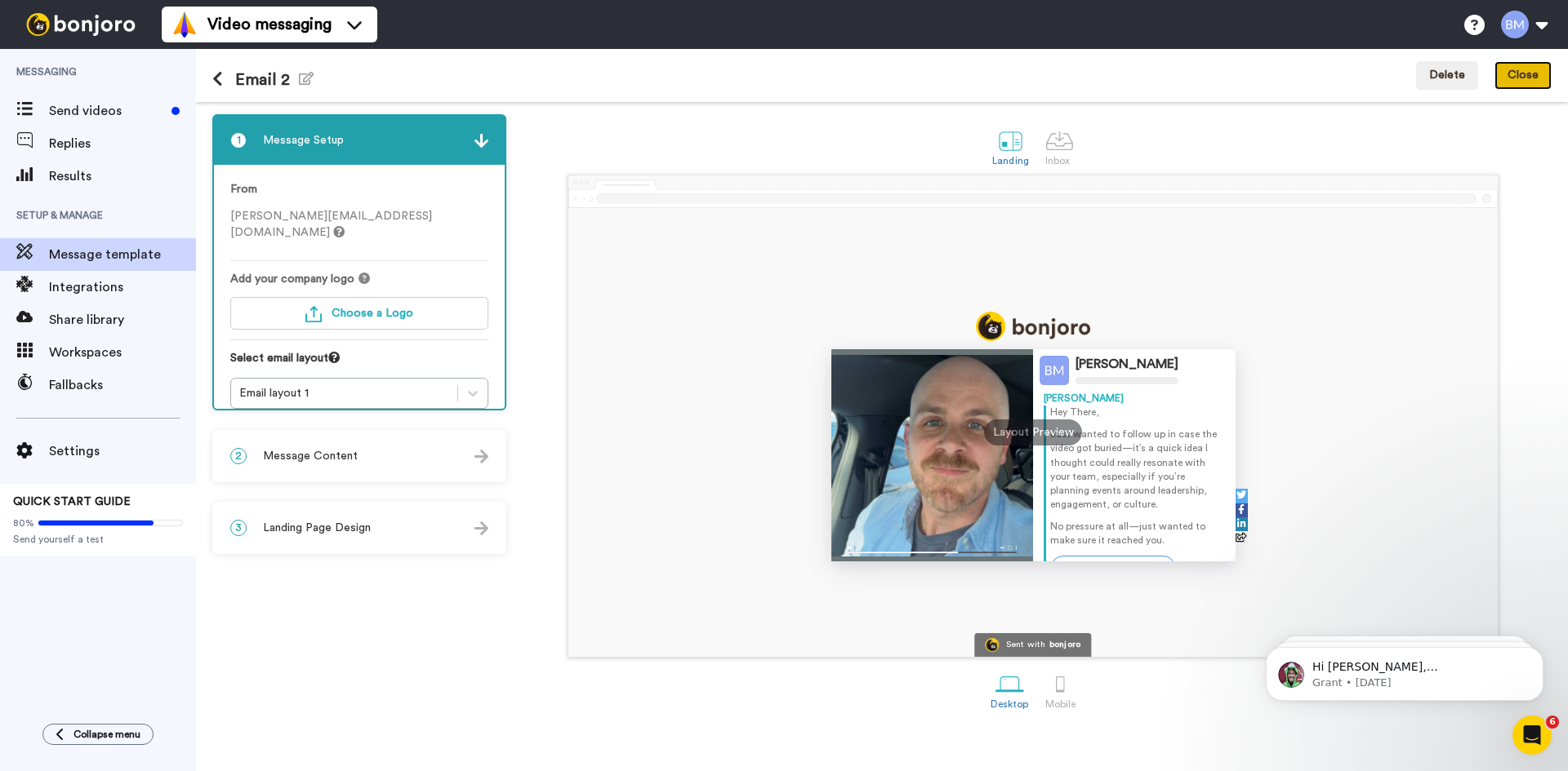
click at [1537, 75] on button "Close" at bounding box center [1523, 76] width 57 height 30
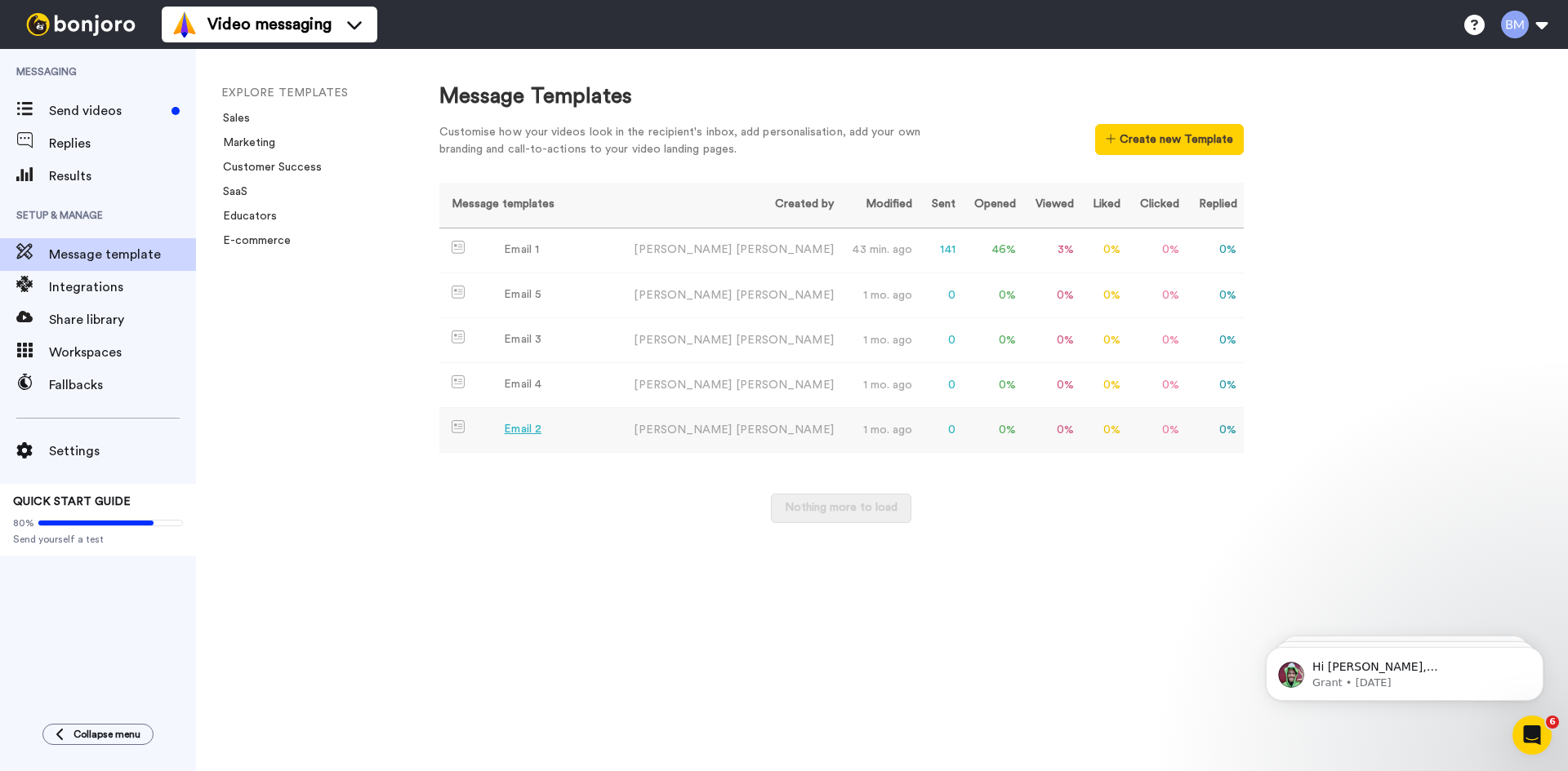
click at [522, 424] on div "Email 2" at bounding box center [523, 429] width 38 height 17
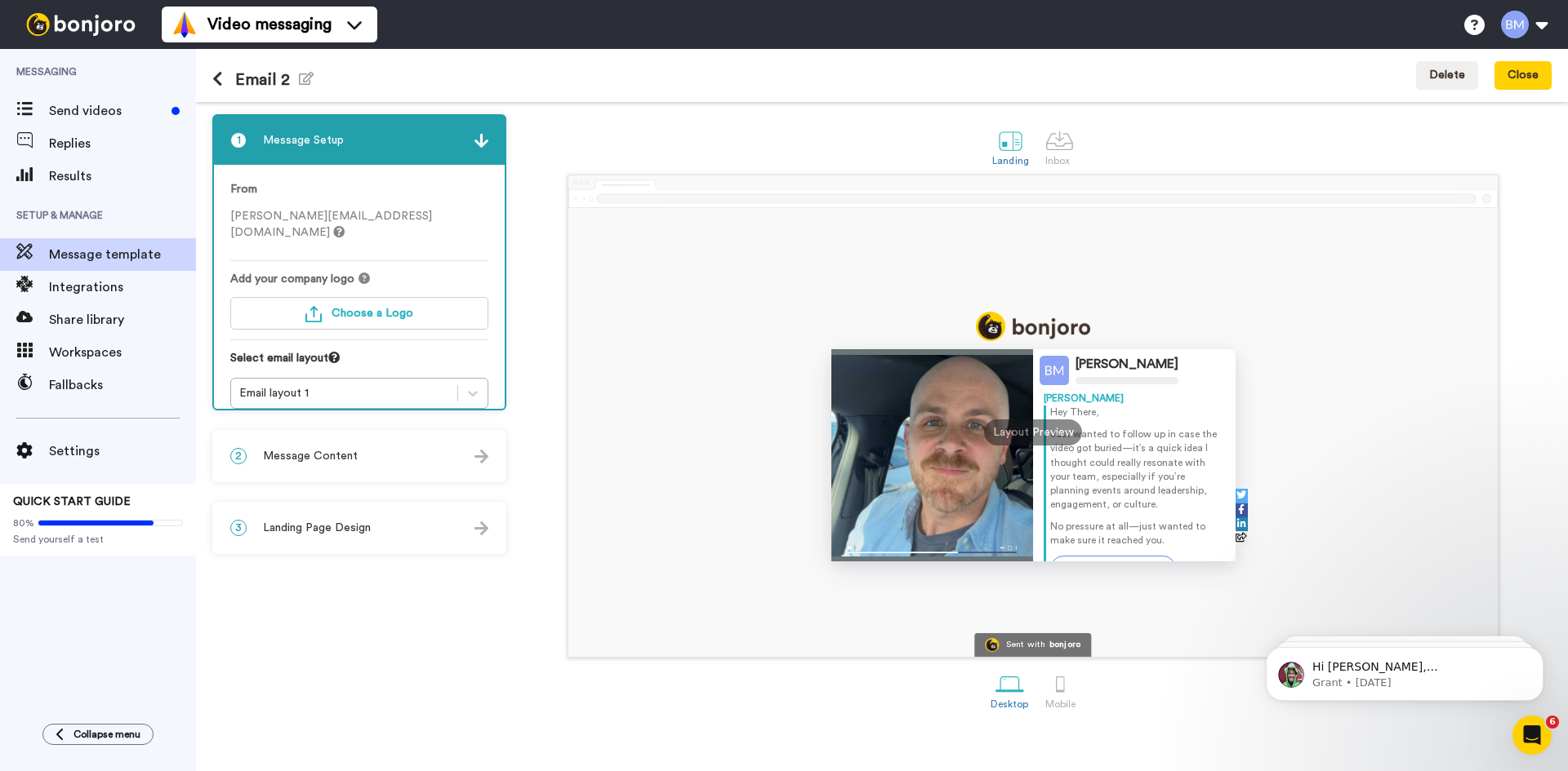
click at [423, 443] on div "2 Message Content" at bounding box center [359, 456] width 290 height 49
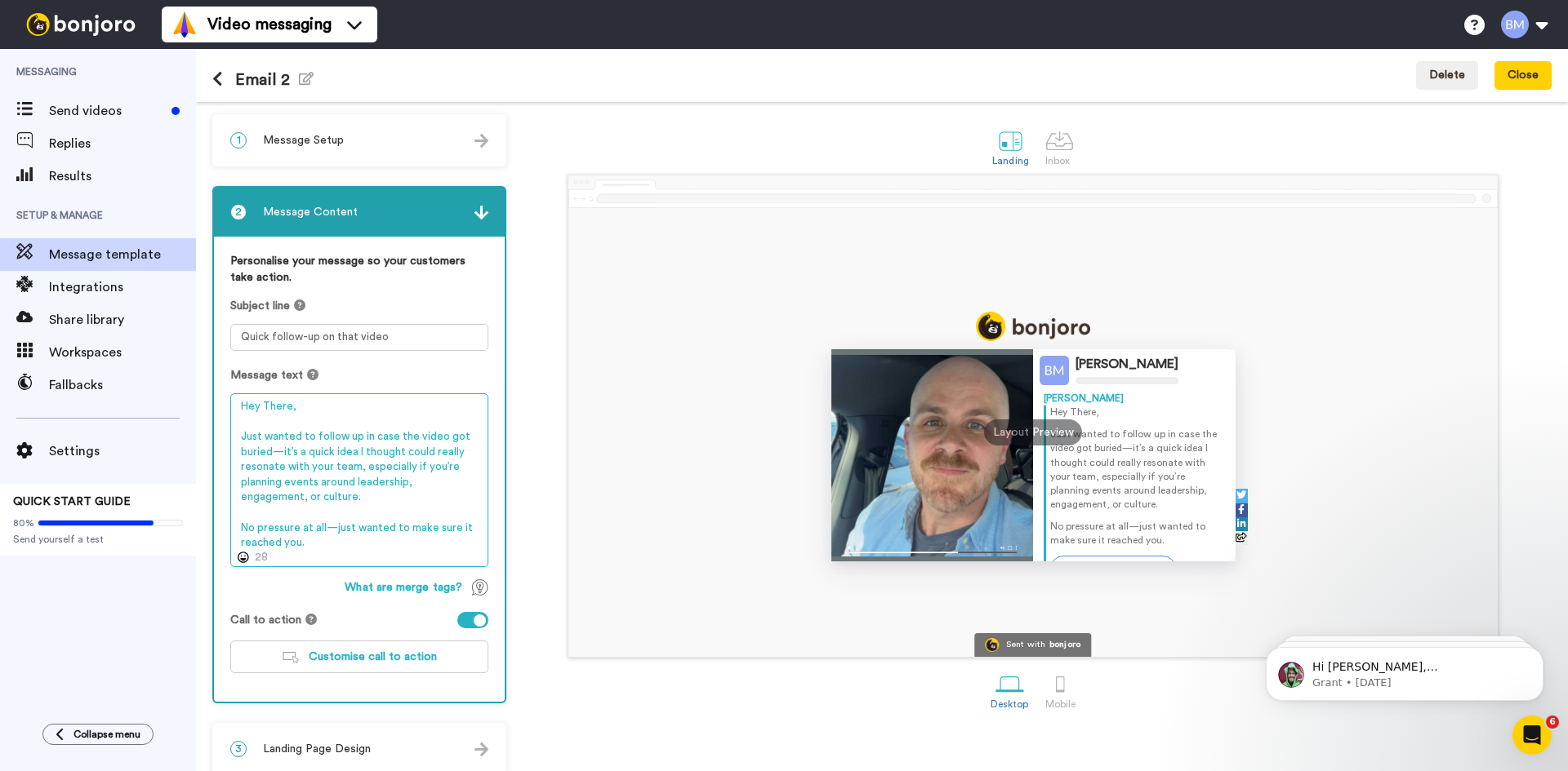
drag, startPoint x: 239, startPoint y: 408, endPoint x: 379, endPoint y: 540, distance: 192.4
click at [379, 540] on textarea "Hey There, Just wanted to follow up in case the video got buried—it’s a quick i…" at bounding box center [359, 481] width 258 height 174
paste textarea "there, Just wanted to follow up in case the video got buried—it’s a quick idea …"
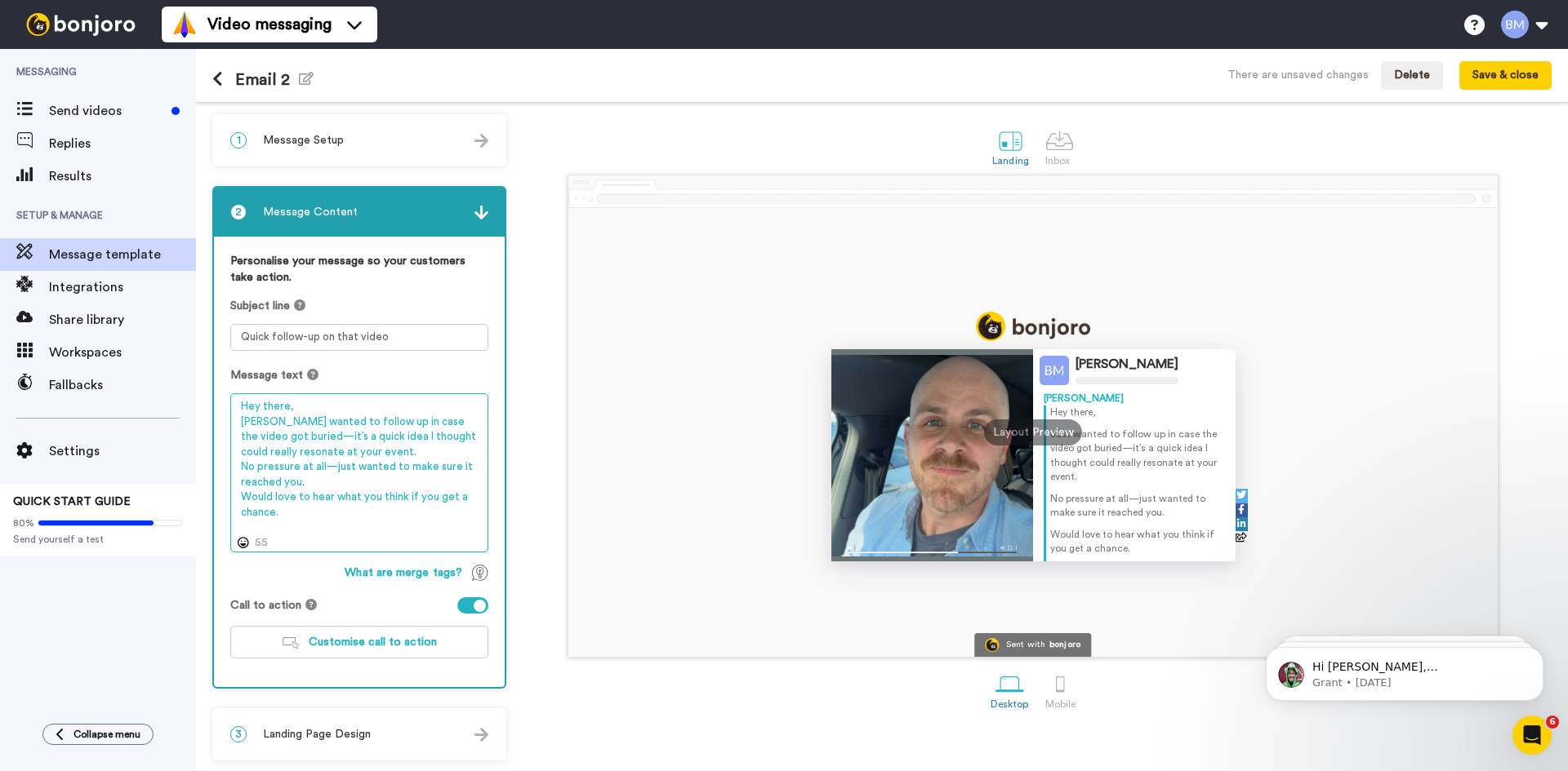
click at [309, 406] on textarea "Hey there, Just wanted to follow up in case the video got buried—it’s a quick i…" at bounding box center [359, 473] width 258 height 159
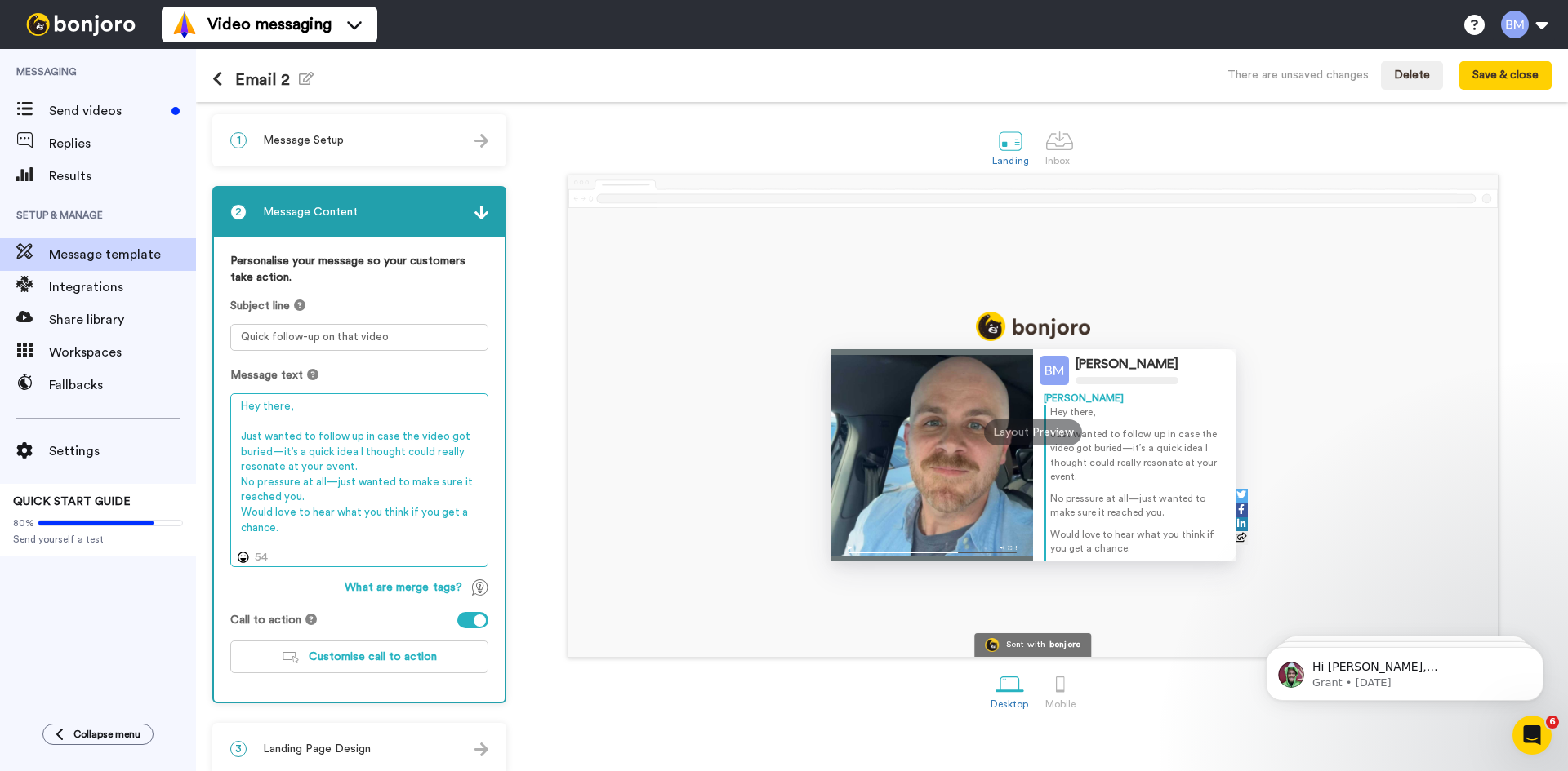
click at [383, 471] on textarea "Hey there, Just wanted to follow up in case the video got buried—it’s a quick i…" at bounding box center [359, 481] width 258 height 174
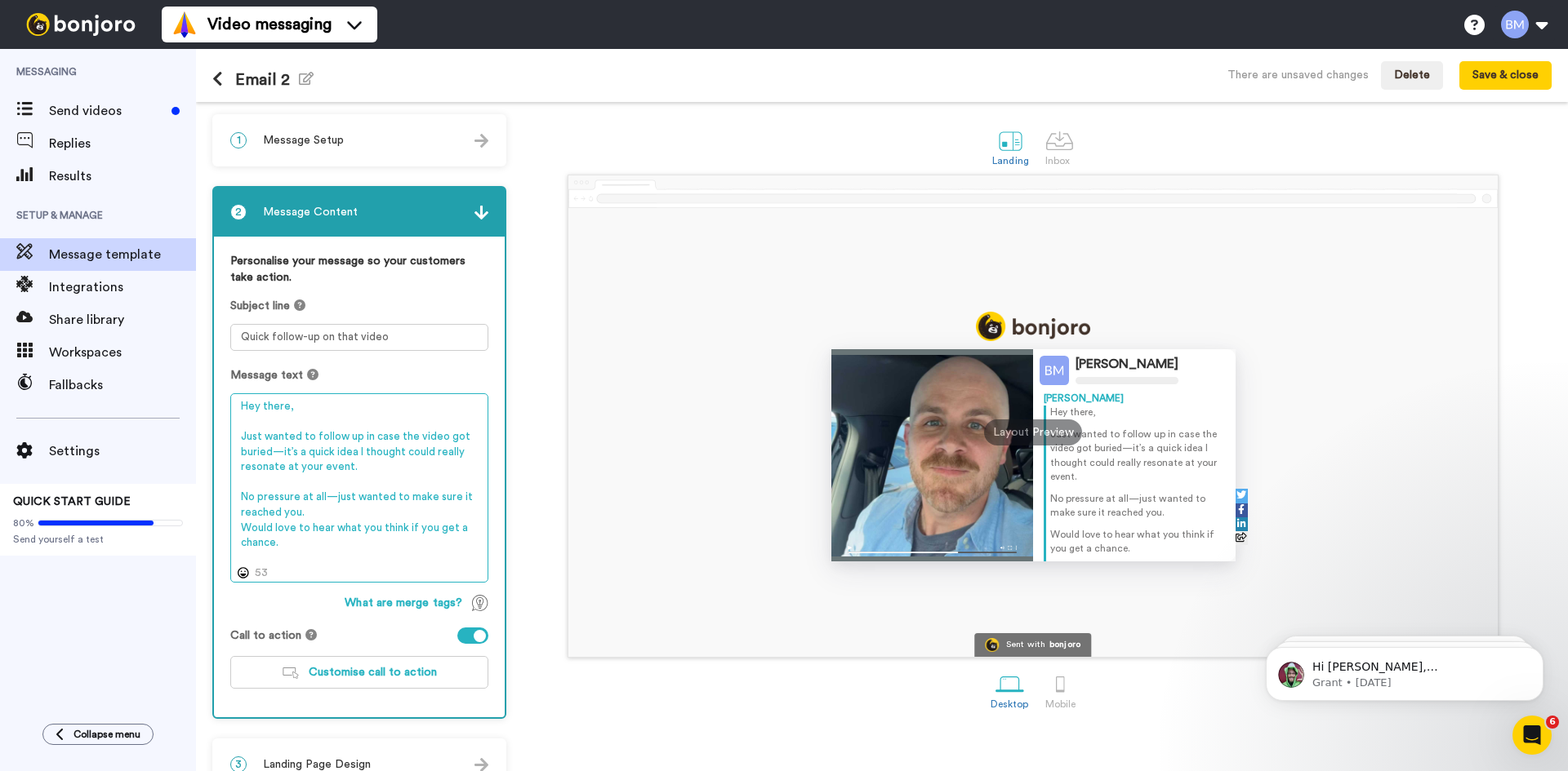
click at [383, 515] on textarea "Hey there, Just wanted to follow up in case the video got buried—it’s a quick i…" at bounding box center [359, 488] width 258 height 189
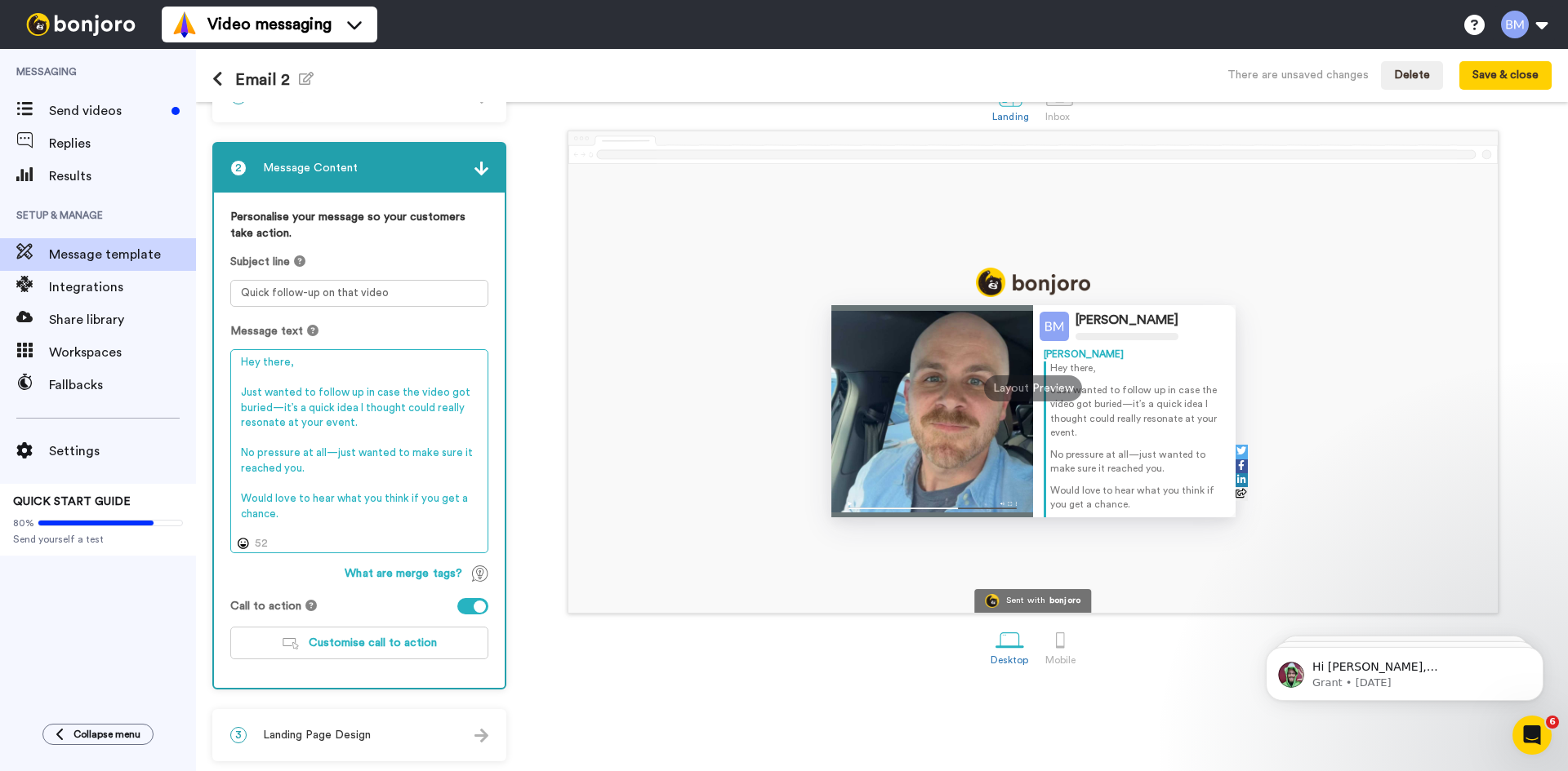
scroll to position [47, 0]
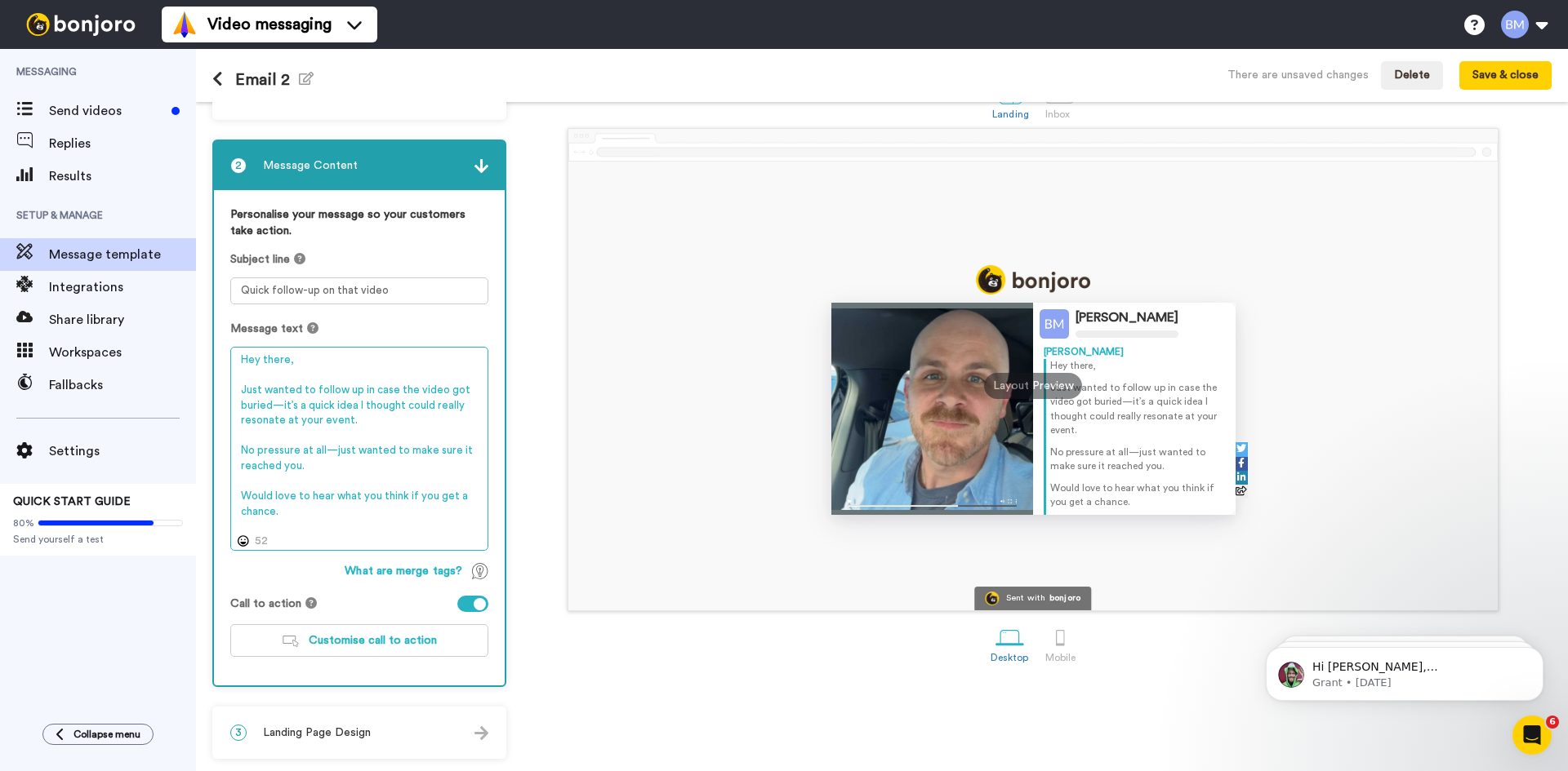
type textarea "Hey there, Just wanted to follow up in case the video got buried—it’s a quick i…"
click at [400, 717] on div "3 Landing Page Design" at bounding box center [359, 733] width 290 height 49
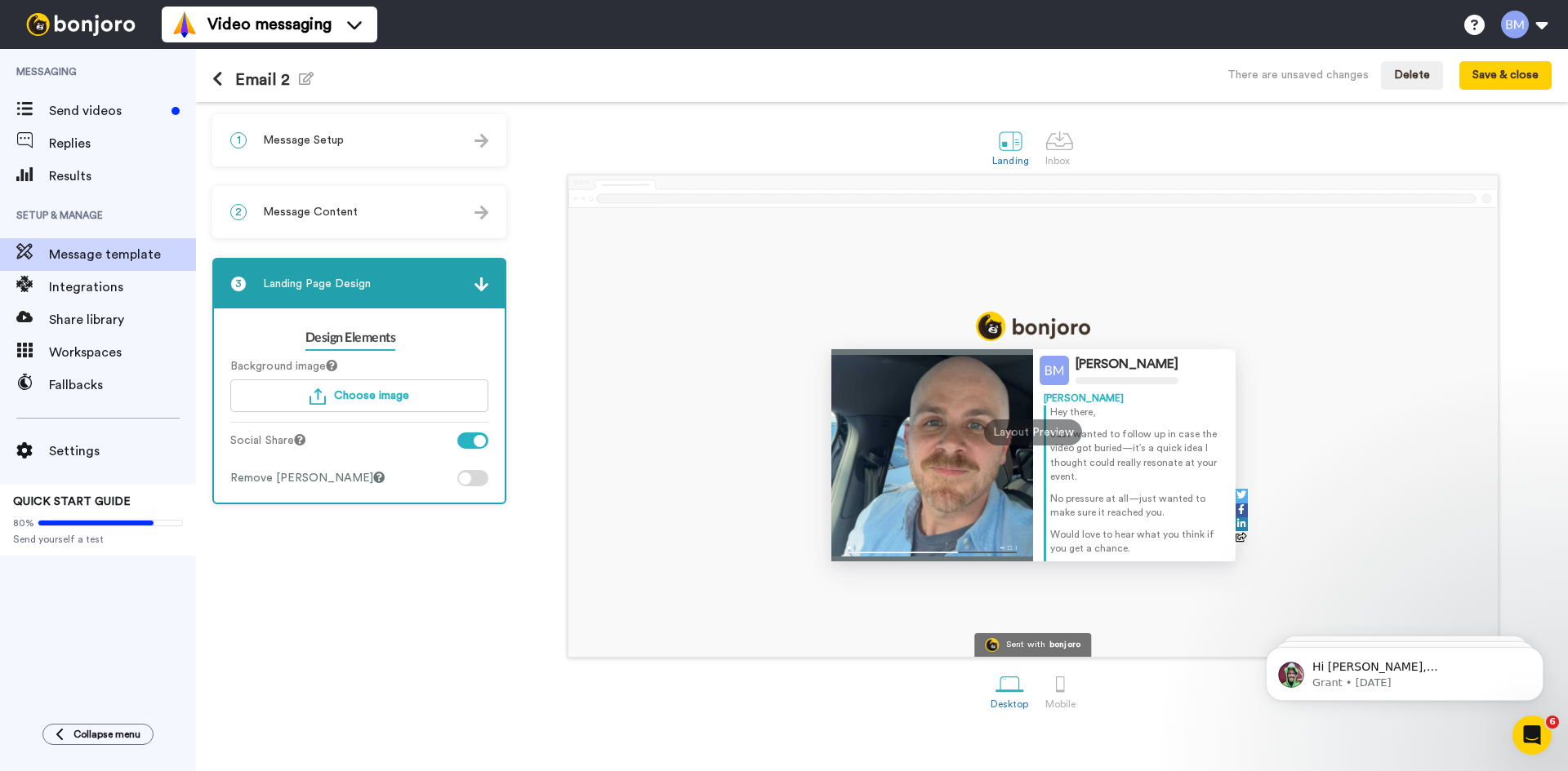
click at [409, 154] on div "1 Message Setup" at bounding box center [359, 140] width 290 height 49
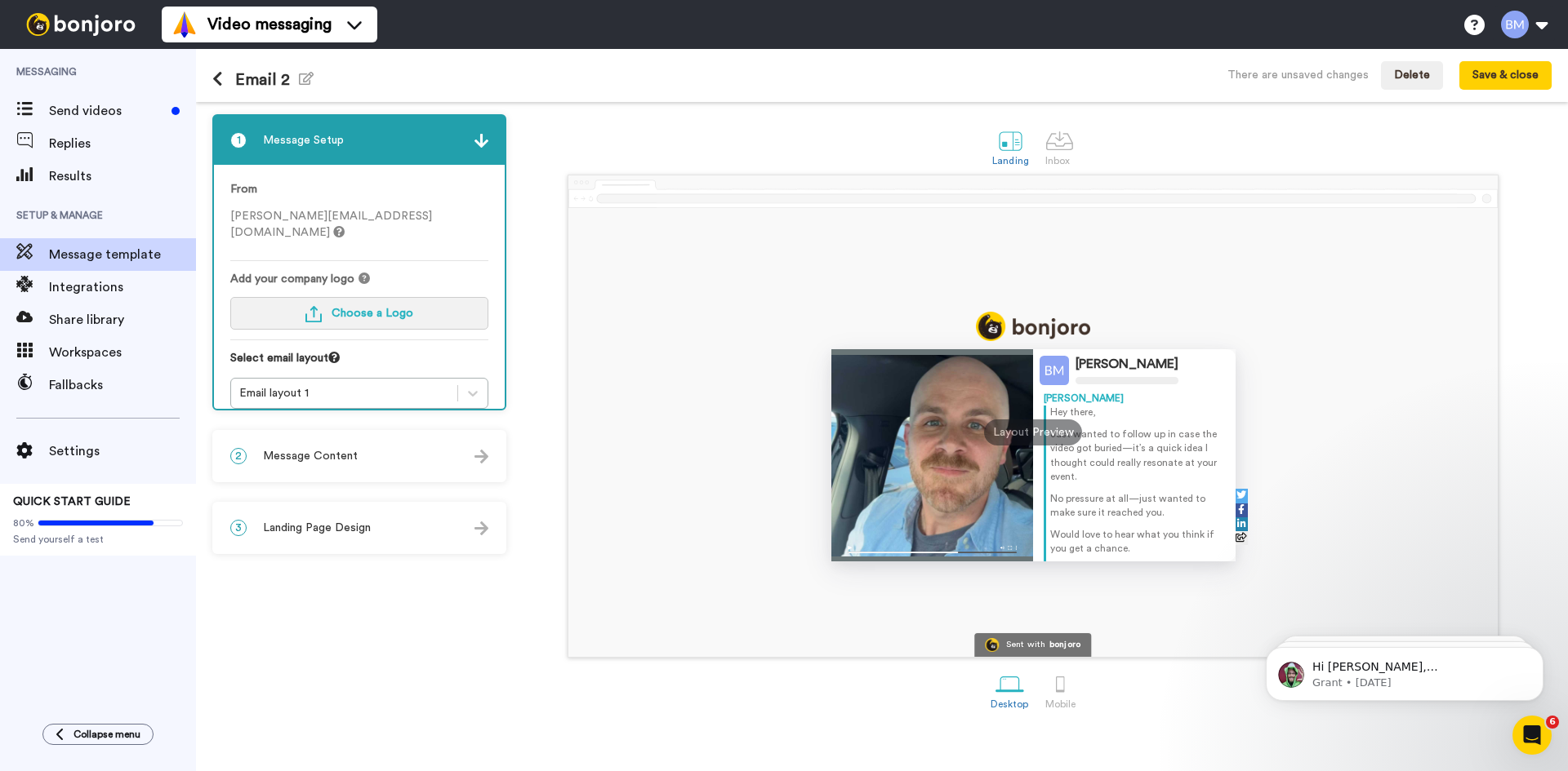
click at [401, 308] on span "Choose a Logo" at bounding box center [373, 313] width 82 height 11
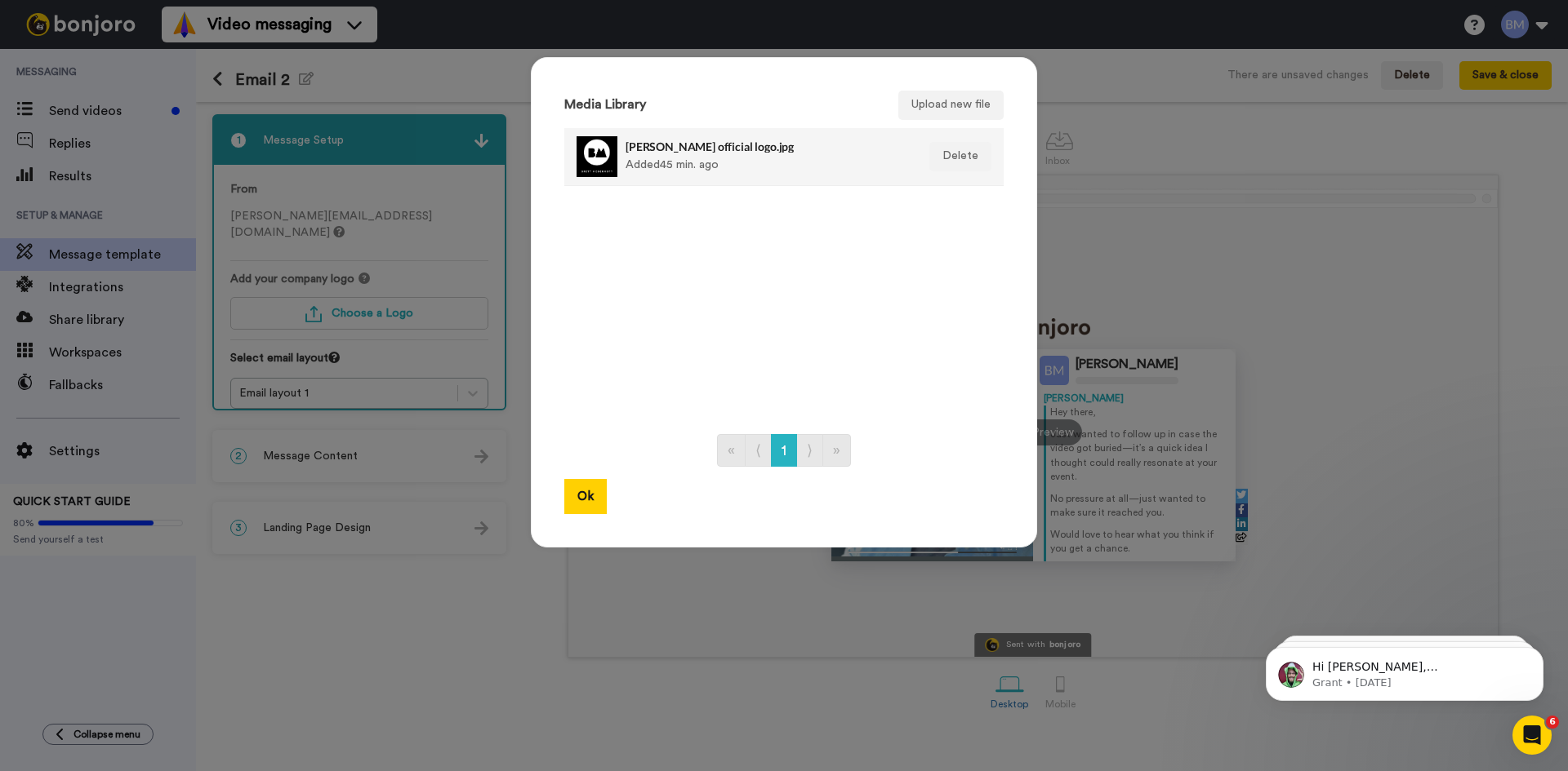
click at [693, 170] on div "brett mcdermott official logo.jpg Added 45 min. ago" at bounding box center [766, 157] width 281 height 41
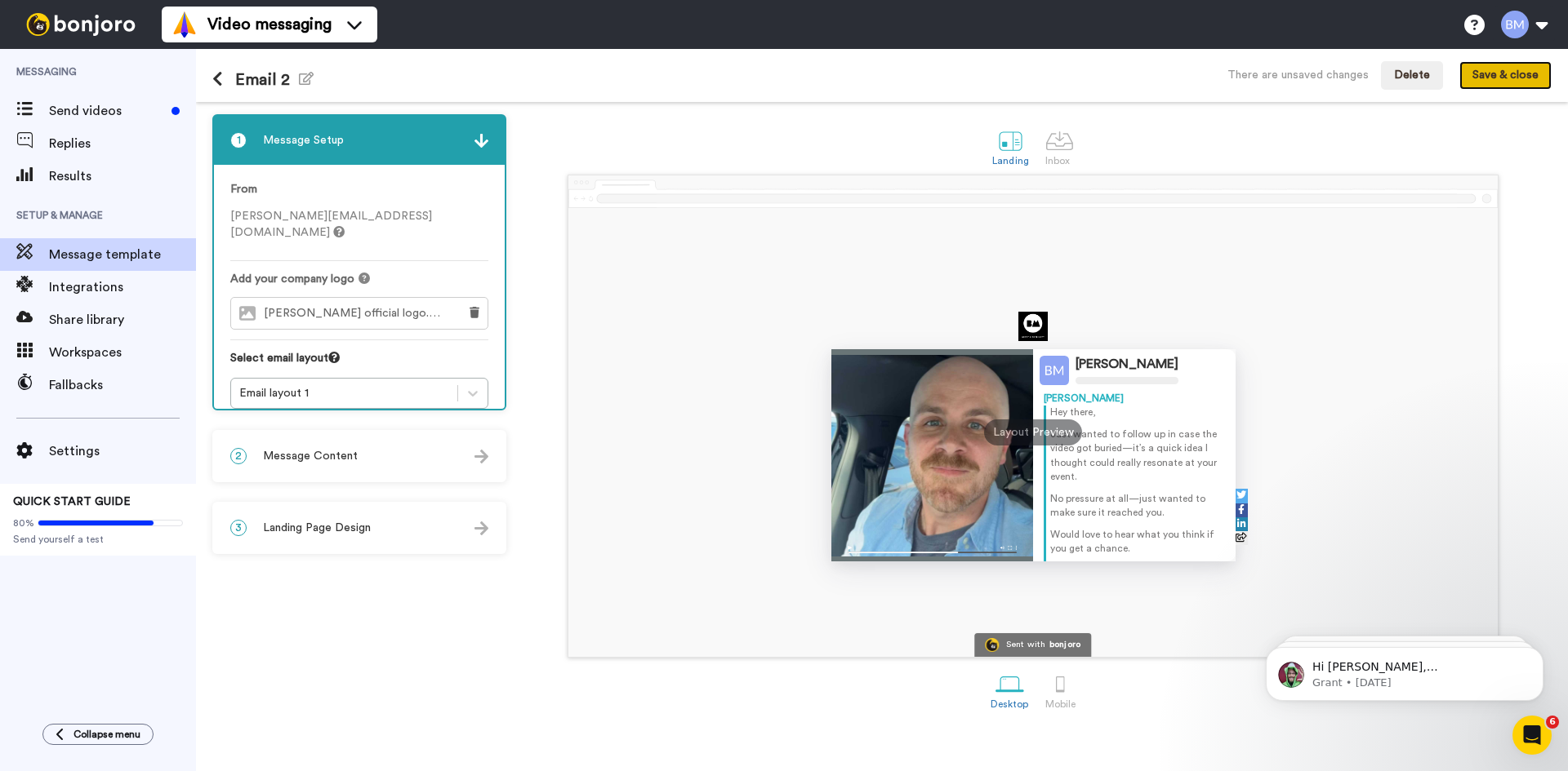
click at [1515, 75] on button "Save & close" at bounding box center [1505, 76] width 92 height 30
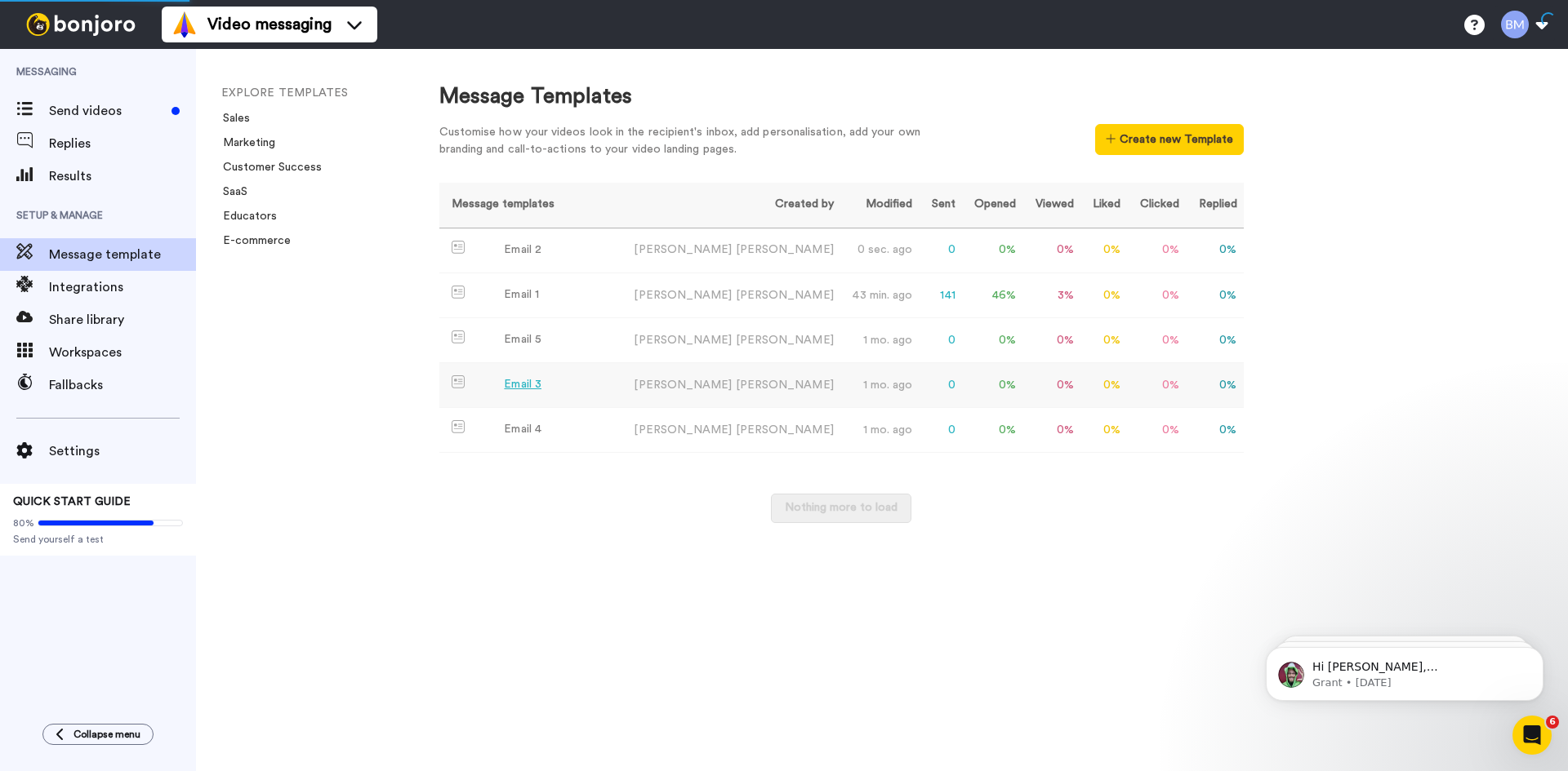
click at [537, 382] on div "Email 3" at bounding box center [523, 385] width 38 height 17
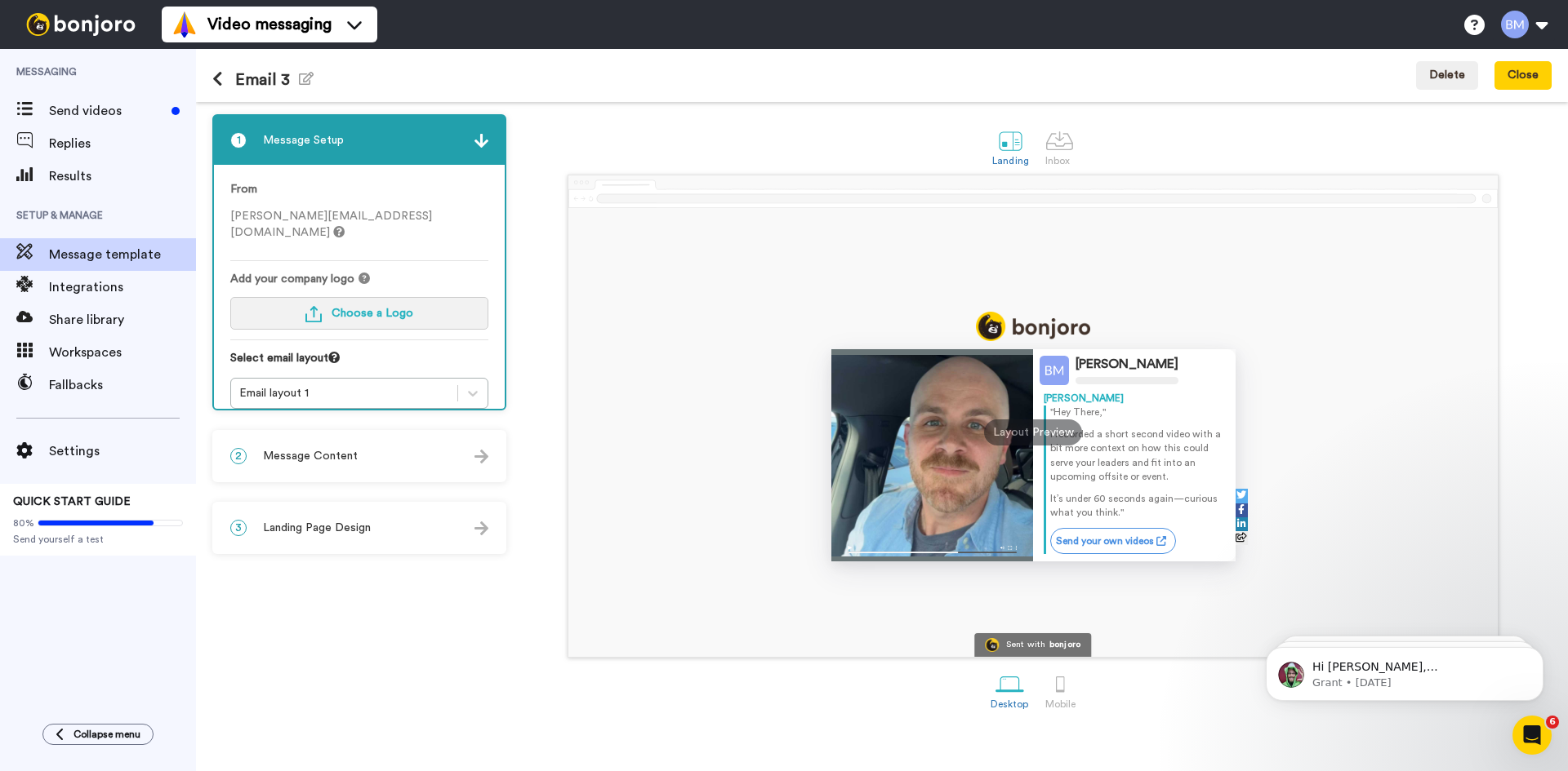
click at [420, 303] on button "Choose a Logo" at bounding box center [359, 313] width 258 height 33
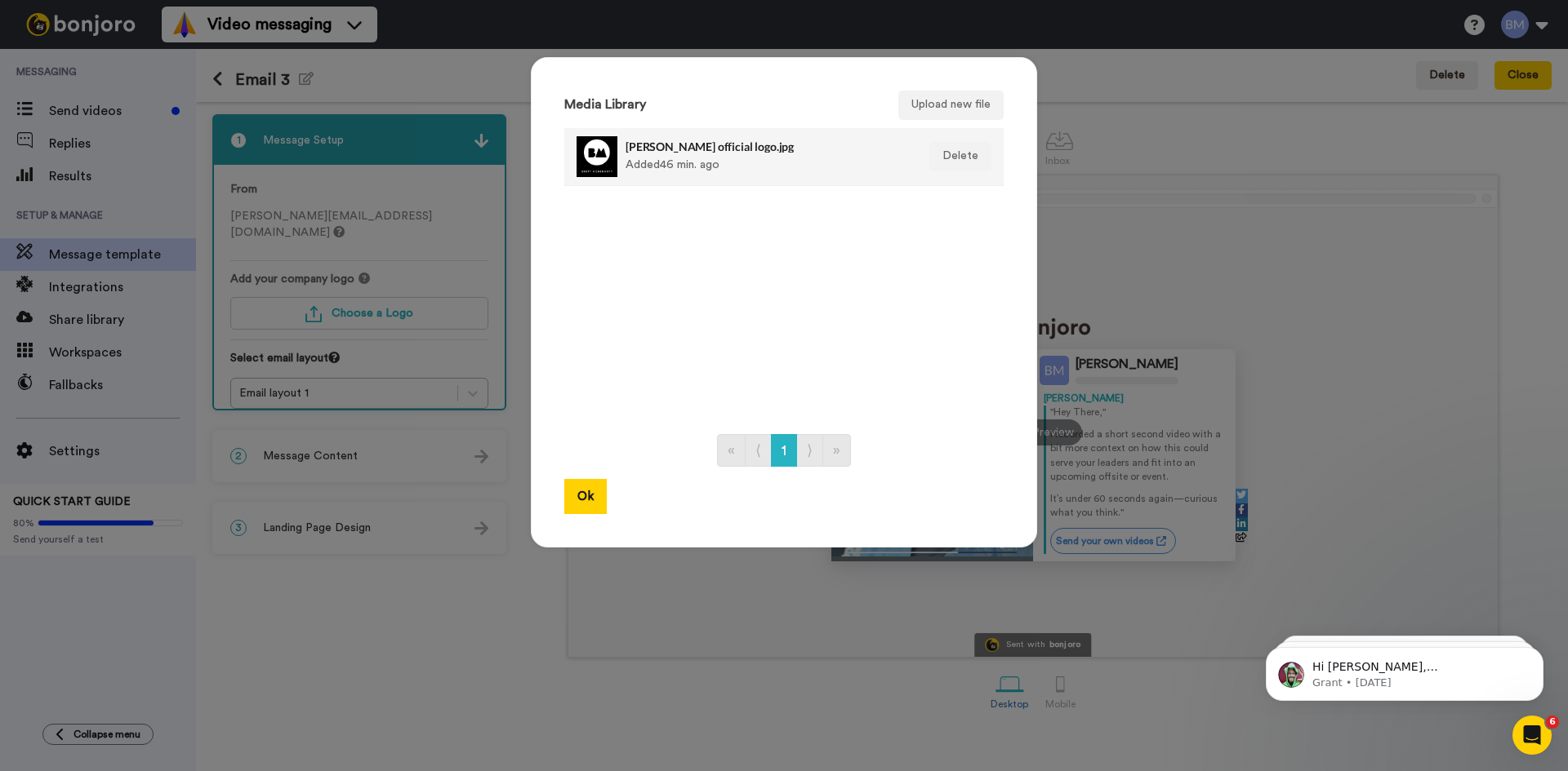
click at [697, 174] on div "brett mcdermott official logo.jpg Added 46 min. ago" at bounding box center [766, 157] width 281 height 41
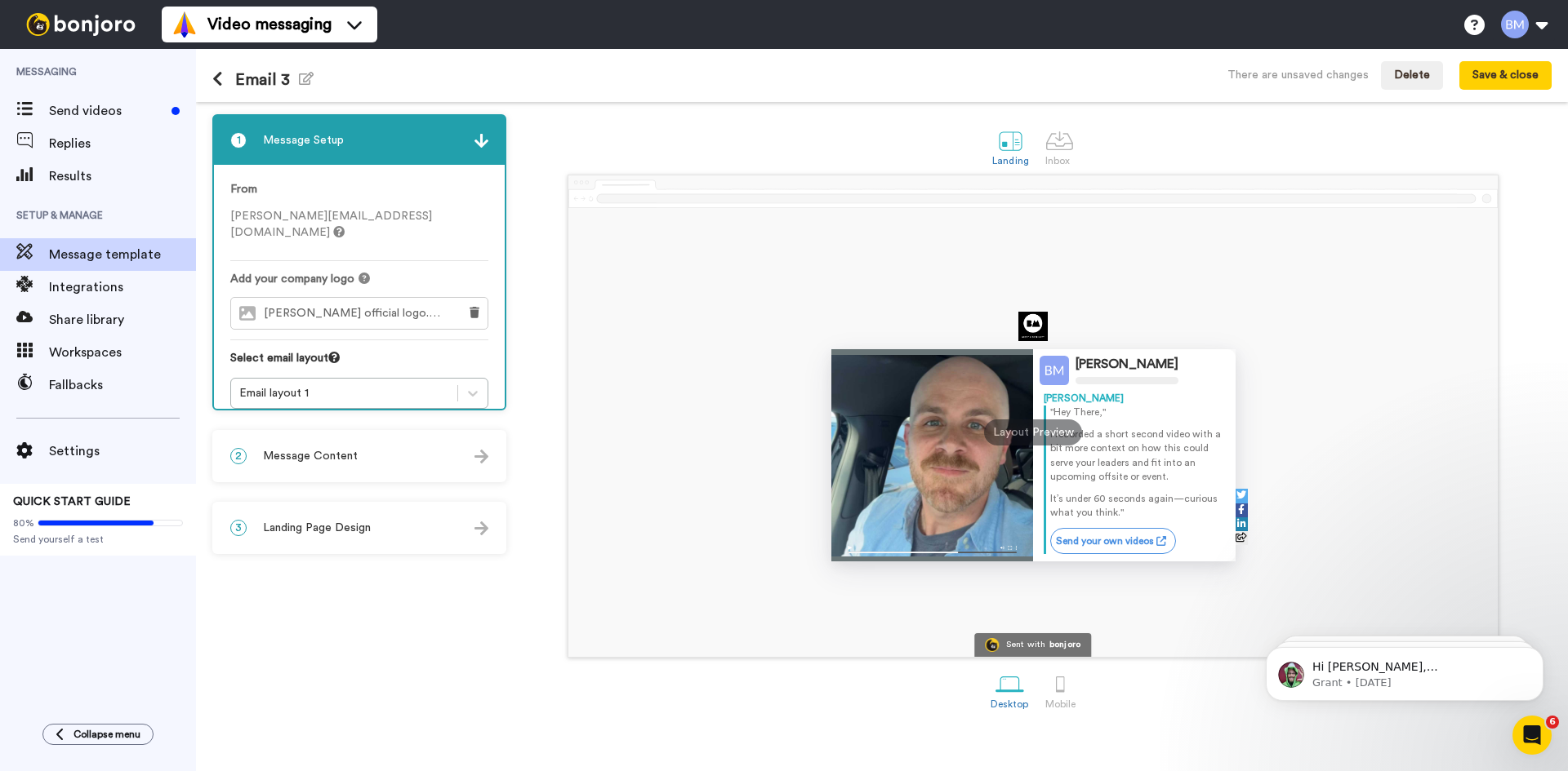
click at [697, 174] on div "brett mcdermott official logo.jpg Added 46 min. ago" at bounding box center [766, 157] width 281 height 41
click at [441, 452] on div "2 Message Content" at bounding box center [359, 456] width 290 height 49
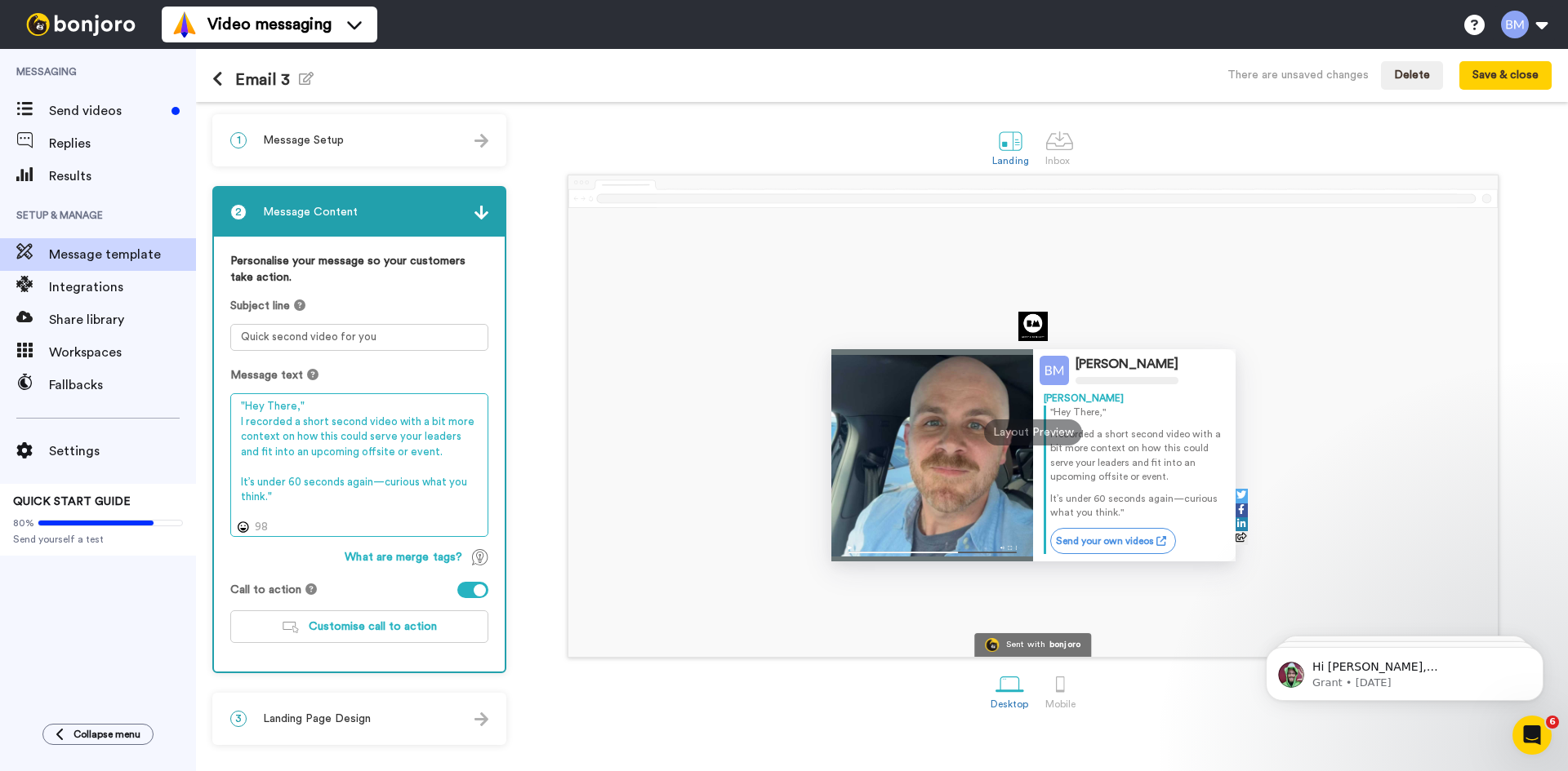
drag, startPoint x: 348, startPoint y: 454, endPoint x: 305, endPoint y: 438, distance: 45.9
click at [343, 451] on textarea ""Hey There," I recorded a short second video with a bit more context on how thi…" at bounding box center [359, 465] width 258 height 144
drag, startPoint x: 238, startPoint y: 406, endPoint x: 464, endPoint y: 499, distance: 244.4
click at [464, 499] on textarea ""Hey There," I recorded a short second video with a bit more context on how thi…" at bounding box center [359, 465] width 258 height 144
paste textarea "Hey there, I recorded a short second video with a bit more context on how this …"
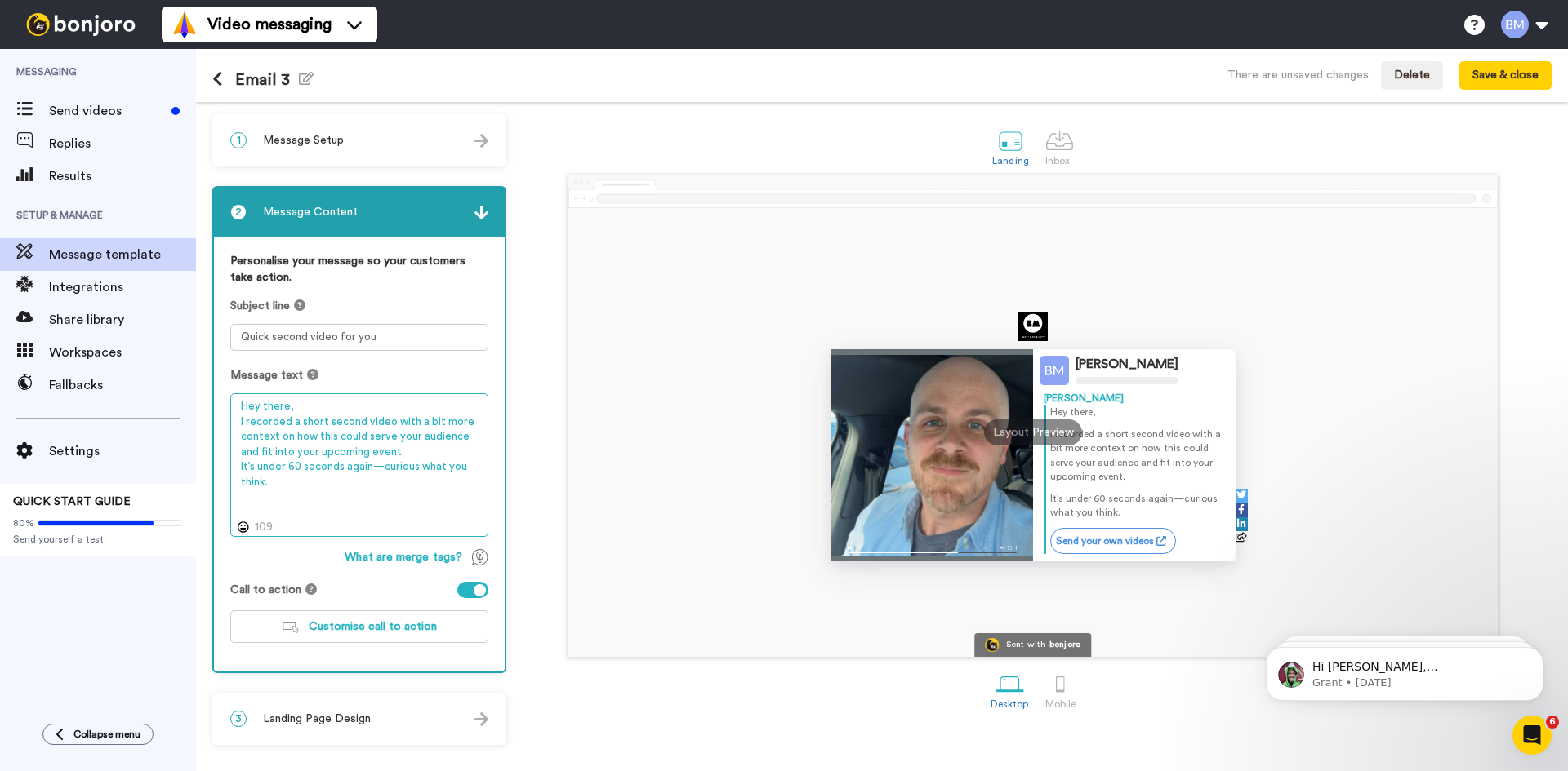
click at [342, 405] on textarea "Hey there, I recorded a short second video with a bit more context on how this …" at bounding box center [359, 465] width 258 height 144
click at [413, 460] on textarea "Hey there, I recorded a short second video with a bit more context on how this …" at bounding box center [359, 465] width 258 height 144
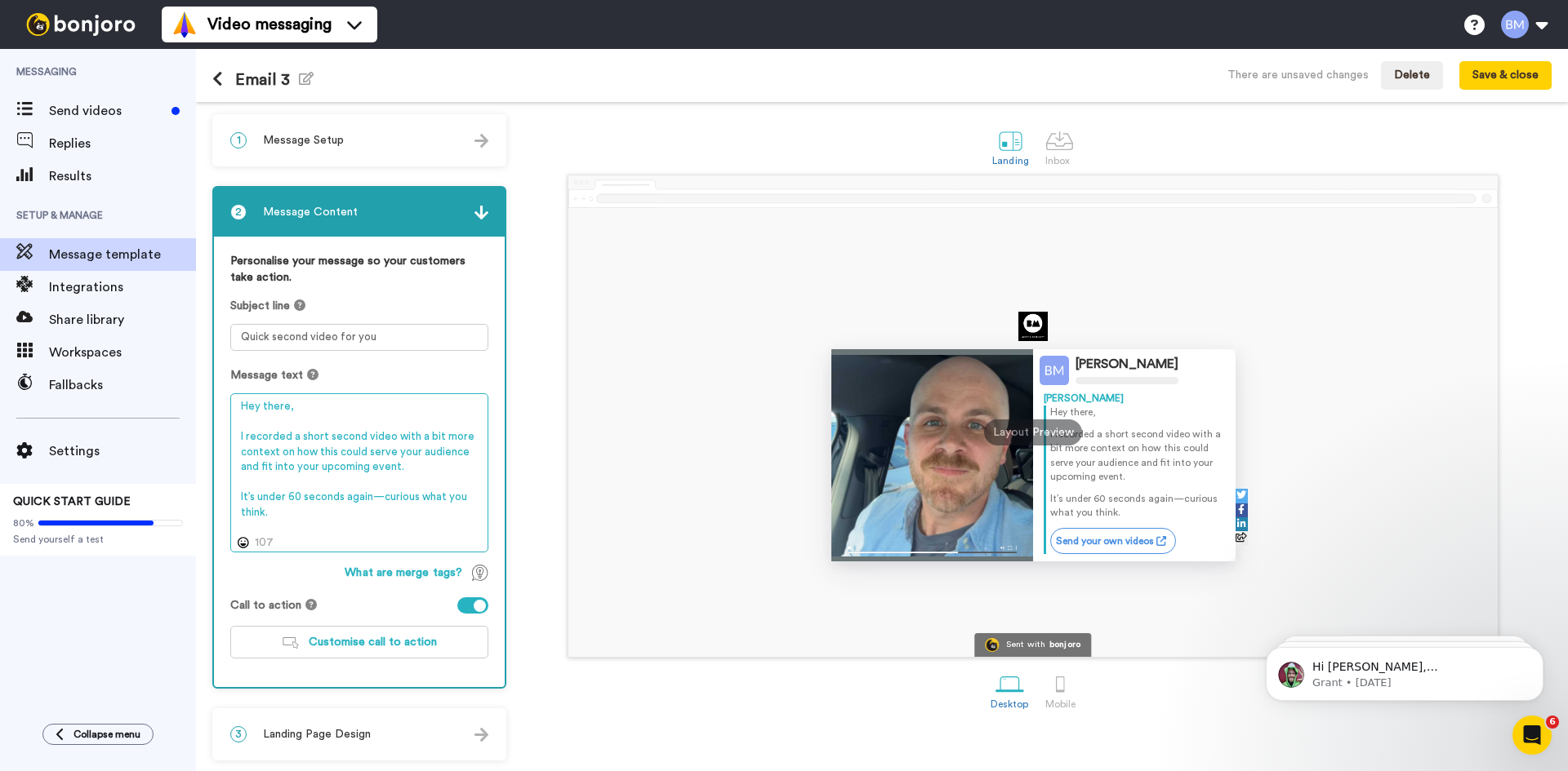
scroll to position [2, 0]
type textarea "Hey there, I recorded a short second video with a bit more context on how this …"
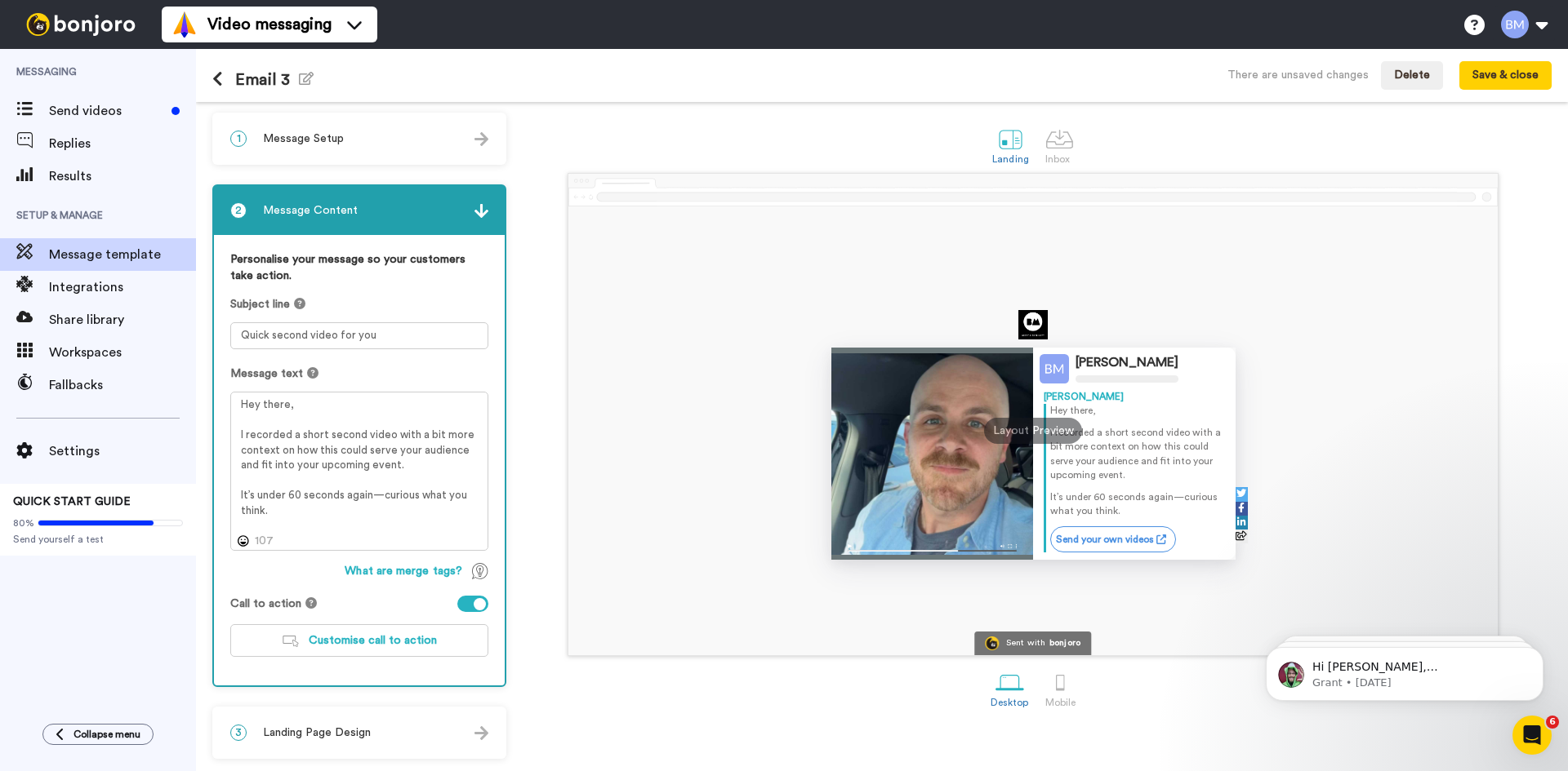
click at [412, 744] on div "3 Landing Page Design" at bounding box center [359, 733] width 290 height 49
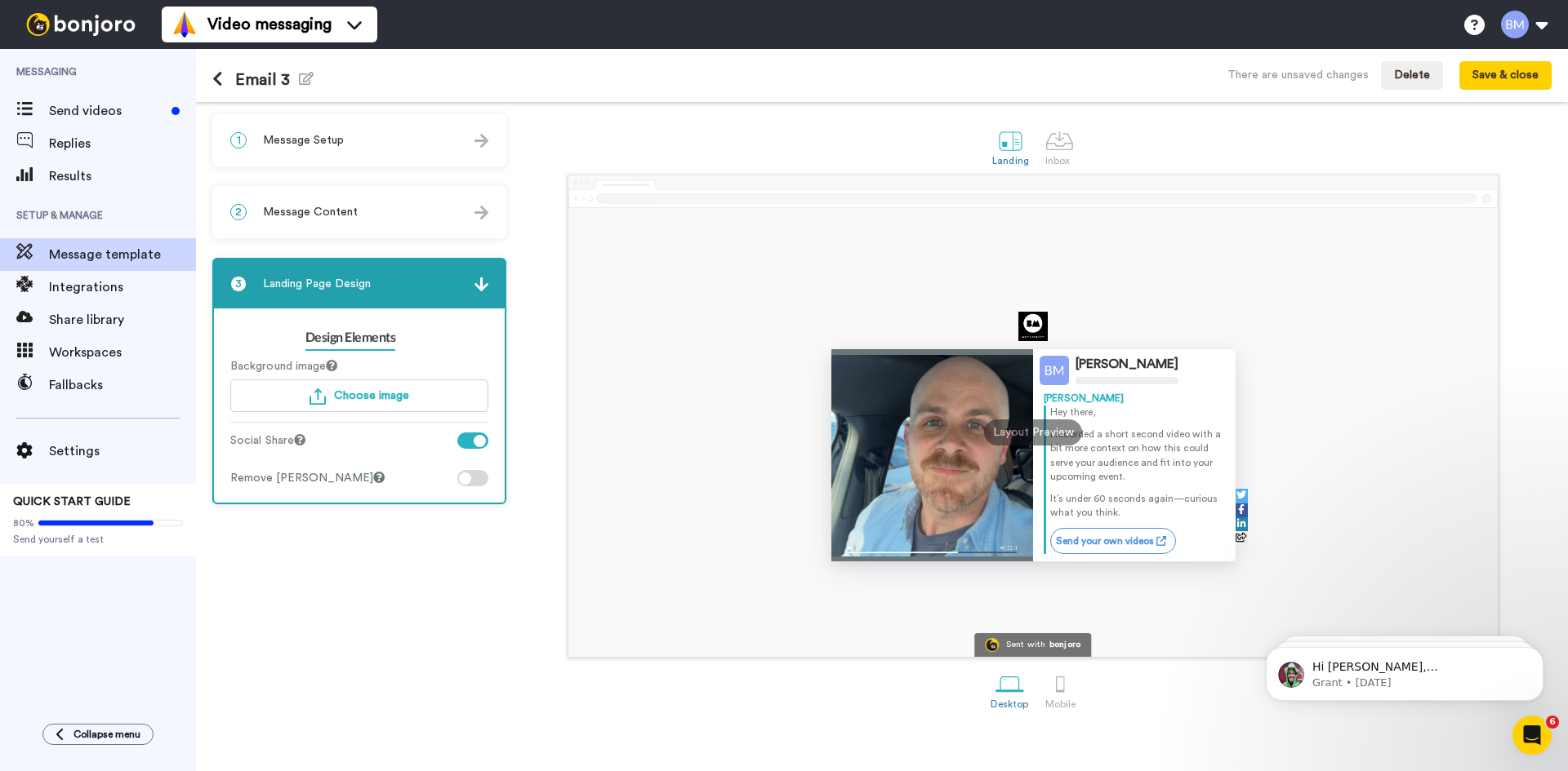
drag, startPoint x: 373, startPoint y: 573, endPoint x: 733, endPoint y: 460, distance: 377.3
click at [373, 573] on div "1 Message Setup From brett@brettwmcdermott.com Add your company logo brett mcde…" at bounding box center [363, 436] width 302 height 645
click at [1516, 76] on button "Save & close" at bounding box center [1505, 76] width 92 height 30
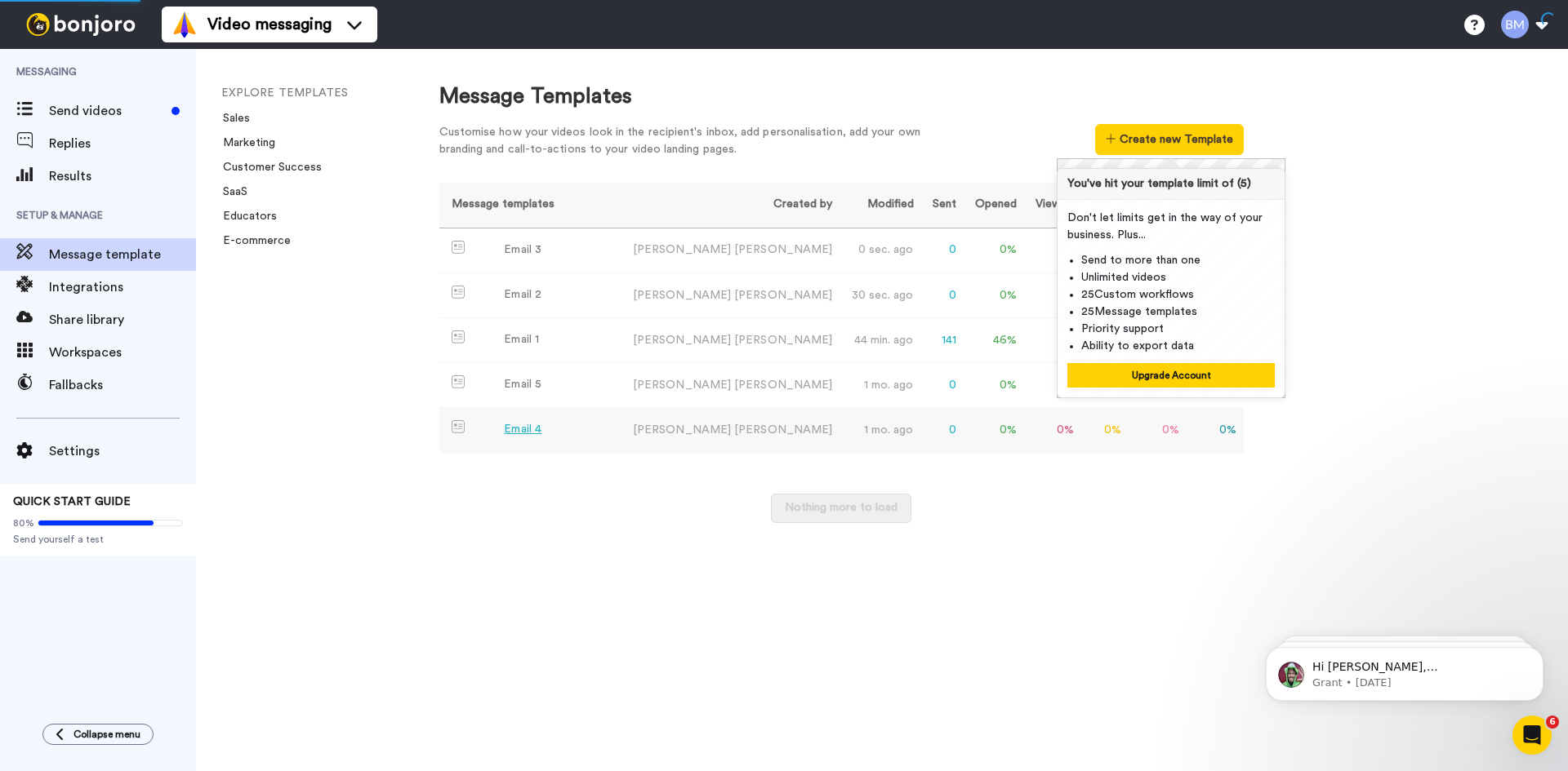
click at [534, 429] on div "Email 4" at bounding box center [523, 429] width 38 height 17
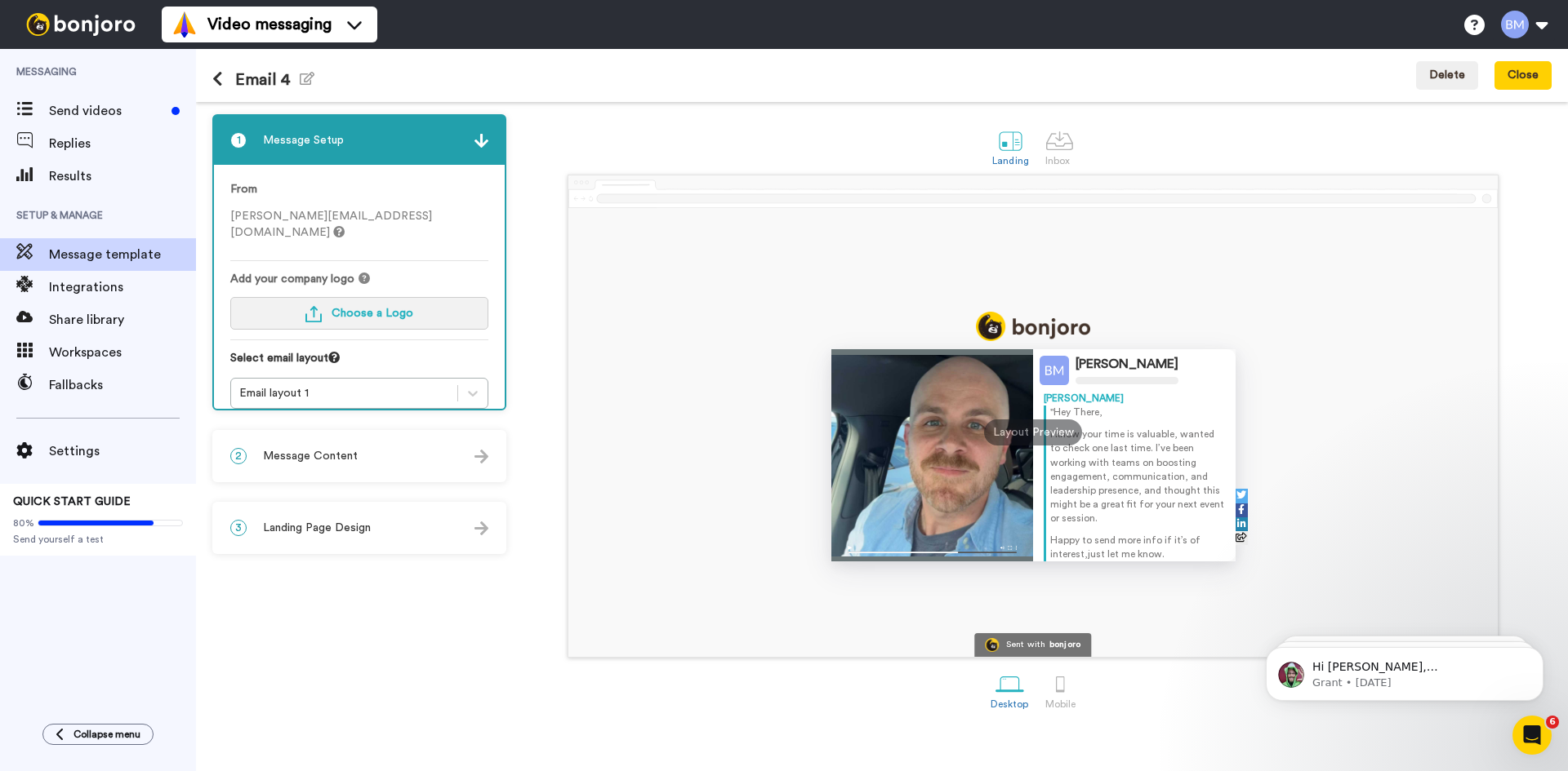
click at [376, 308] on span "Choose a Logo" at bounding box center [373, 313] width 82 height 11
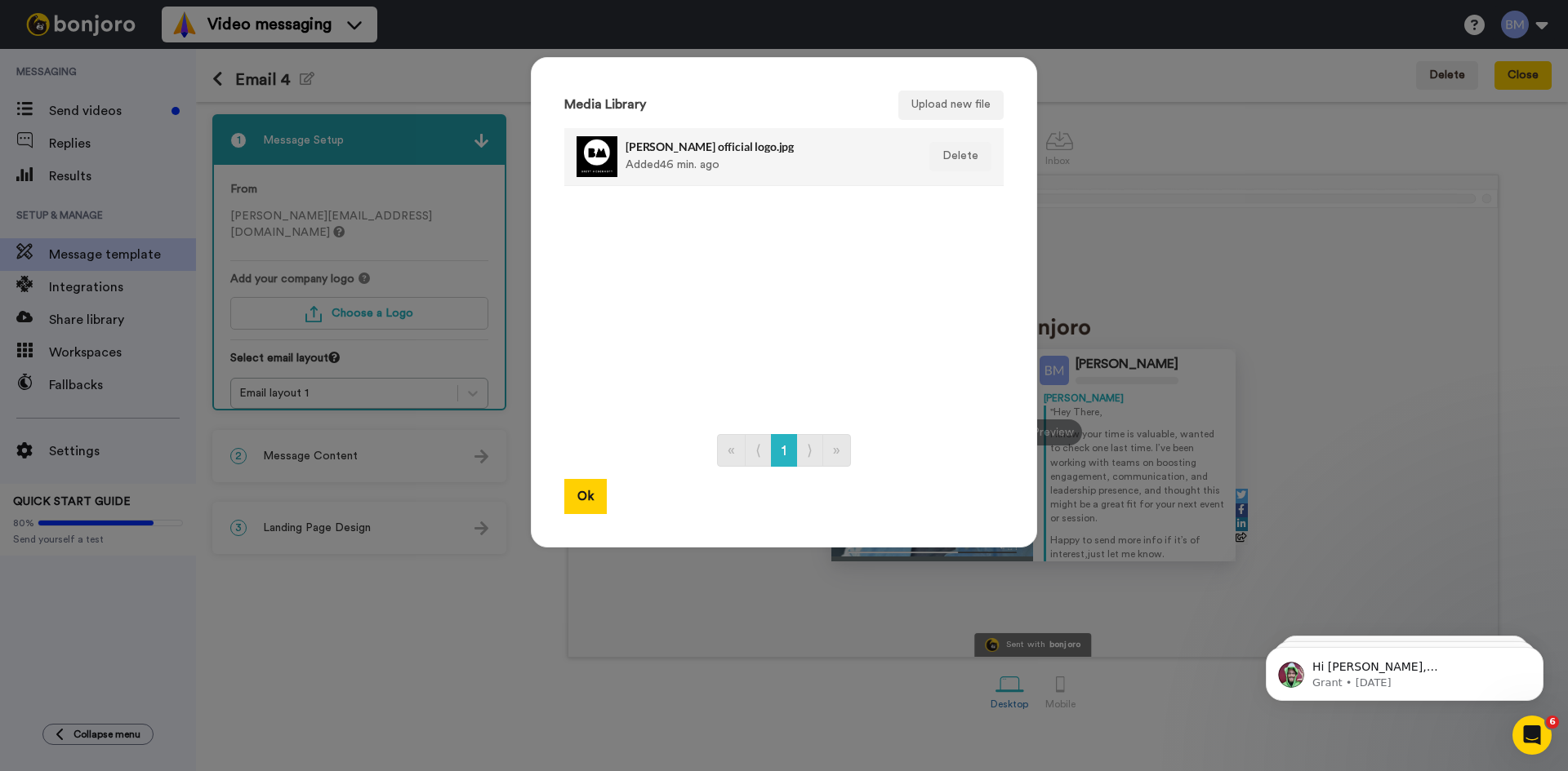
click at [740, 170] on div "brett mcdermott official logo.jpg Added 46 min. ago" at bounding box center [766, 157] width 281 height 41
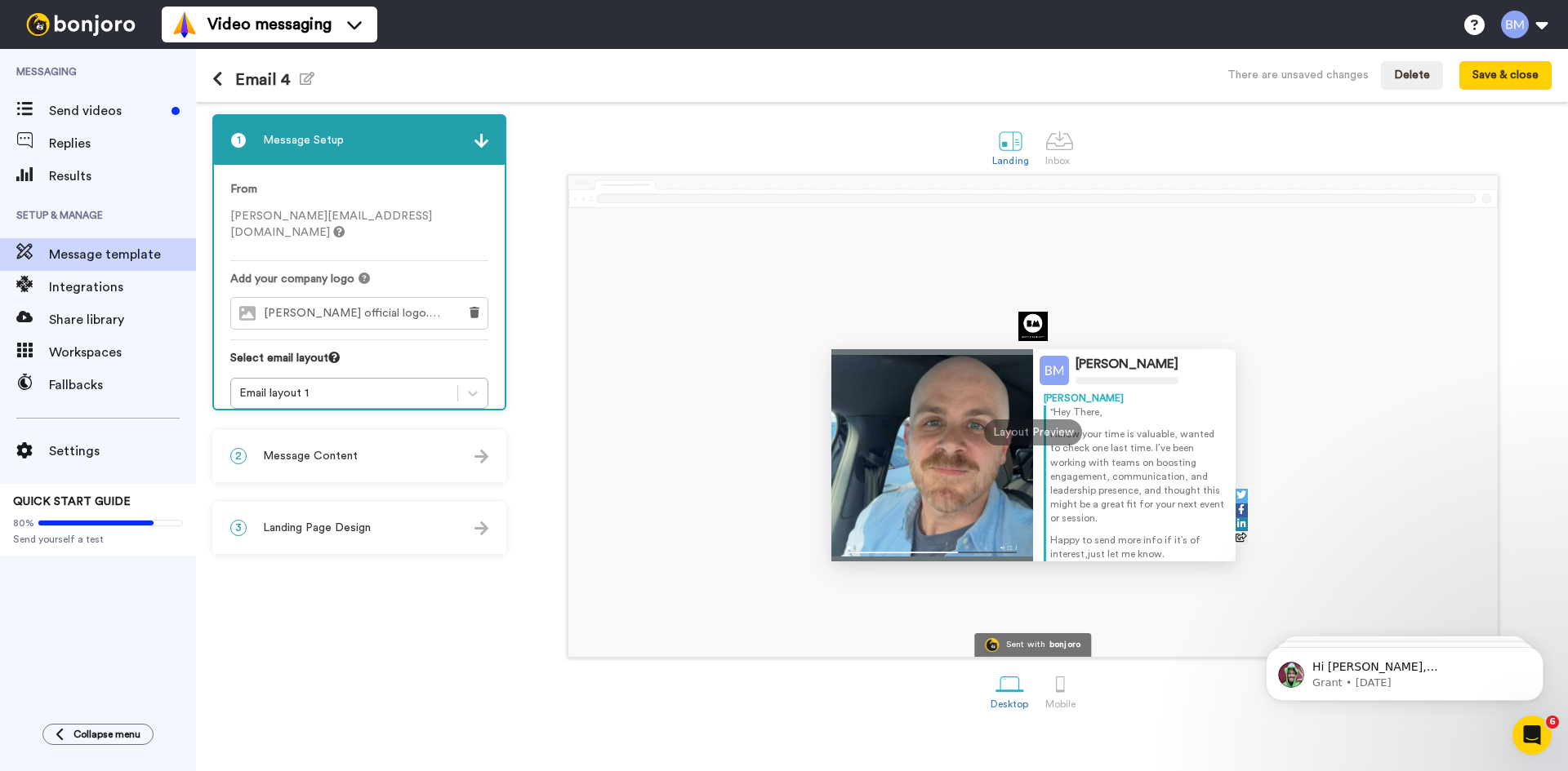
click at [397, 440] on div "2 Message Content" at bounding box center [359, 456] width 290 height 49
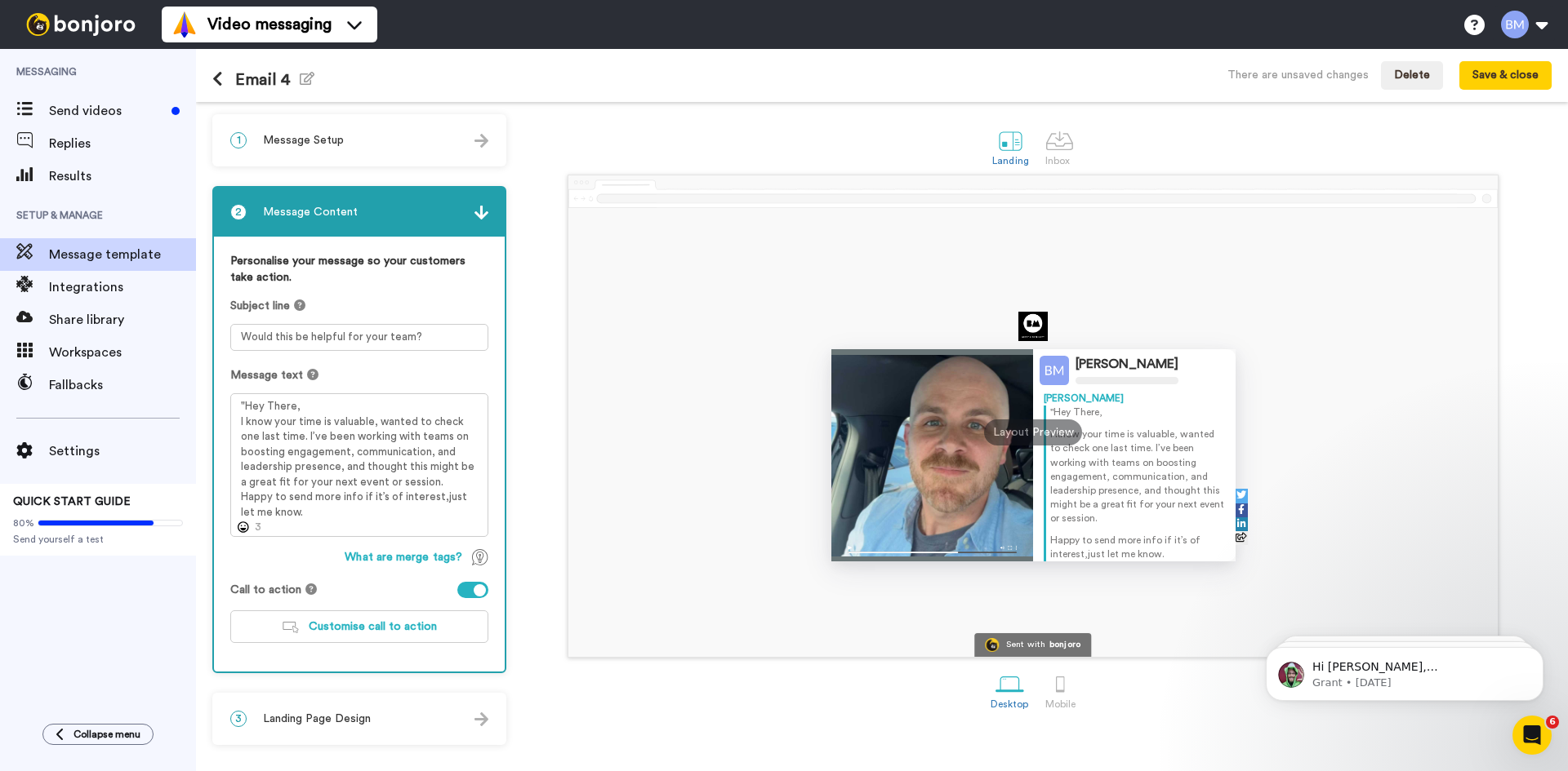
click at [321, 386] on div "Message text "Hey There, I know your time is valuable, wanted to check one last…" at bounding box center [359, 452] width 258 height 170
drag, startPoint x: 420, startPoint y: 335, endPoint x: 218, endPoint y: 341, distance: 202.1
click at [218, 341] on div "Personalise your message so your customers take action. Subject line Would this…" at bounding box center [359, 454] width 290 height 435
click at [377, 352] on div "Personalise your message so your customers take action. Subject line Would this…" at bounding box center [359, 454] width 290 height 435
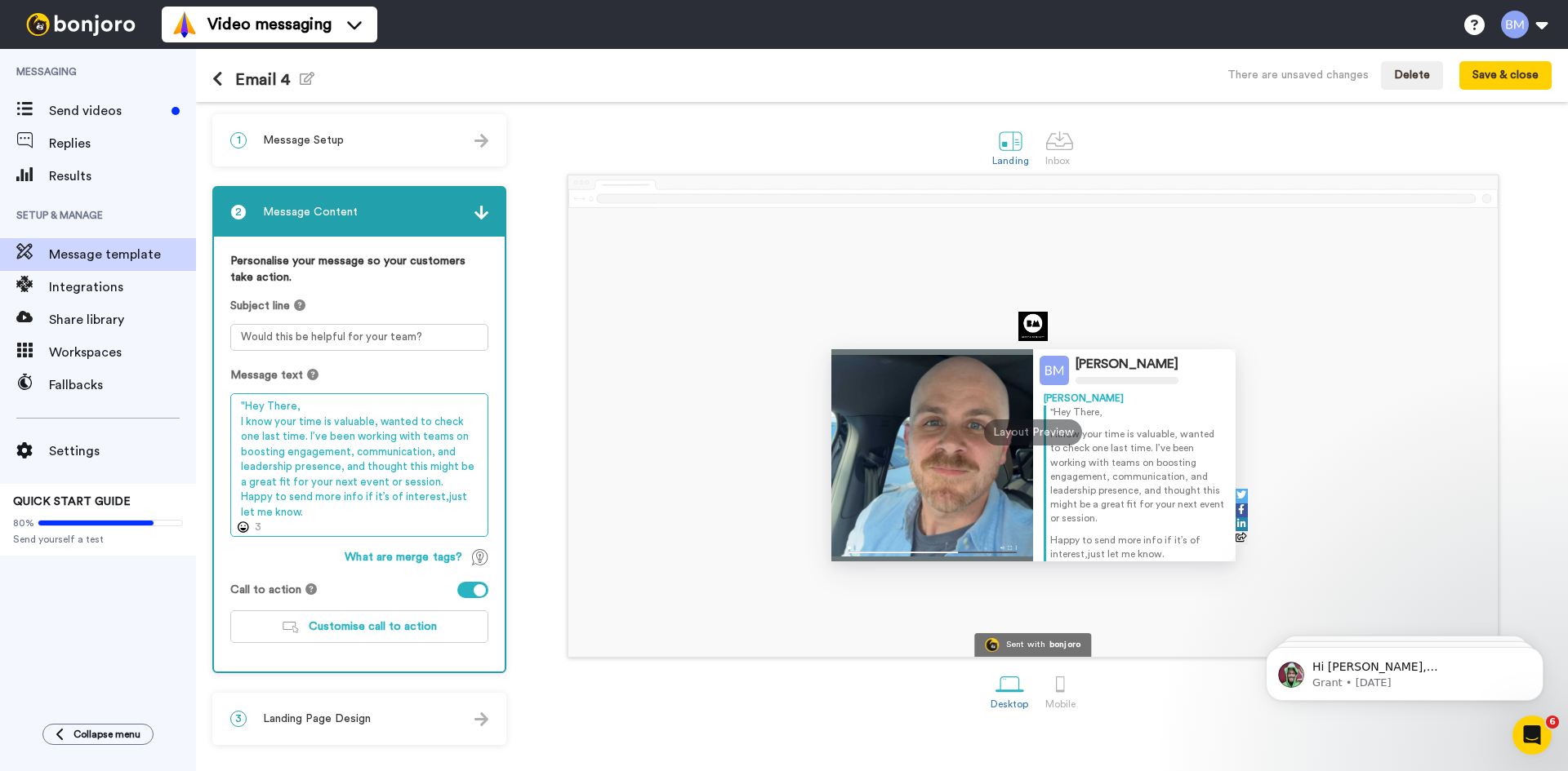
drag, startPoint x: 238, startPoint y: 408, endPoint x: 396, endPoint y: 527, distance: 197.8
click at [396, 527] on textarea ""Hey There, I know your time is valuable, wanted to check one last time. I’ve b…" at bounding box center [359, 465] width 258 height 144
paste textarea "Hey there, I know your time is valuable, just wanted to check one last time. I’…"
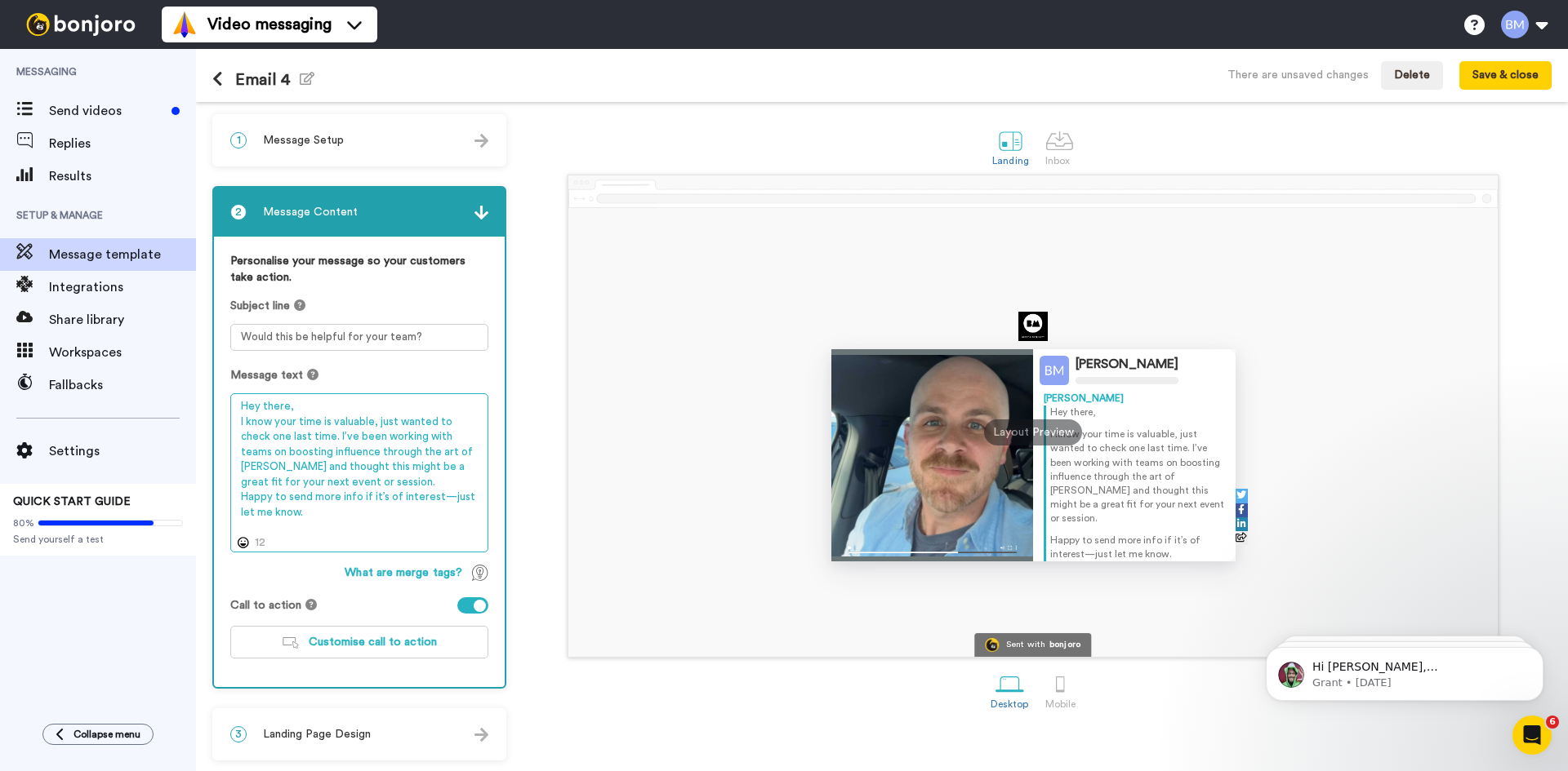
click at [339, 411] on textarea "Hey there, I know your time is valuable, just wanted to check one last time. I’…" at bounding box center [359, 473] width 258 height 159
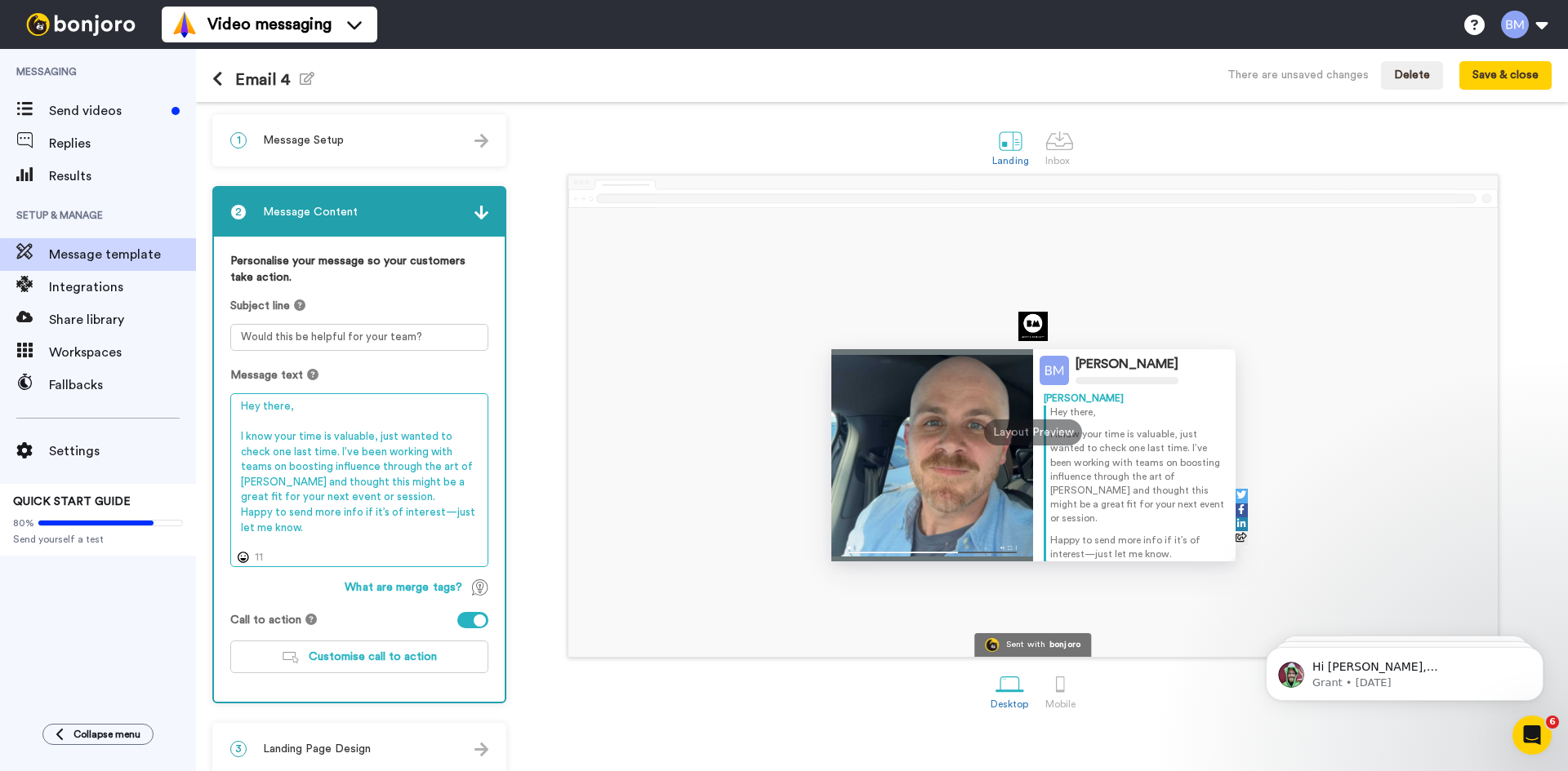
click at [354, 502] on textarea "Hey there, I know your time is valuable, just wanted to check one last time. I’…" at bounding box center [359, 481] width 258 height 174
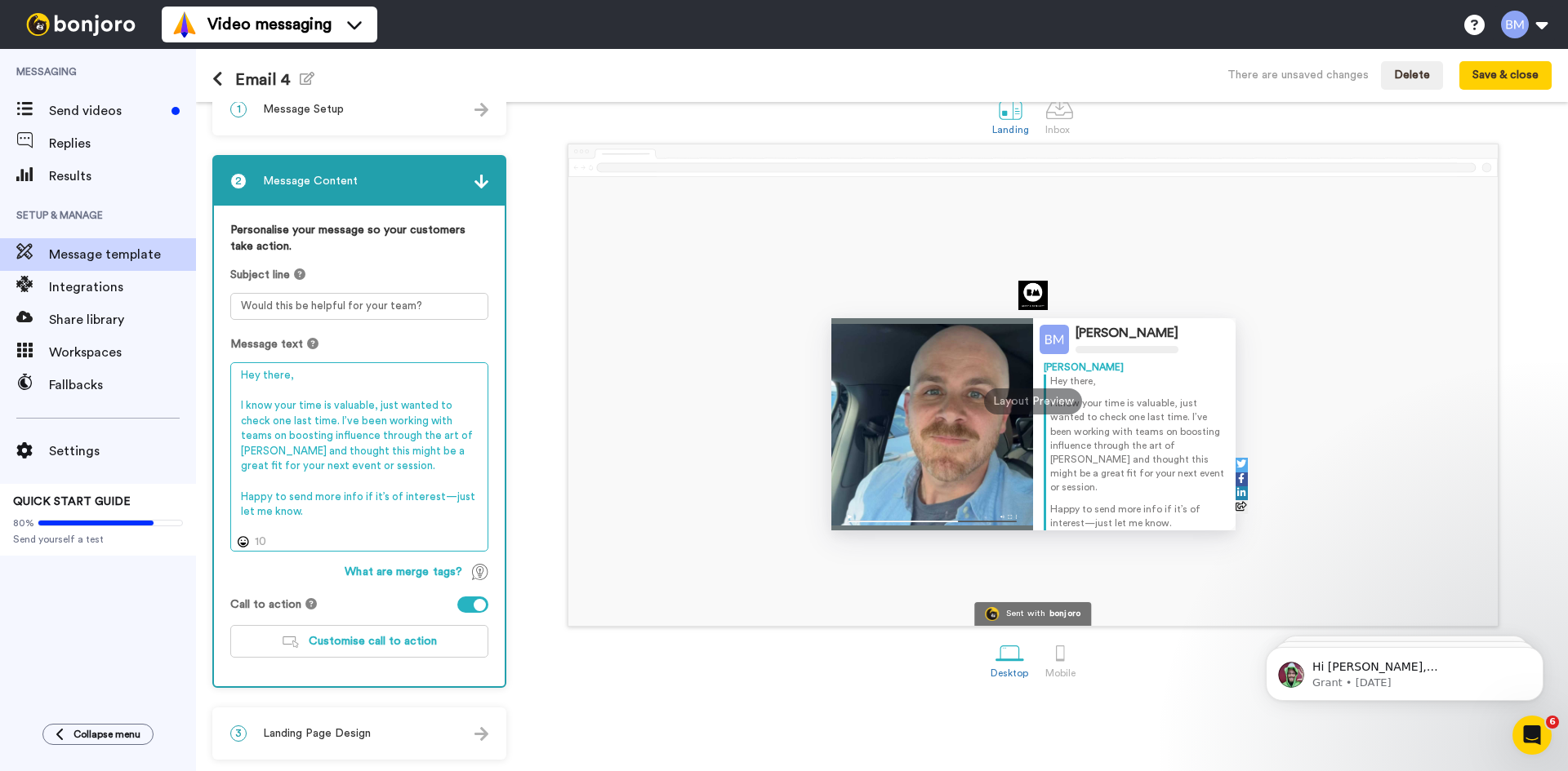
scroll to position [32, 0]
type textarea "Hey there, I know your time is valuable, just wanted to check one last time. I’…"
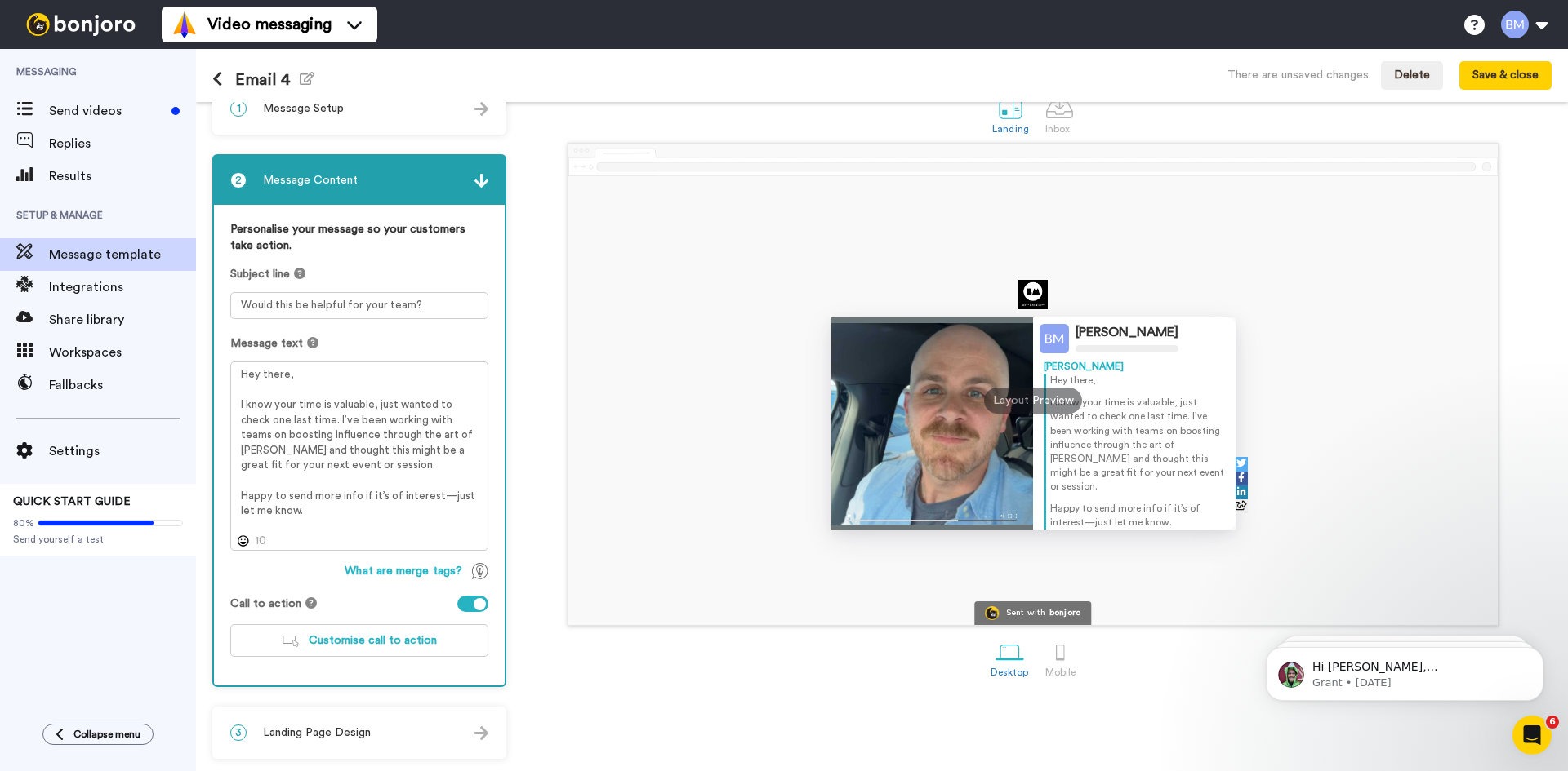
click at [346, 99] on div "Email 4 Edit name There are unsaved changes Delete Save & close" at bounding box center [882, 75] width 1372 height 53
click at [346, 111] on div "1 Message Setup" at bounding box center [359, 108] width 290 height 49
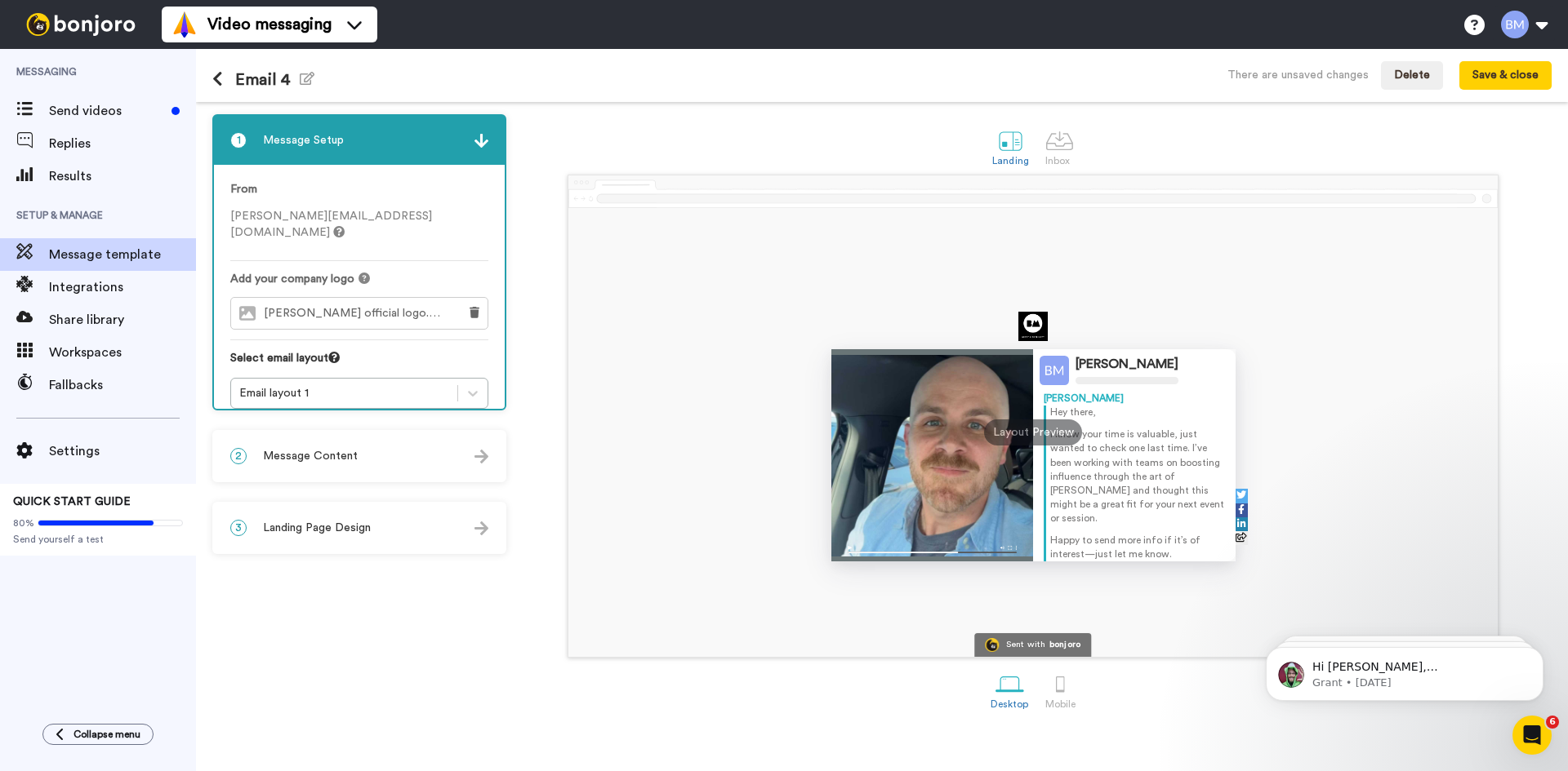
click at [391, 454] on div "2 Message Content" at bounding box center [359, 456] width 290 height 49
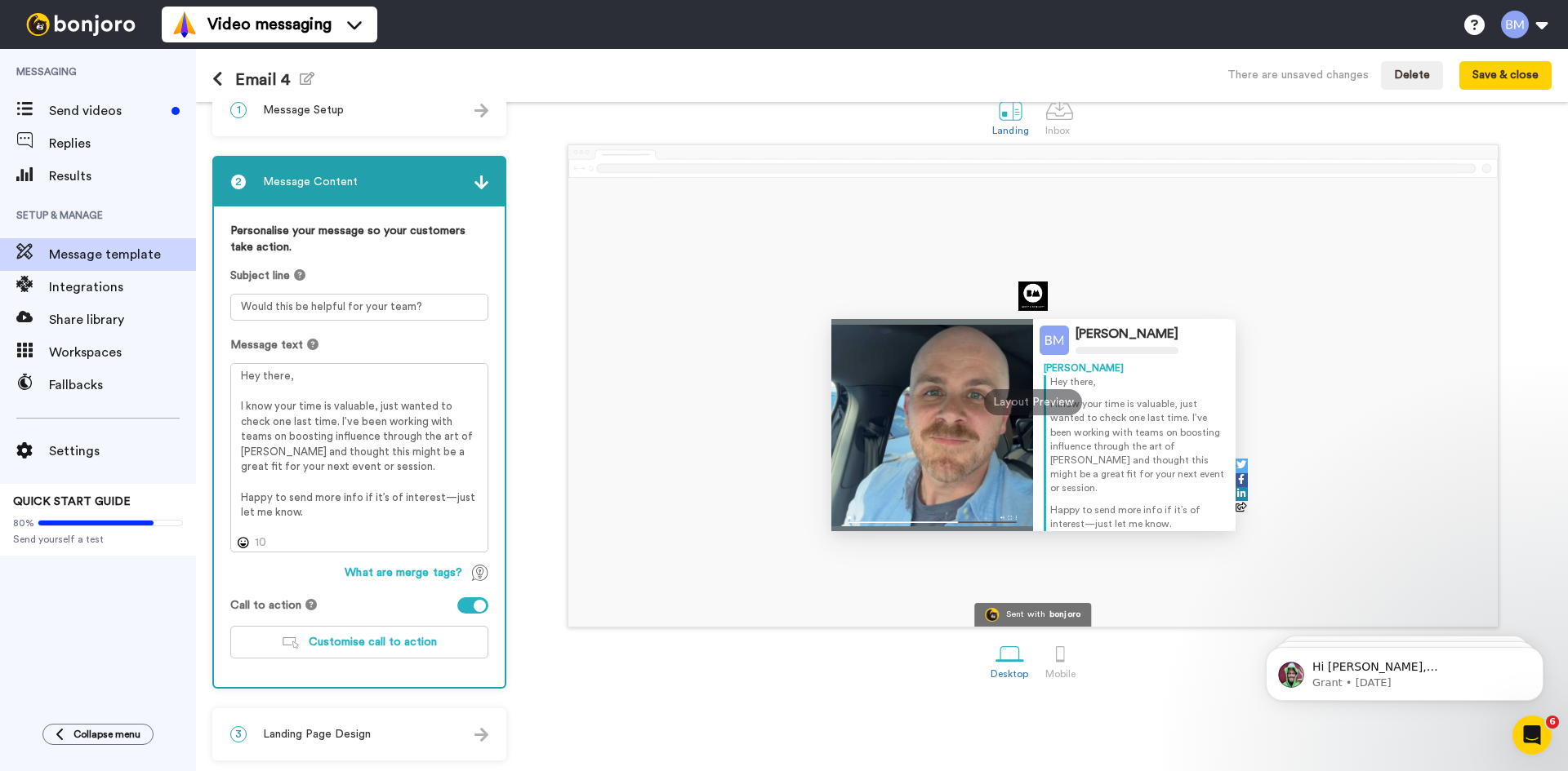
scroll to position [32, 0]
click at [394, 721] on div "3 Landing Page Design" at bounding box center [359, 733] width 290 height 49
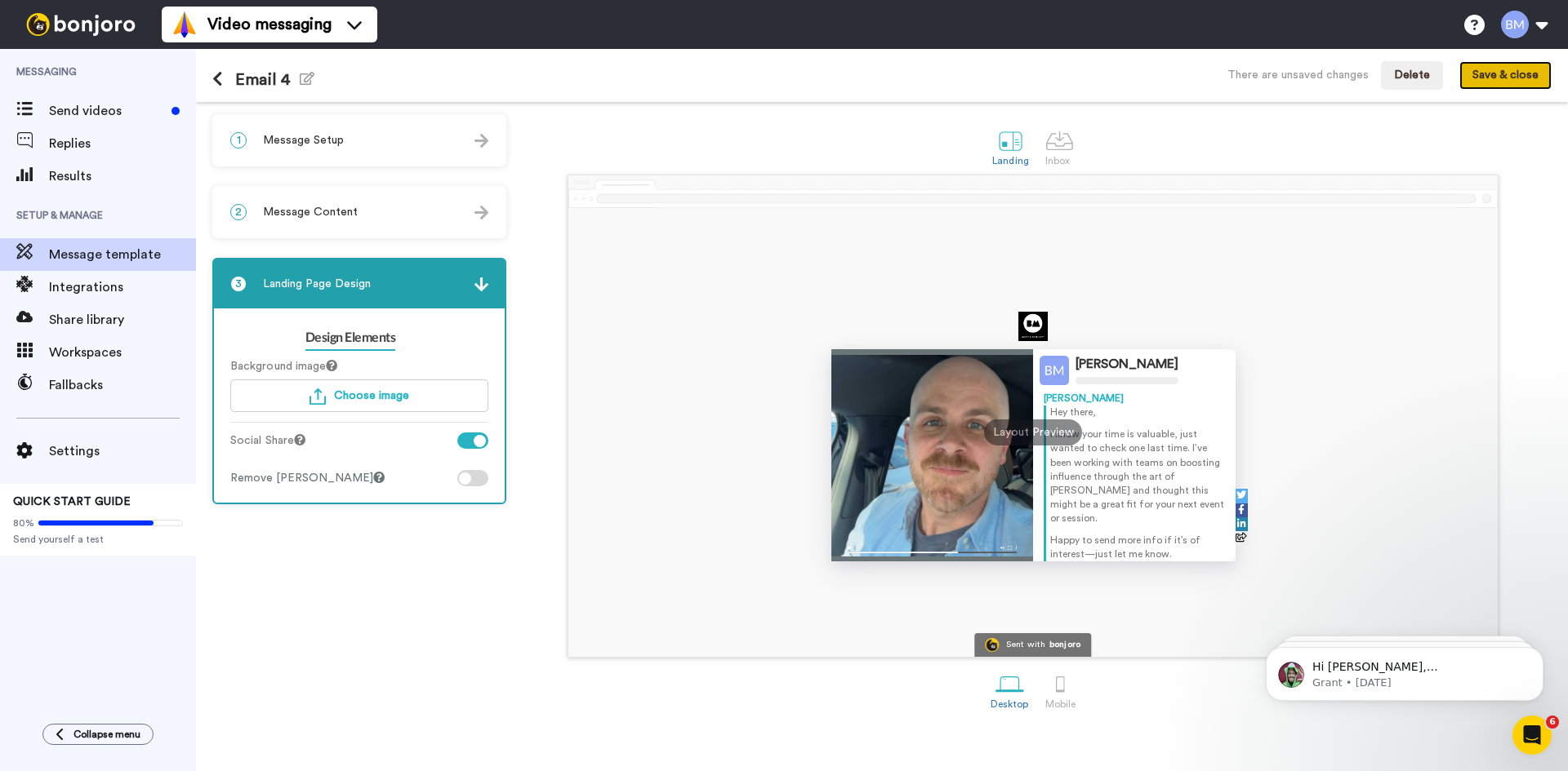
click at [1497, 69] on button "Save & close" at bounding box center [1505, 76] width 92 height 30
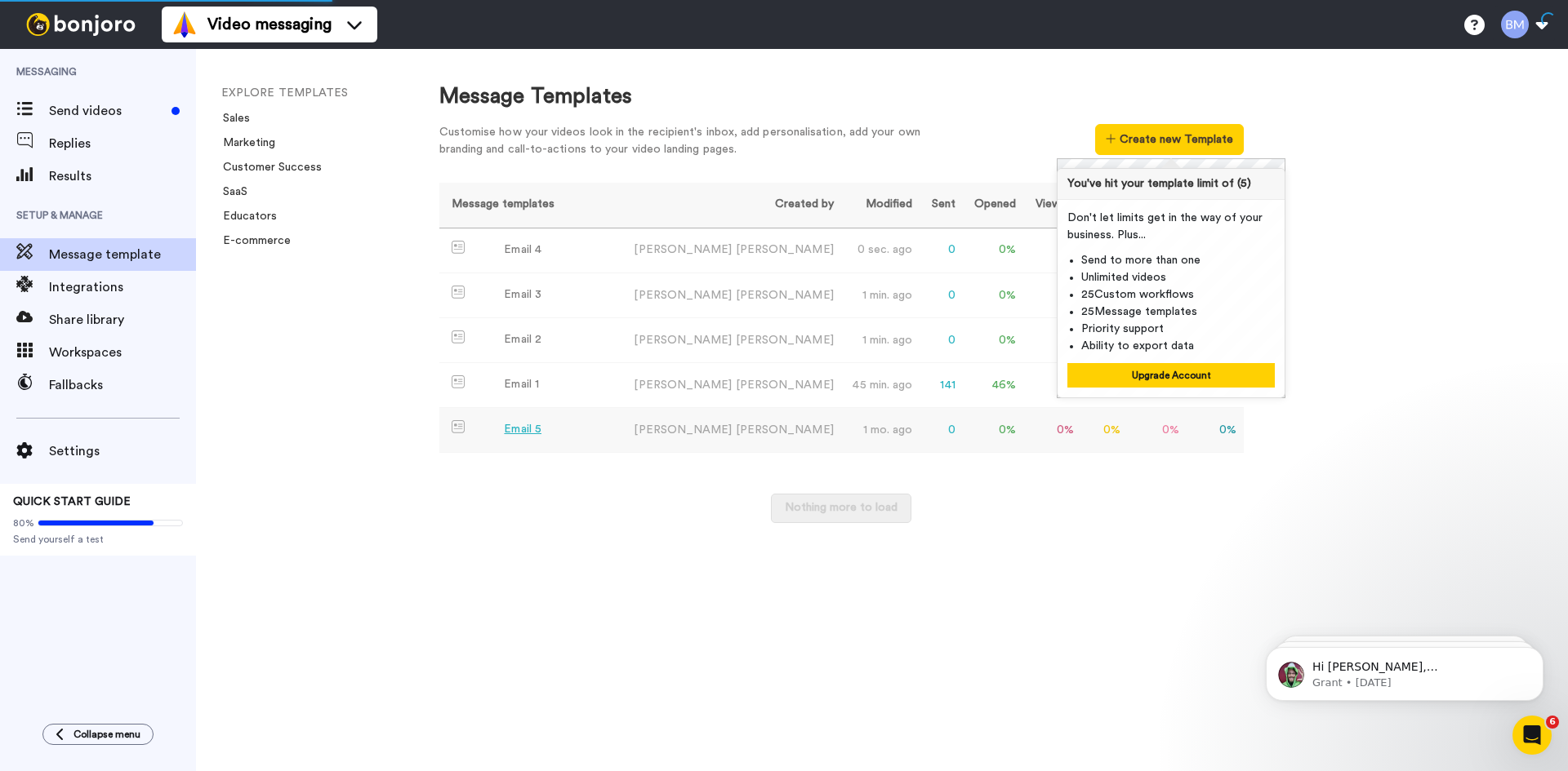
click at [524, 428] on div "Email 5" at bounding box center [523, 429] width 38 height 17
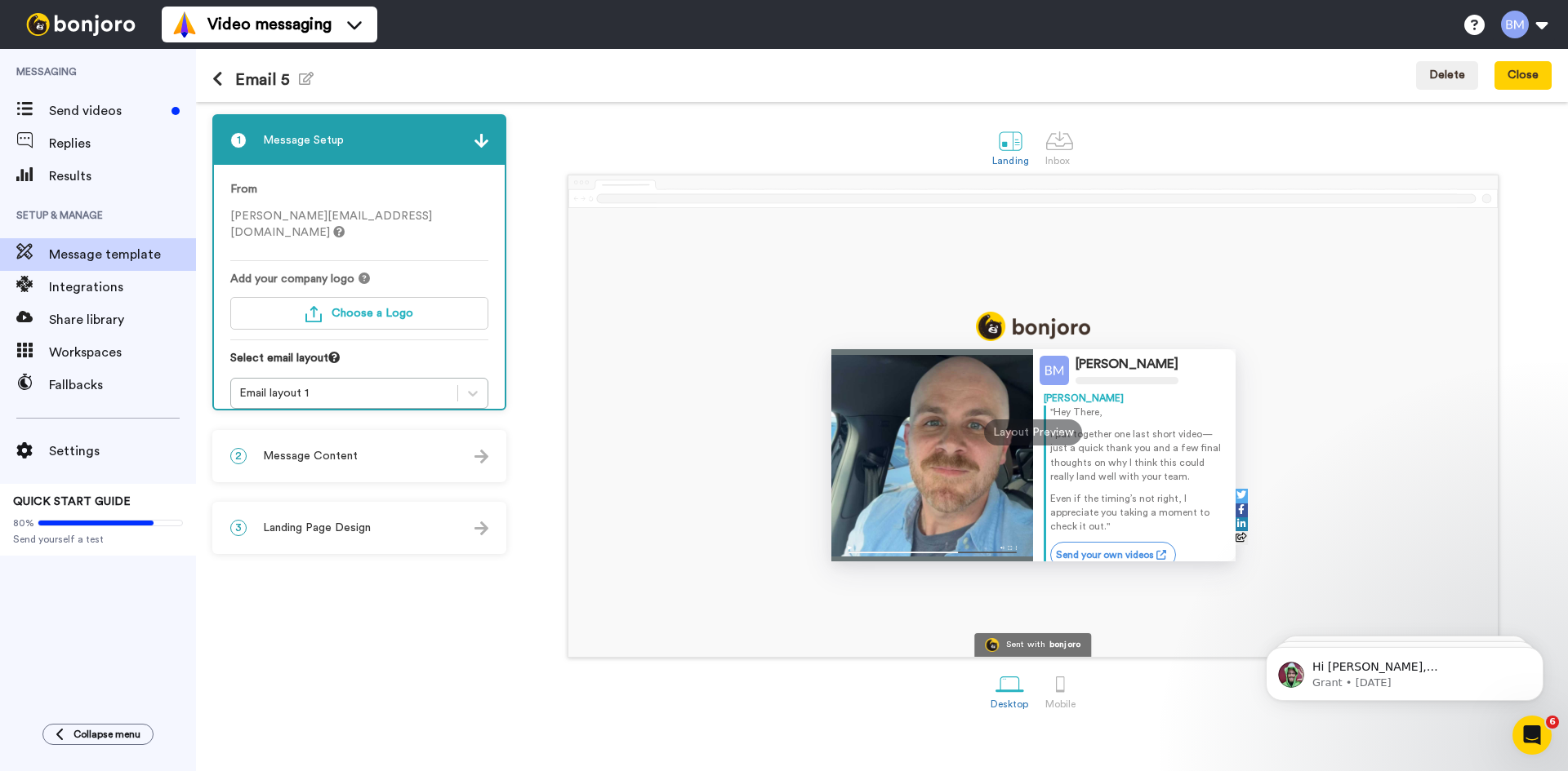
drag, startPoint x: 587, startPoint y: 449, endPoint x: 590, endPoint y: 458, distance: 9.5
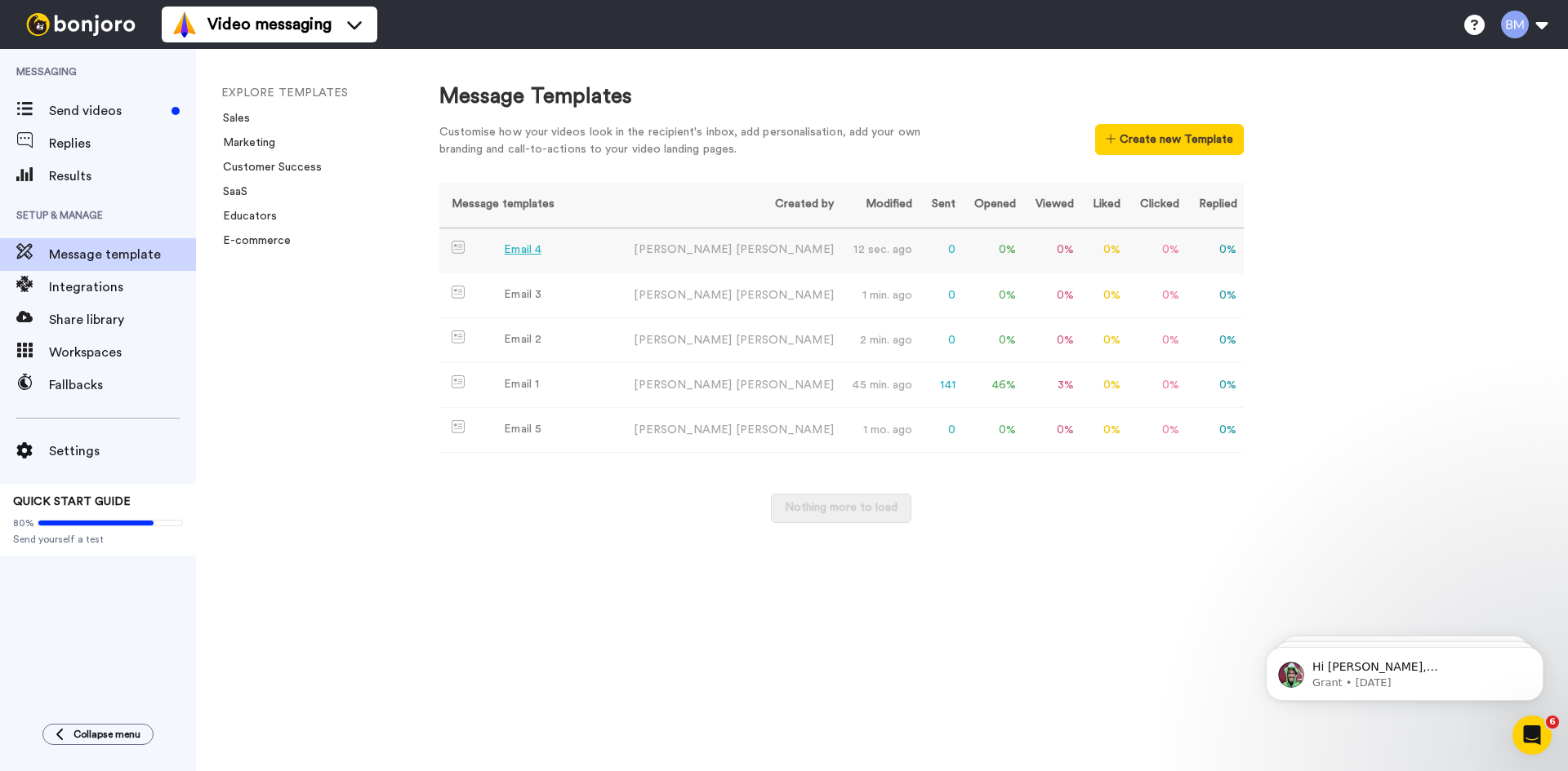
click at [538, 252] on div "Email 4" at bounding box center [523, 250] width 38 height 17
click at [515, 424] on div "Email 5" at bounding box center [523, 429] width 38 height 17
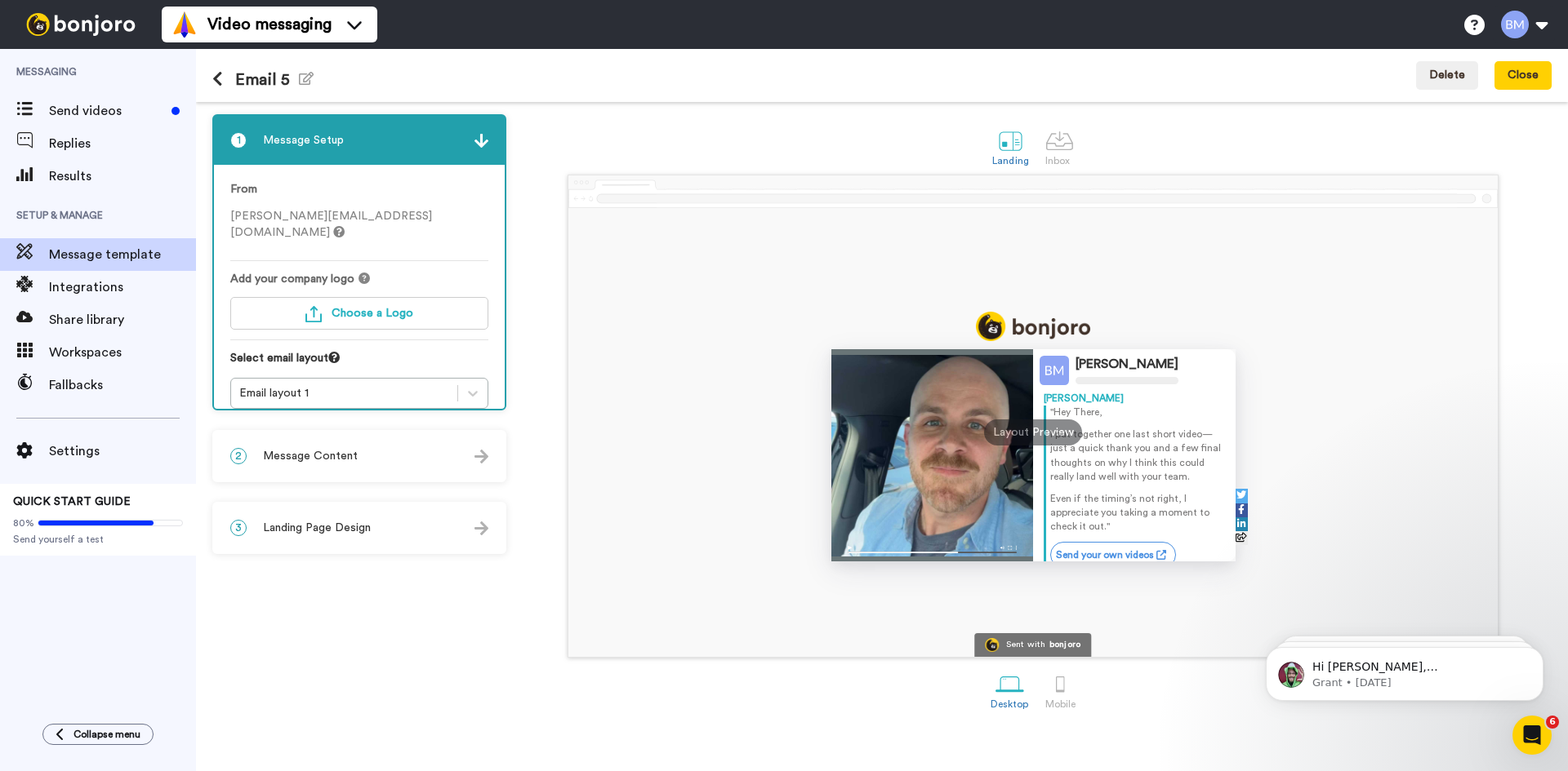
click at [410, 455] on div "2 Message Content" at bounding box center [359, 456] width 290 height 49
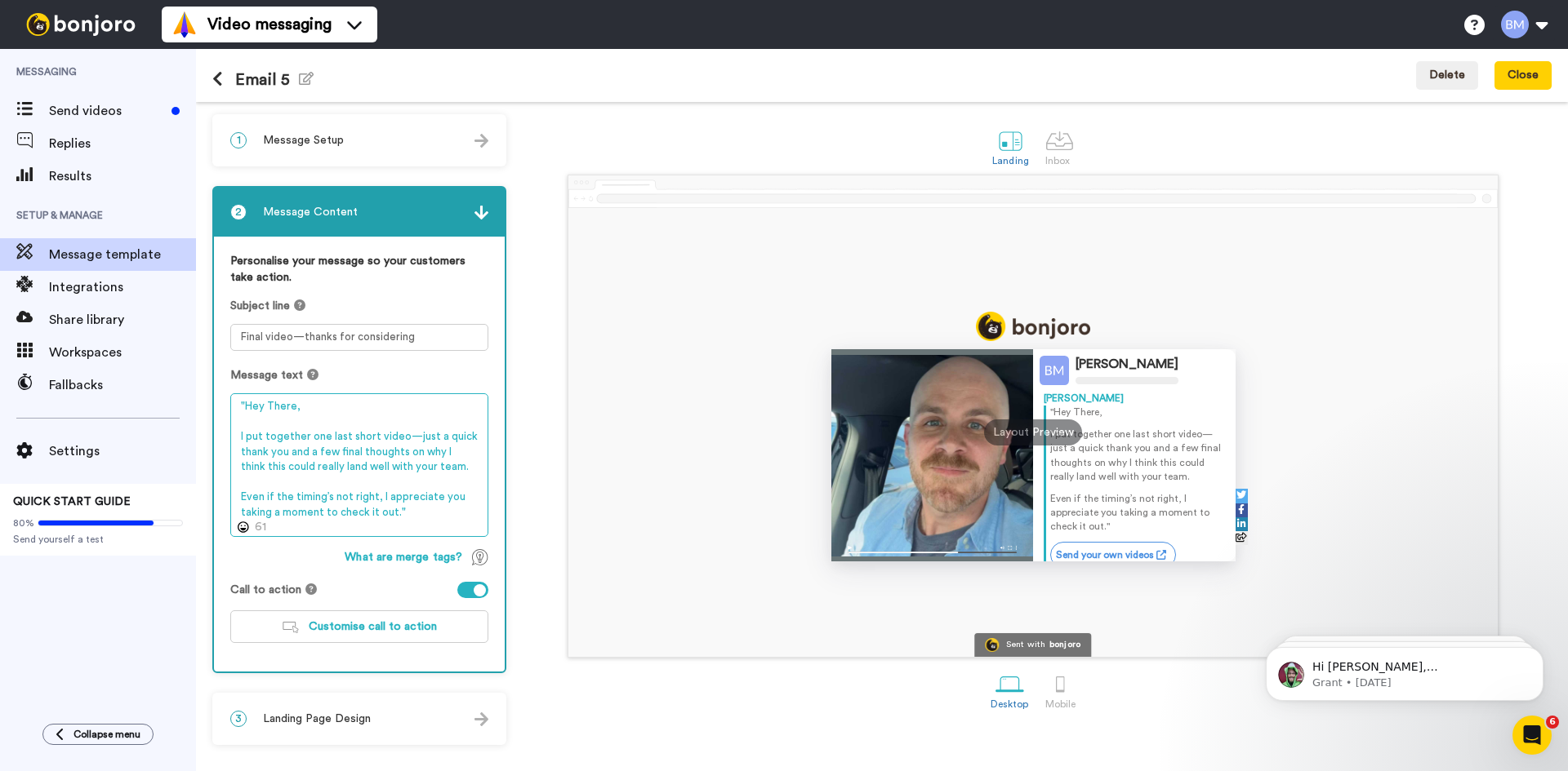
click at [245, 403] on textarea ""Hey There, I put together one last short video—just a quick thank you and a fe…" at bounding box center [359, 465] width 258 height 144
click at [423, 516] on textarea "Hey There, I put together one last short video—just a quick thank you and a few…" at bounding box center [359, 465] width 258 height 144
type textarea "Hey There, I put together one last short video—just a quick thank you and a few…"
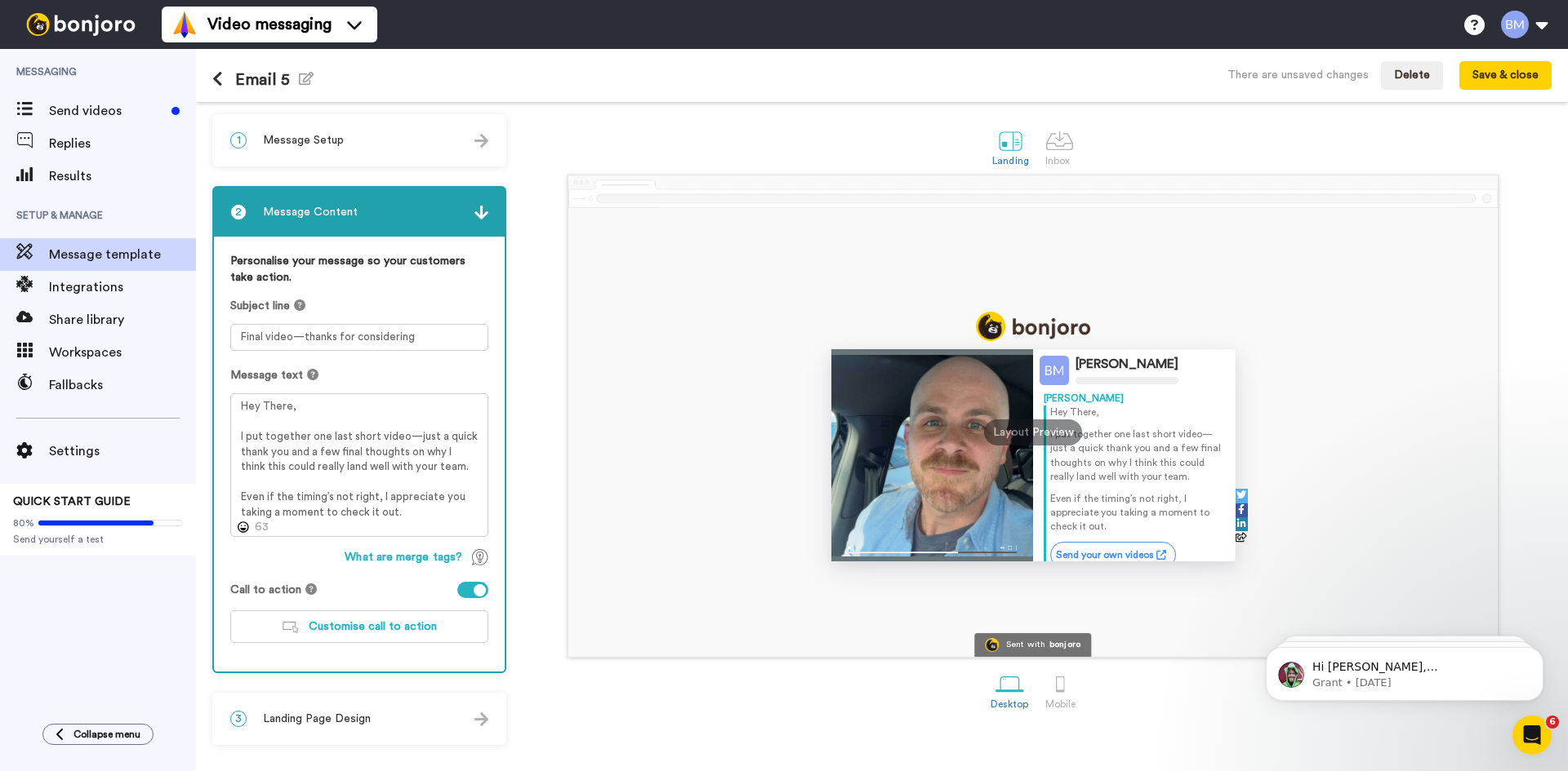
click at [363, 125] on div "1 Message Setup" at bounding box center [359, 140] width 290 height 49
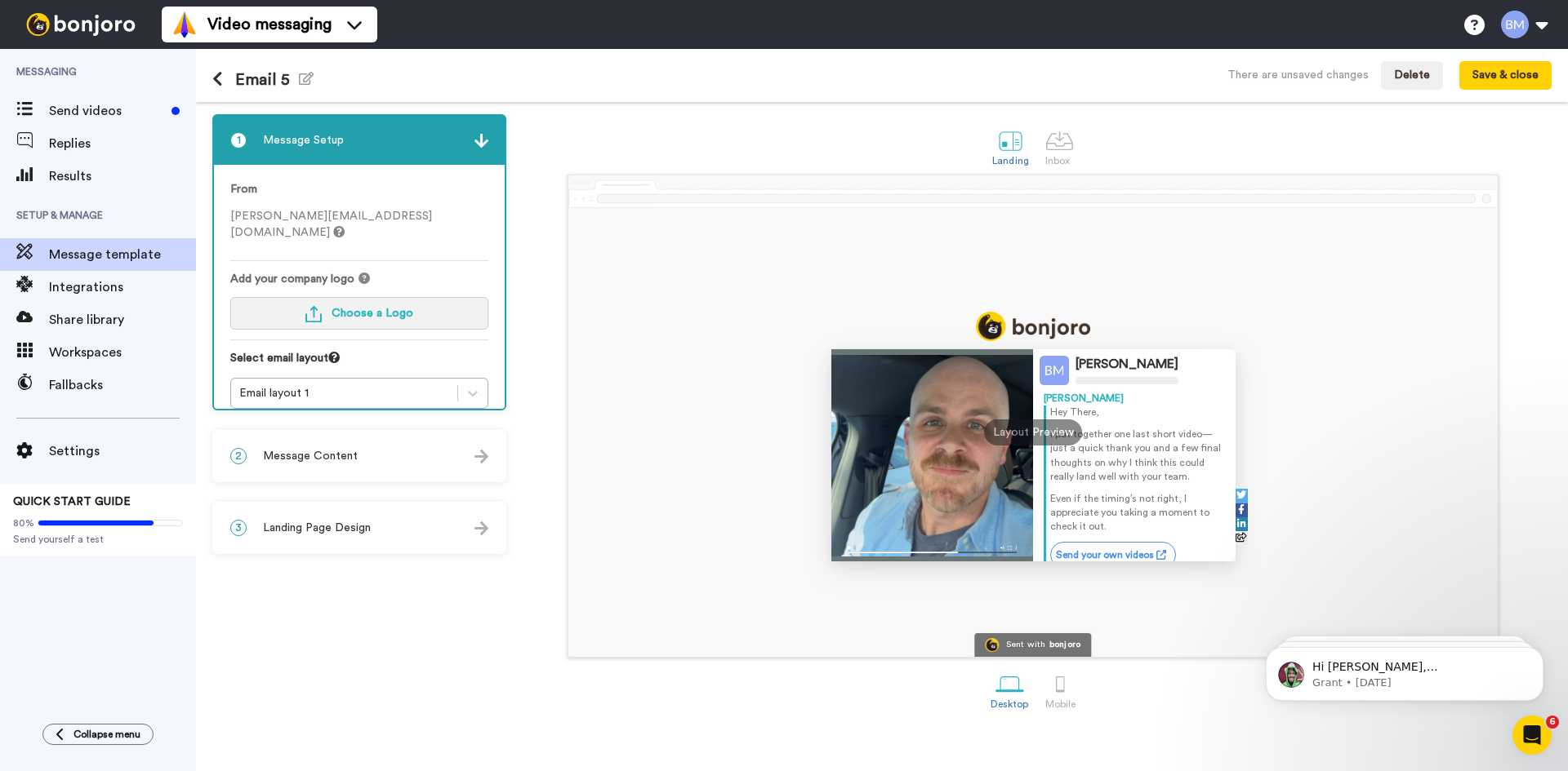
click at [362, 308] on span "Choose a Logo" at bounding box center [373, 313] width 82 height 11
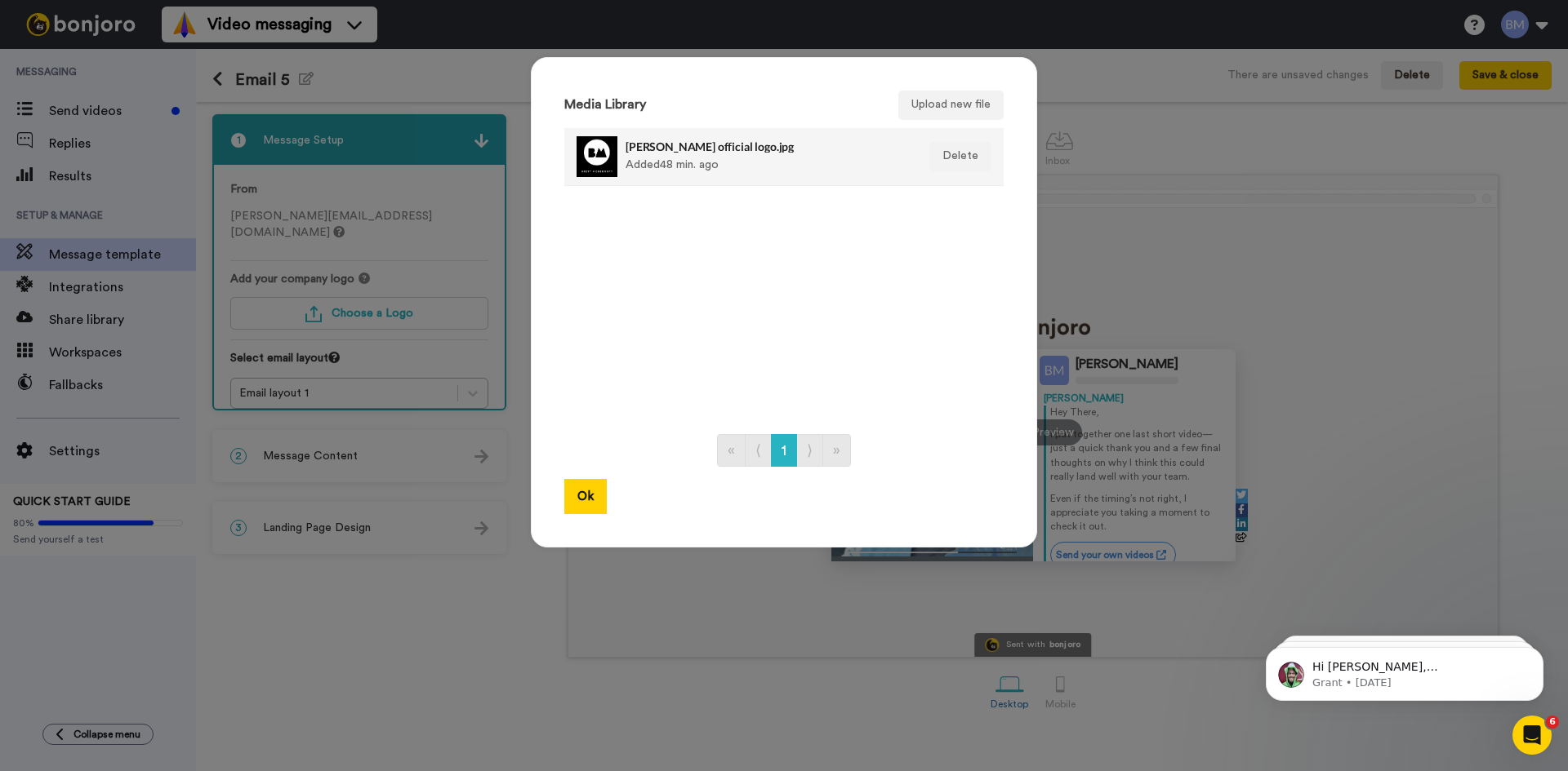
click at [747, 156] on div "brett mcdermott official logo.jpg Added 48 min. ago" at bounding box center [766, 157] width 281 height 41
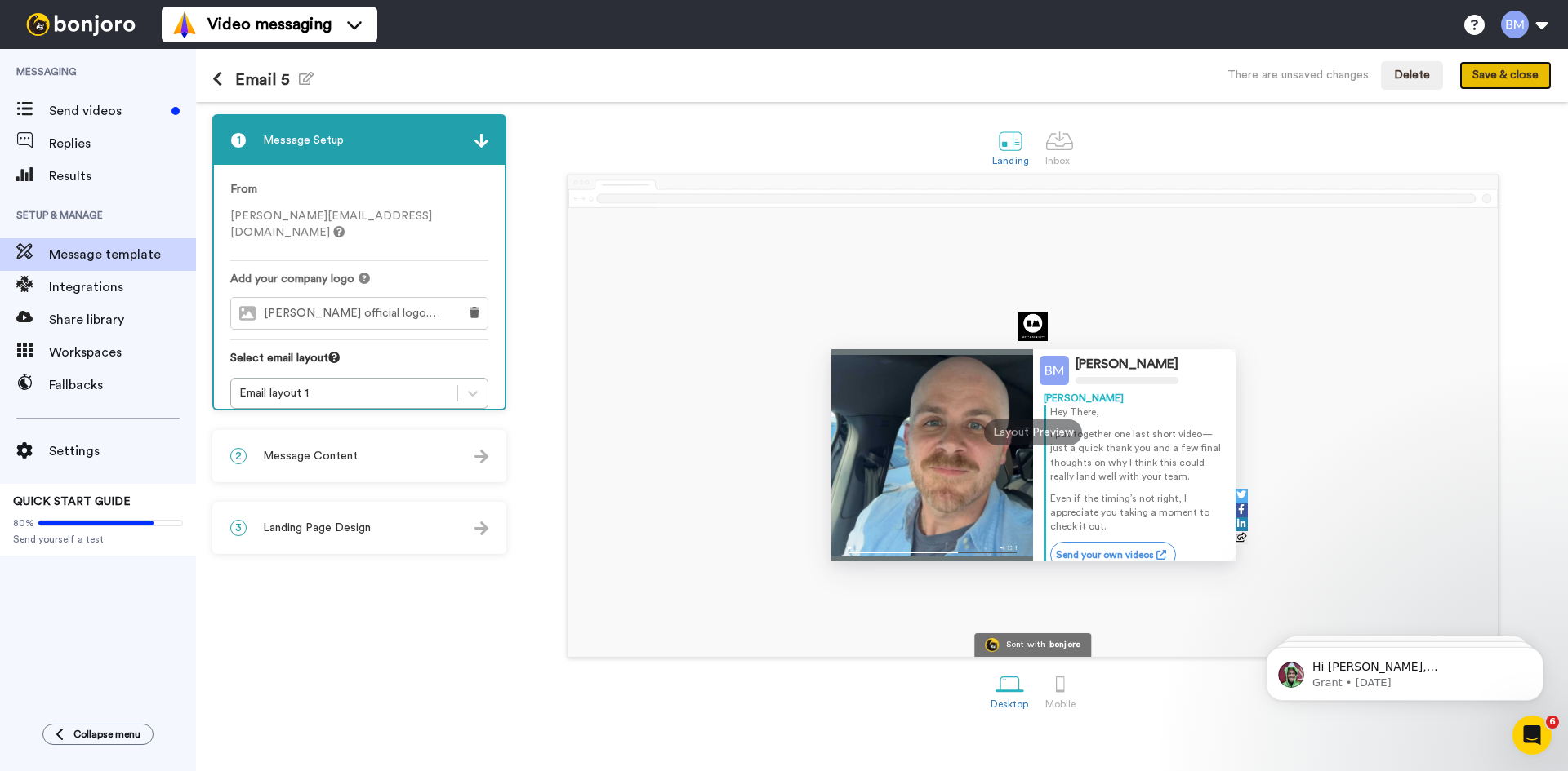
click at [1502, 79] on button "Save & close" at bounding box center [1505, 76] width 92 height 30
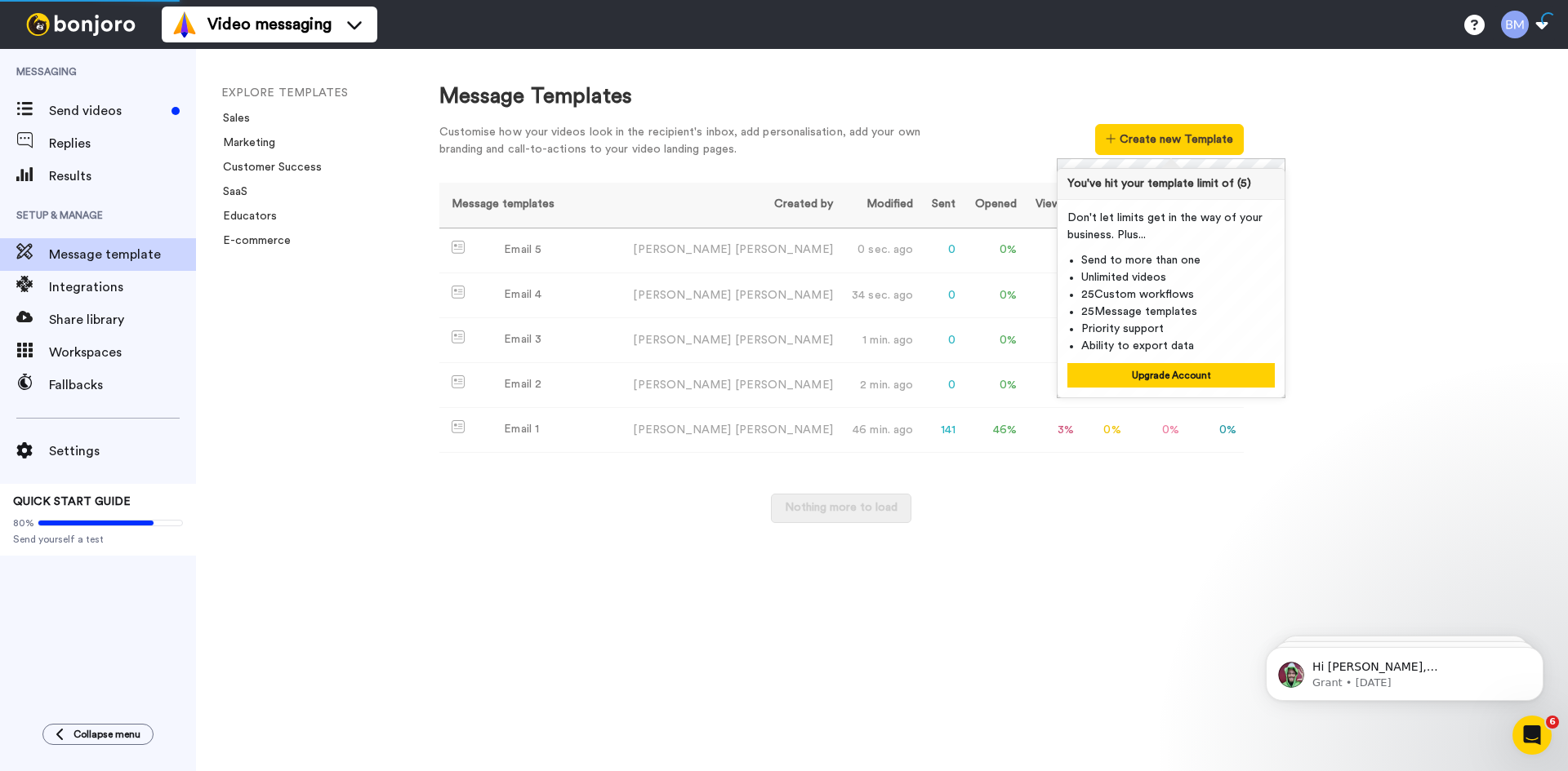
click at [1464, 388] on div "Message Templates Customise how your videos look in the recipient's inbox, add …" at bounding box center [987, 410] width 1161 height 723
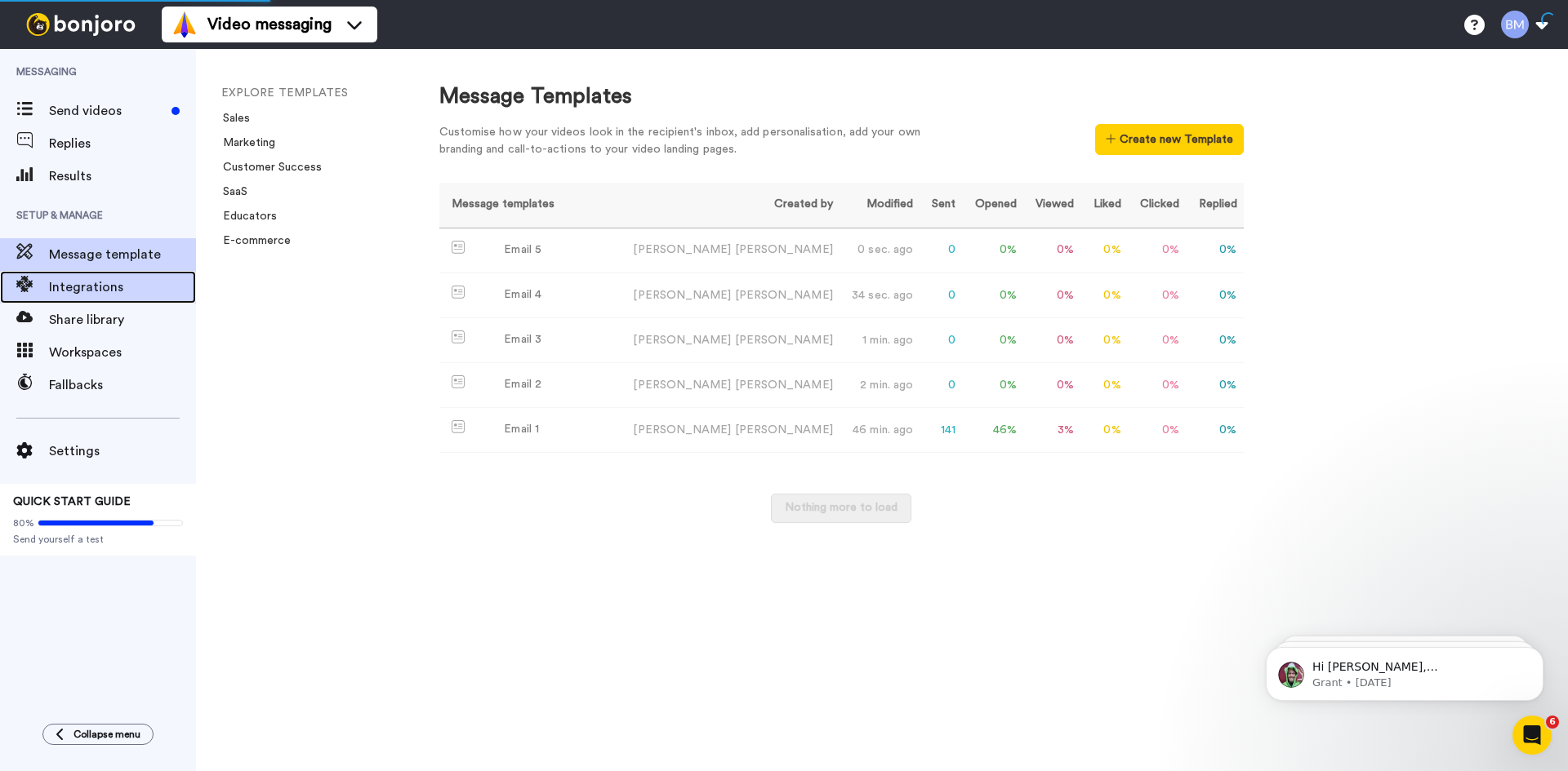
click at [115, 277] on span "Integrations" at bounding box center [122, 287] width 147 height 20
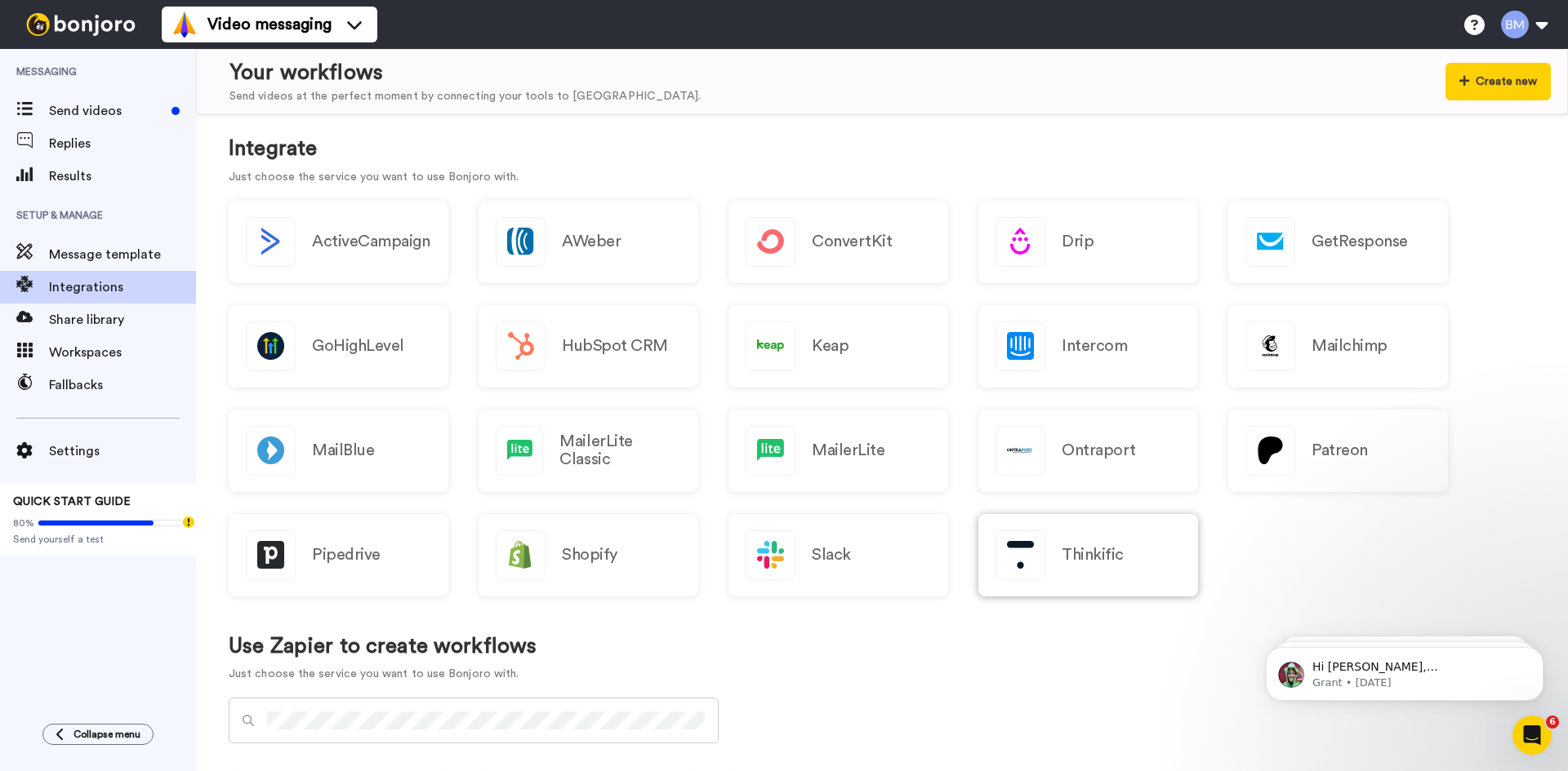
scroll to position [326, 0]
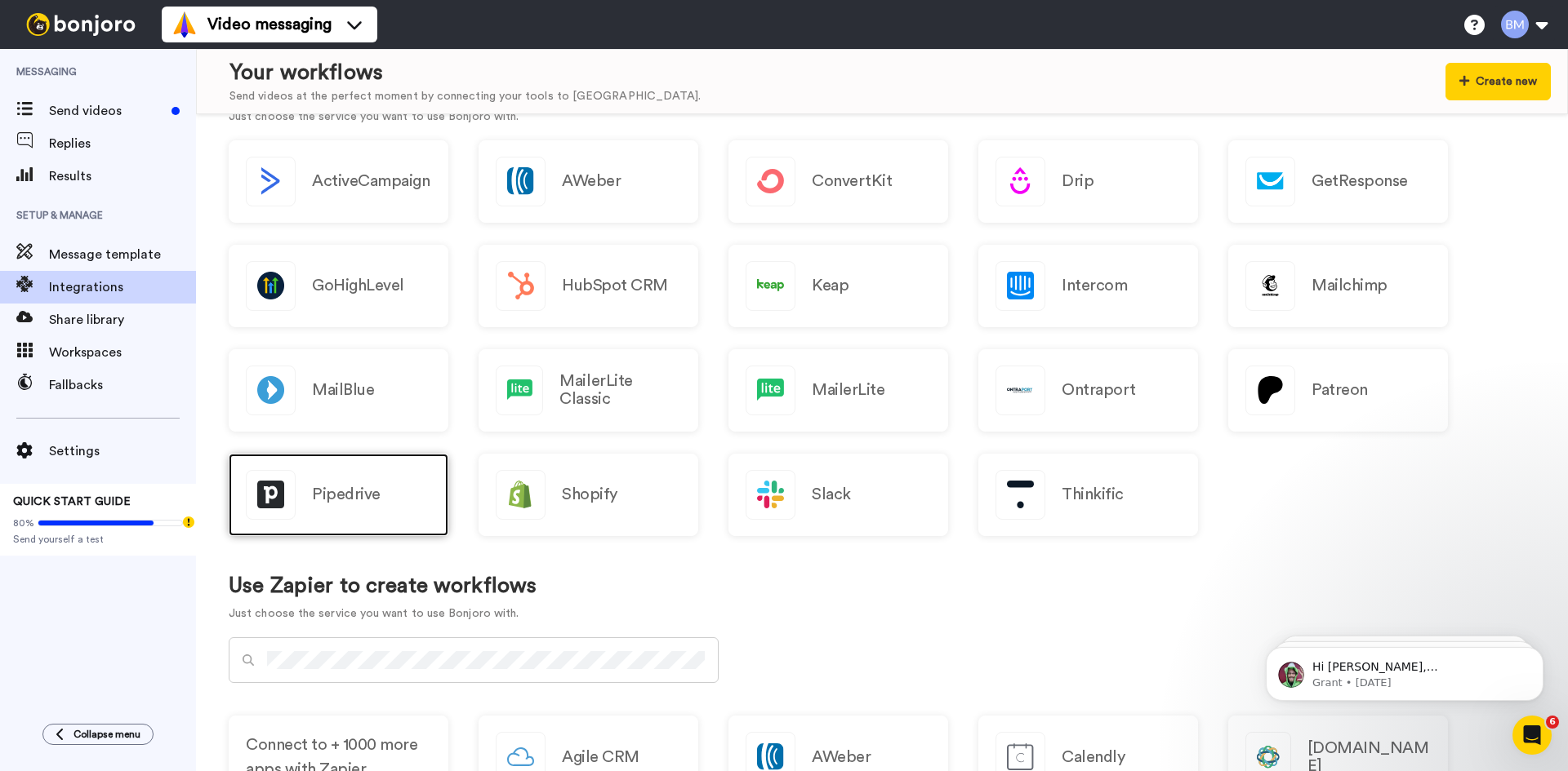
click at [311, 500] on div "Pipedrive" at bounding box center [339, 495] width 220 height 83
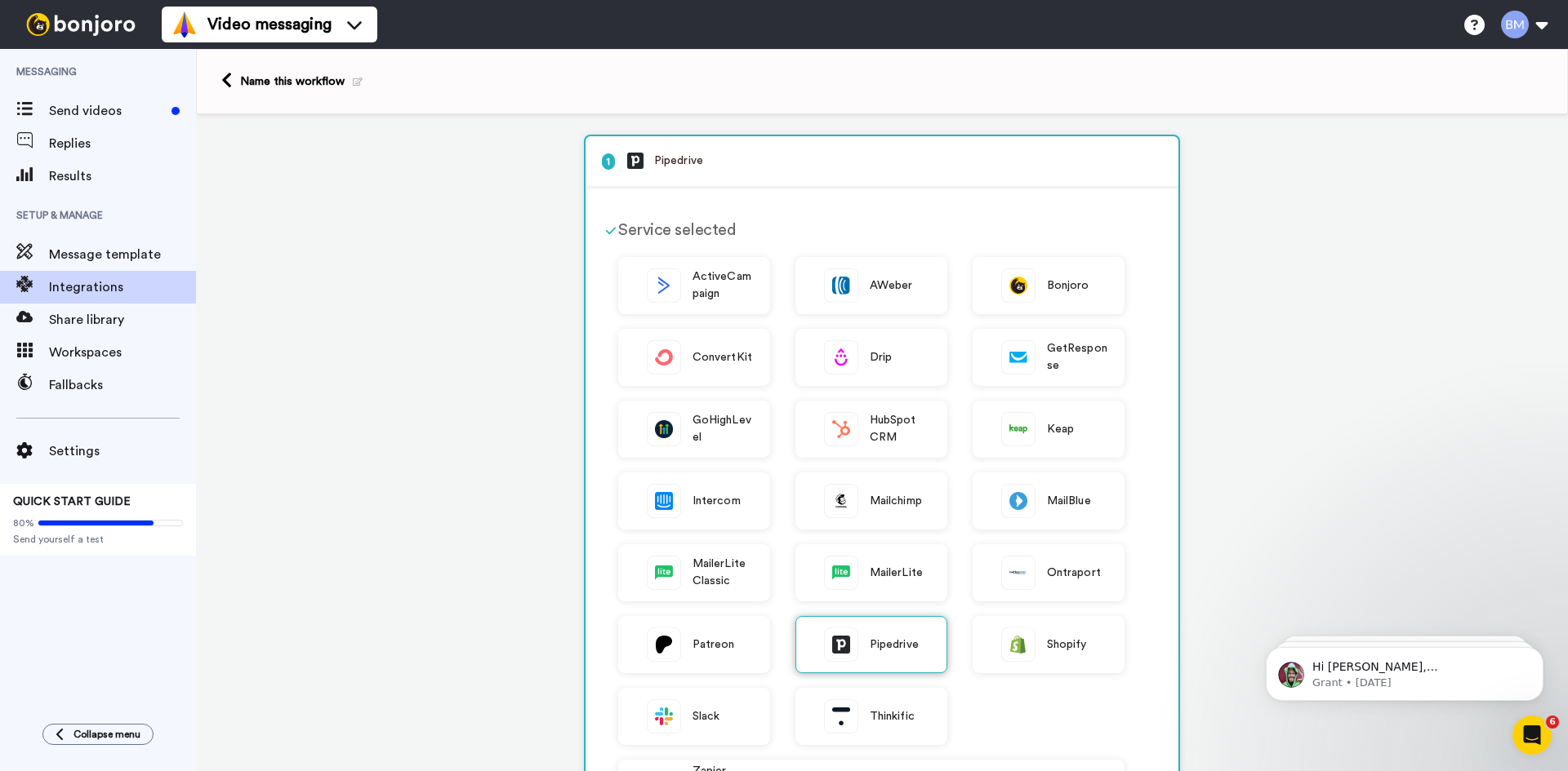
click at [898, 656] on div "Pipedrive" at bounding box center [871, 645] width 152 height 57
click at [902, 633] on div "Pipedrive" at bounding box center [871, 645] width 152 height 57
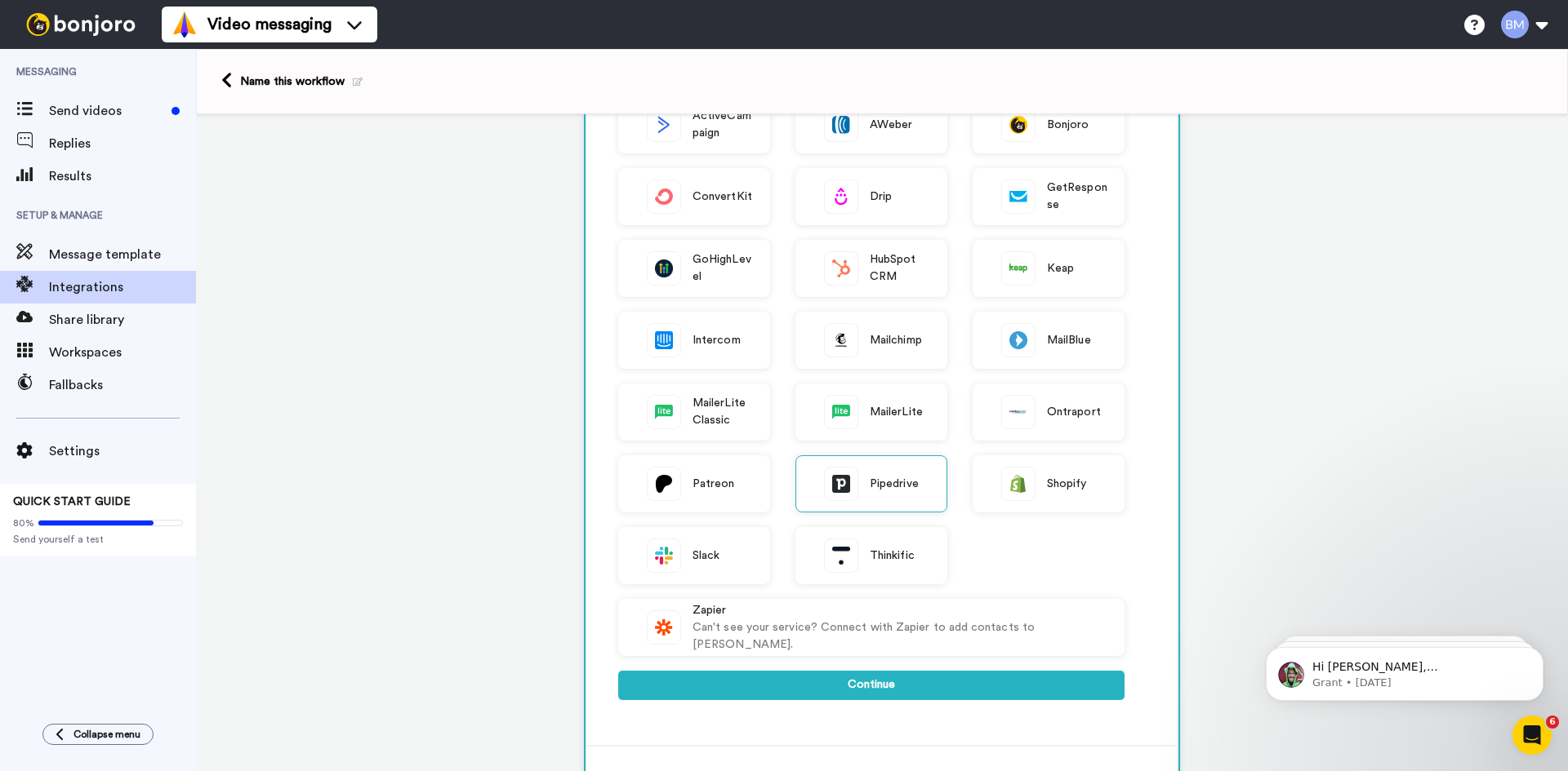
scroll to position [408, 0]
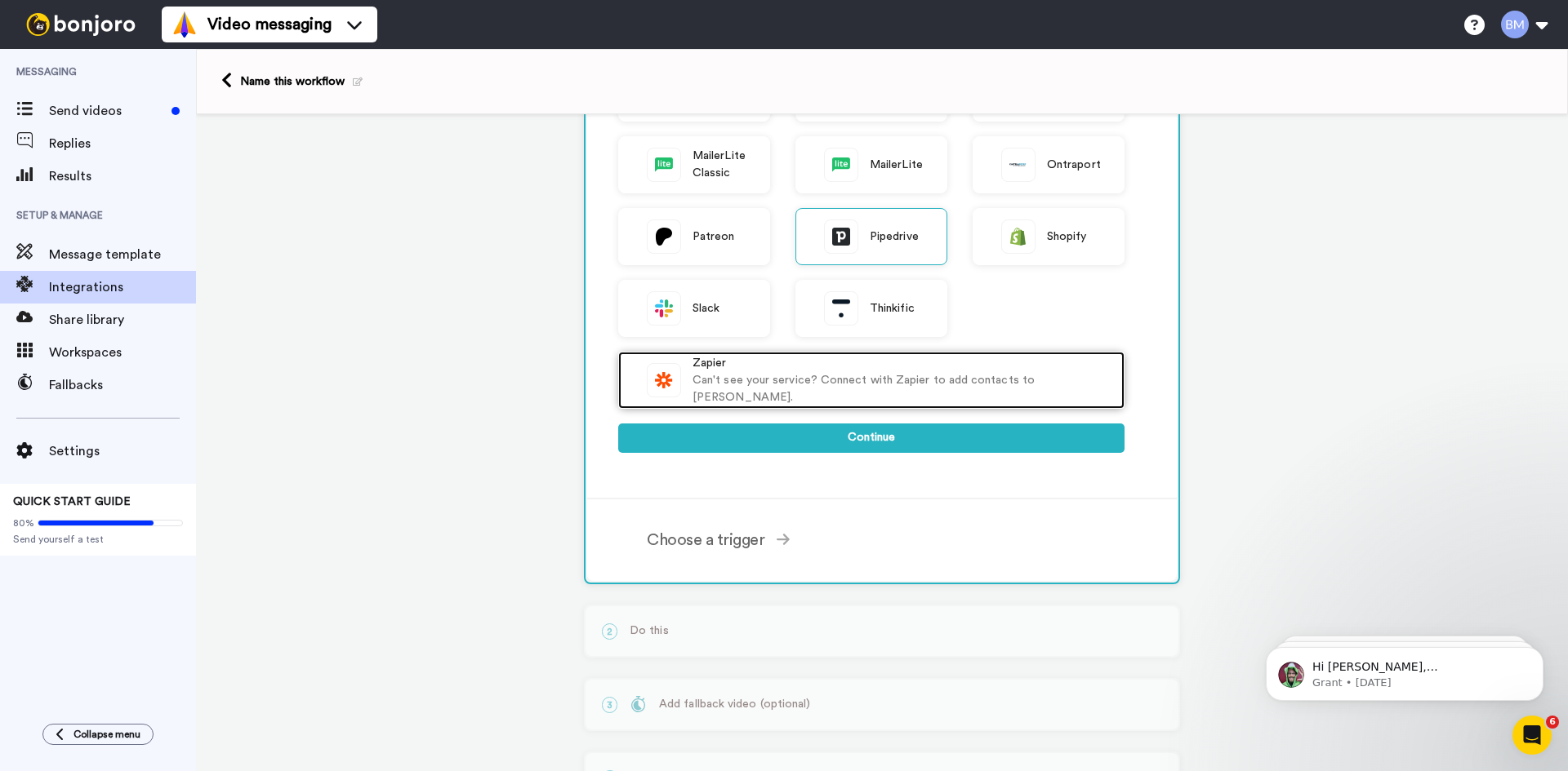
click at [910, 372] on div "Zapier" at bounding box center [900, 363] width 415 height 17
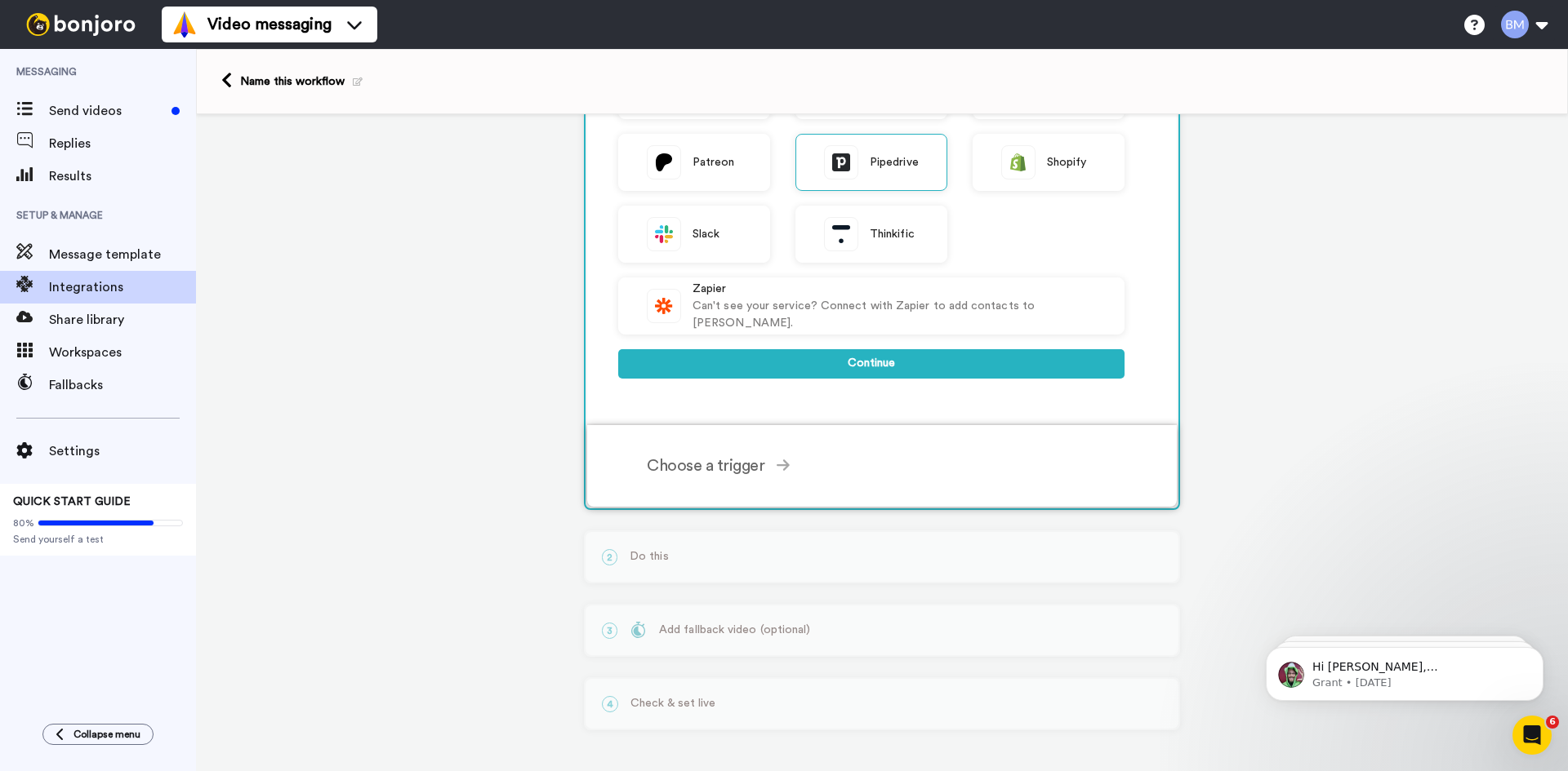
click at [683, 462] on div "Choose a trigger" at bounding box center [885, 466] width 478 height 25
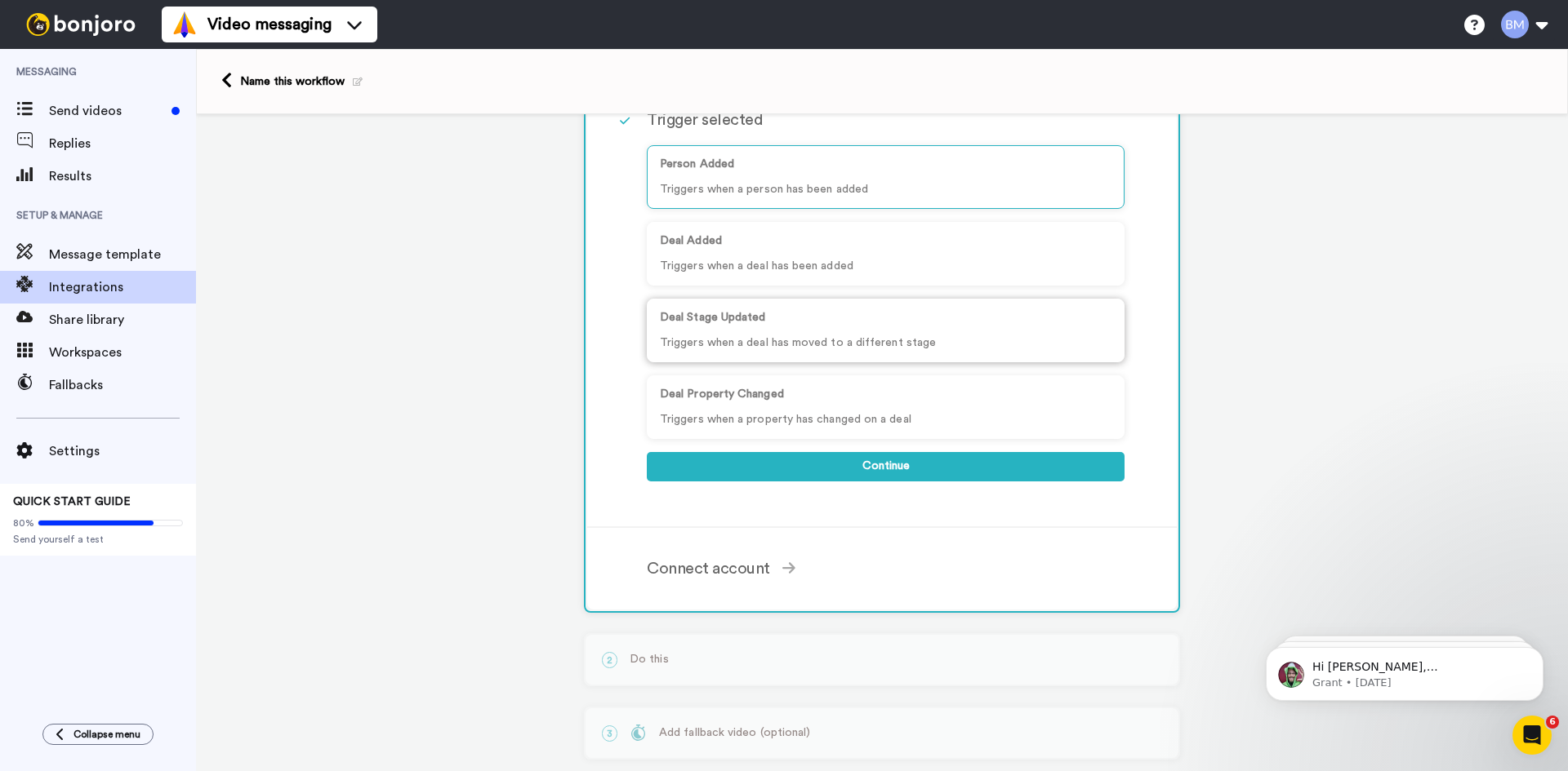
scroll to position [0, 0]
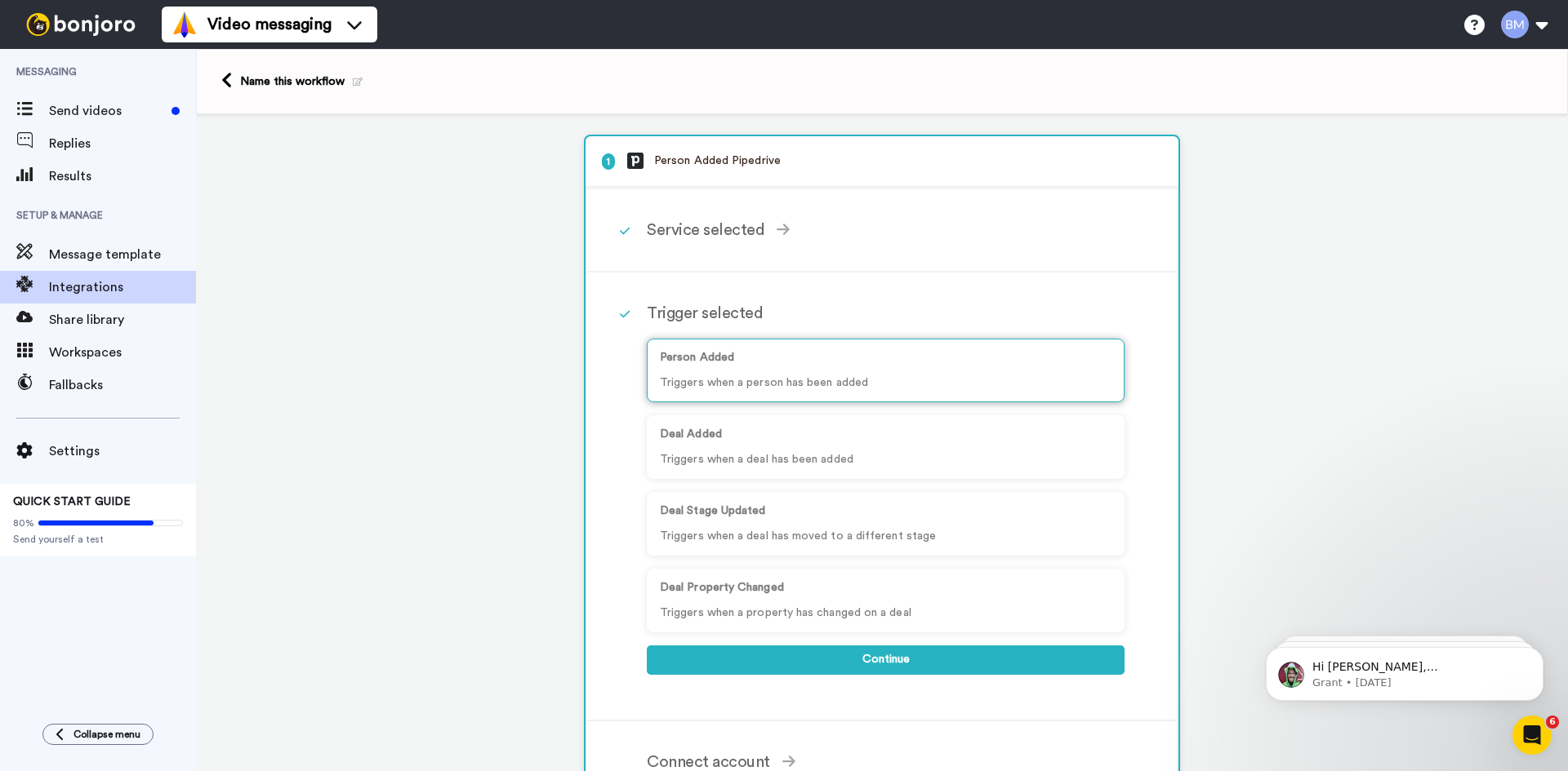
click at [811, 358] on p "Person Added" at bounding box center [885, 358] width 451 height 17
click at [1096, 358] on p "Person Added" at bounding box center [885, 358] width 451 height 17
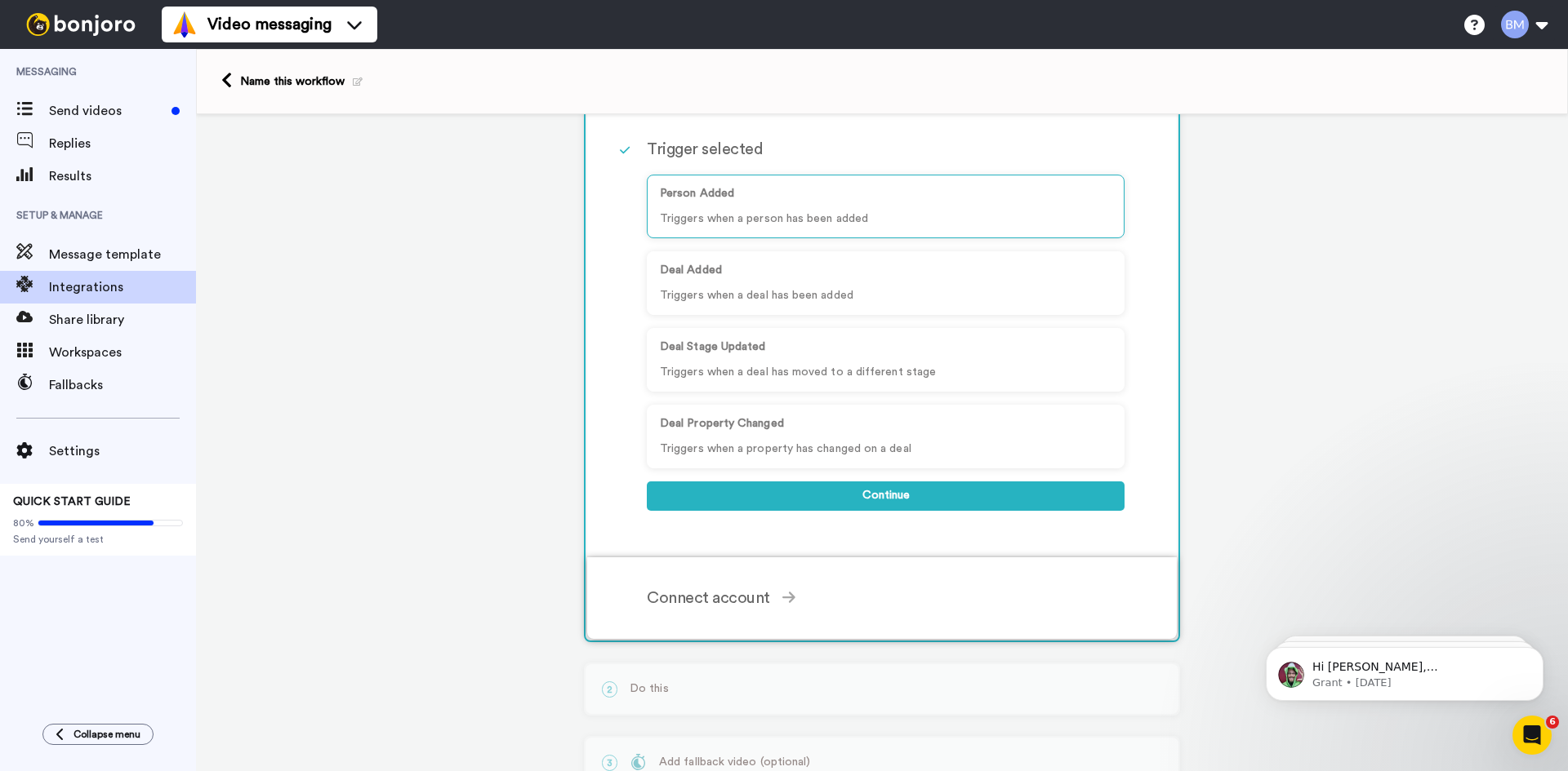
scroll to position [133, 0]
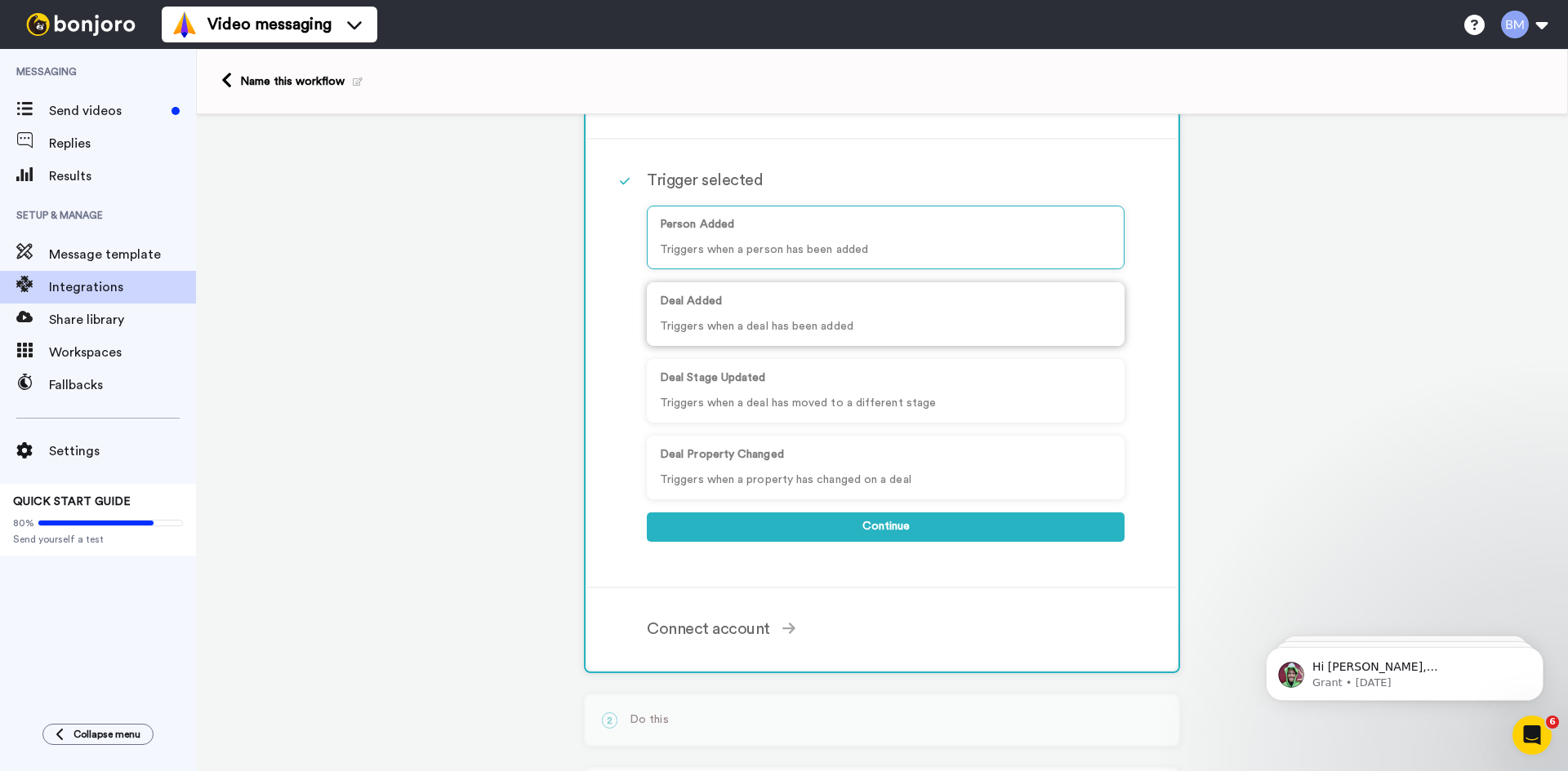
click at [965, 327] on p "Triggers when a deal has been added" at bounding box center [885, 326] width 451 height 17
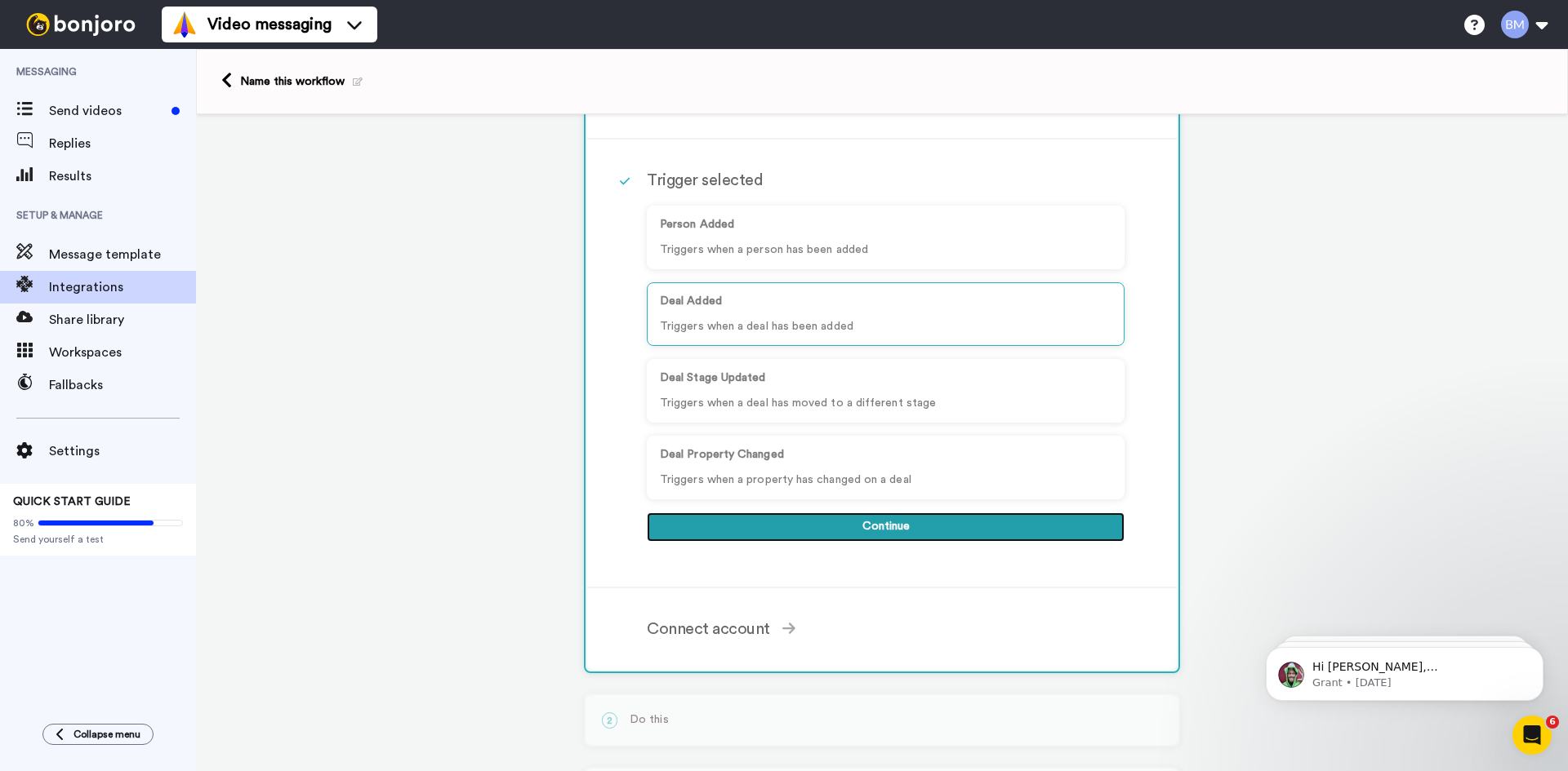
click at [943, 527] on button "Continue" at bounding box center [885, 527] width 478 height 30
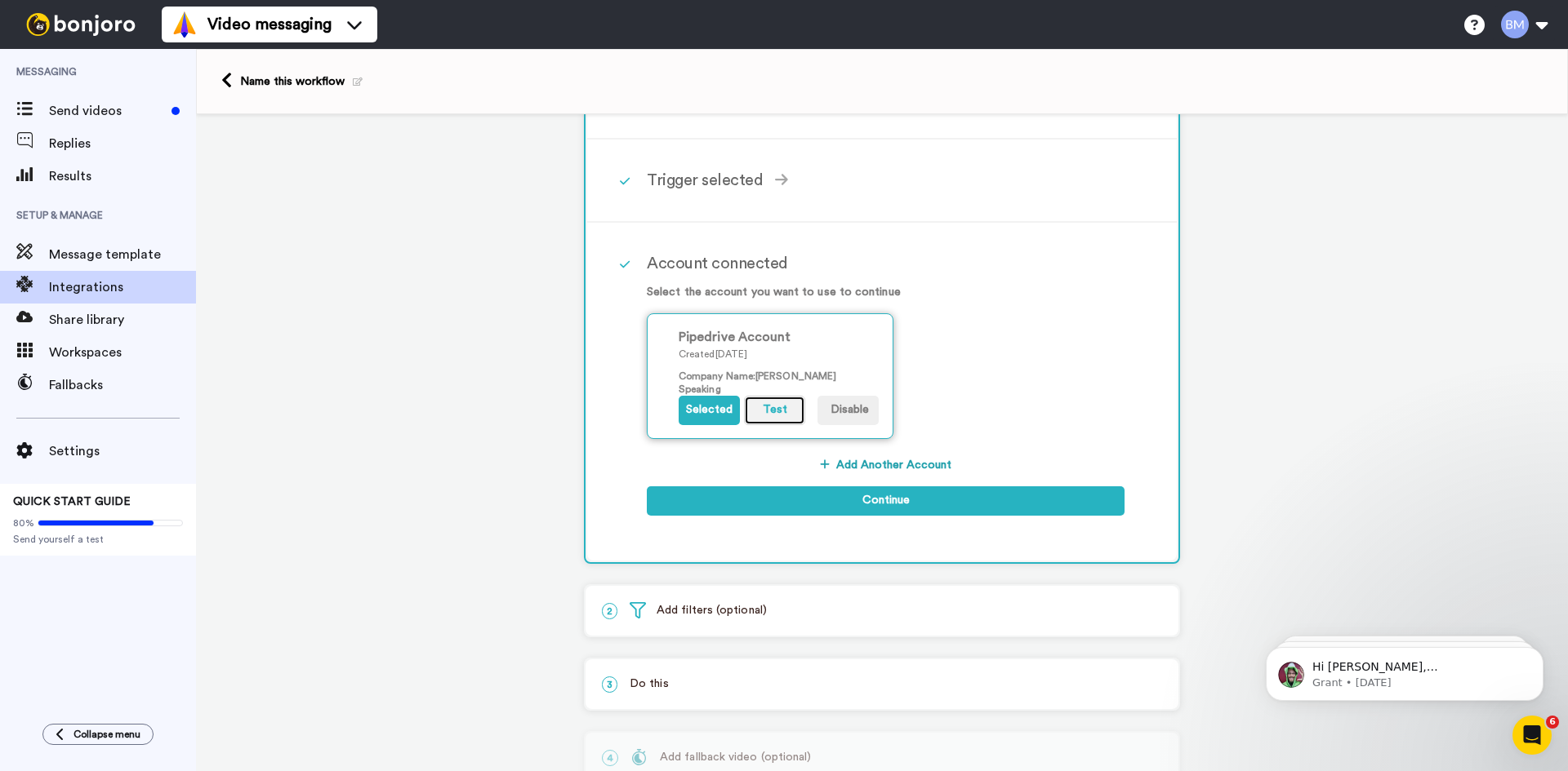
click at [769, 417] on button "Test" at bounding box center [775, 411] width 62 height 30
click at [771, 408] on button "Test" at bounding box center [775, 411] width 62 height 30
click at [769, 413] on button "Test" at bounding box center [775, 411] width 62 height 30
click at [757, 404] on button "Test" at bounding box center [775, 411] width 62 height 30
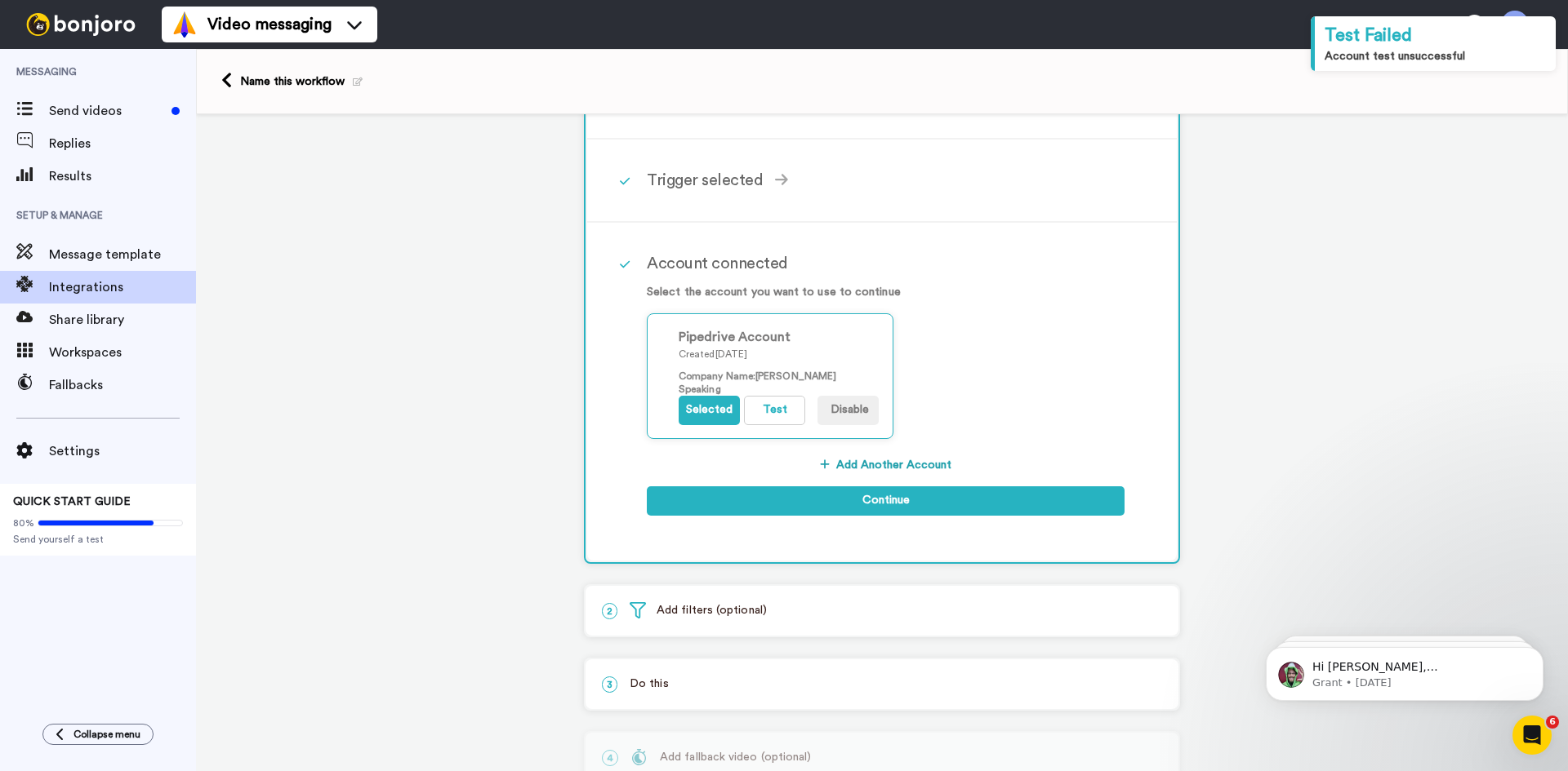
click at [843, 460] on button "Add Another Account" at bounding box center [885, 465] width 478 height 30
click at [824, 404] on button "Disable" at bounding box center [848, 411] width 62 height 30
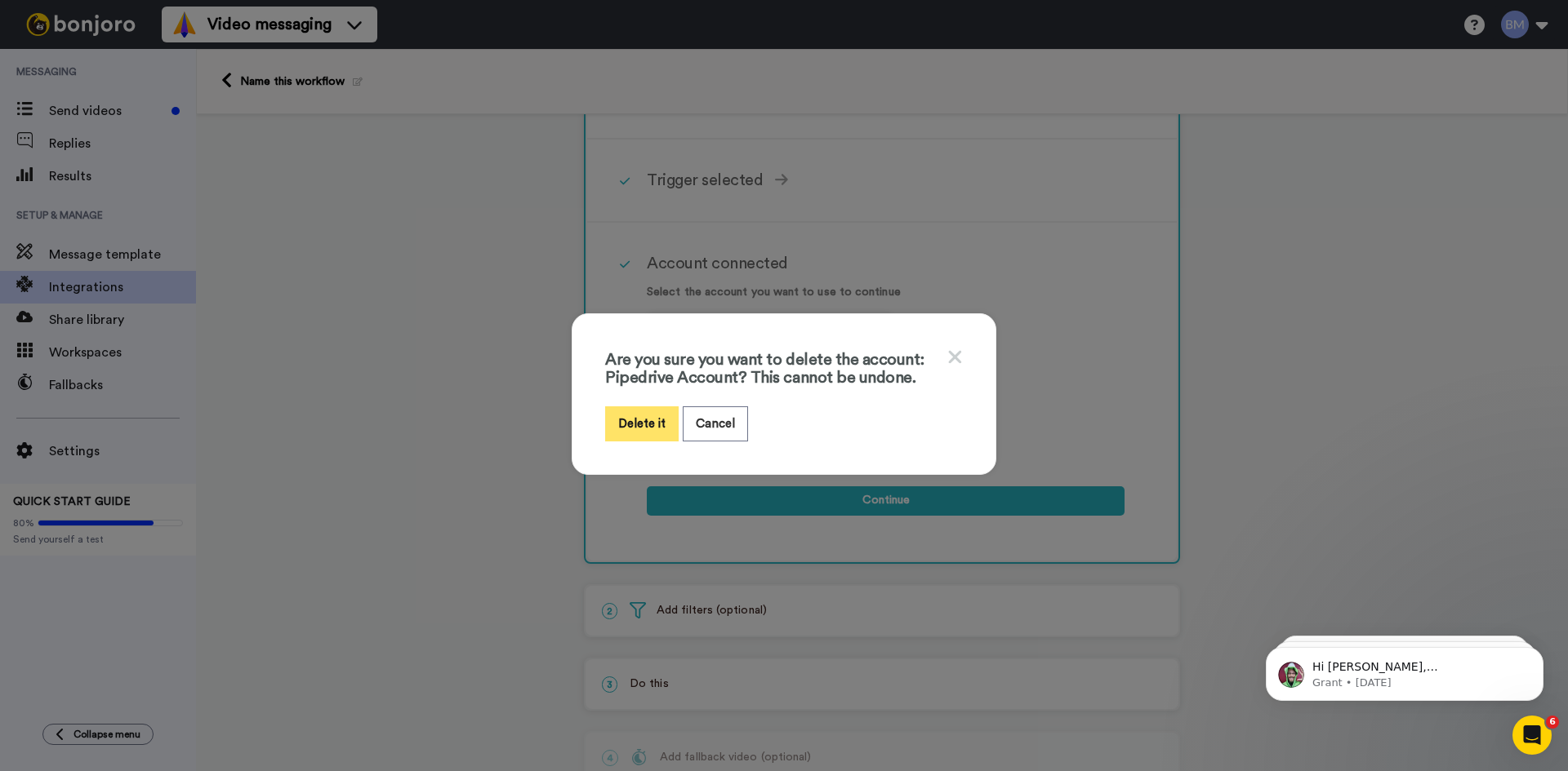
click at [646, 413] on button "Delete it" at bounding box center [642, 424] width 74 height 35
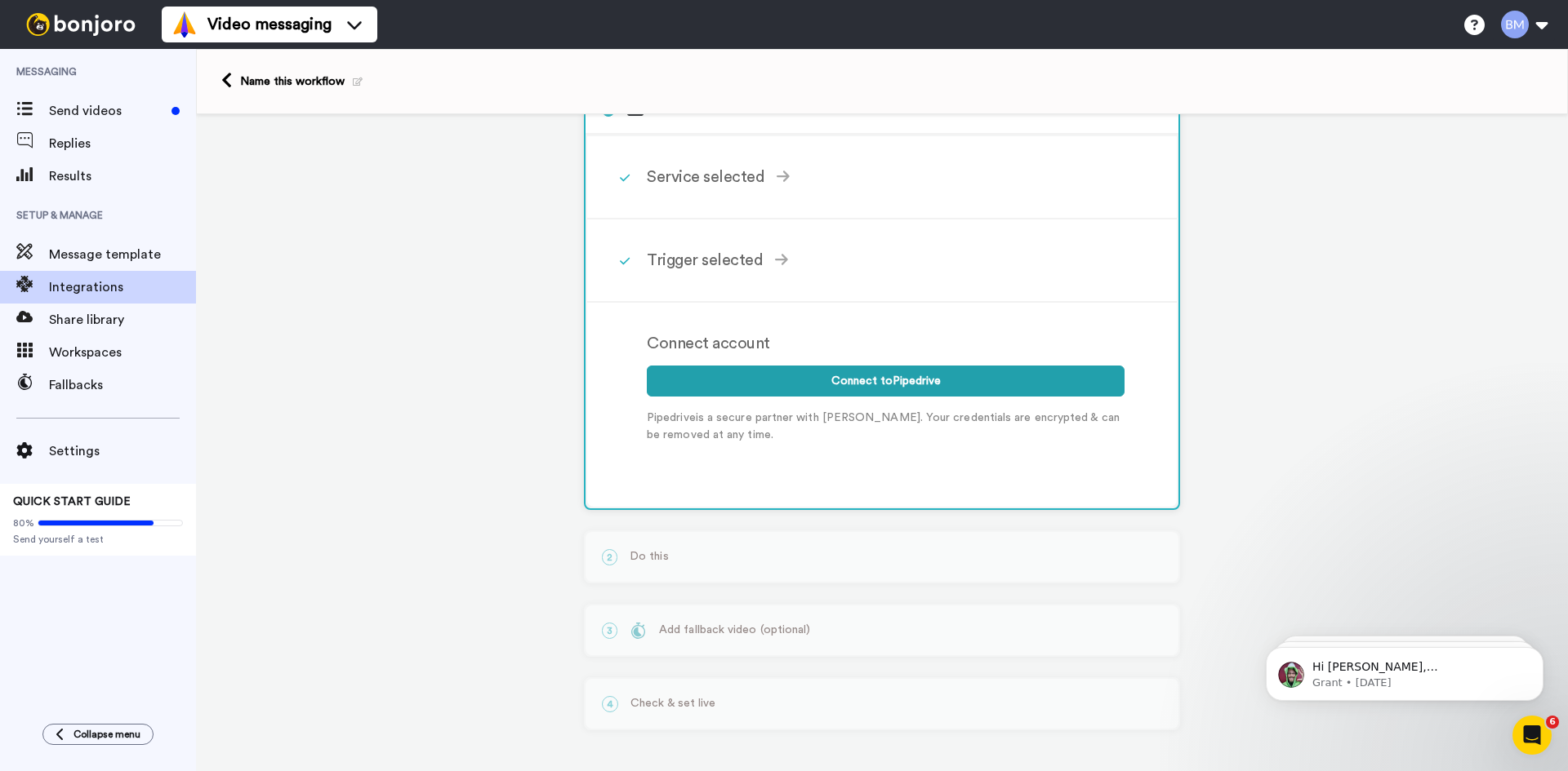
scroll to position [53, 0]
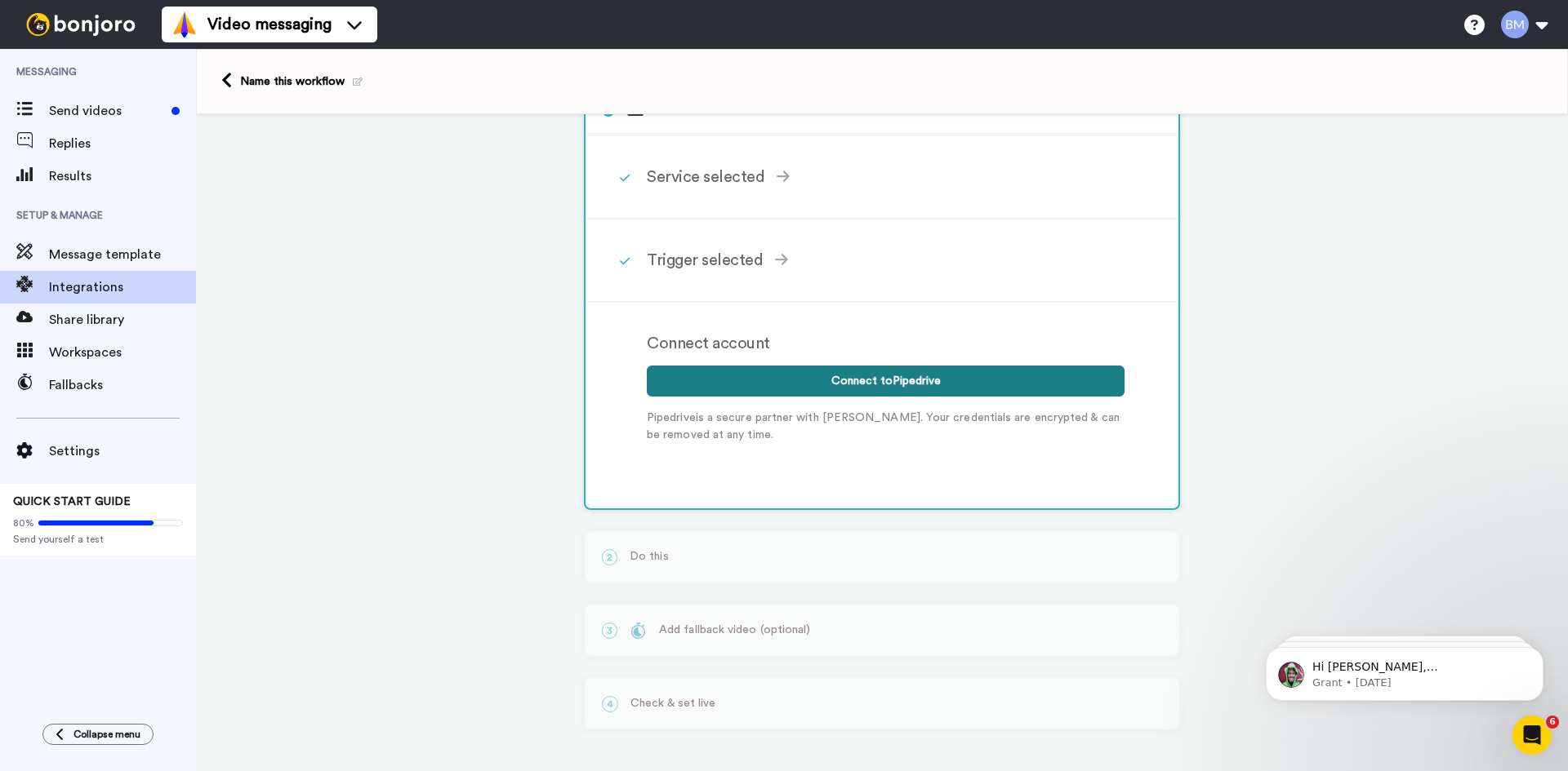
click at [804, 377] on button "Connect to Pipedrive" at bounding box center [885, 381] width 478 height 31
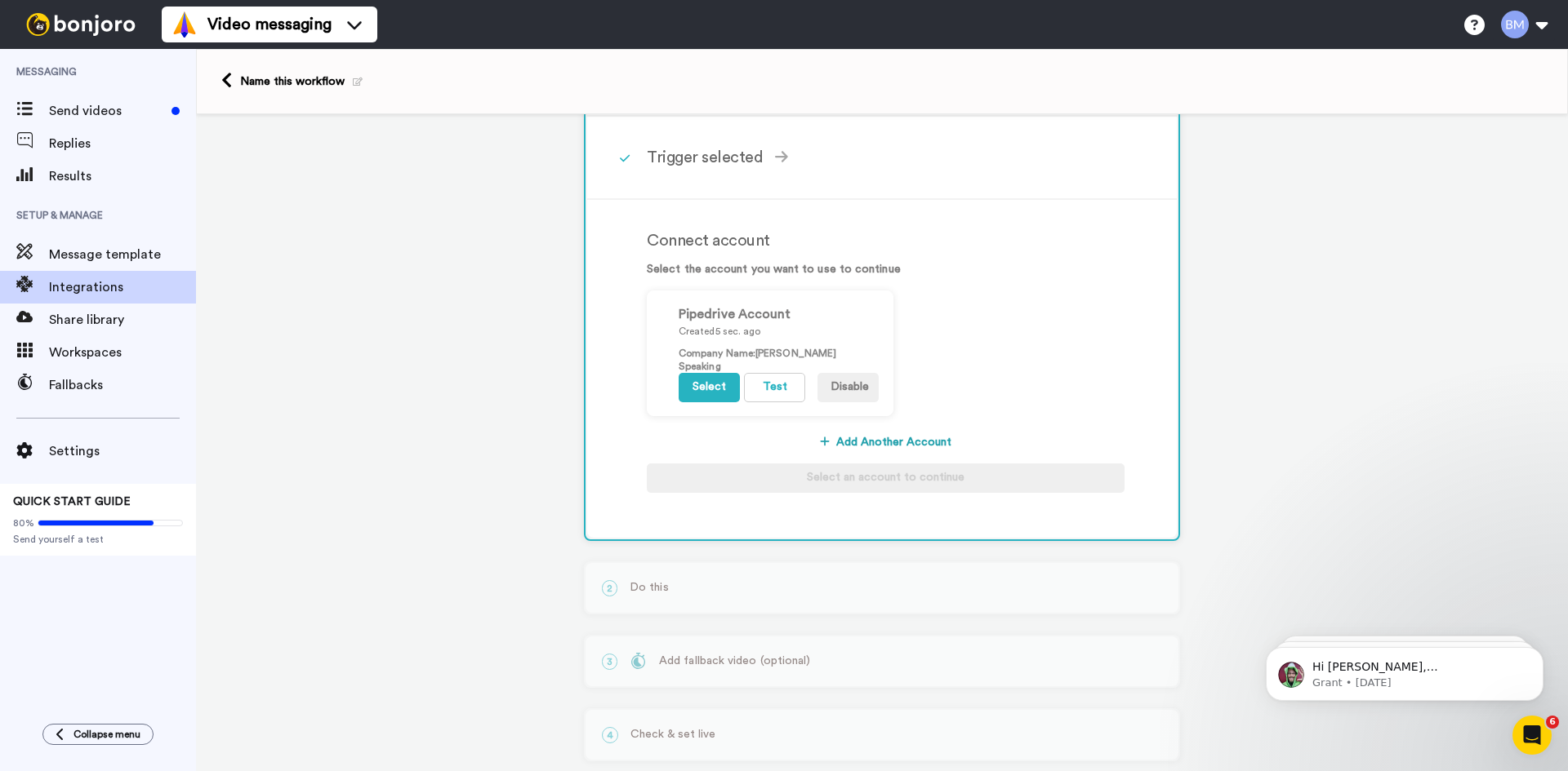
scroll to position [187, 0]
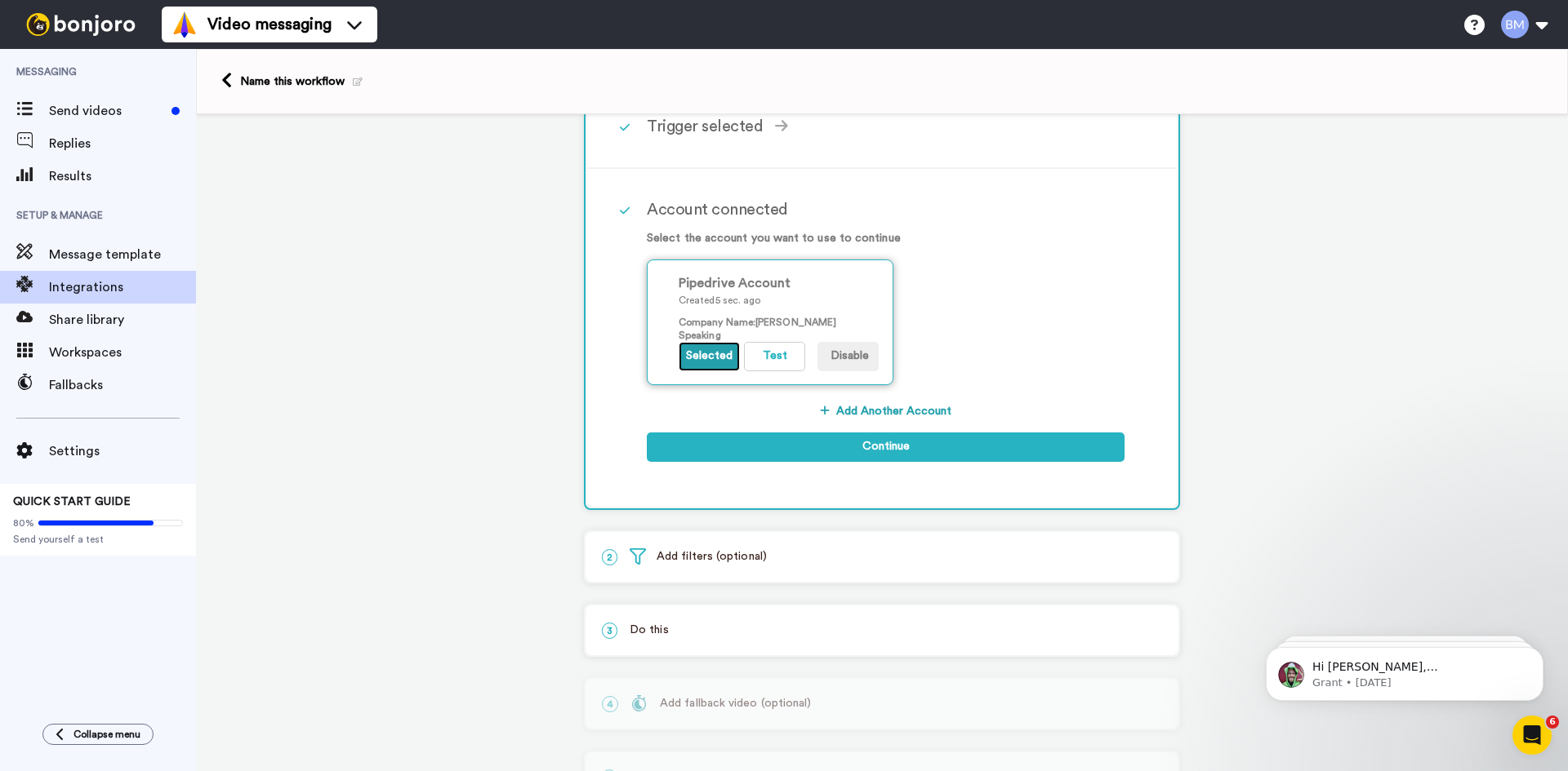
click at [715, 357] on button "Selected" at bounding box center [709, 357] width 62 height 30
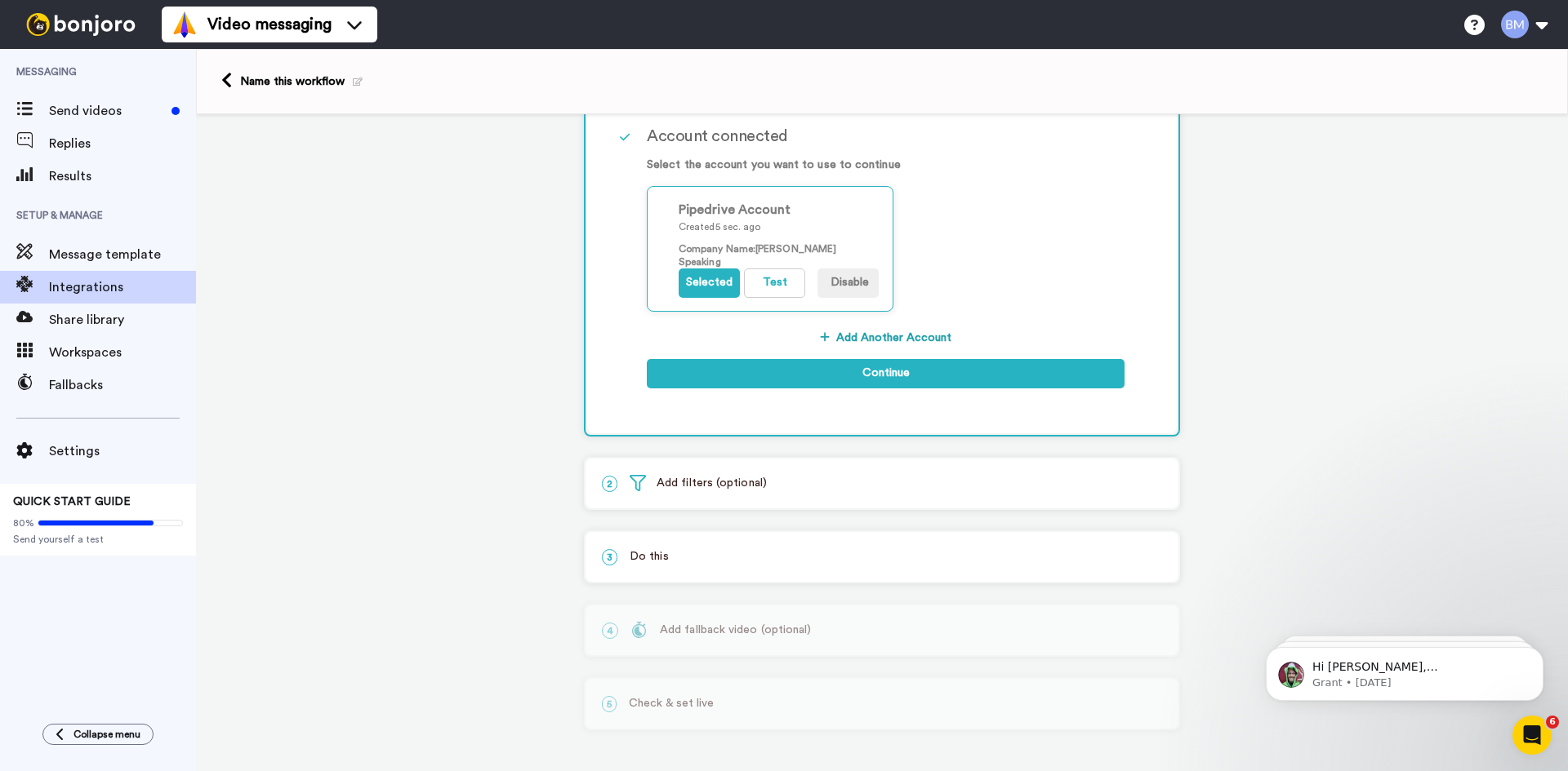
click at [770, 491] on p "2 Add filters (optional)" at bounding box center [881, 483] width 560 height 17
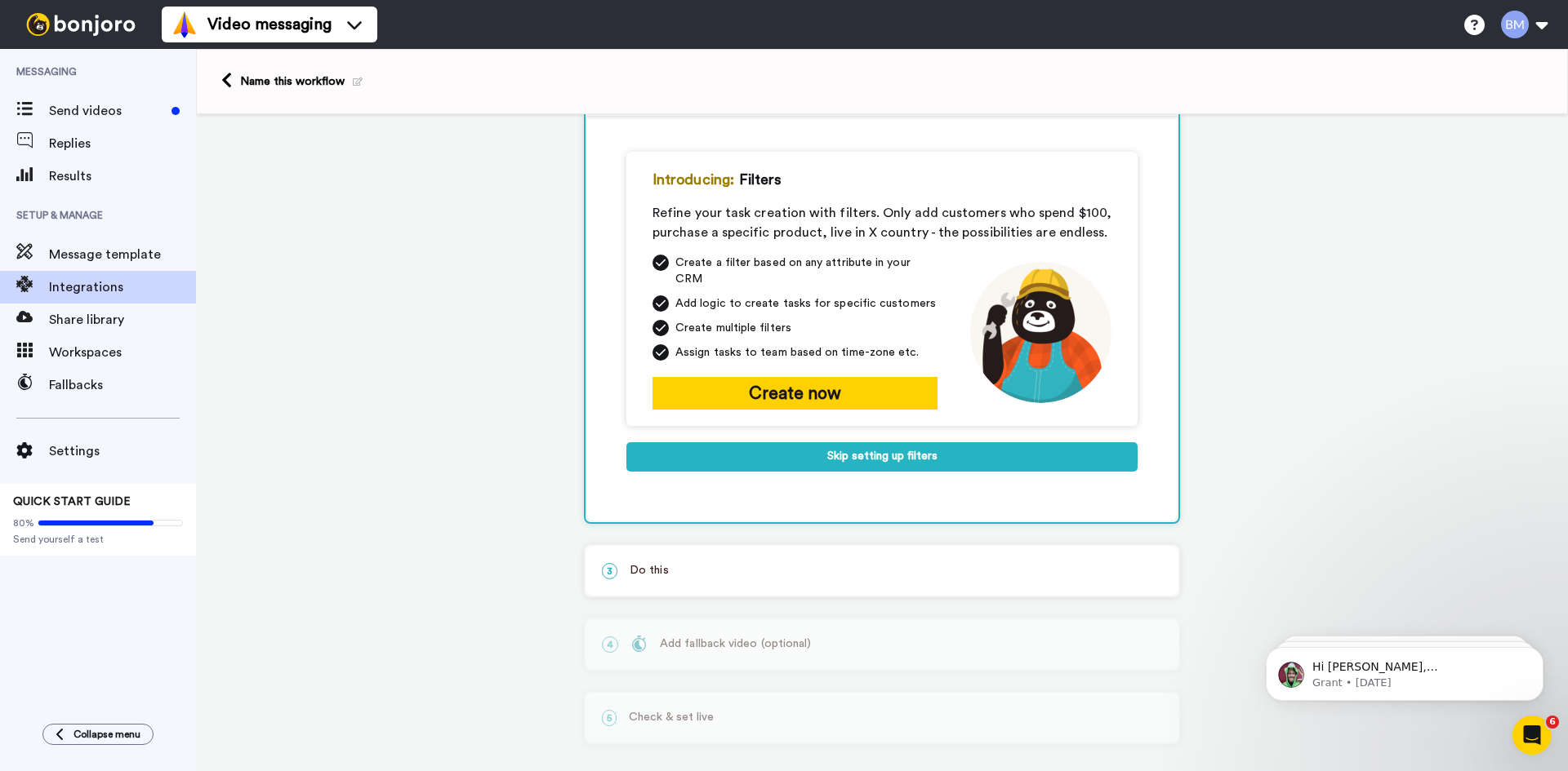
click at [750, 546] on div "3 Do this" at bounding box center [882, 571] width 592 height 50
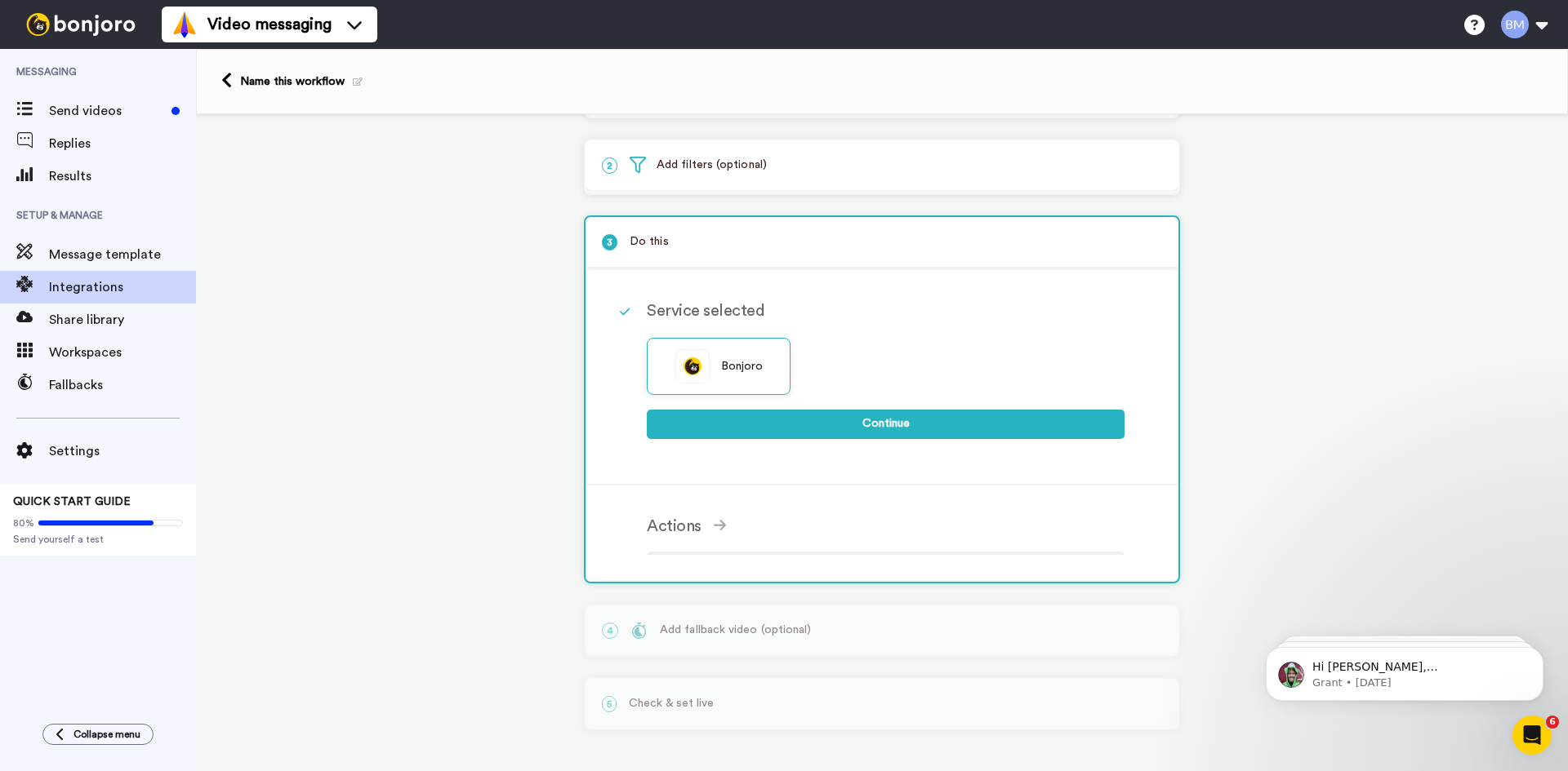
scroll to position [53, 0]
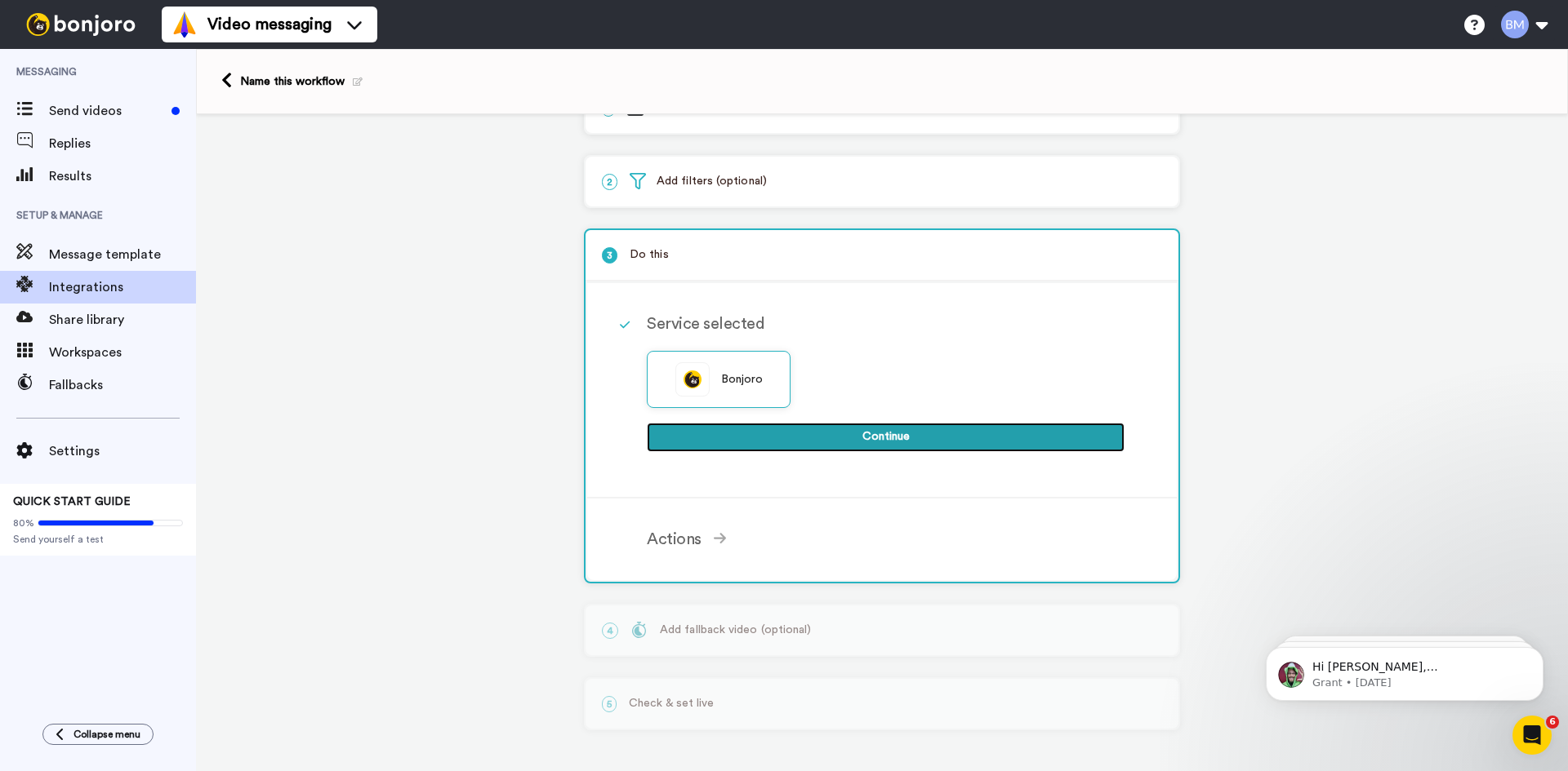
click at [703, 430] on button "Continue" at bounding box center [885, 437] width 478 height 30
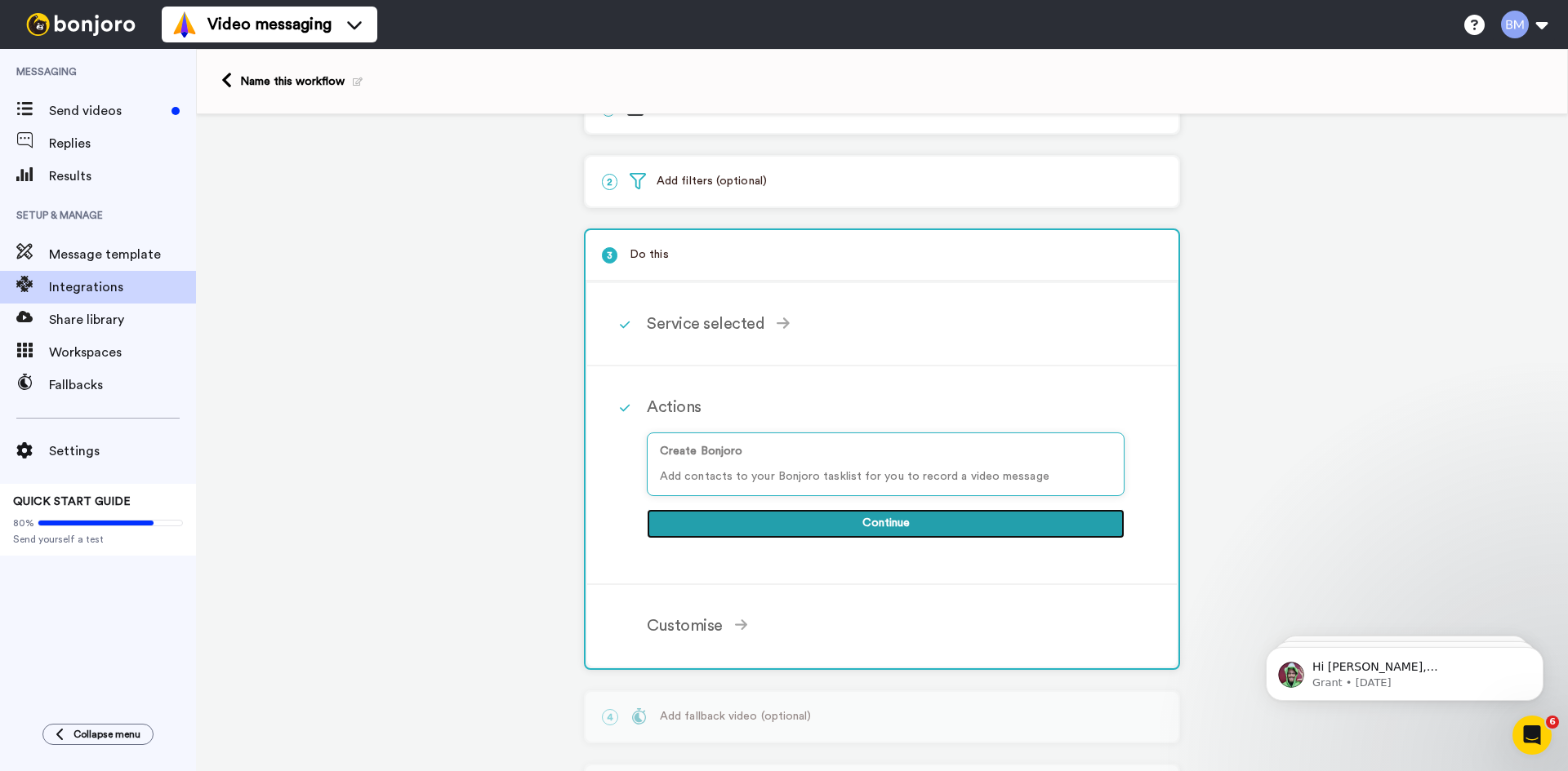
click at [739, 534] on button "Continue" at bounding box center [885, 524] width 478 height 30
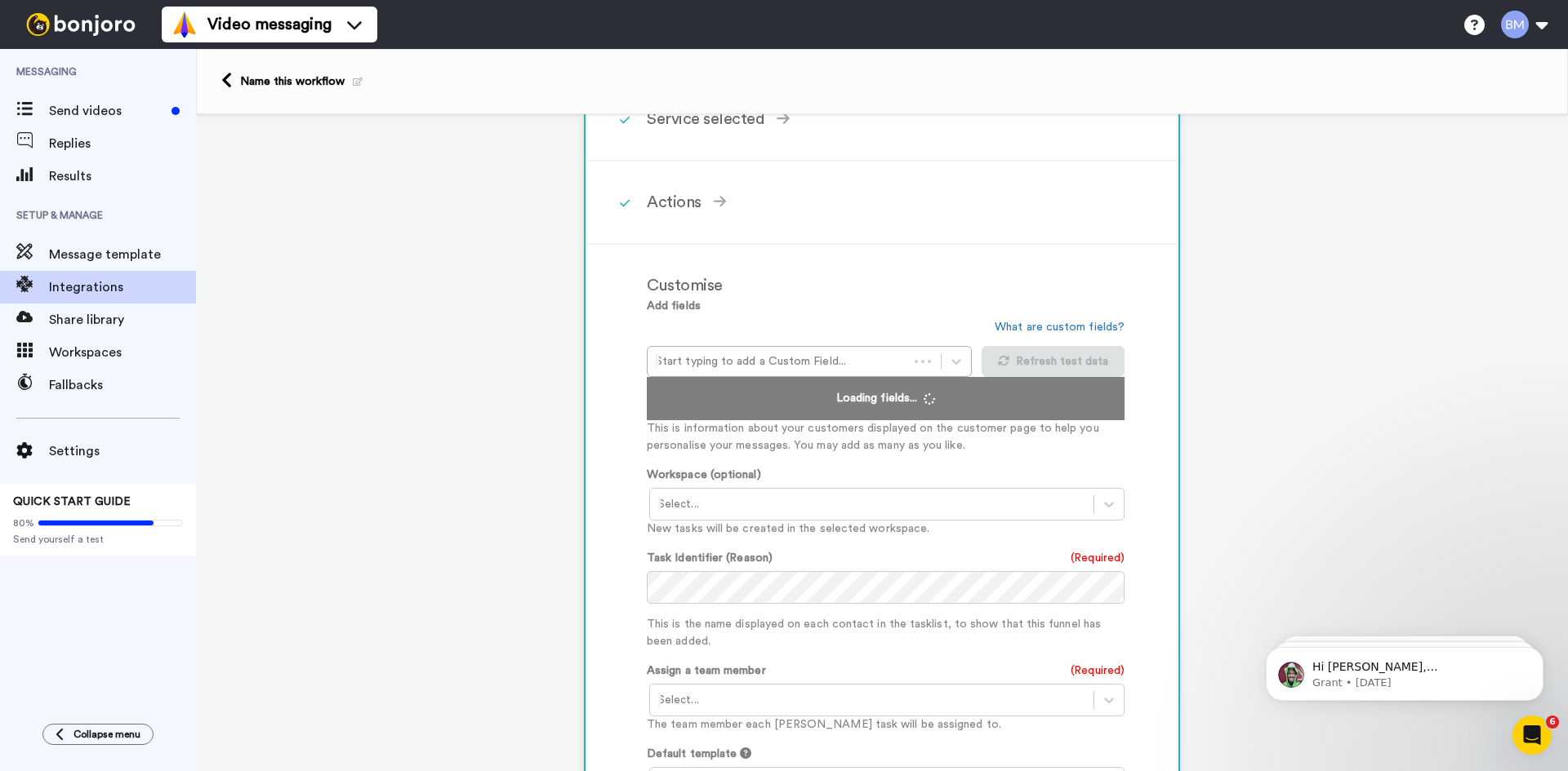
scroll to position [298, 0]
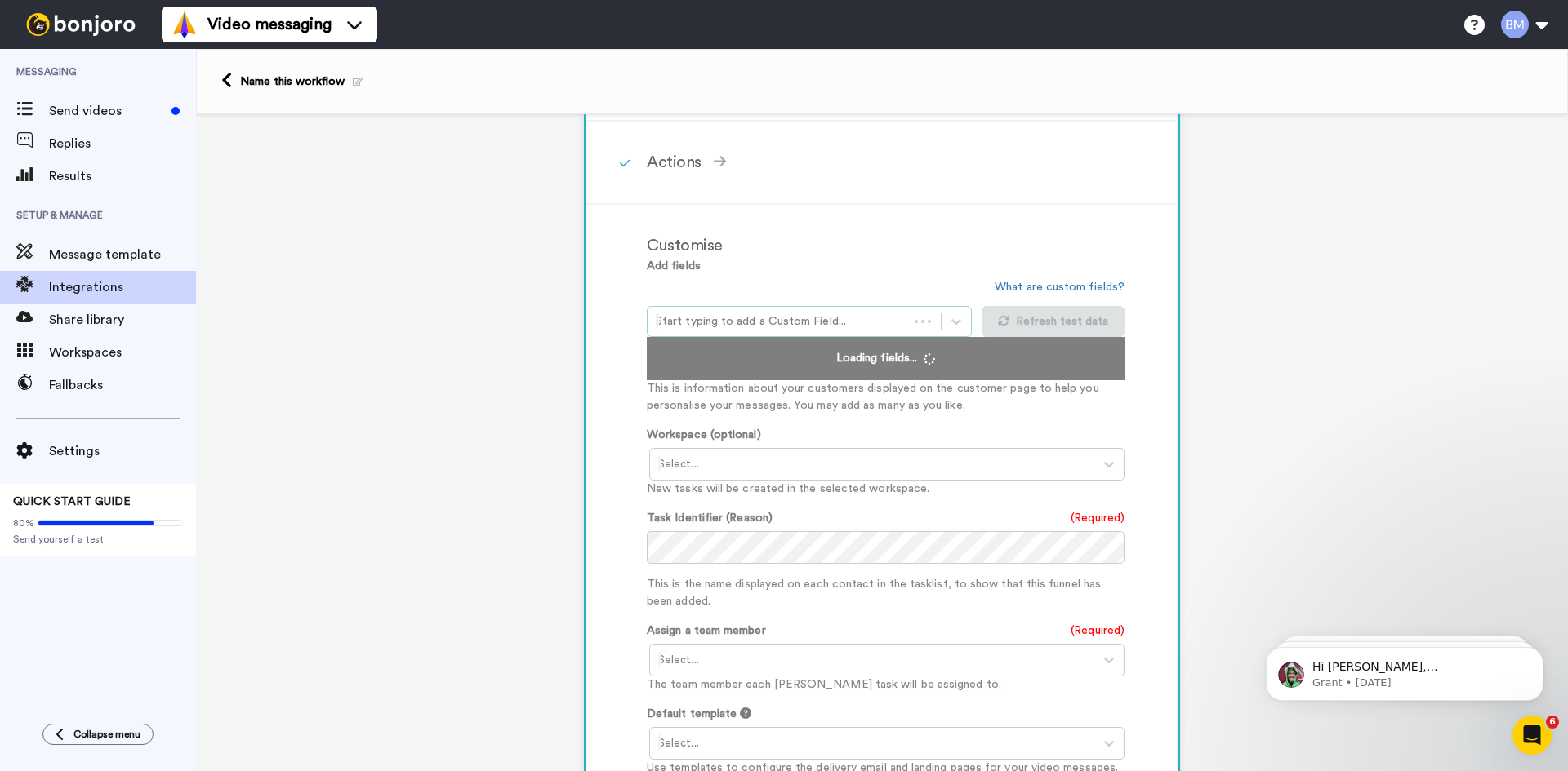
click at [820, 316] on div at bounding box center [778, 322] width 245 height 20
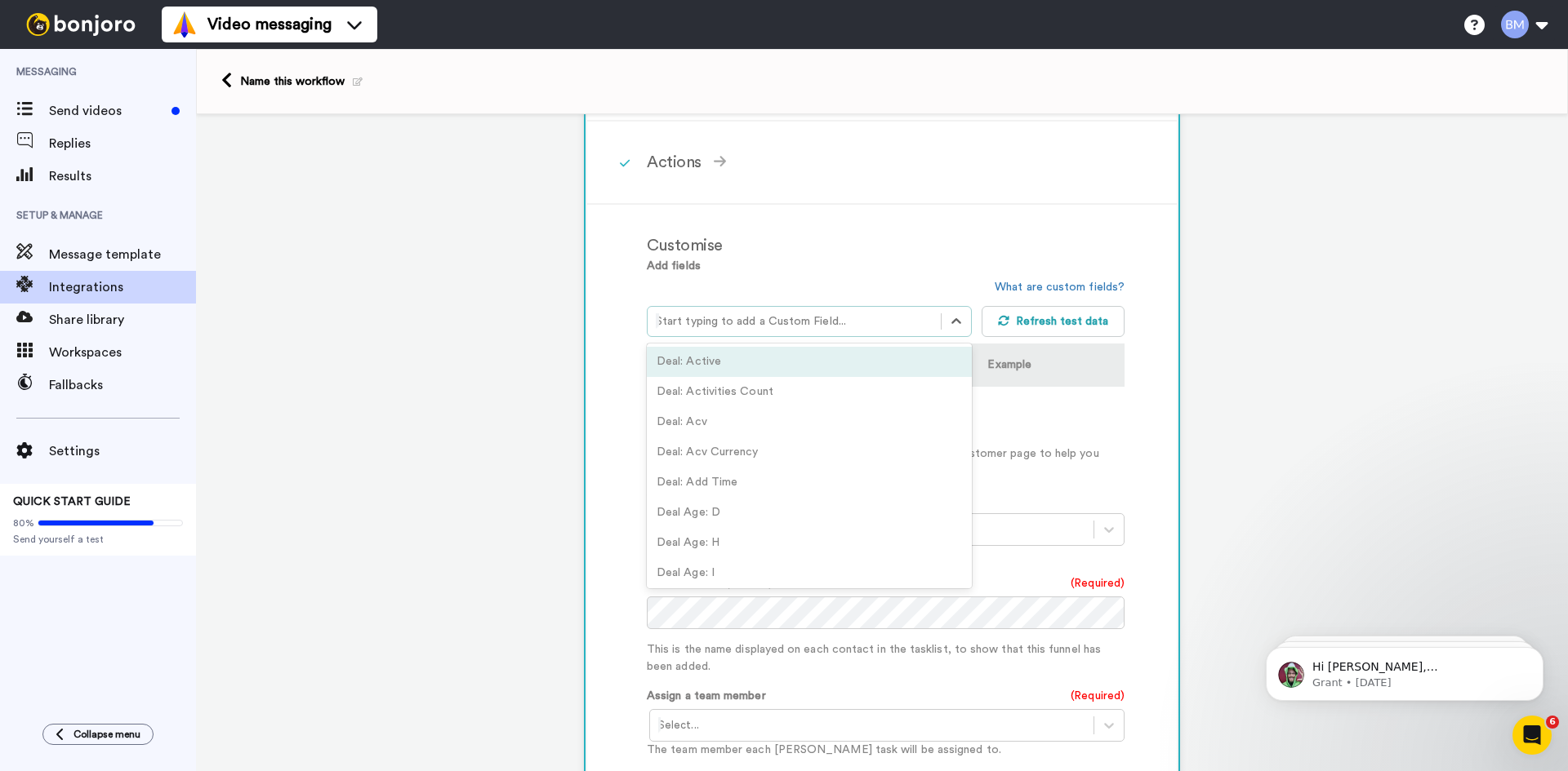
click at [827, 317] on div at bounding box center [793, 322] width 277 height 20
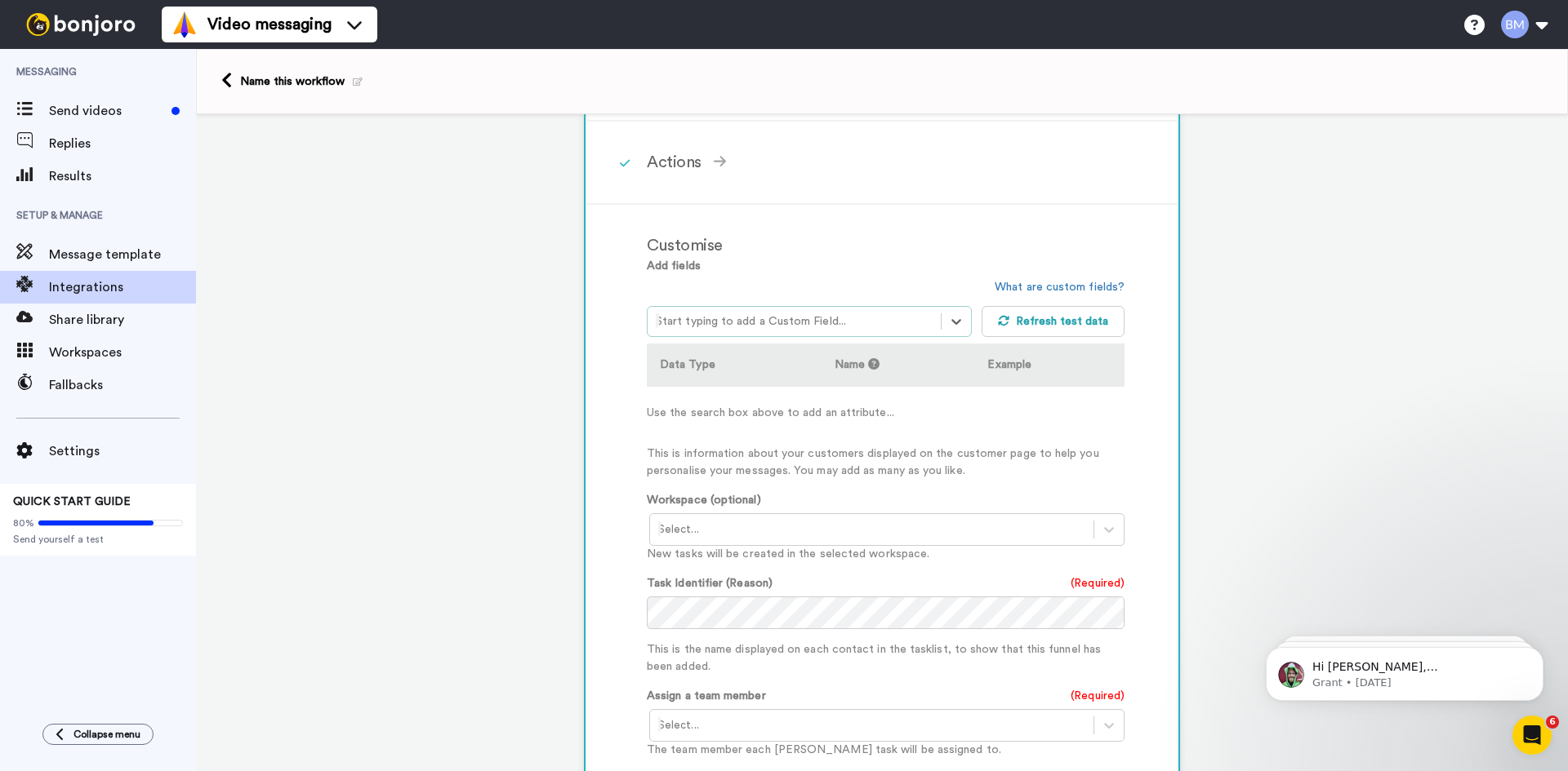
click at [827, 317] on div at bounding box center [793, 322] width 277 height 20
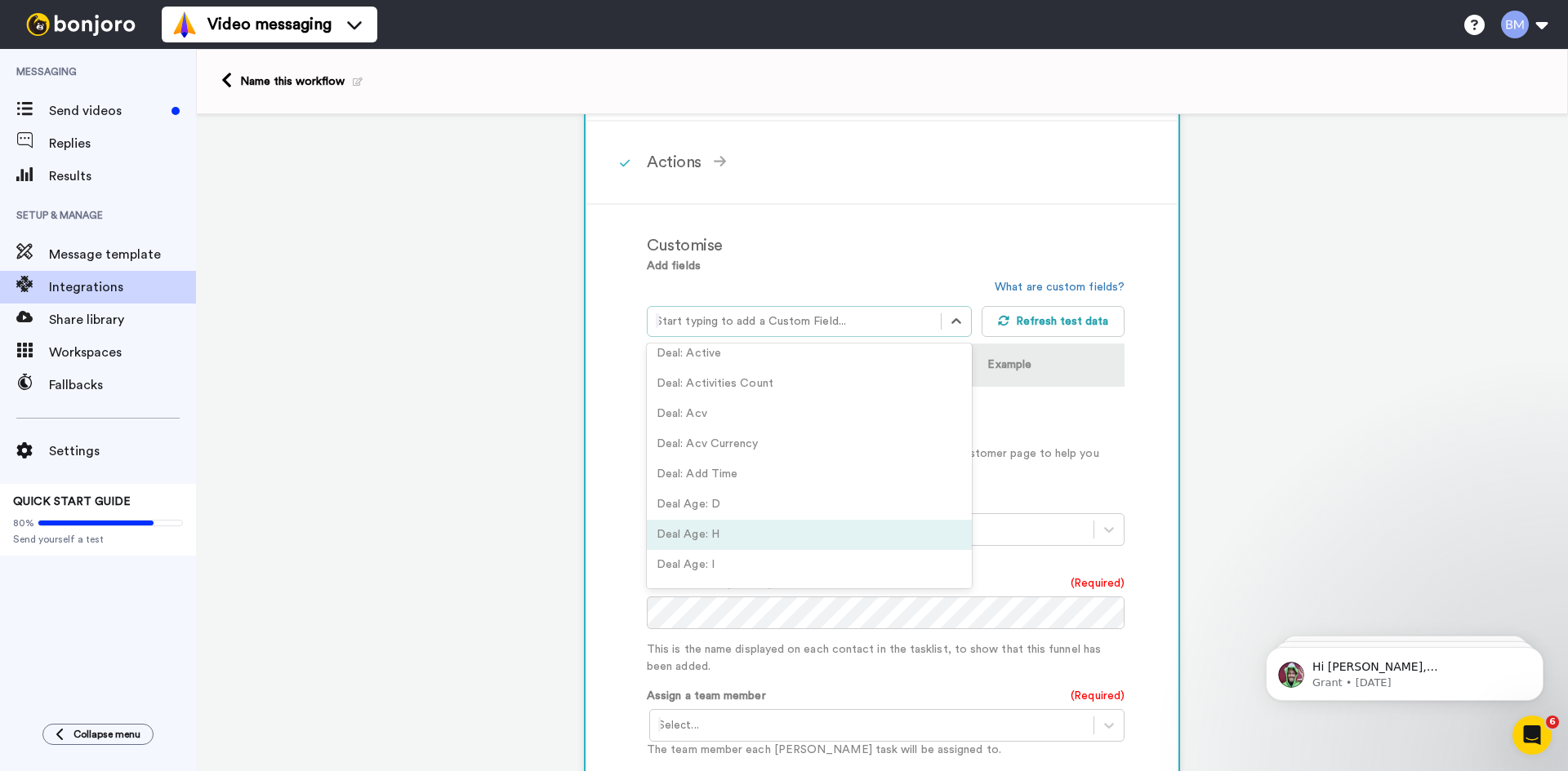
scroll to position [0, 0]
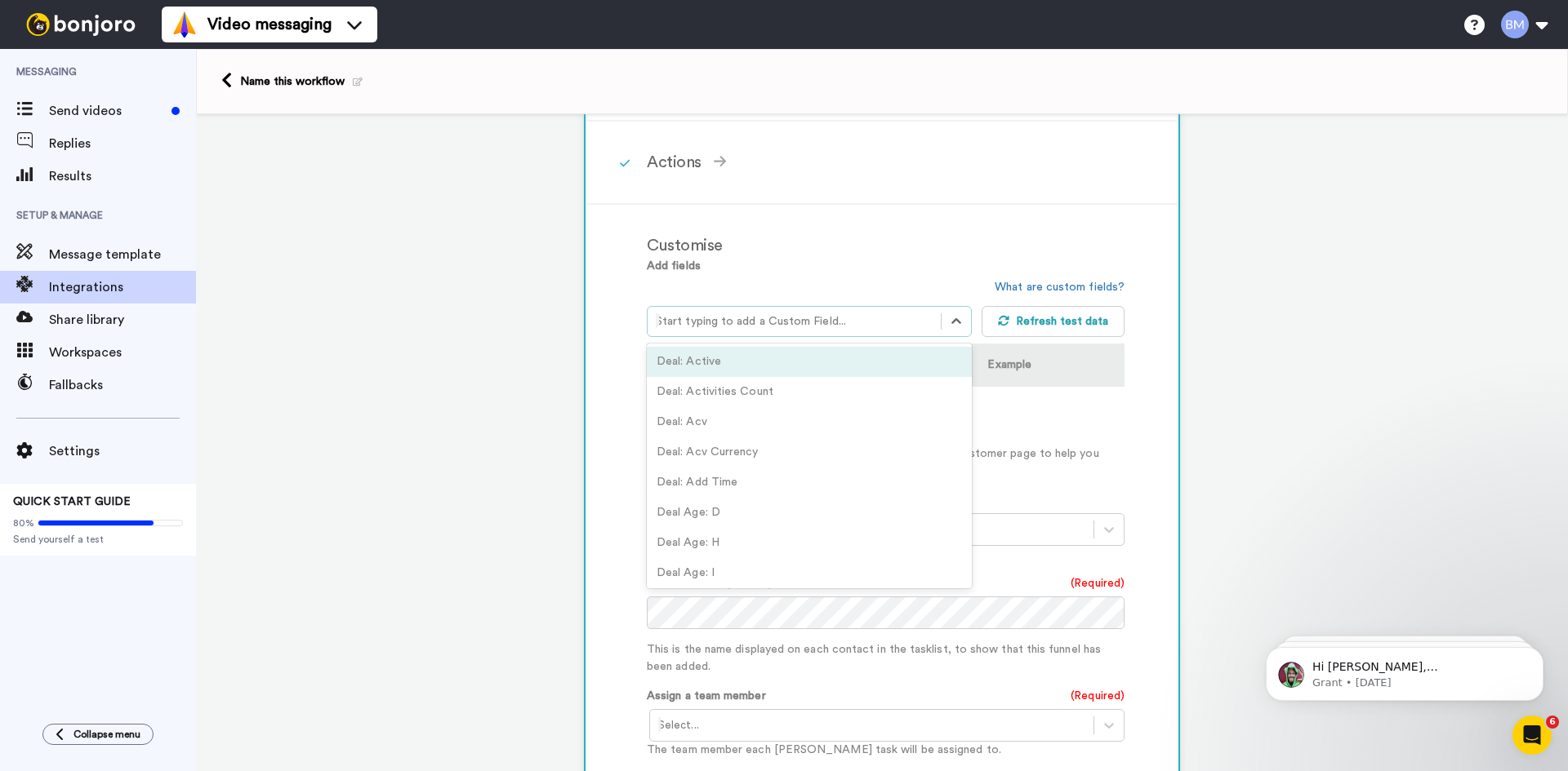
click at [779, 366] on div "Deal: Active" at bounding box center [809, 362] width 325 height 30
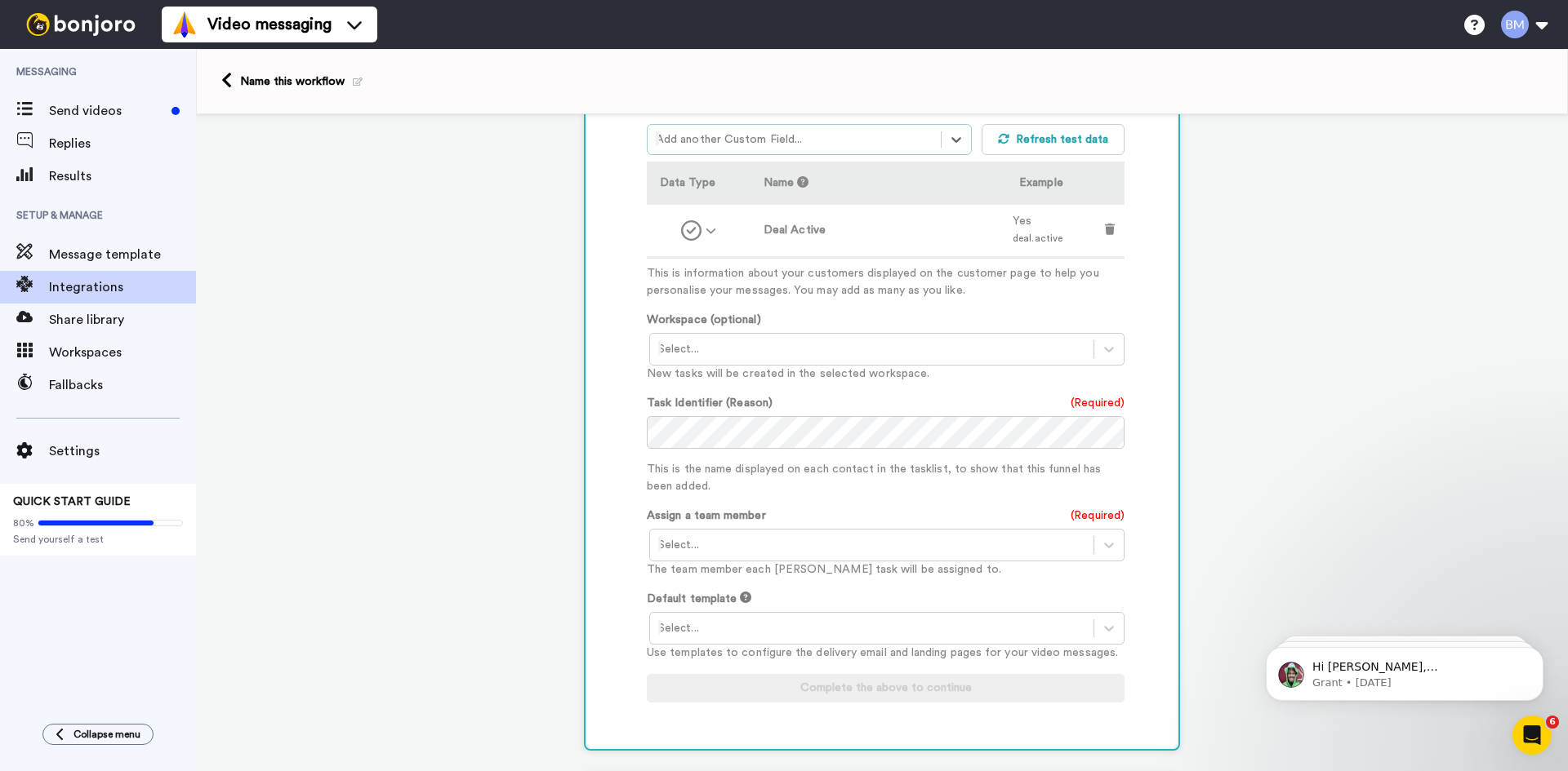
scroll to position [298, 0]
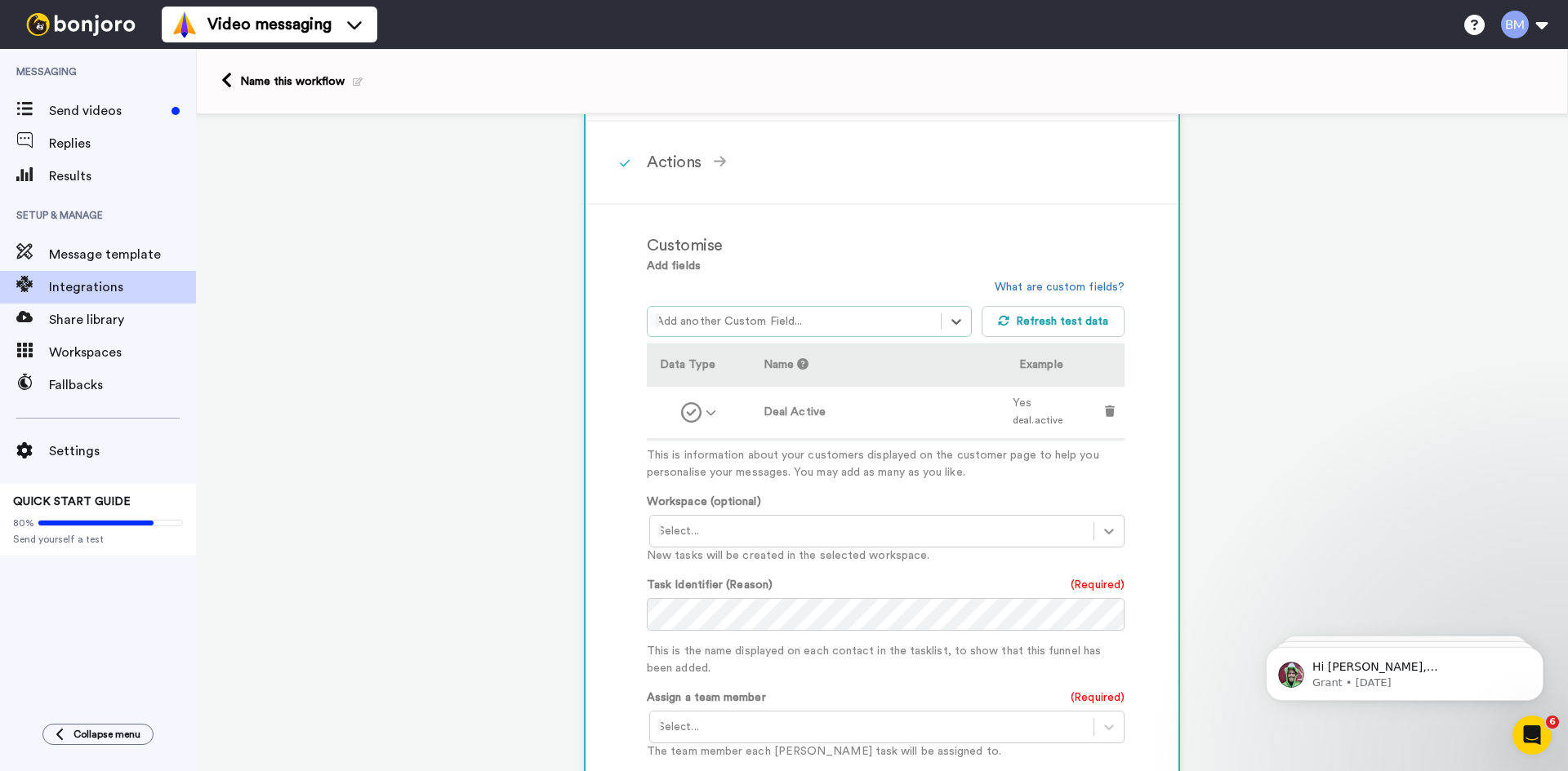
click at [1105, 528] on icon at bounding box center [1109, 531] width 16 height 16
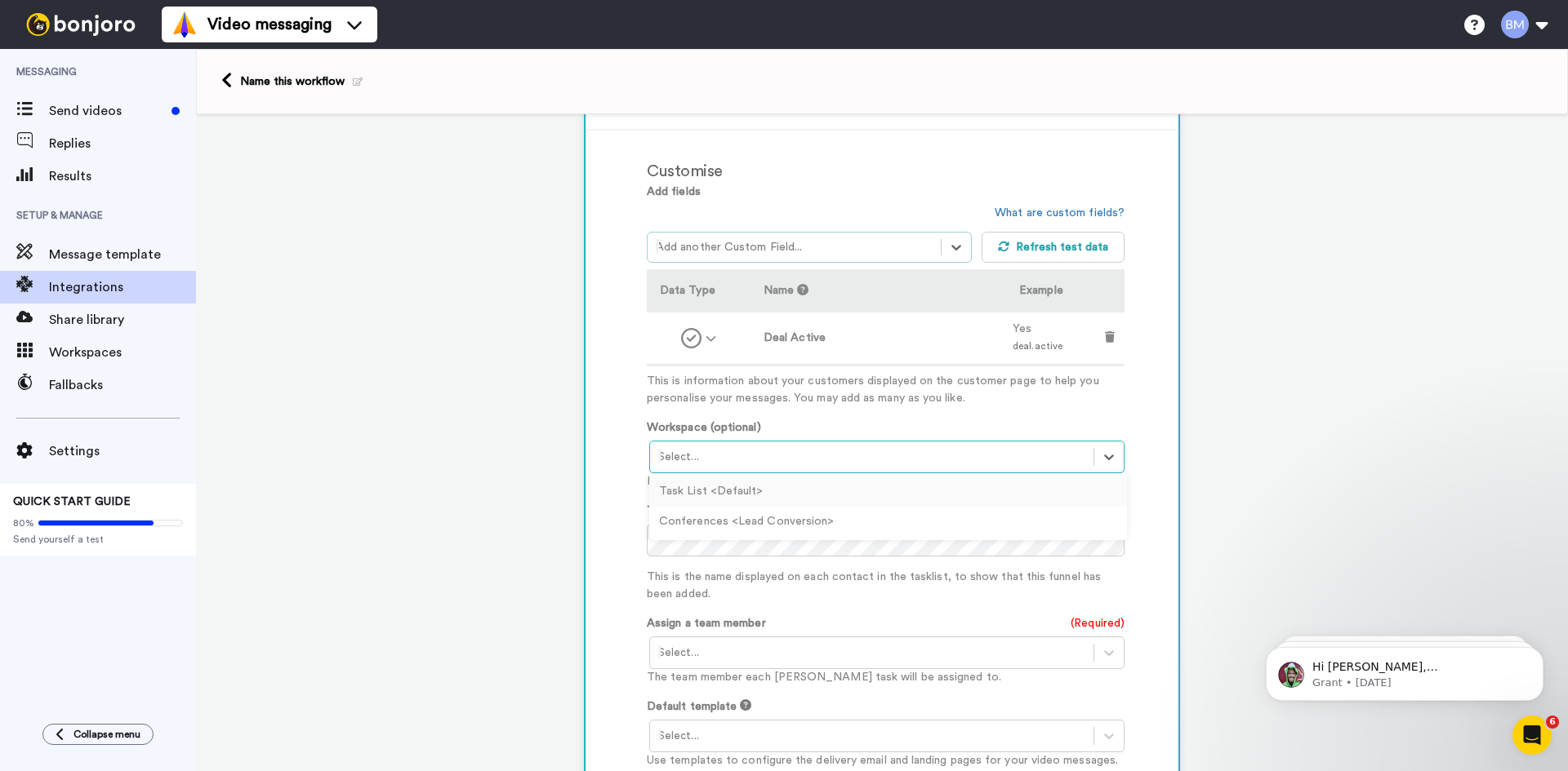
scroll to position [380, 0]
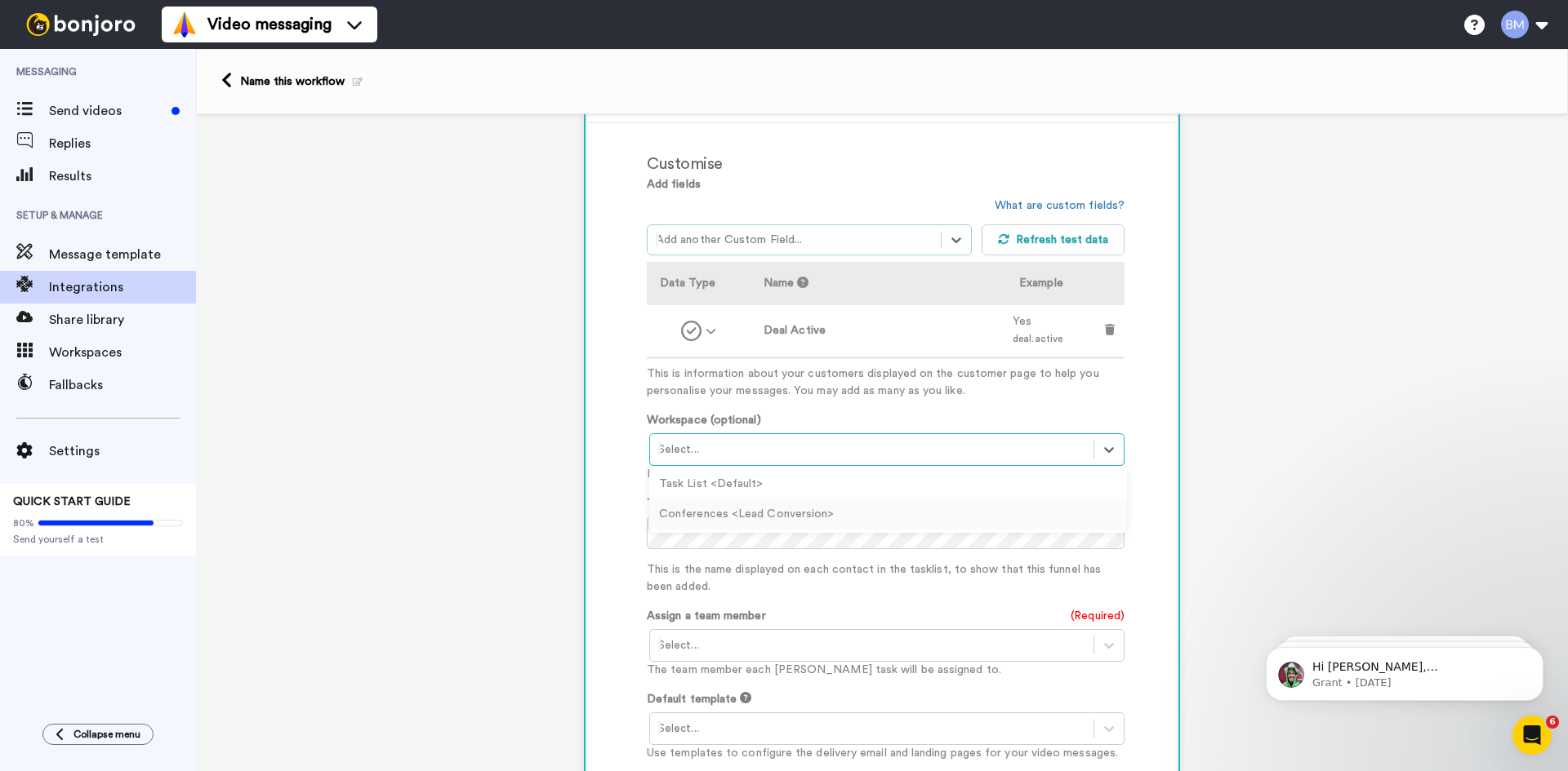
click at [1004, 510] on div "Conferences <Lead Conversion>" at bounding box center [888, 514] width 478 height 30
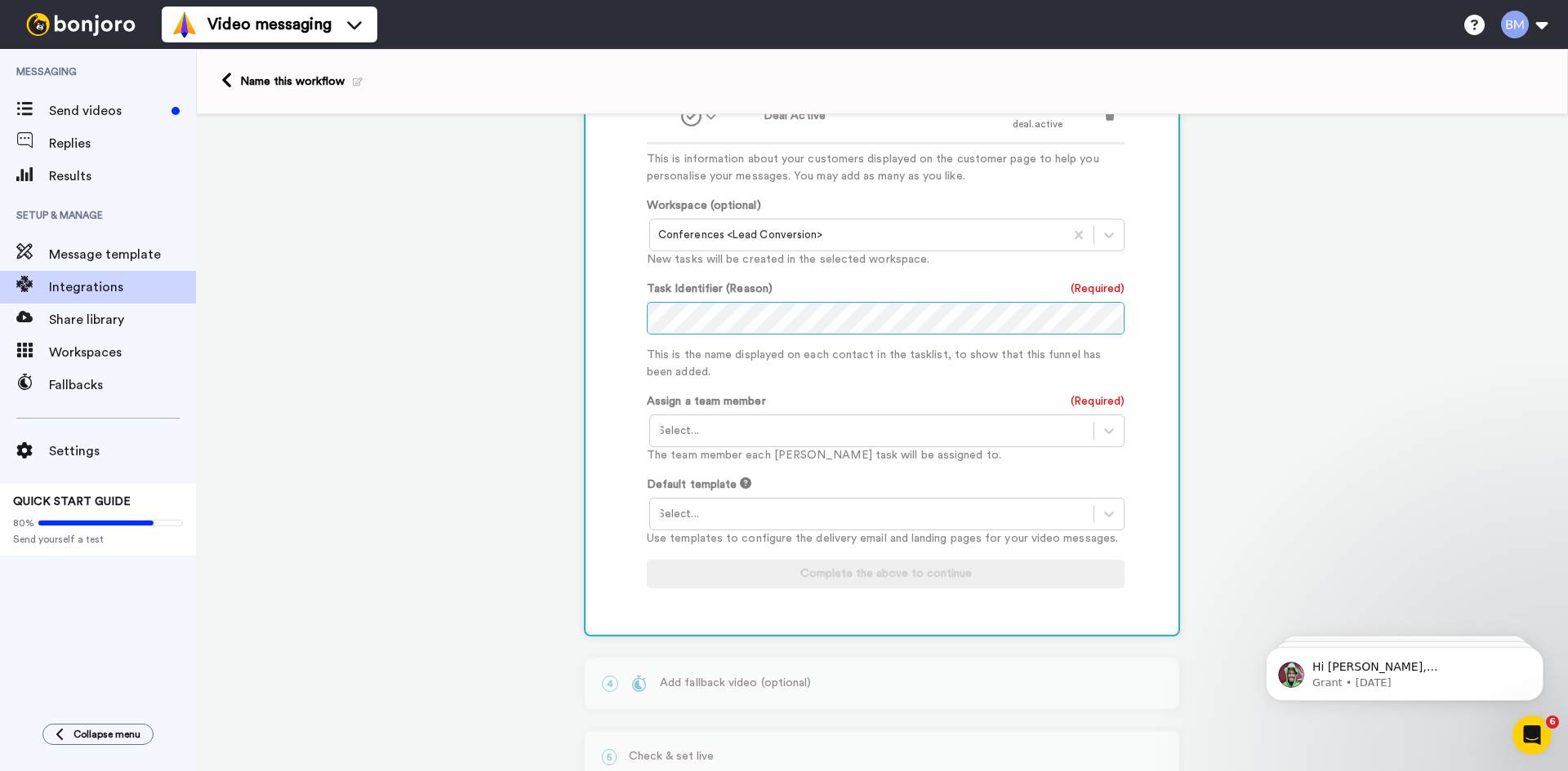
scroll to position [624, 0]
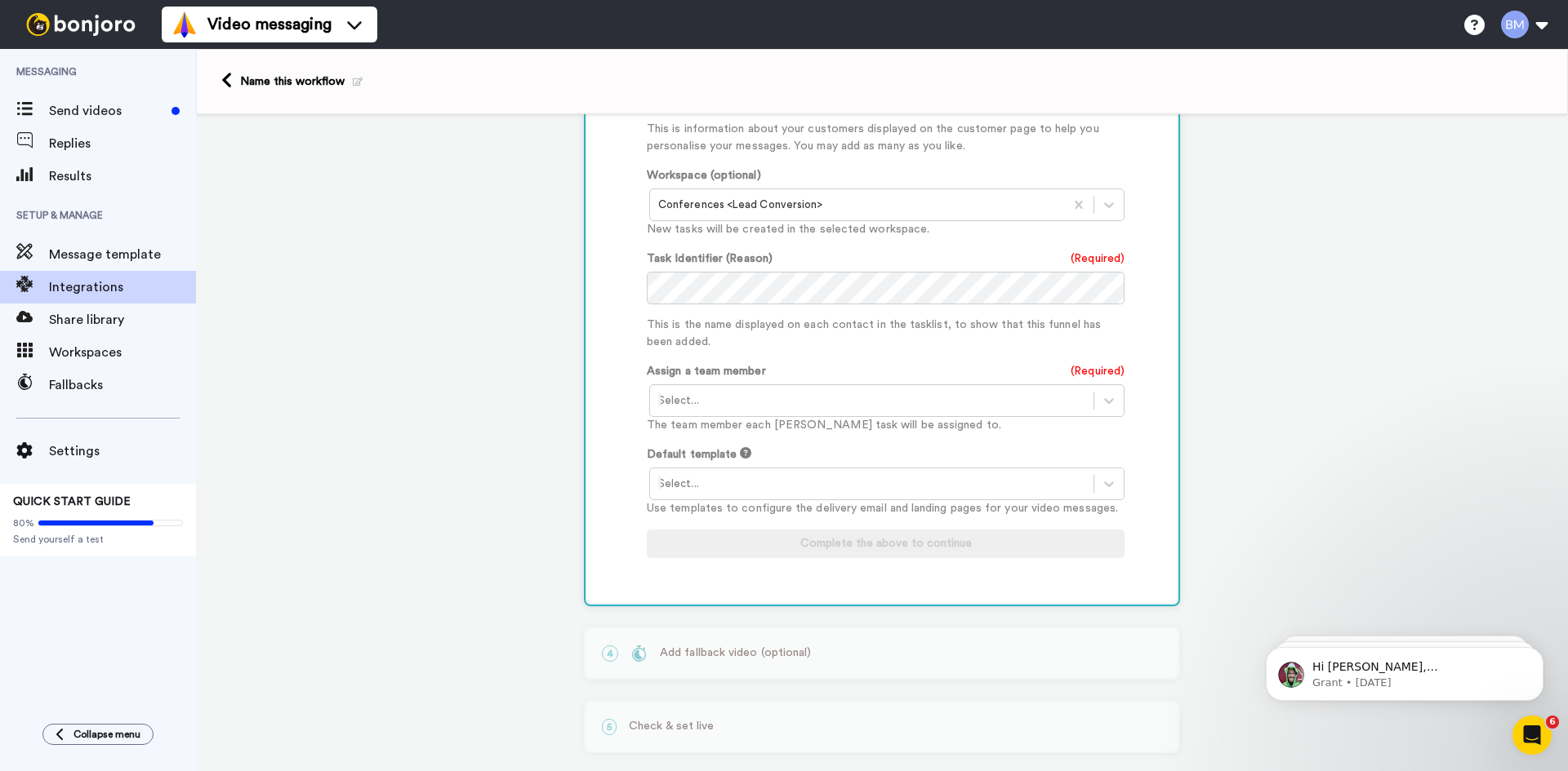
click at [1053, 403] on div at bounding box center [871, 401] width 427 height 20
click at [935, 441] on div "Brett McDermott <brett@brettwmcdermott.com>" at bounding box center [888, 435] width 478 height 30
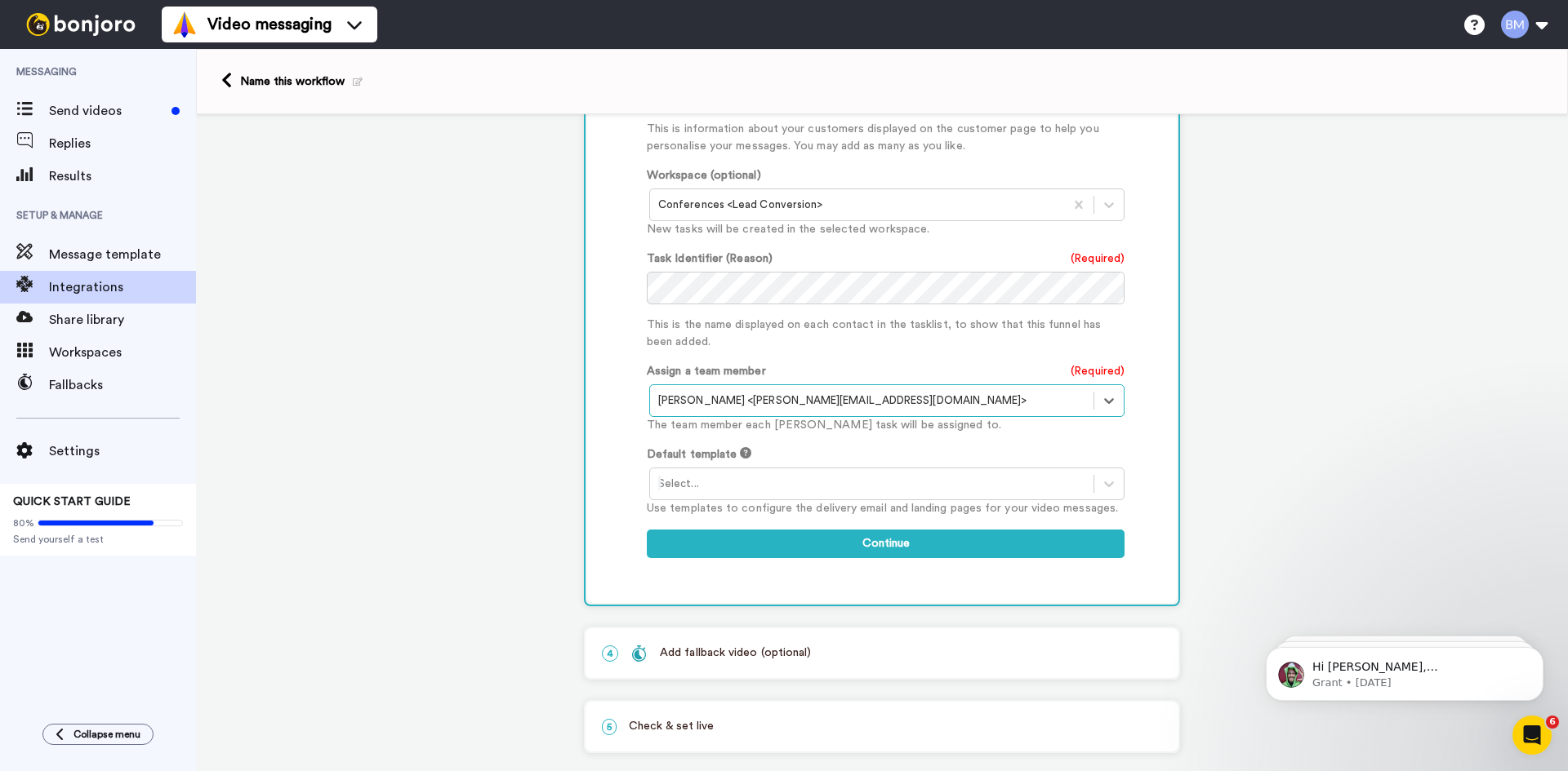
click at [926, 485] on div at bounding box center [871, 484] width 427 height 20
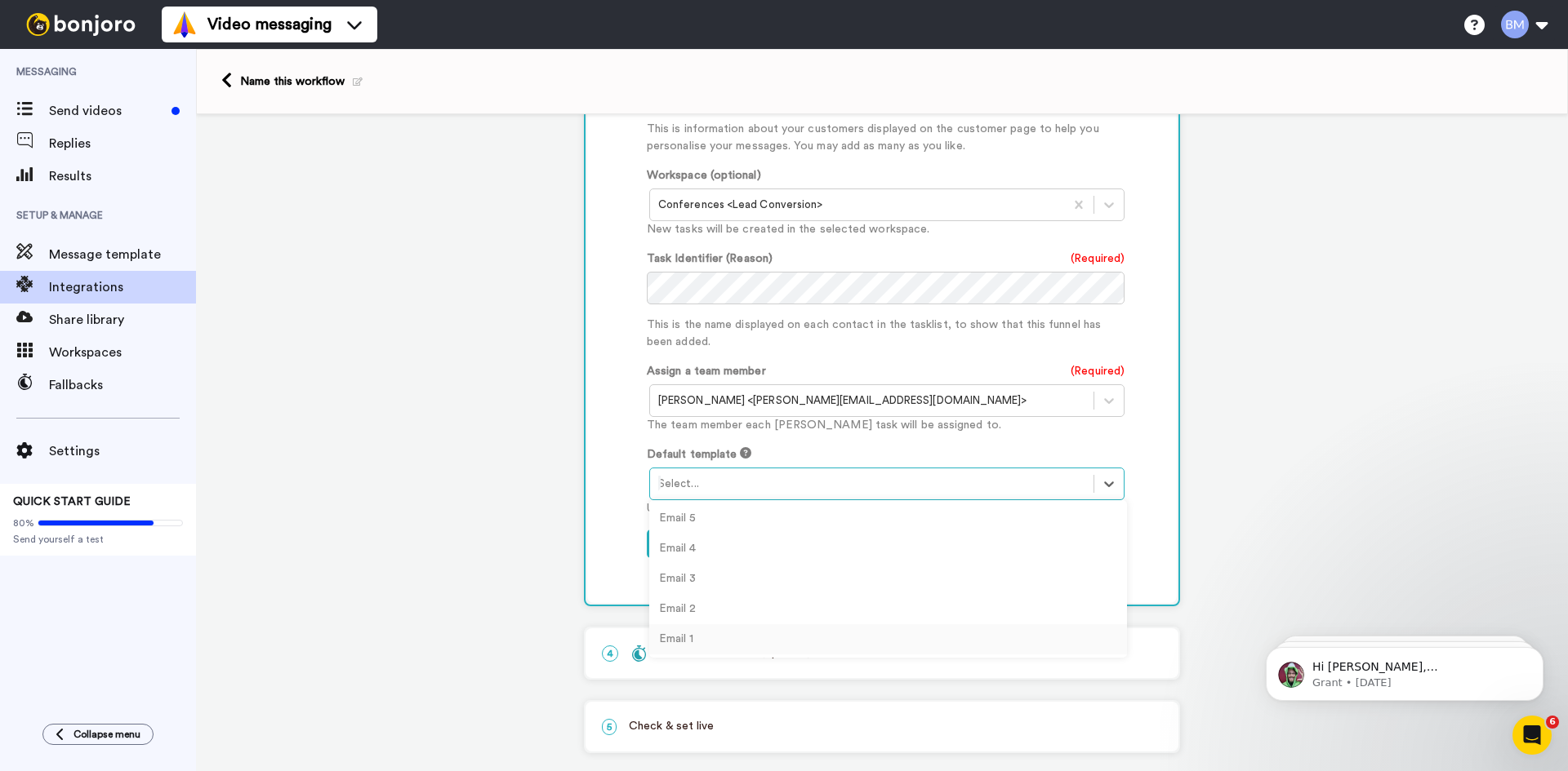
click at [907, 630] on div "Email 1" at bounding box center [888, 639] width 478 height 30
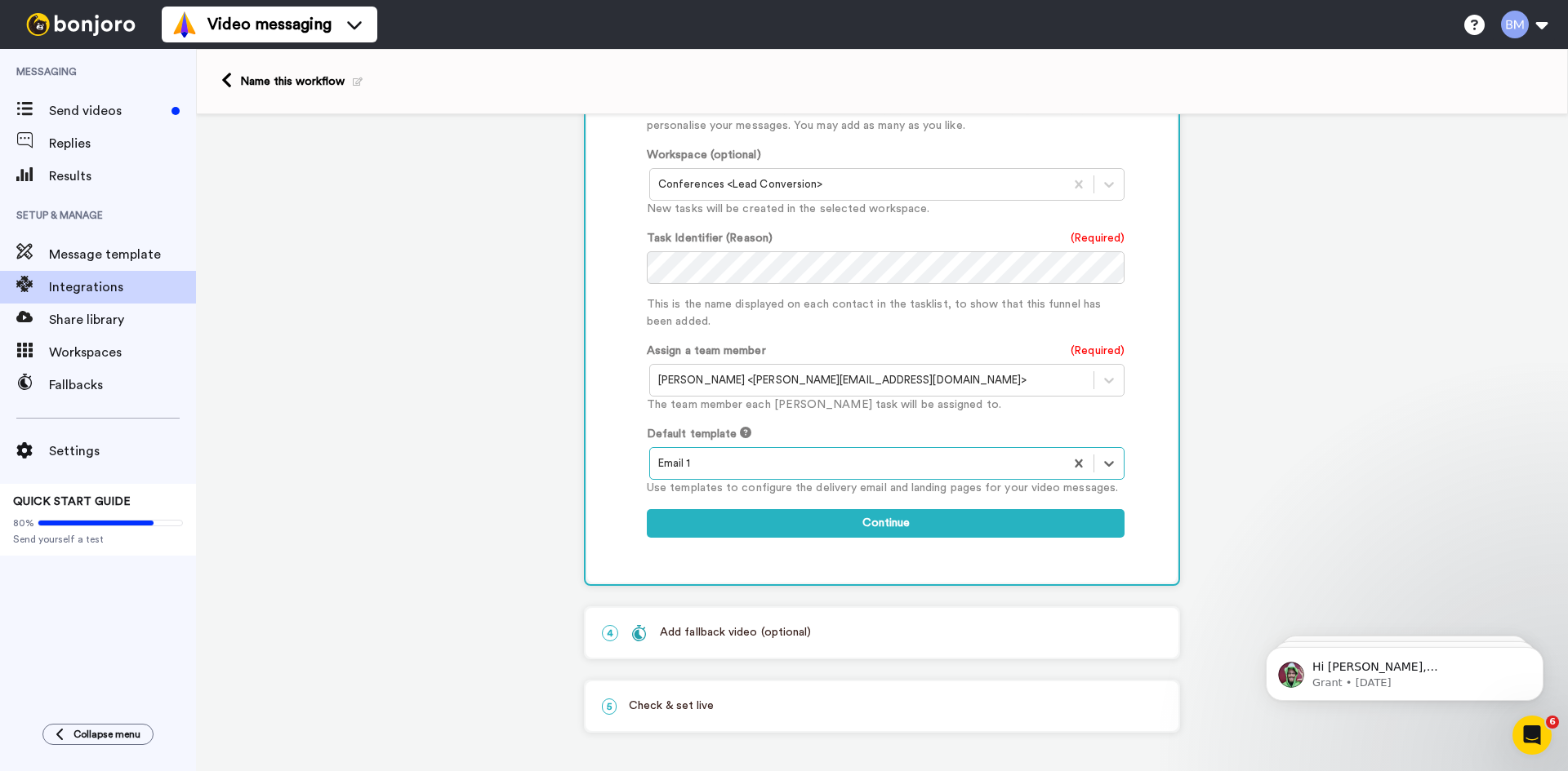
scroll to position [647, 0]
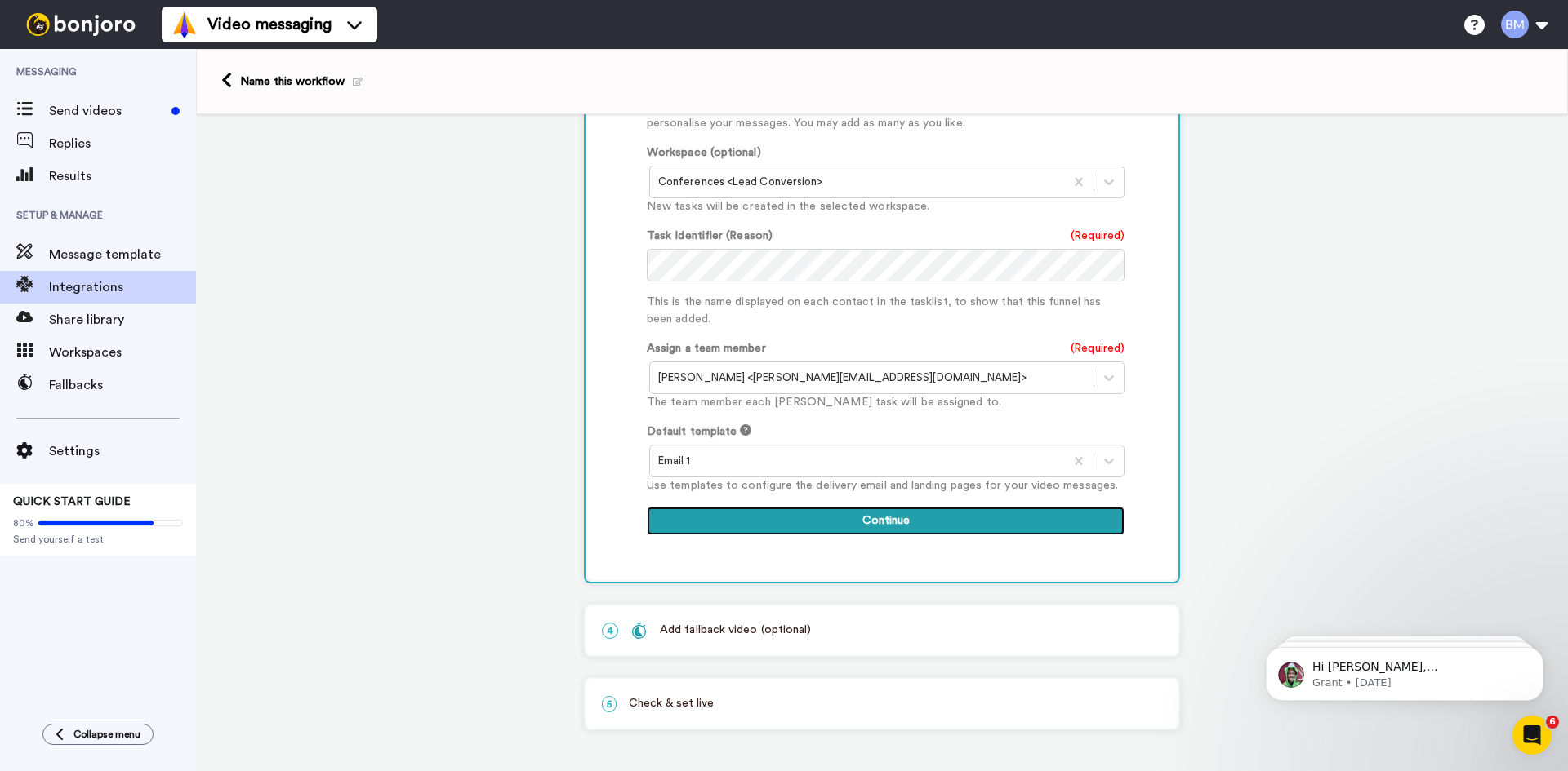
click at [953, 529] on button "Continue" at bounding box center [885, 522] width 478 height 30
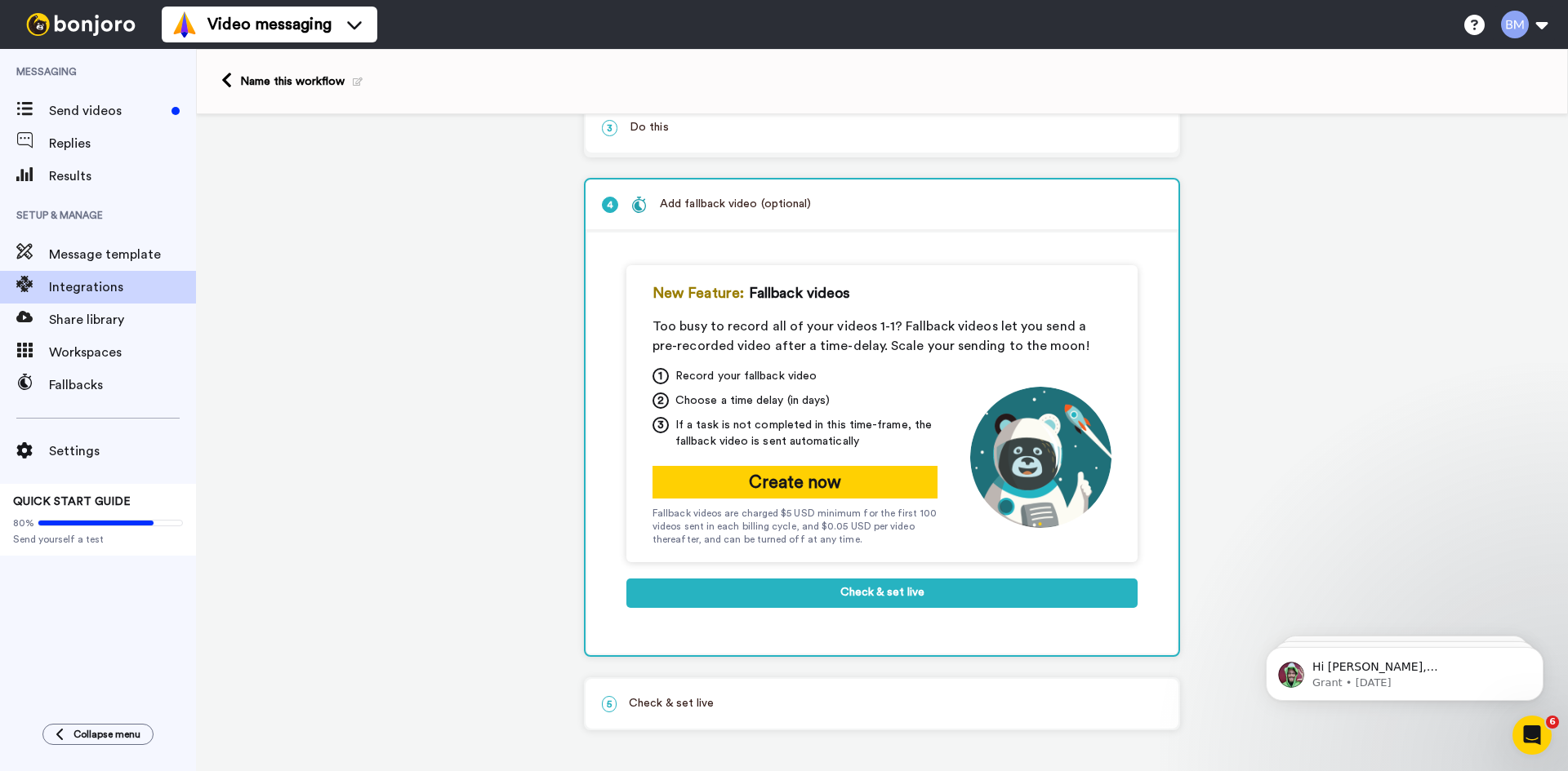
scroll to position [180, 0]
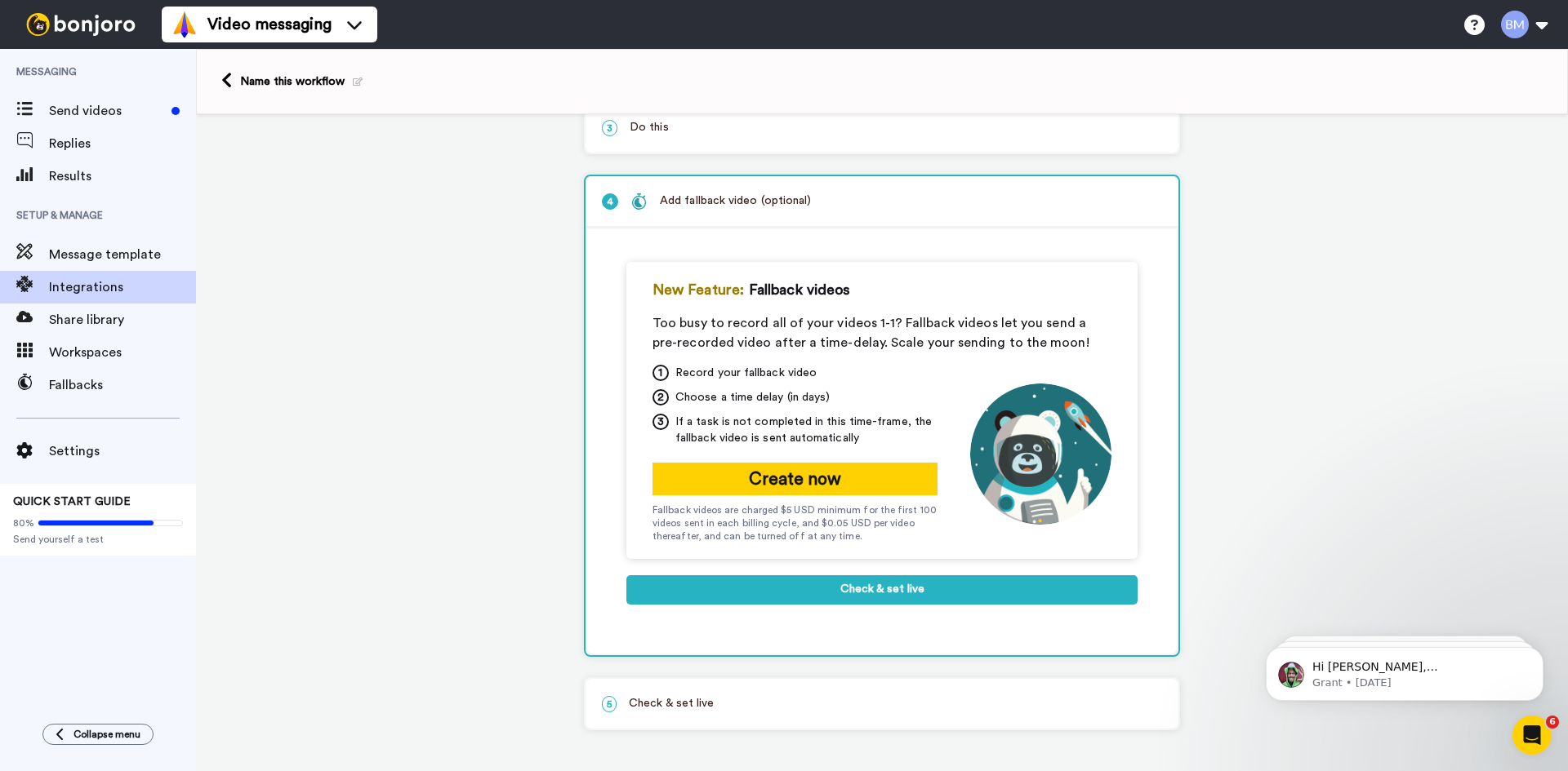
click at [853, 701] on p "5 Check & set live" at bounding box center [881, 704] width 560 height 17
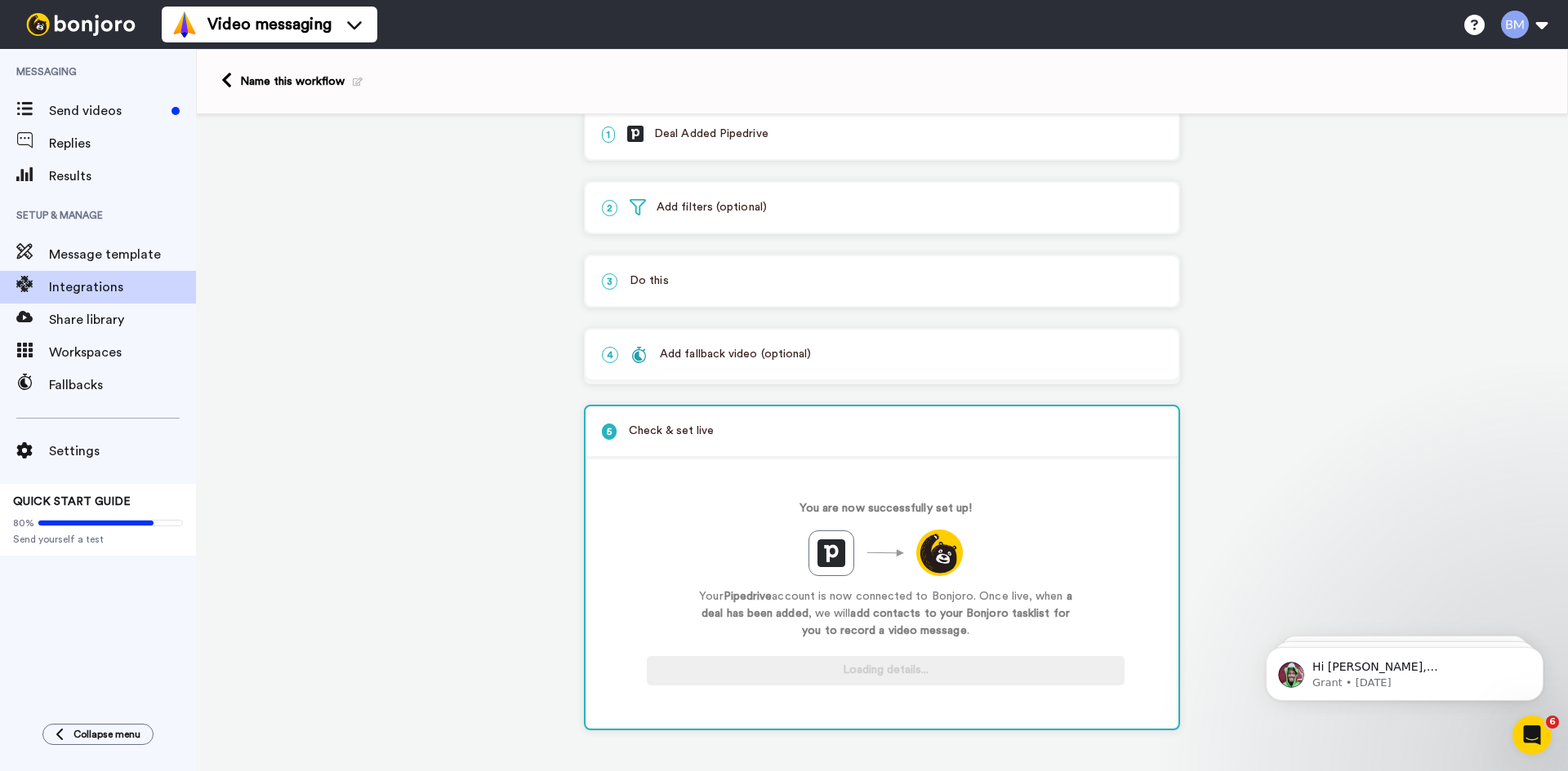
scroll to position [27, 0]
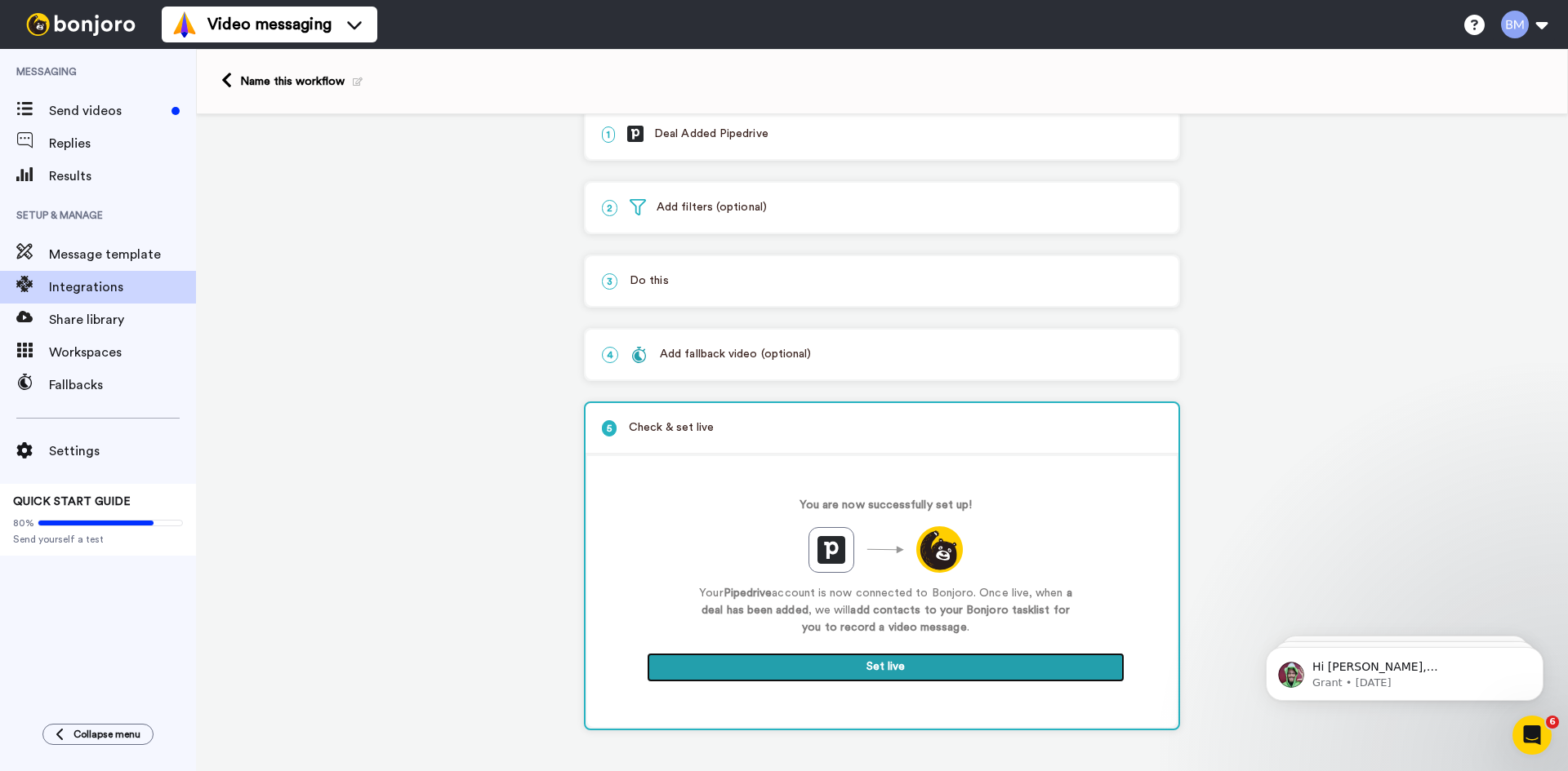
click at [1019, 659] on button "Set live" at bounding box center [885, 668] width 478 height 30
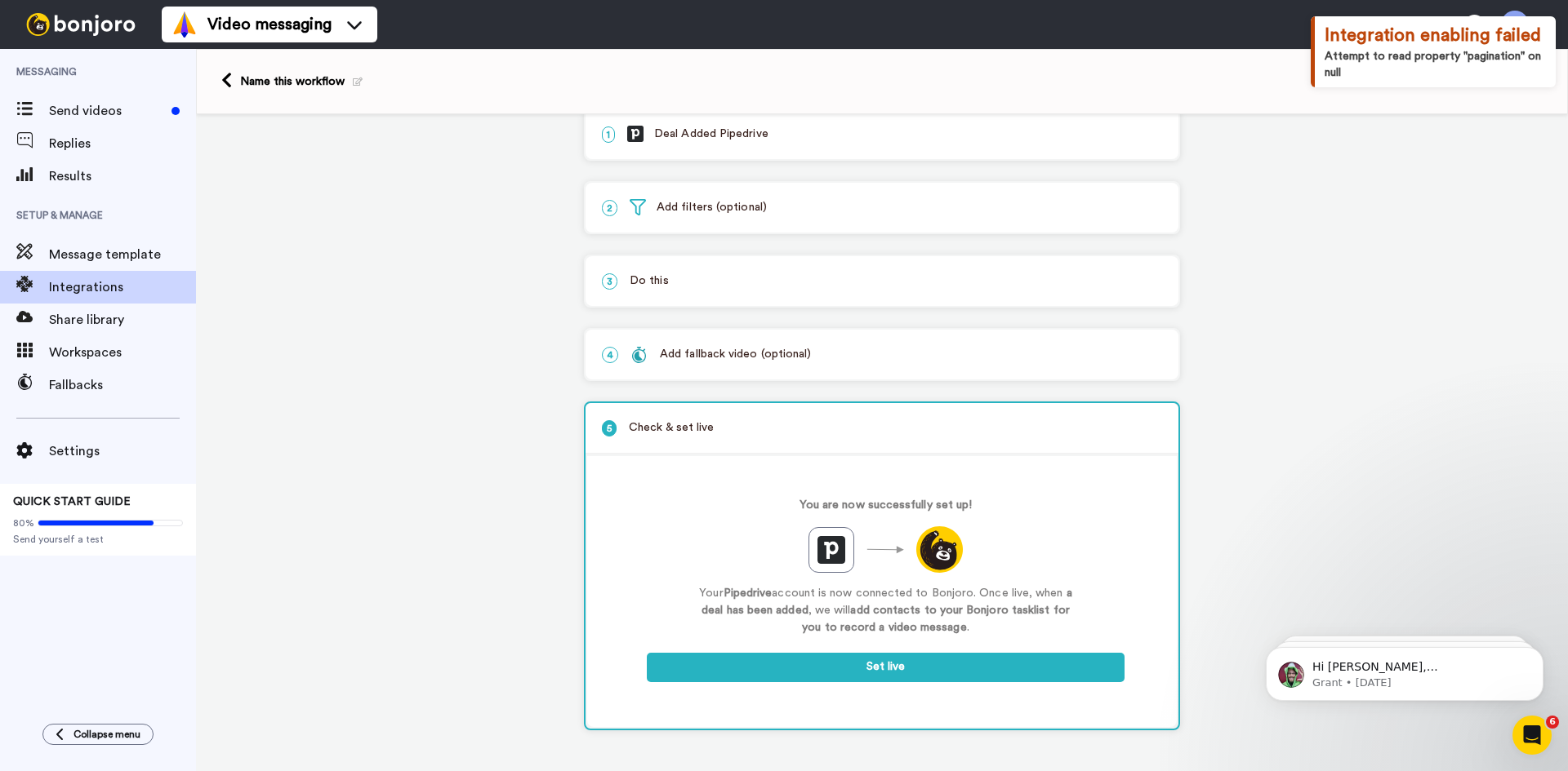
click at [1410, 50] on div "Attempt to read property "pagination" on null" at bounding box center [1435, 65] width 222 height 33
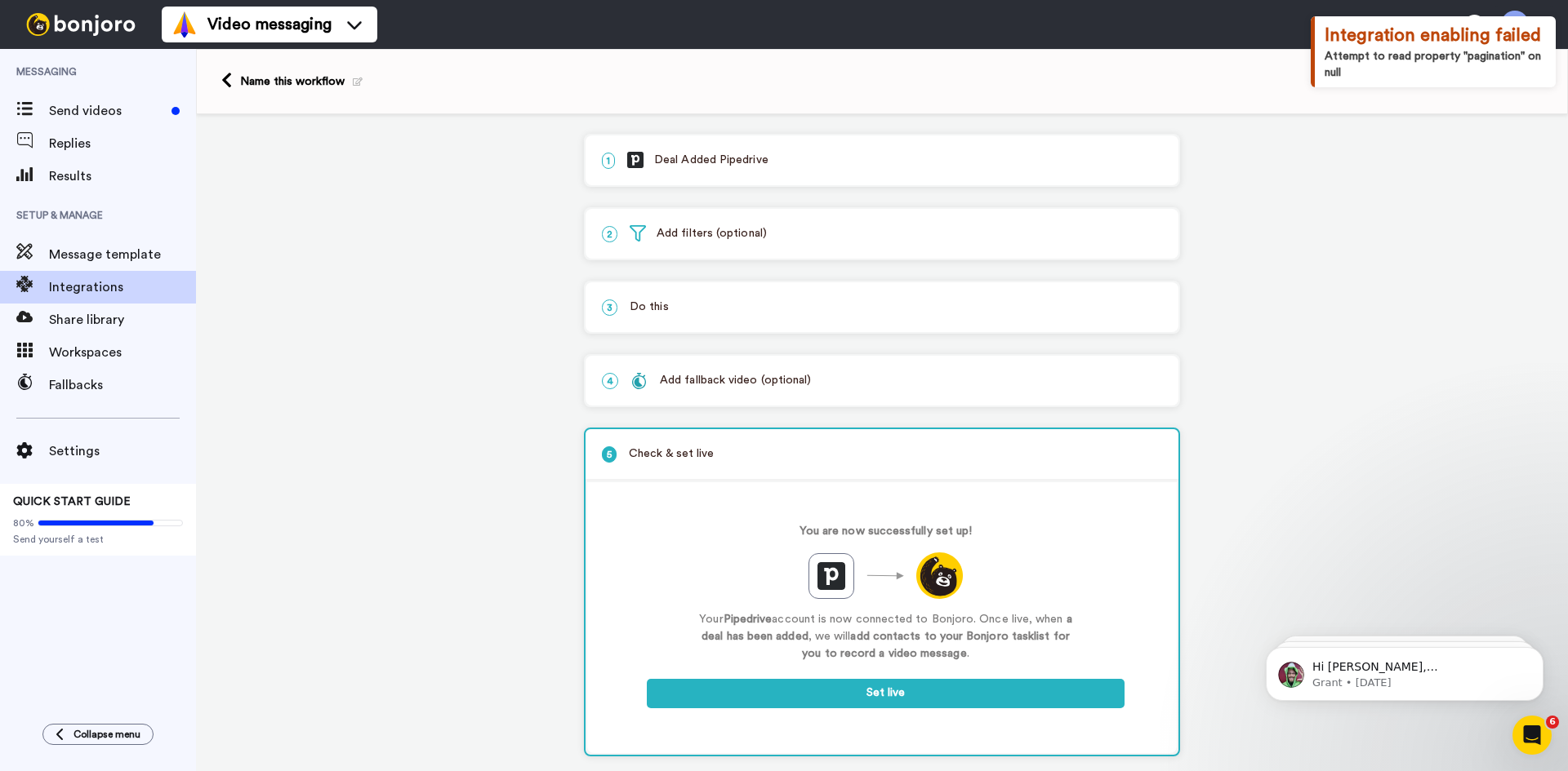
scroll to position [0, 0]
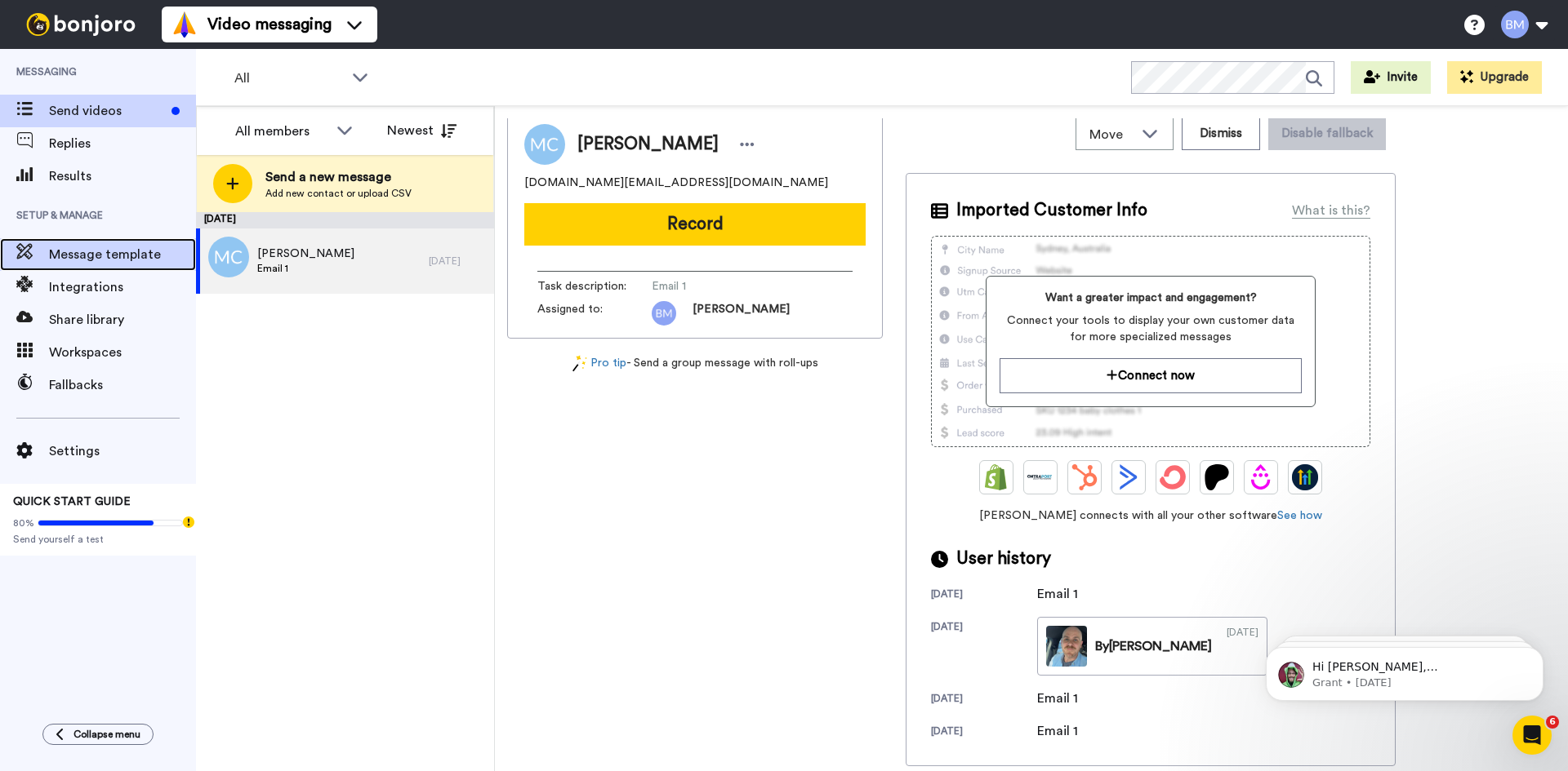
click at [60, 258] on span "Message template" at bounding box center [122, 255] width 147 height 20
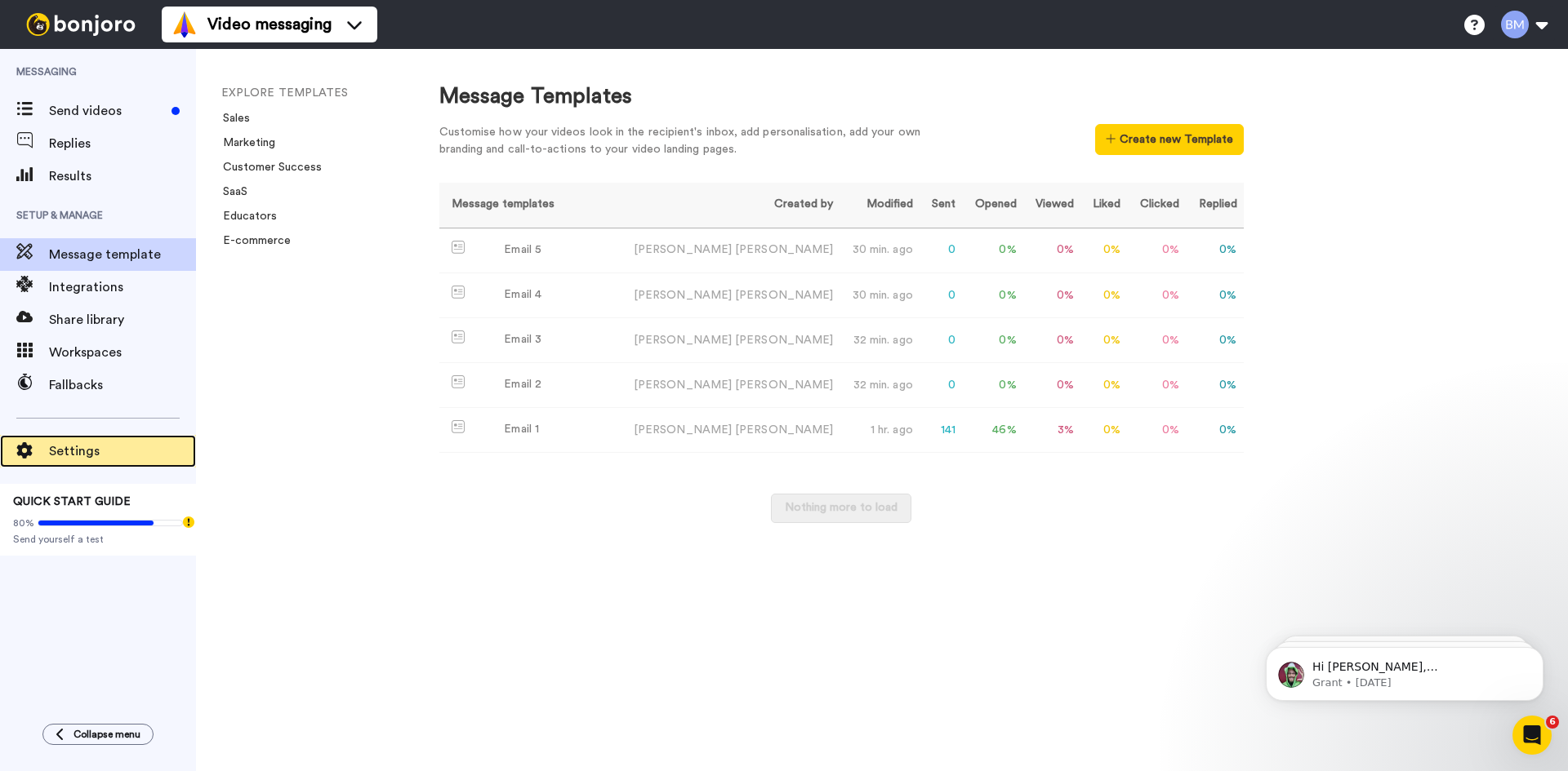
click at [108, 444] on span "Settings" at bounding box center [122, 451] width 147 height 20
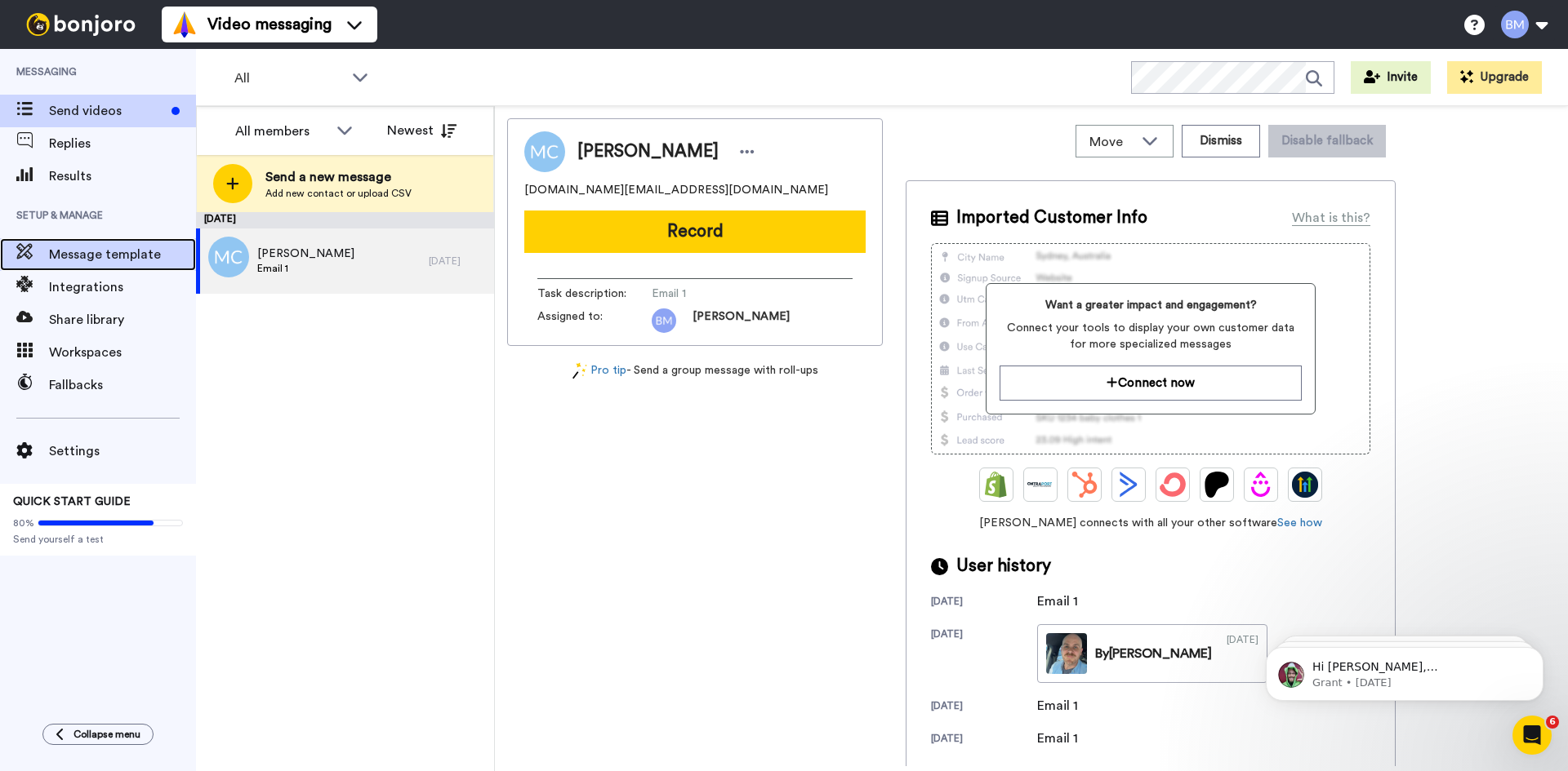
click at [120, 254] on span "Message template" at bounding box center [122, 255] width 147 height 20
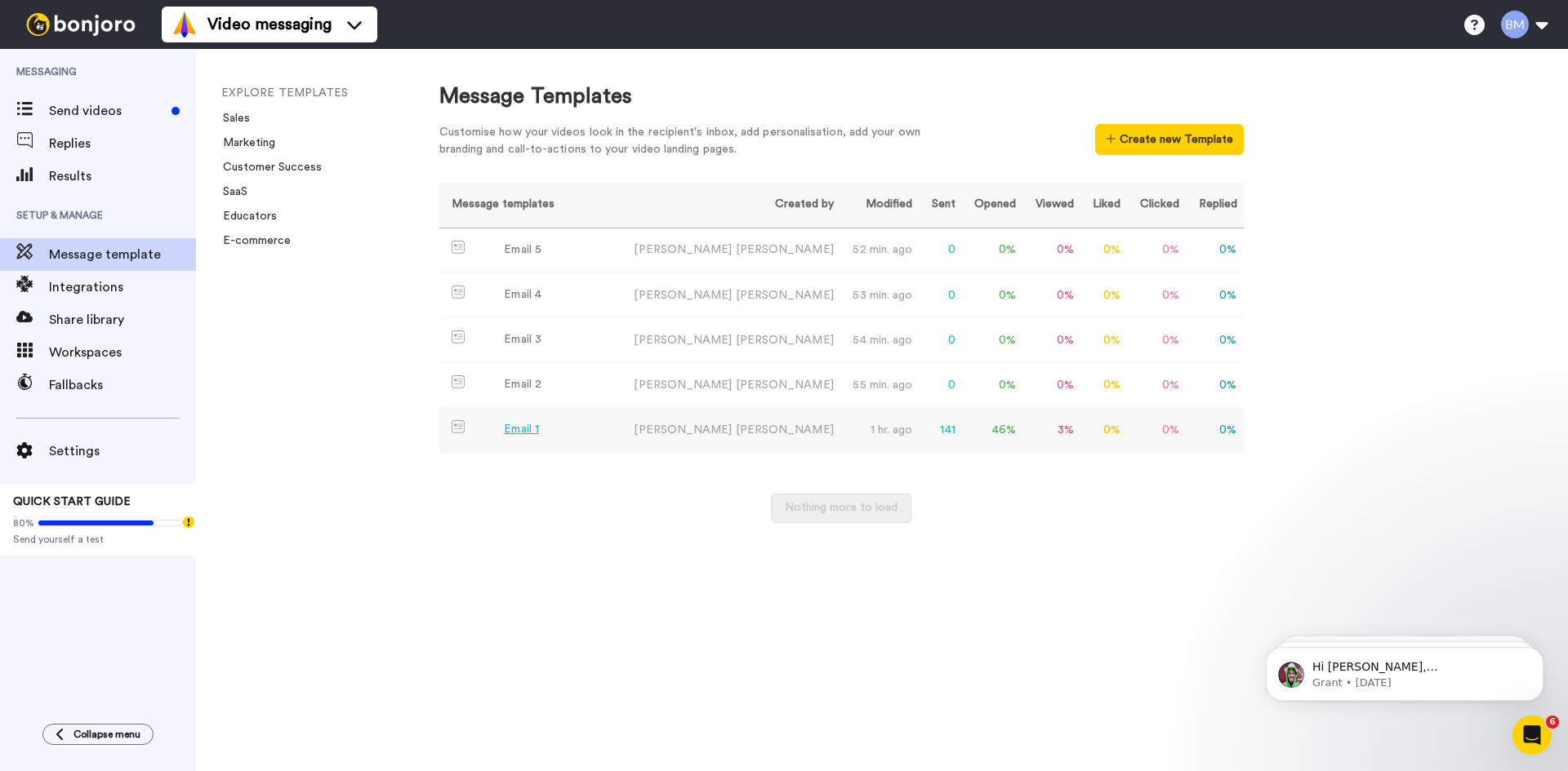
click at [519, 430] on div "Email 1" at bounding box center [521, 429] width 35 height 17
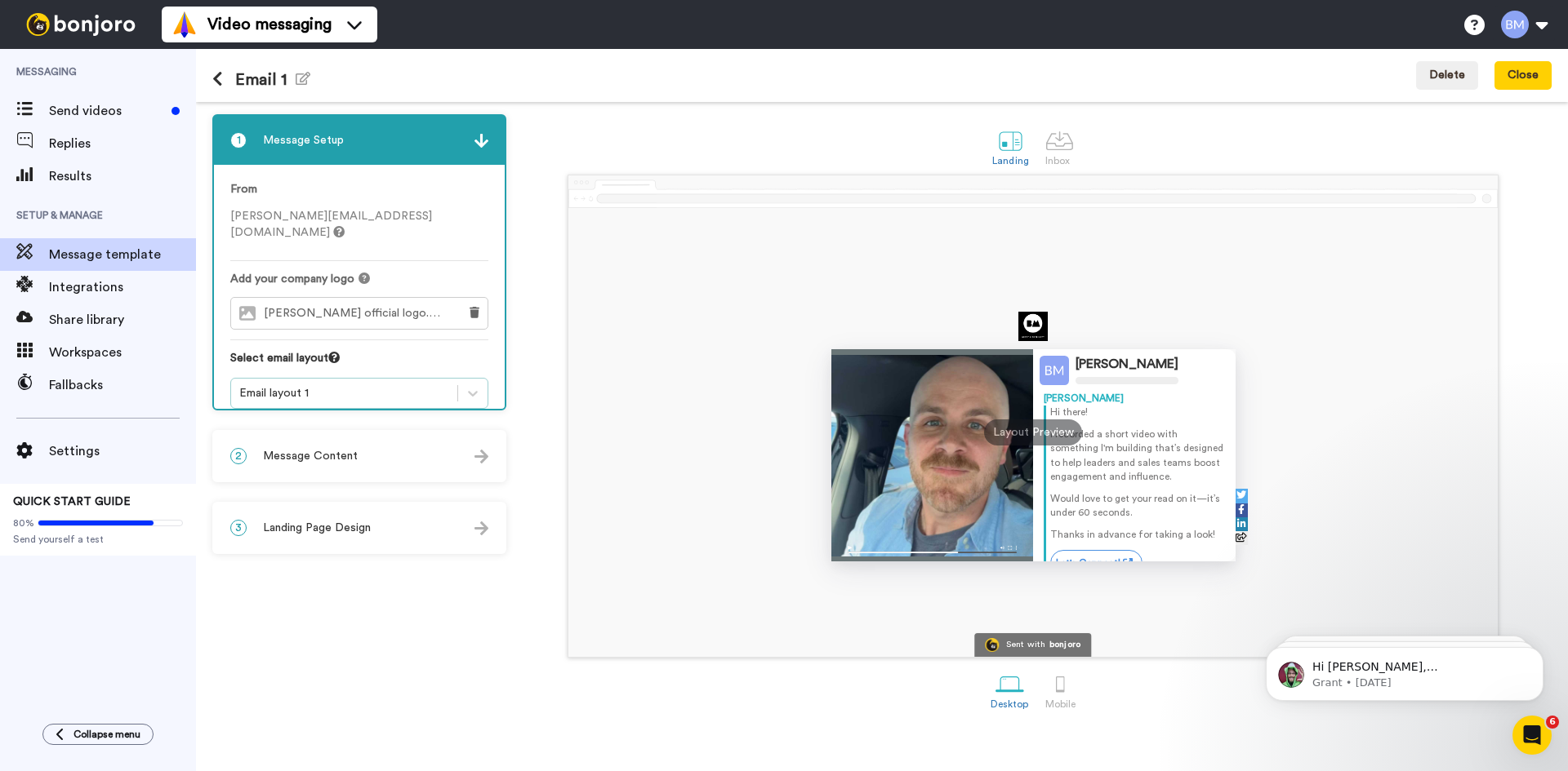
click at [441, 386] on div "Email layout 1" at bounding box center [345, 394] width 210 height 16
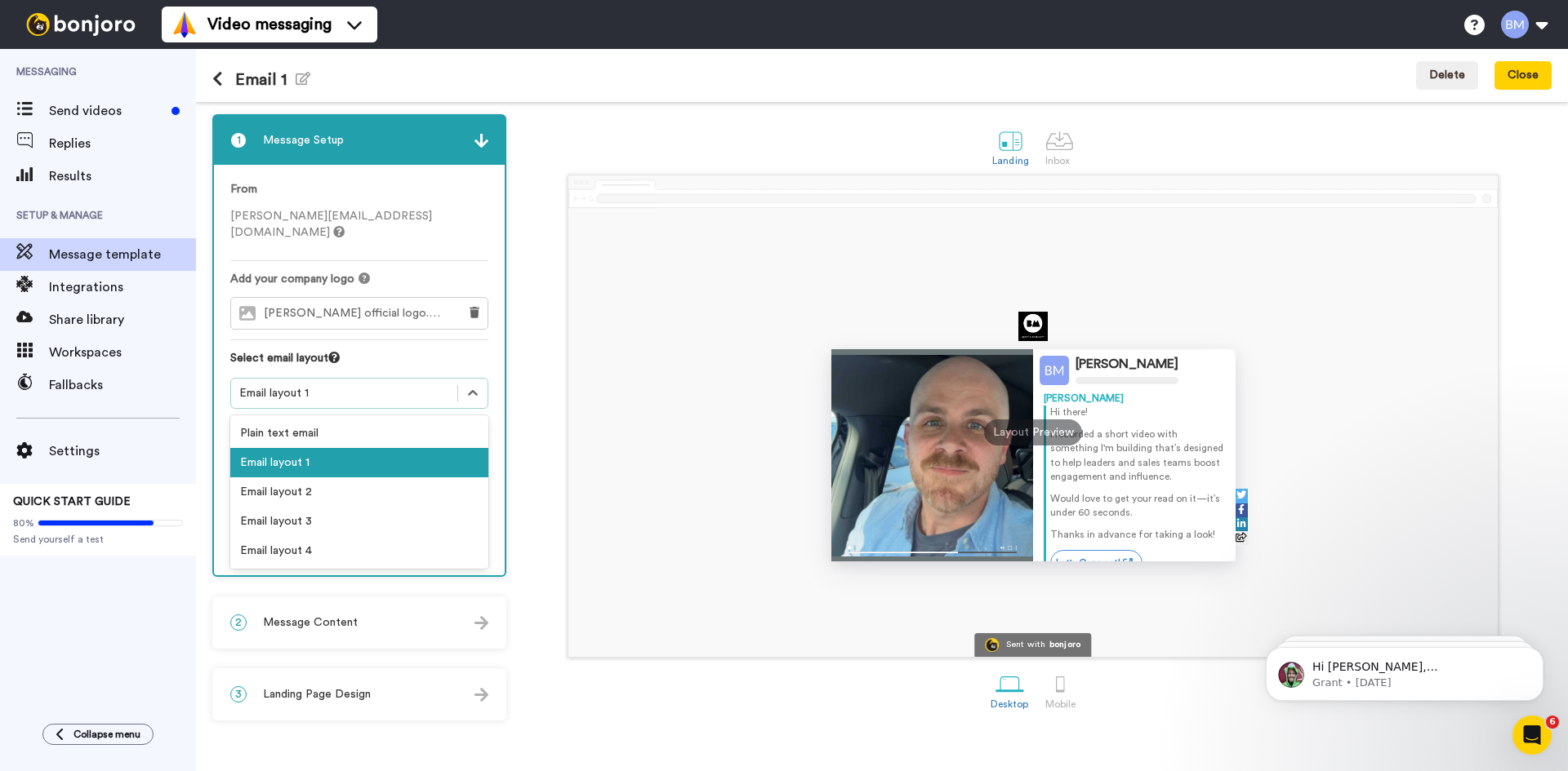
click at [1054, 621] on div "Brett McDermott Brett Hi there! I recorded a short video with something I'm bui…" at bounding box center [1033, 432] width 929 height 449
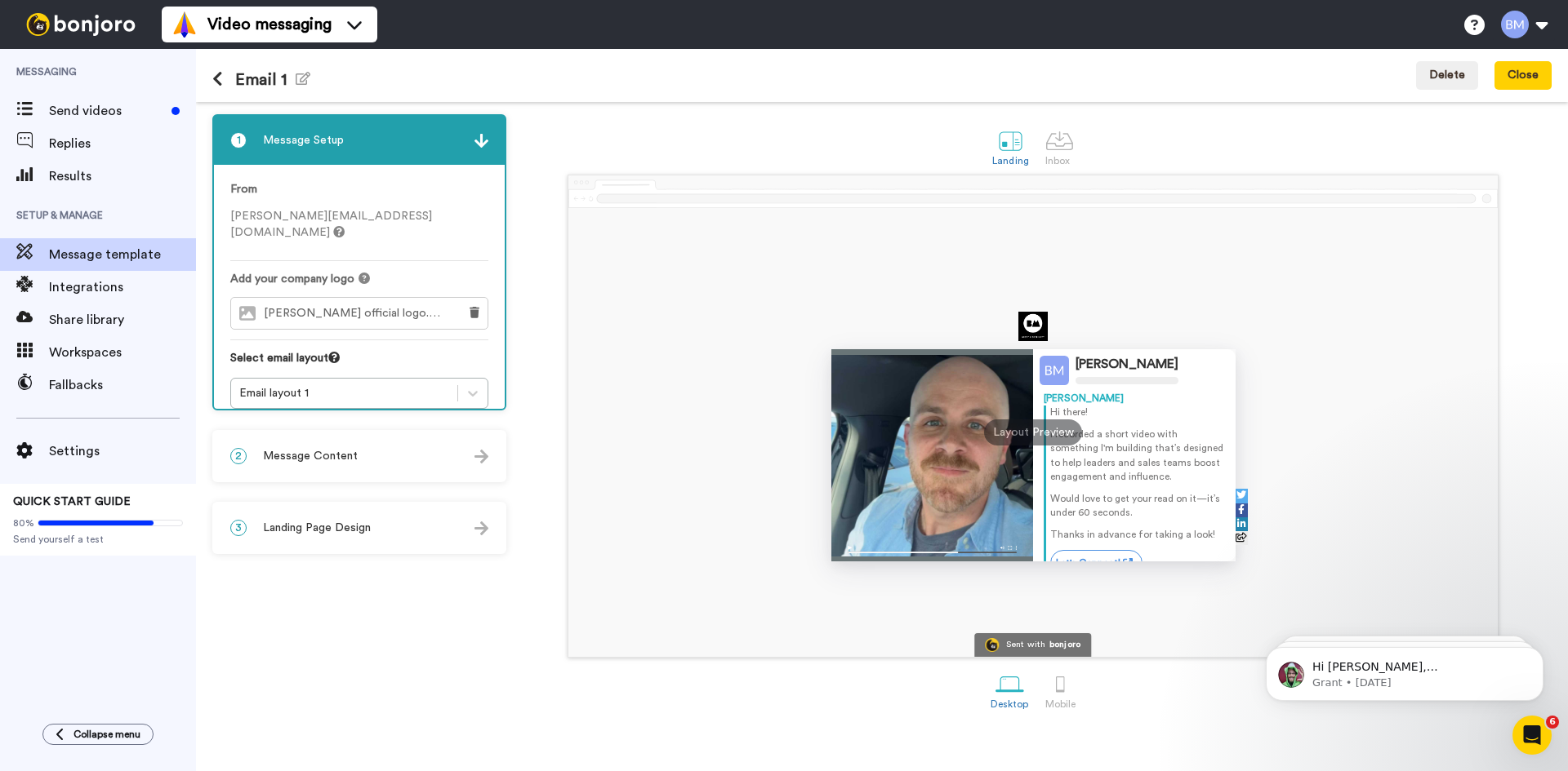
click at [1152, 428] on p "I recorded a short video with something I'm building that’s designed to help le…" at bounding box center [1137, 455] width 175 height 57
click at [1173, 532] on div "Let's Connect!" at bounding box center [1137, 541] width 175 height 26
click at [377, 458] on div "2 Message Content" at bounding box center [359, 456] width 290 height 49
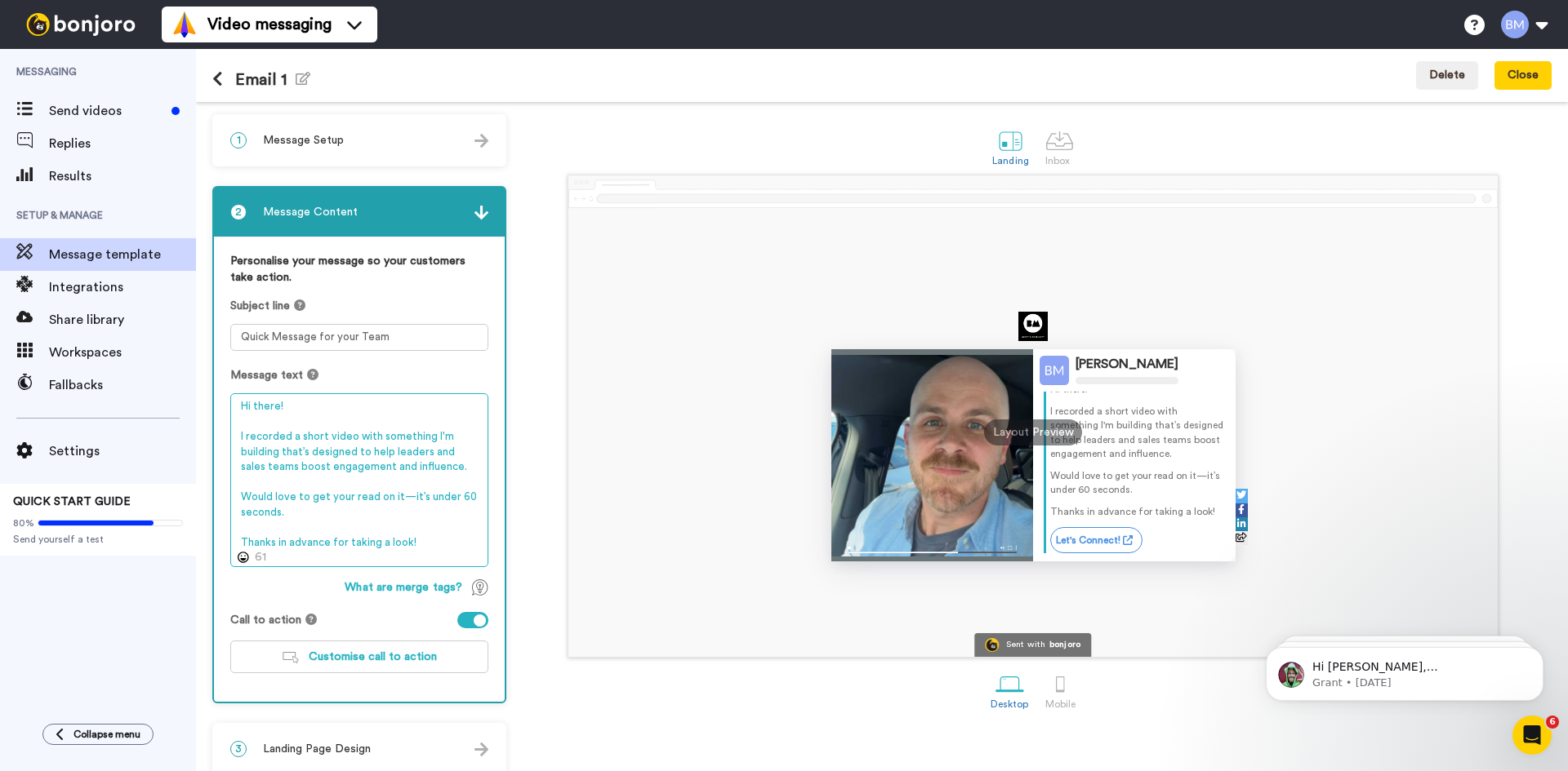
click at [430, 543] on textarea "Hi there! I recorded a short video with something I'm building that’s designed …" at bounding box center [359, 481] width 258 height 174
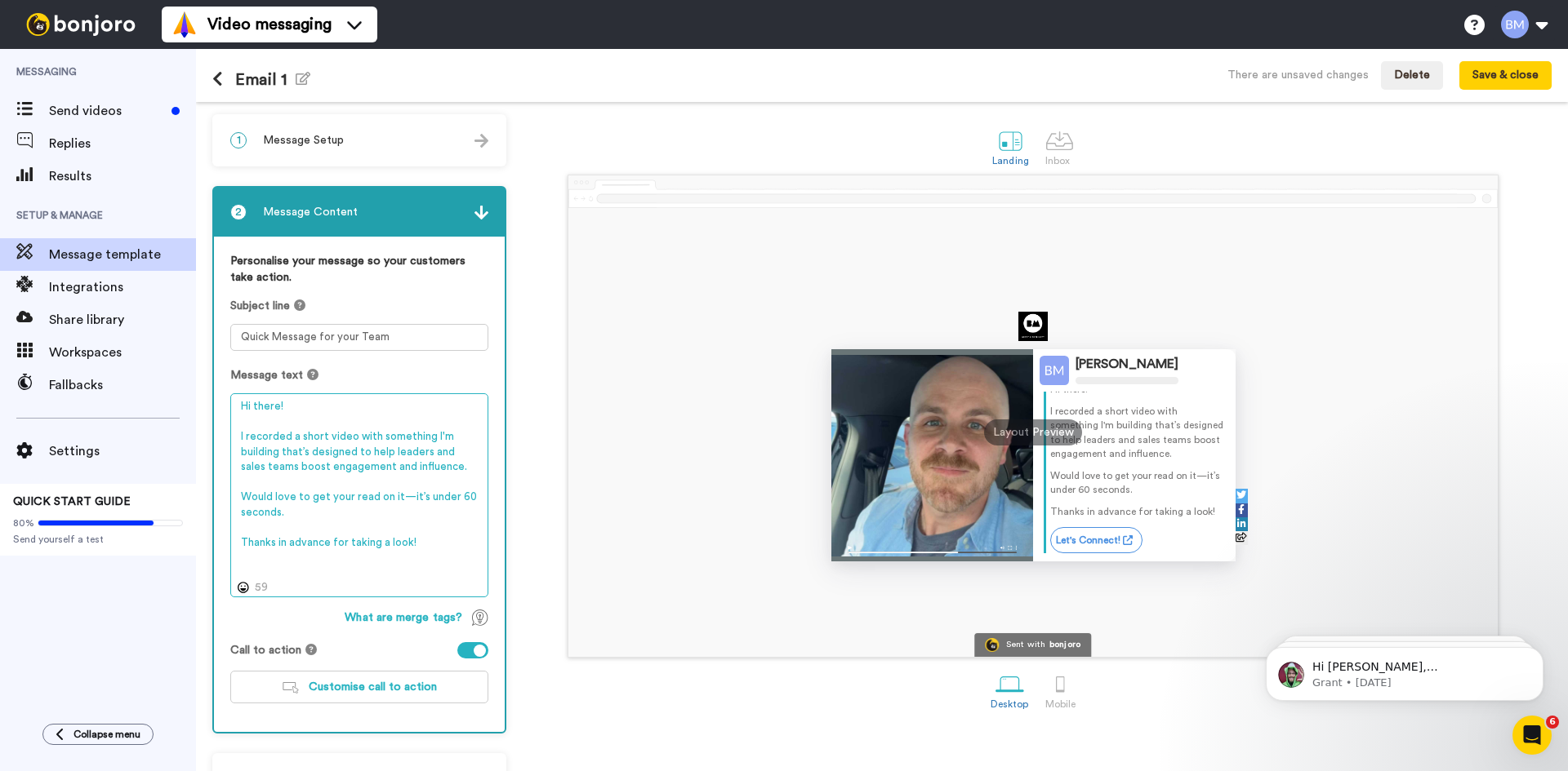
paste textarea "<table style="border-collapse:collapse;border-spacing:0em;f"
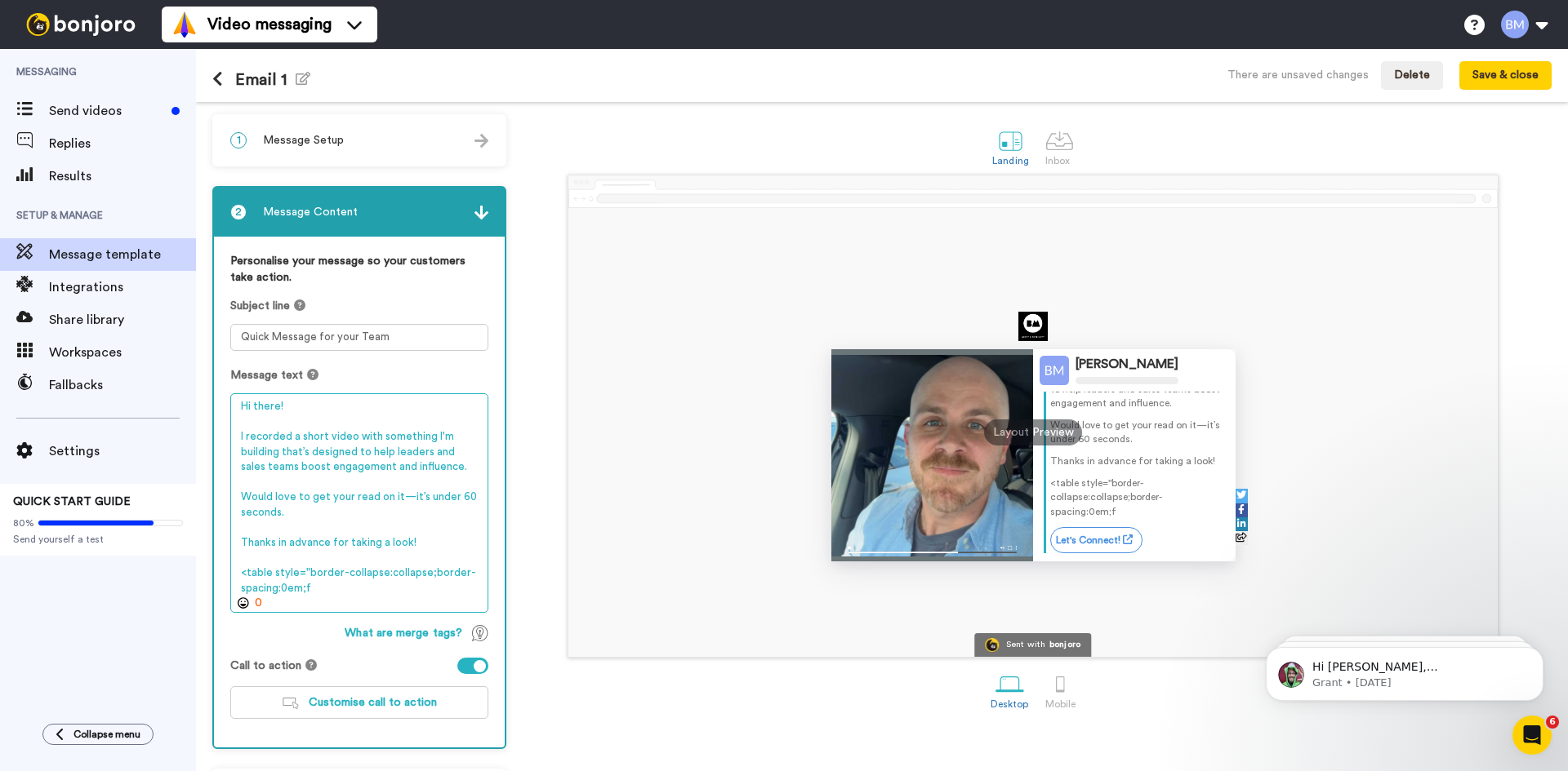
scroll to position [87, 0]
drag, startPoint x: 328, startPoint y: 590, endPoint x: 242, endPoint y: 573, distance: 87.7
click at [240, 573] on textarea "Hi there! I recorded a short video with something I'm building that’s designed …" at bounding box center [359, 504] width 258 height 220
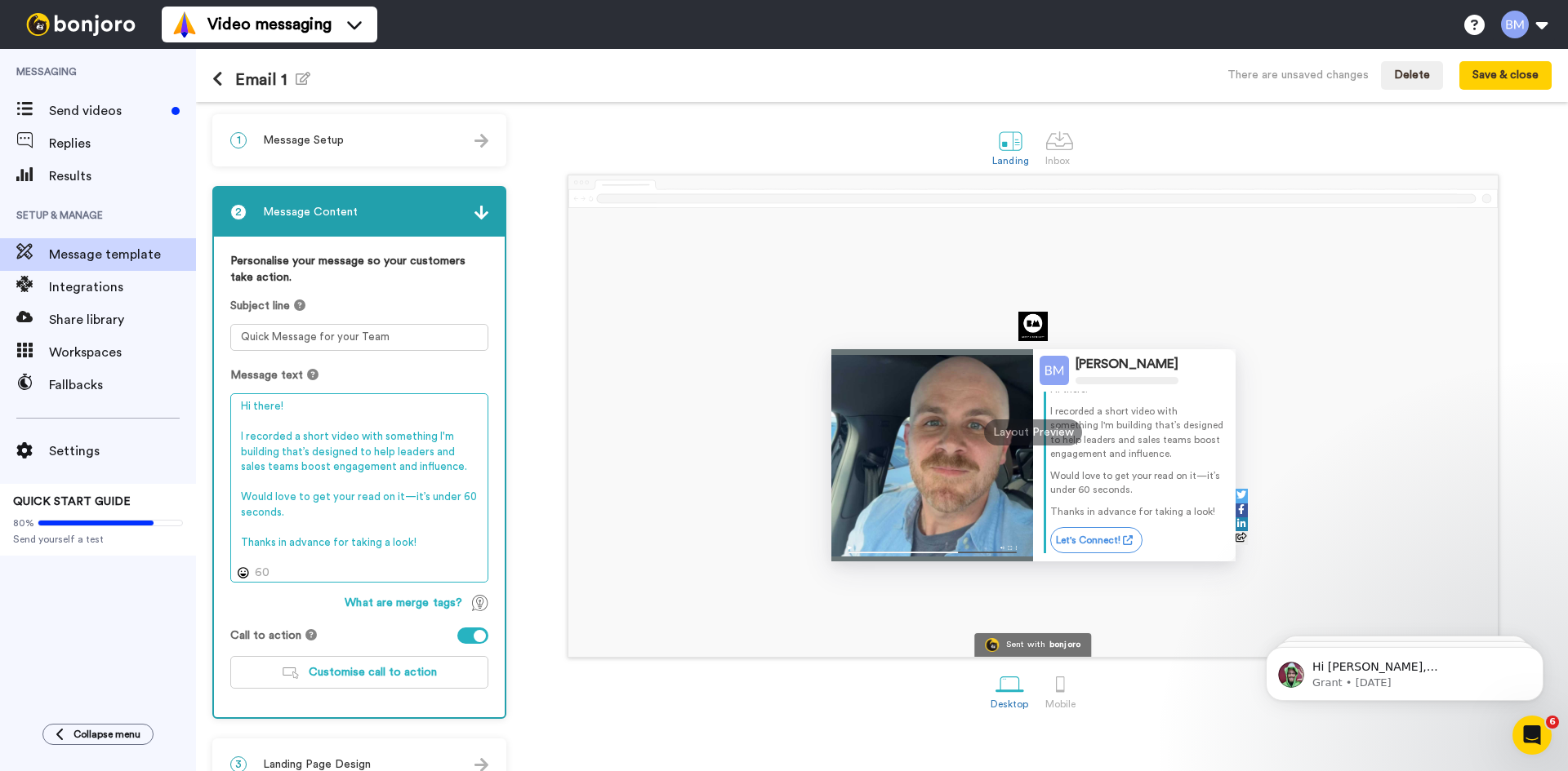
type textarea "Hi there! I recorded a short video with something I'm building that’s designed …"
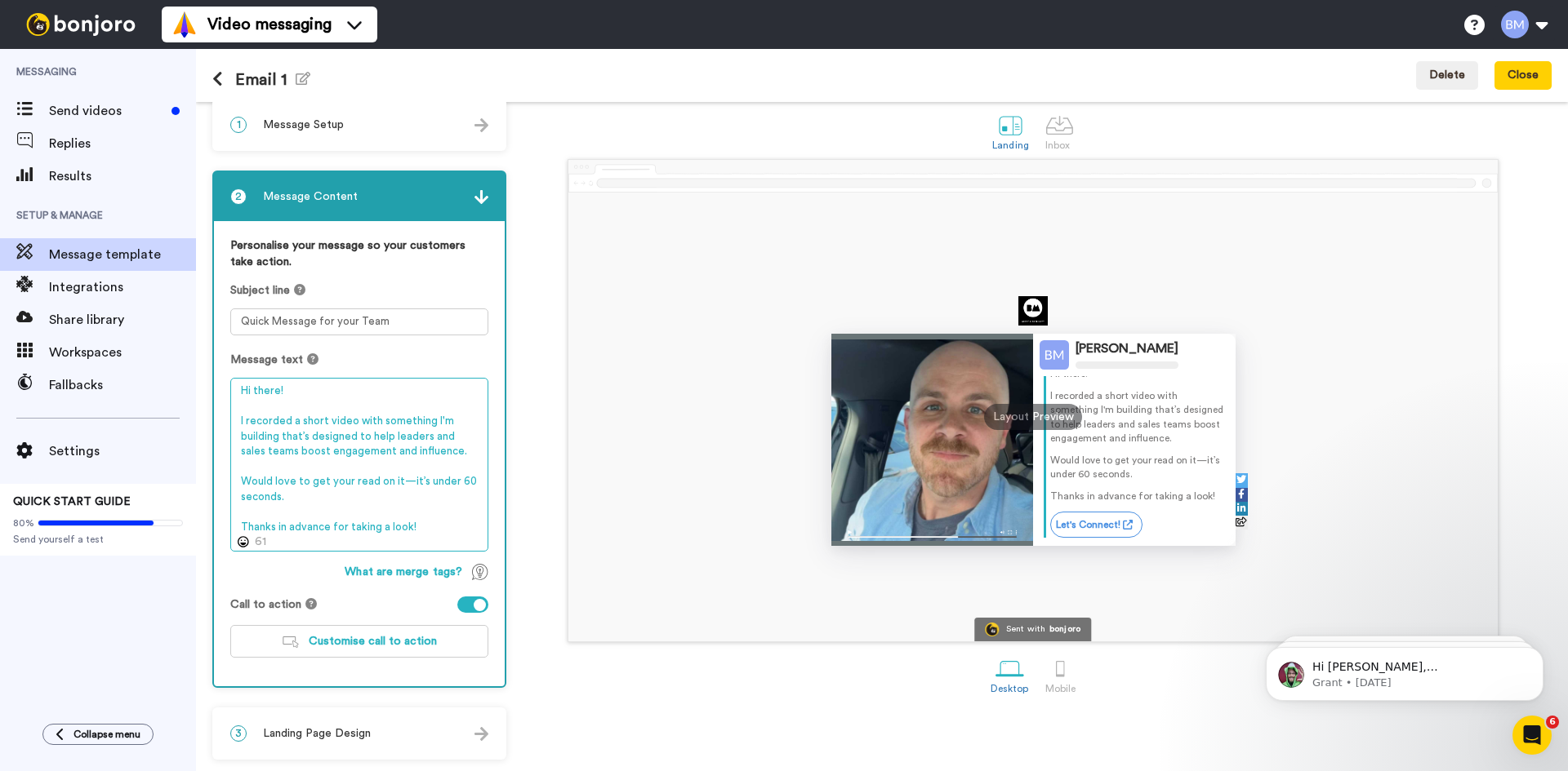
scroll to position [16, 0]
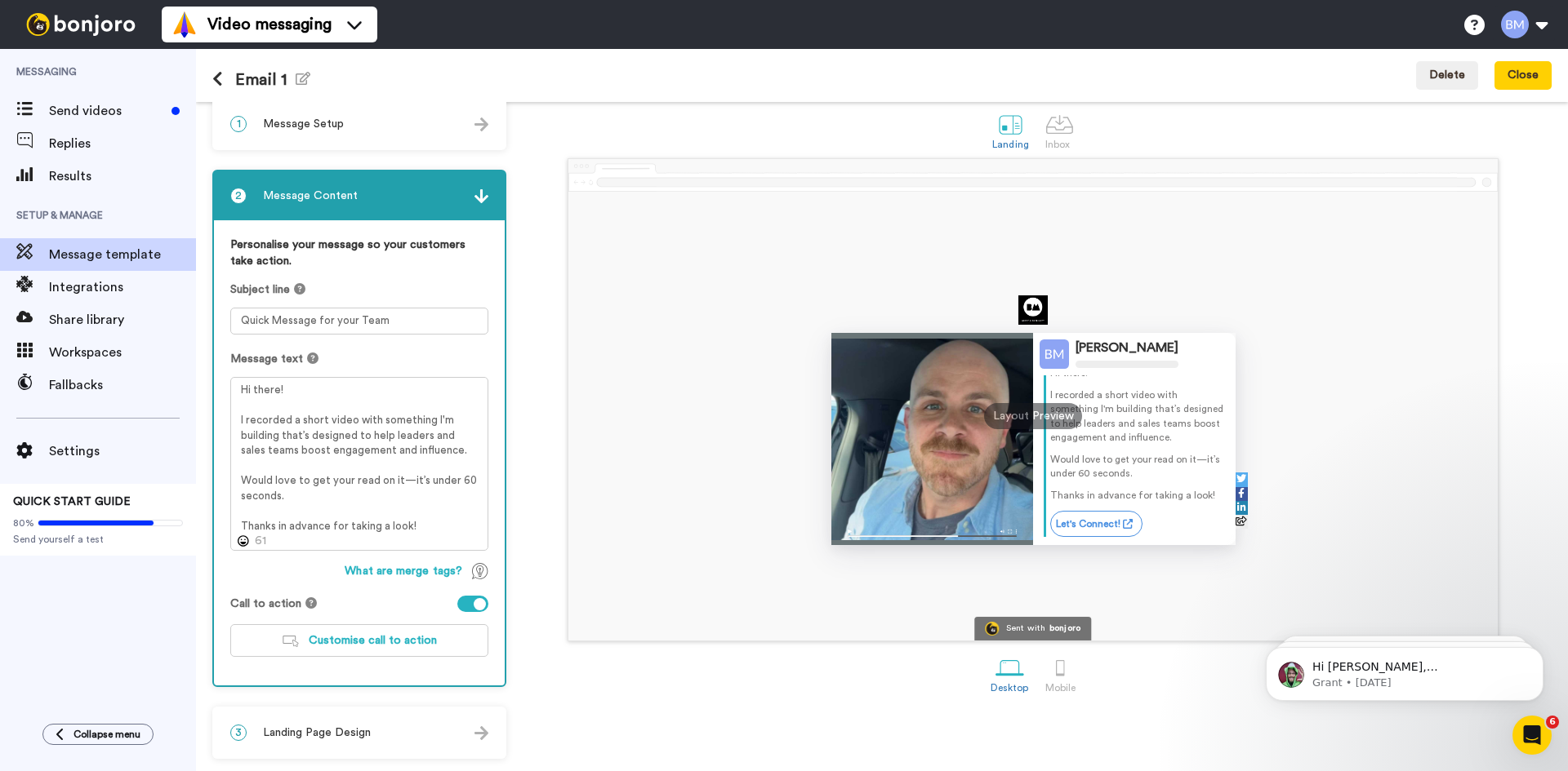
click at [92, 23] on img at bounding box center [80, 25] width 122 height 23
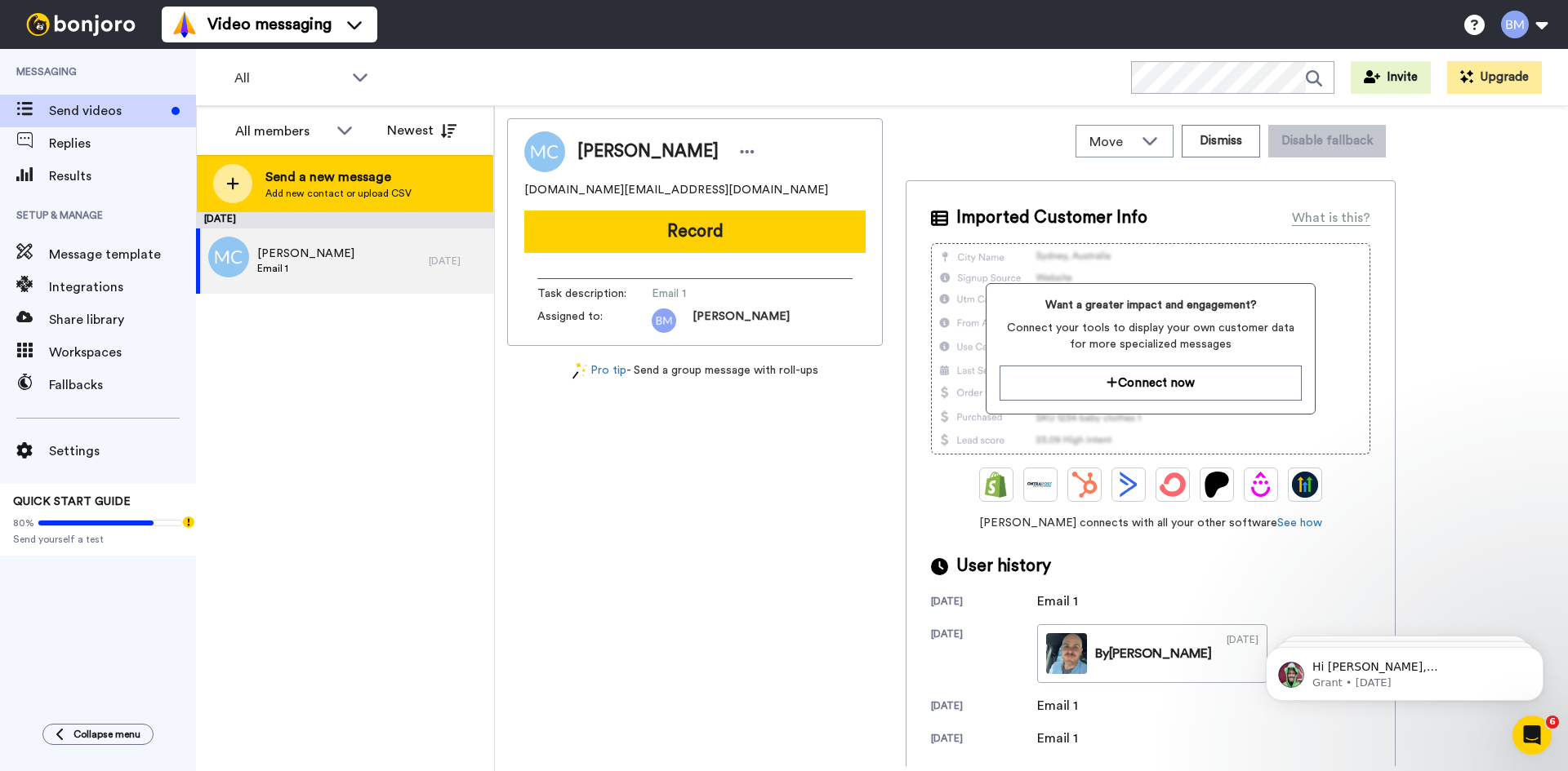
click at [263, 194] on div "Send a new message Add new contact or upload CSV" at bounding box center [345, 184] width 296 height 57
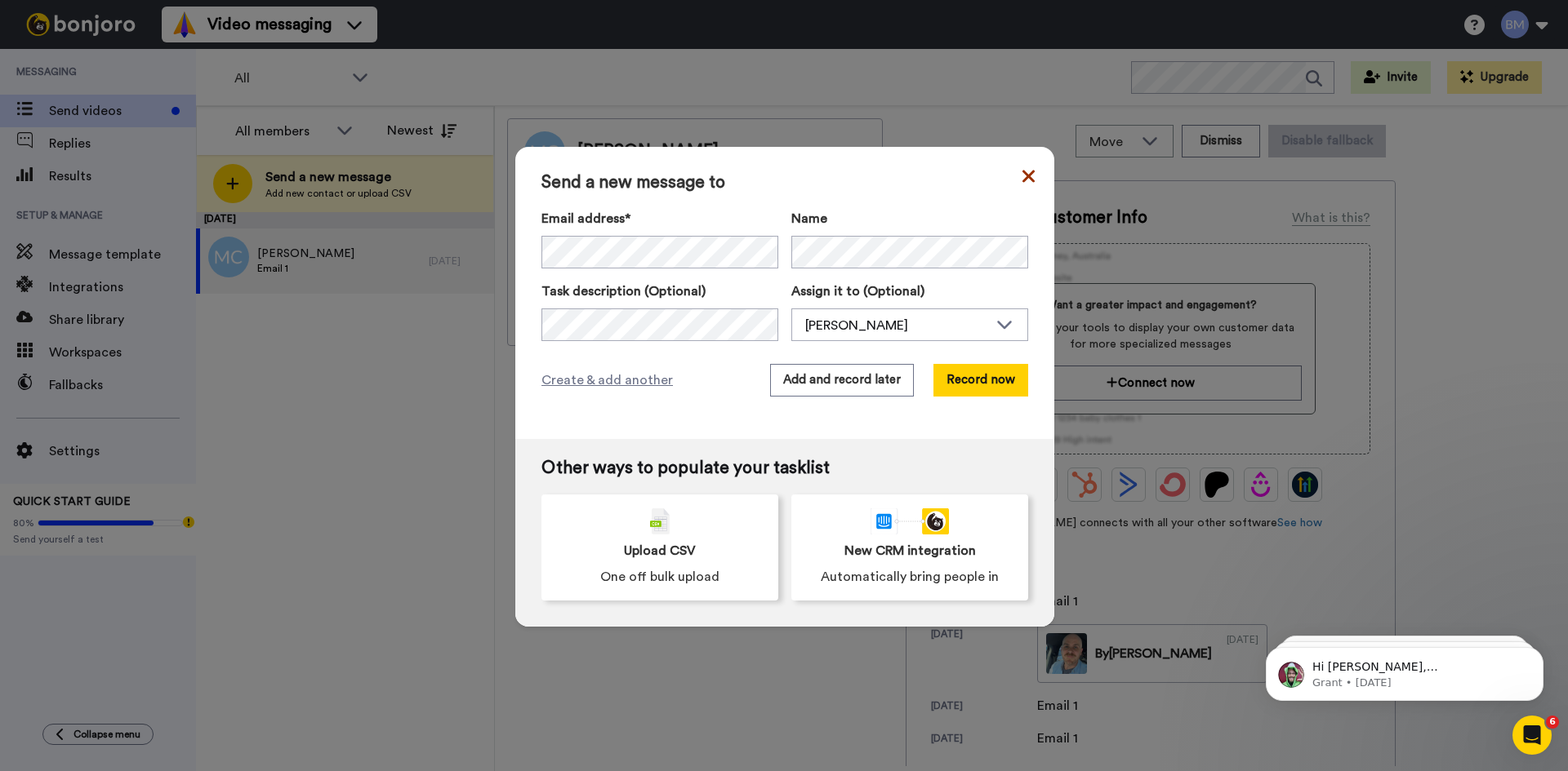
click at [1023, 177] on icon at bounding box center [1028, 176] width 12 height 12
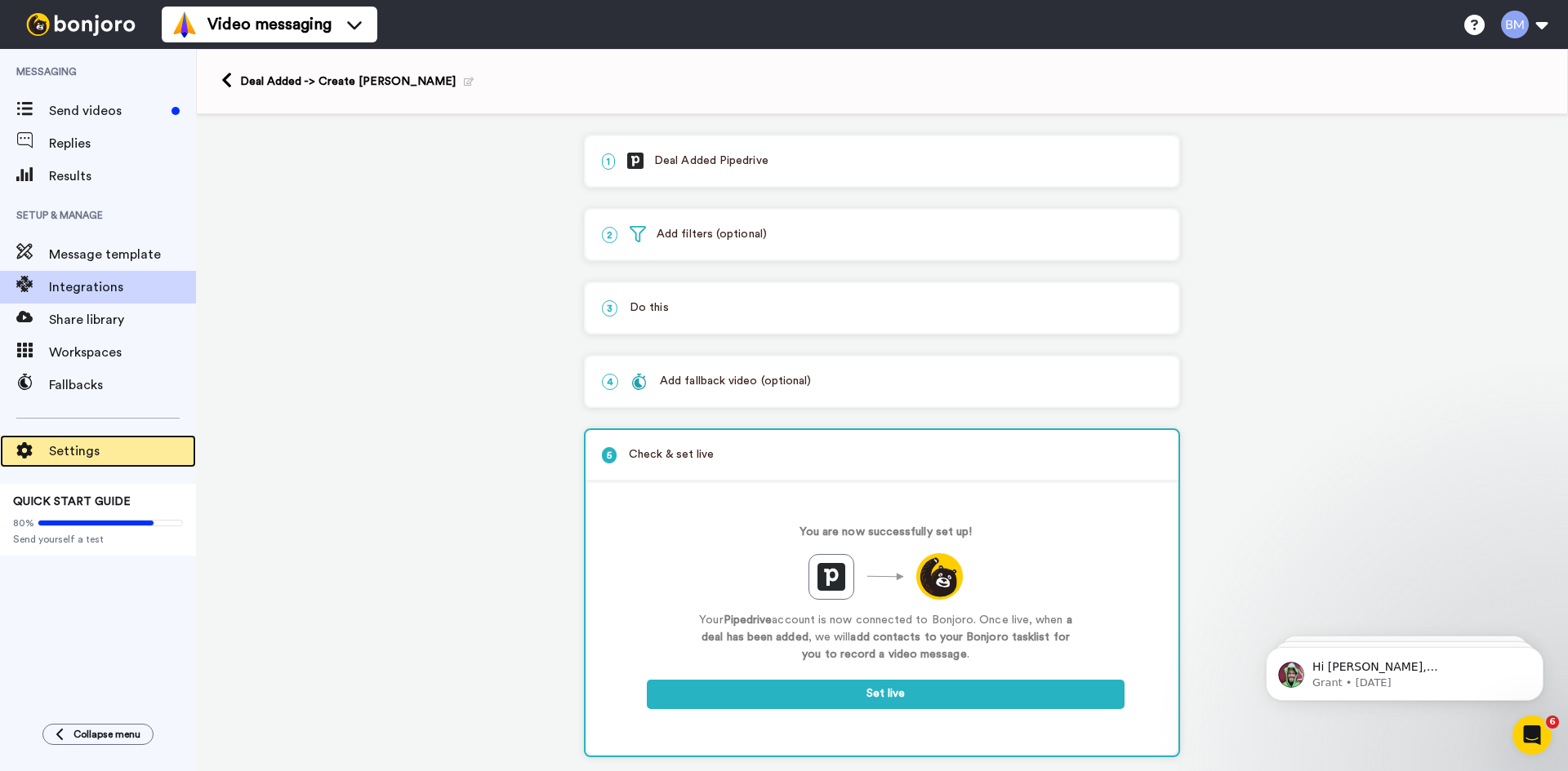
click at [126, 454] on span "Settings" at bounding box center [122, 451] width 147 height 20
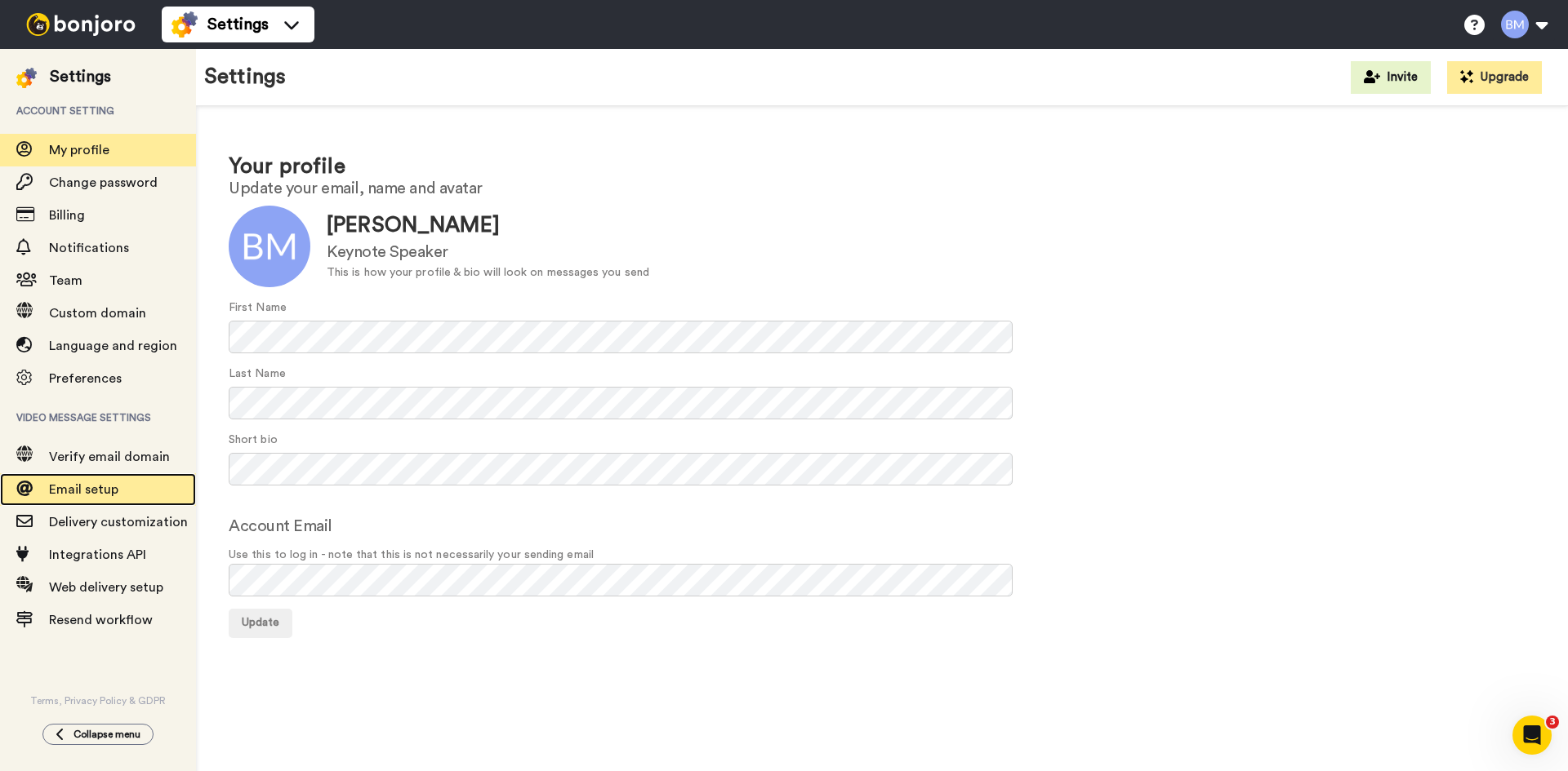
click at [97, 491] on span "Email setup" at bounding box center [84, 490] width 70 height 13
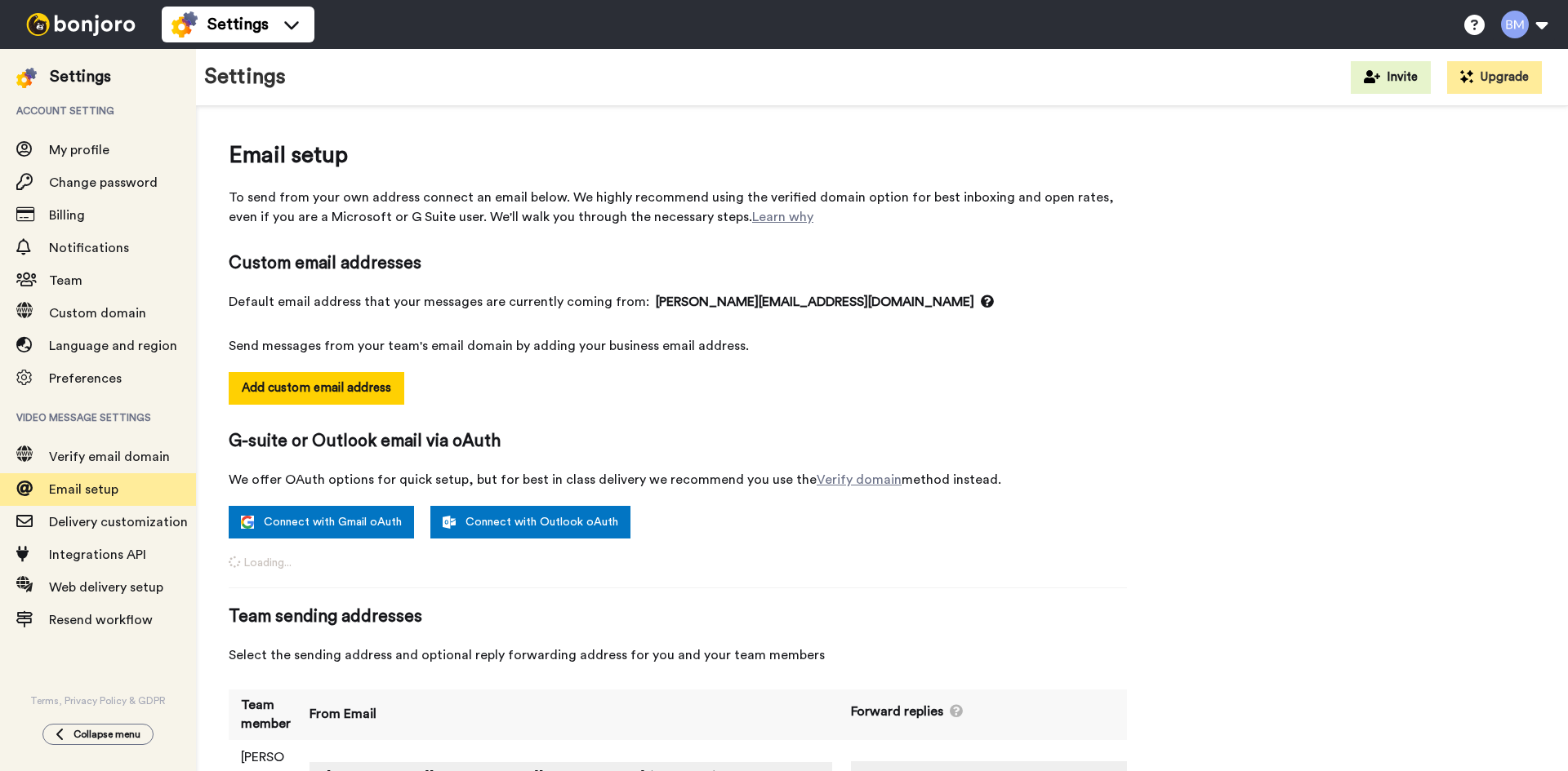
select select "163246"
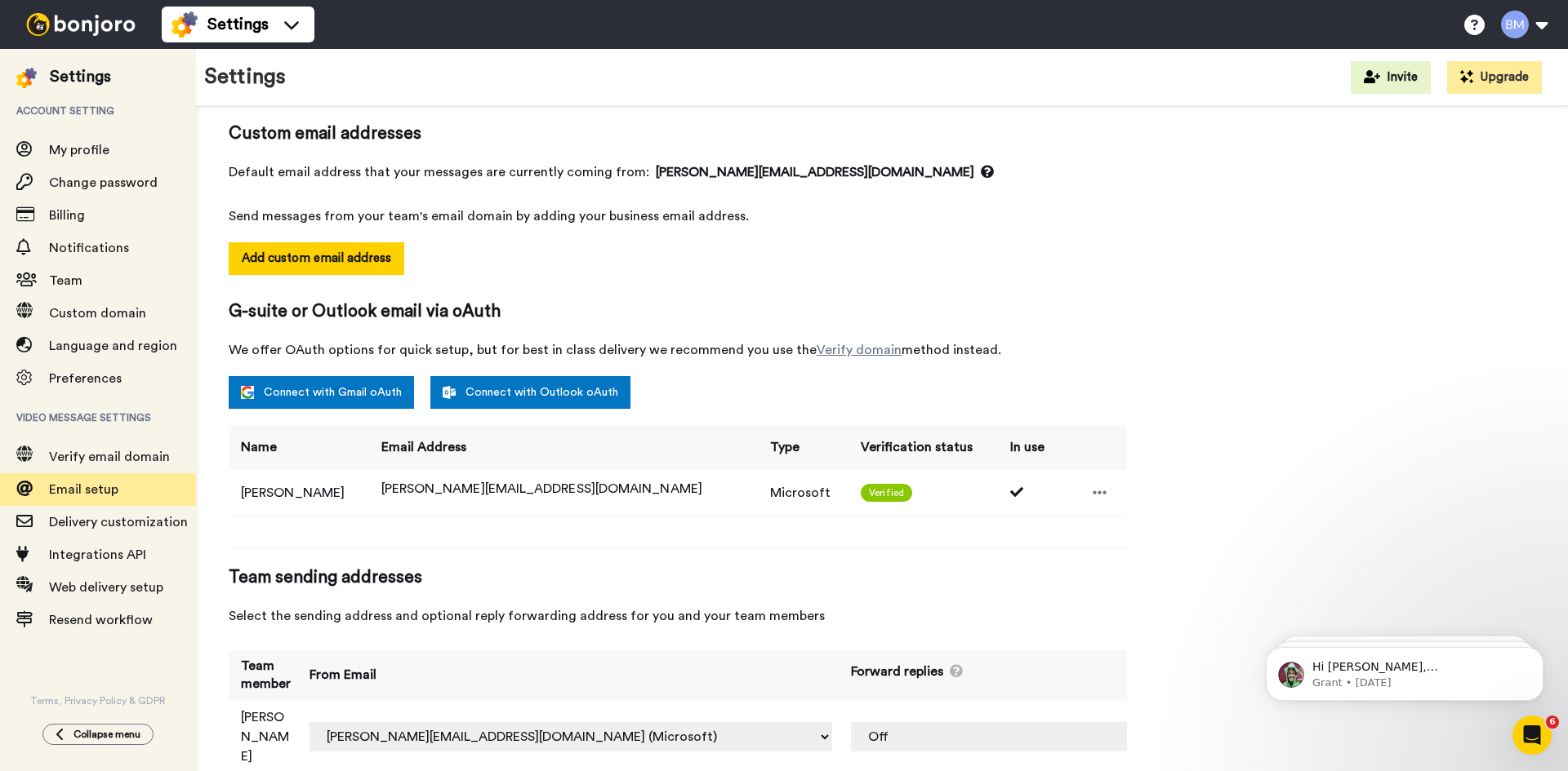
scroll to position [138, 0]
